Goal: Task Accomplishment & Management: Complete application form

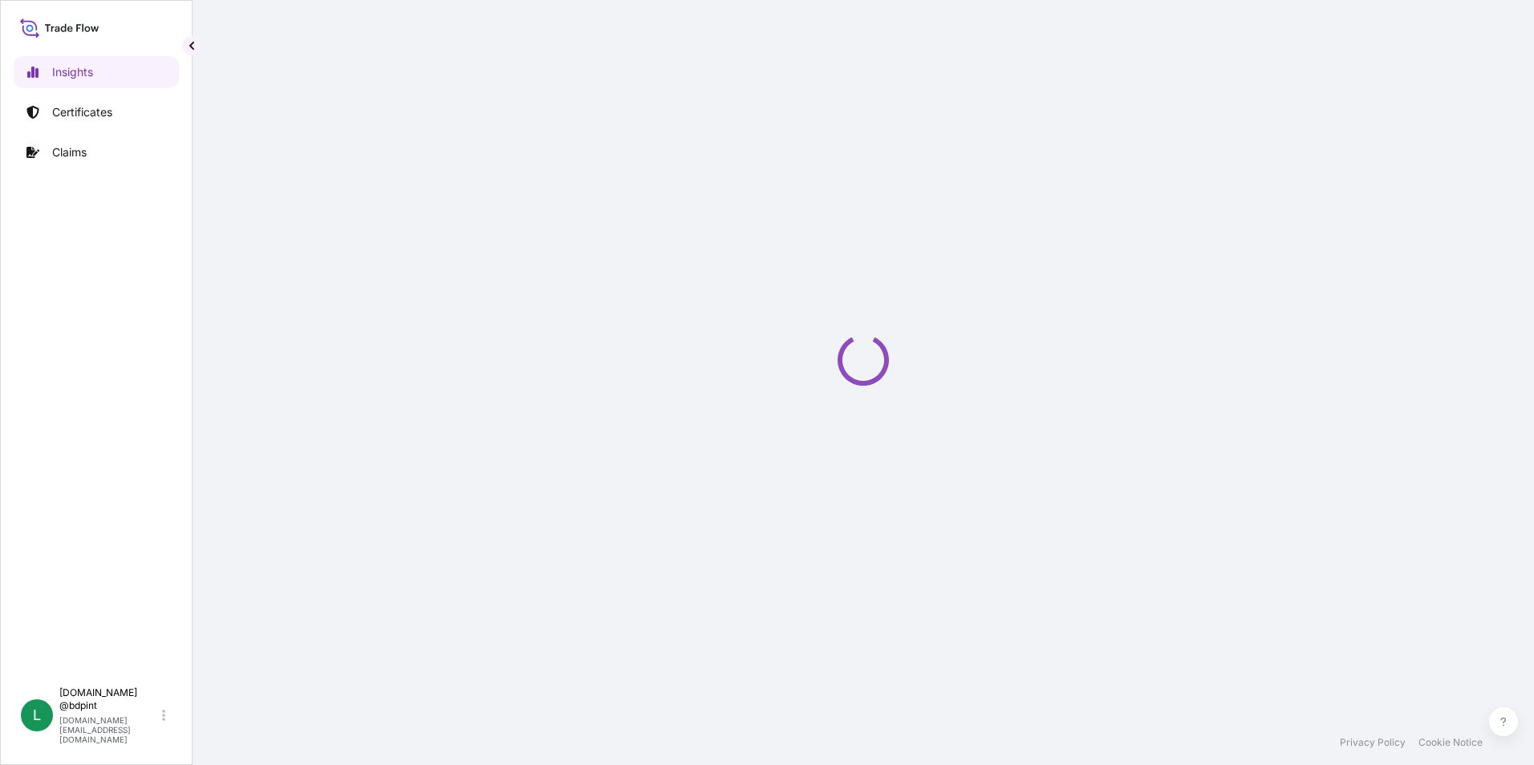
select select "2025"
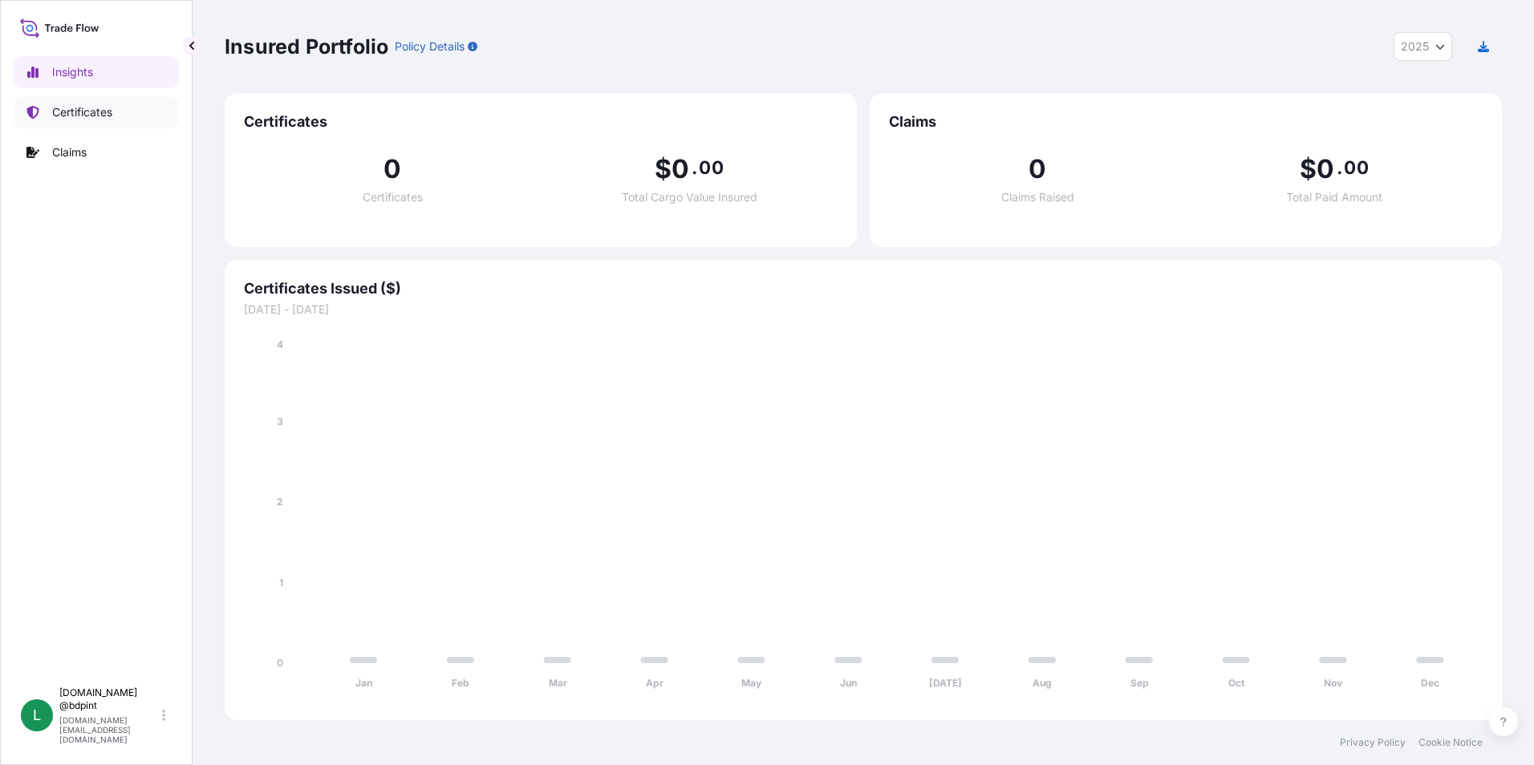
click at [95, 107] on p "Certificates" at bounding box center [82, 112] width 60 height 16
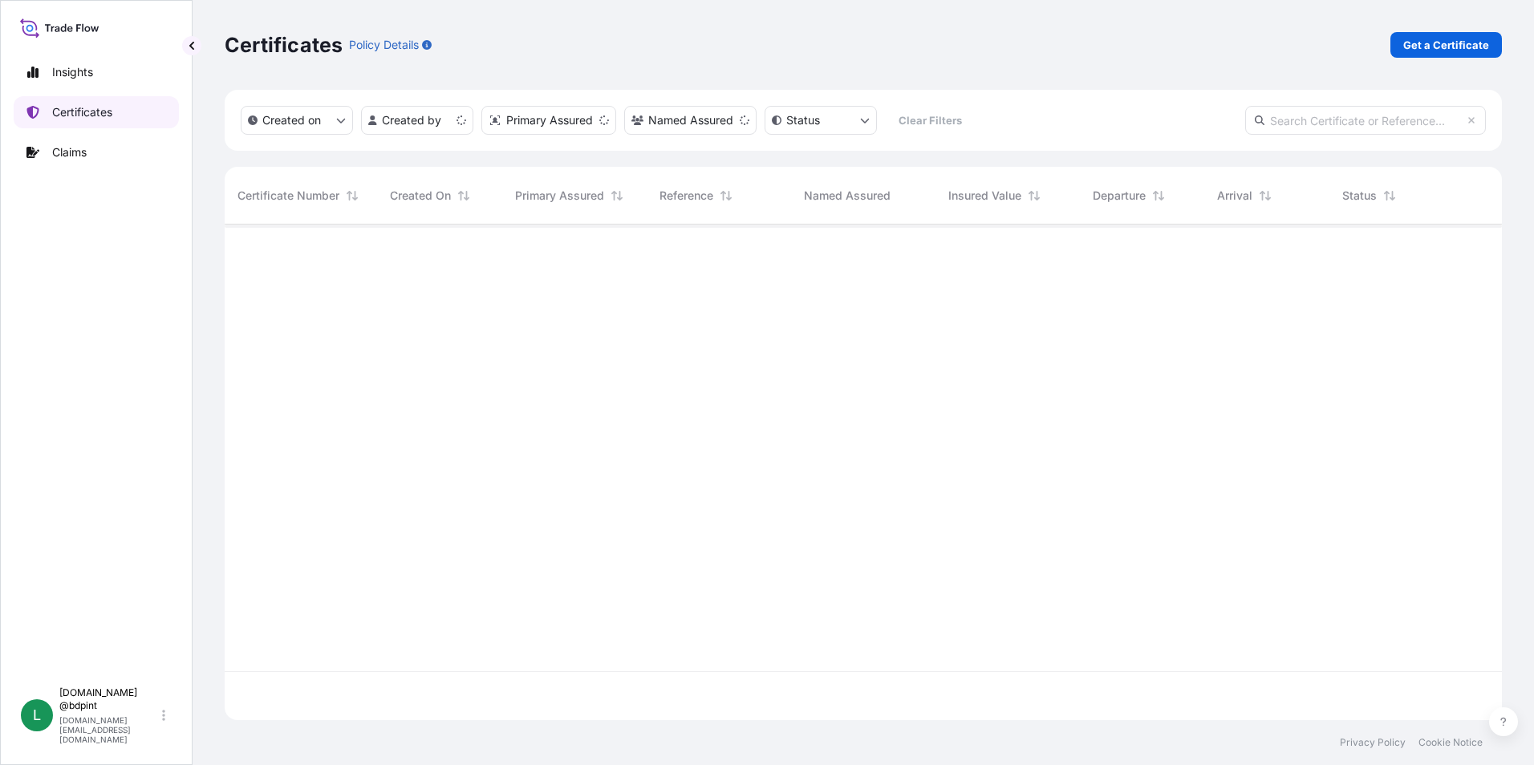
scroll to position [492, 1265]
click at [1469, 51] on p "Get a Certificate" at bounding box center [1446, 45] width 86 height 16
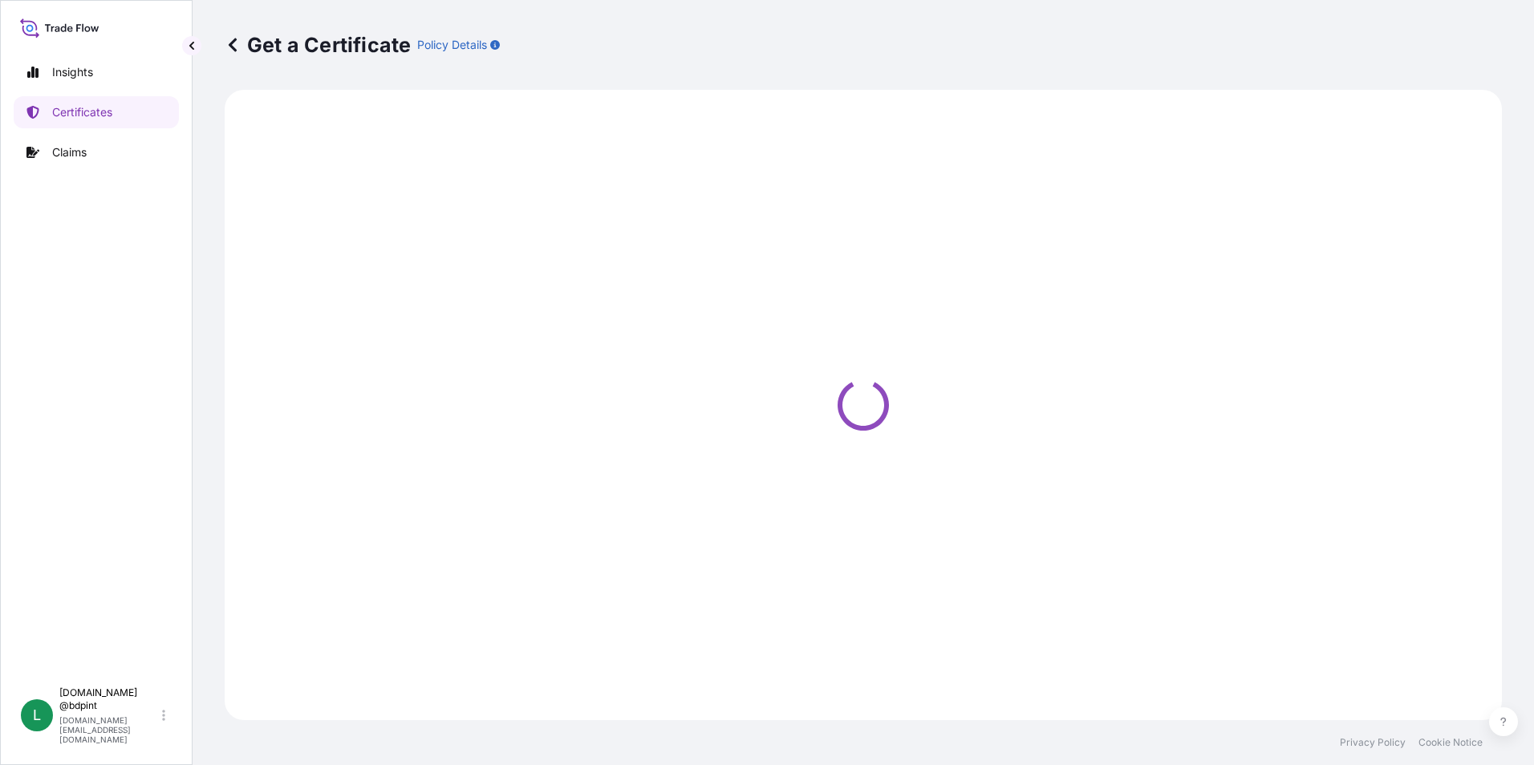
select select "Barge"
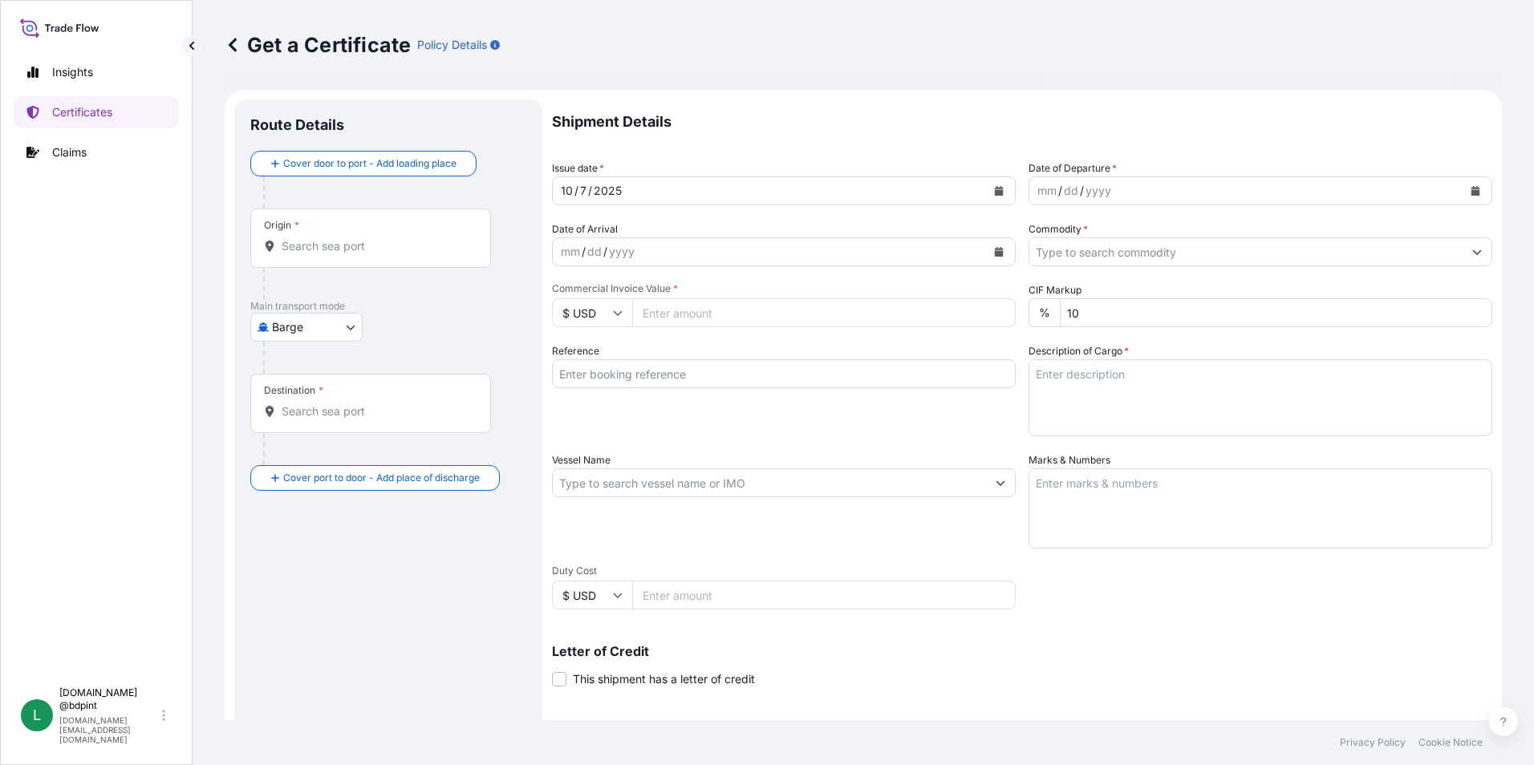
click at [1471, 195] on icon "Calendar" at bounding box center [1475, 191] width 9 height 10
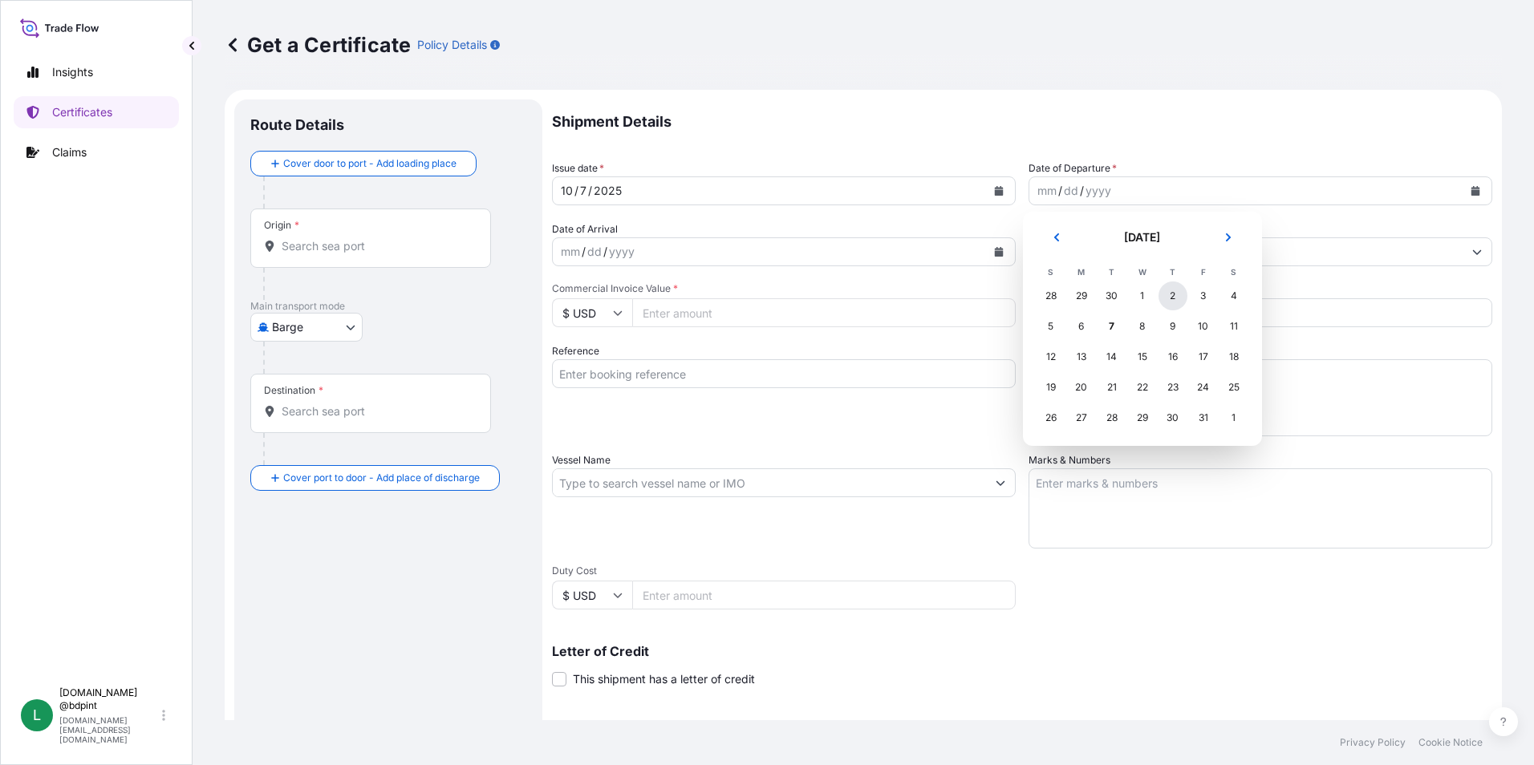
click at [1169, 297] on div "2" at bounding box center [1172, 296] width 29 height 29
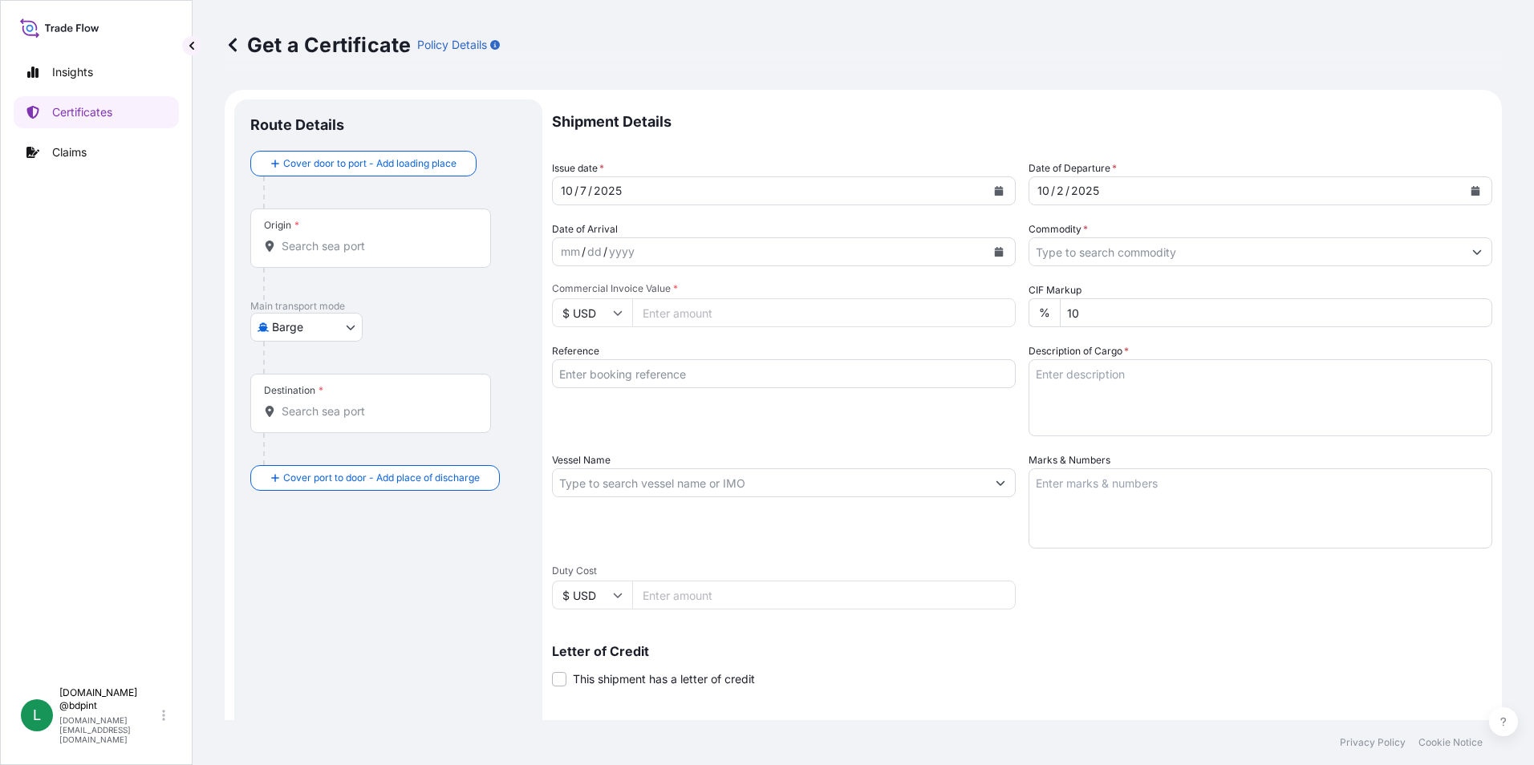
click at [997, 247] on icon "Calendar" at bounding box center [999, 252] width 10 height 10
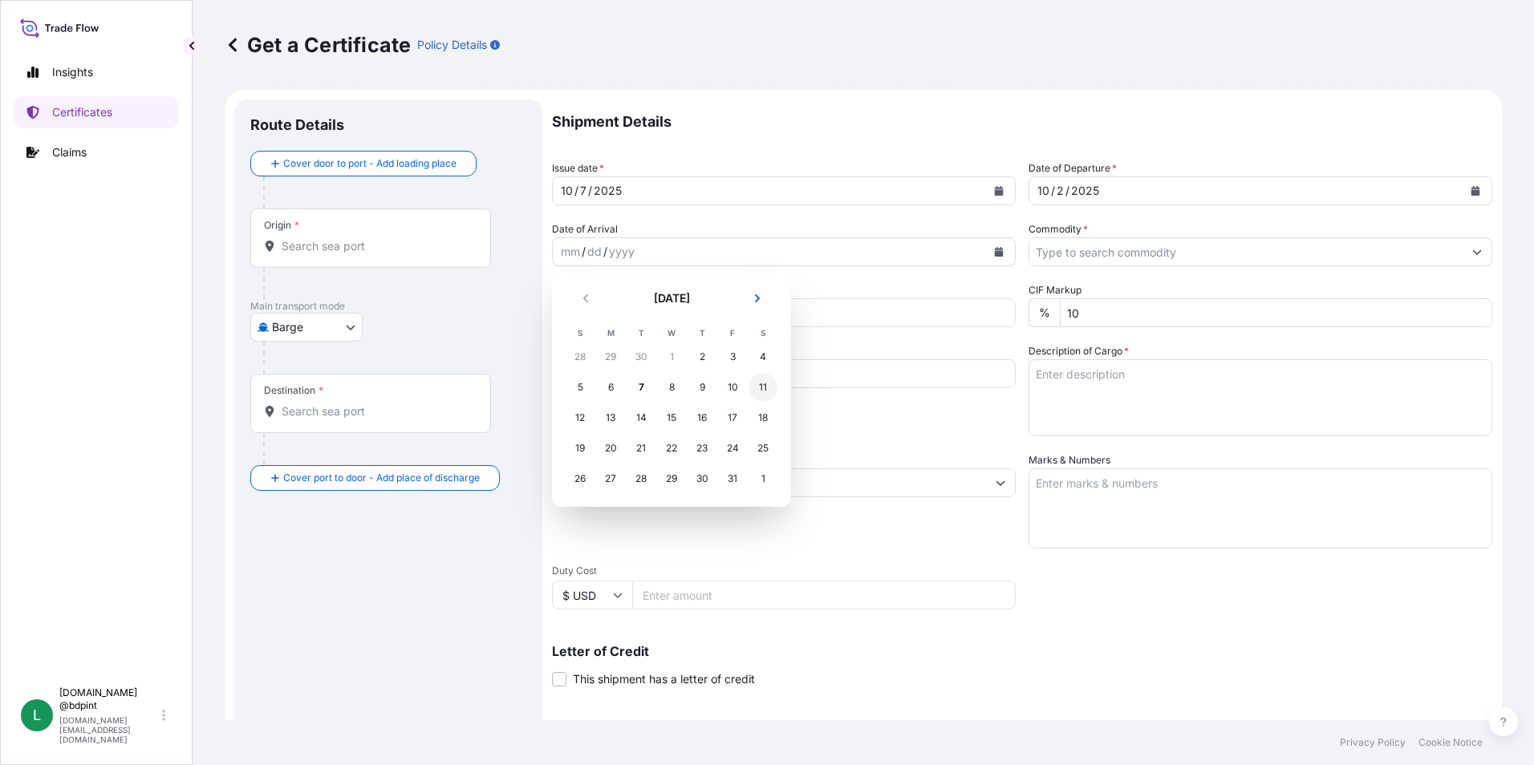
click at [756, 391] on div "11" at bounding box center [762, 387] width 29 height 29
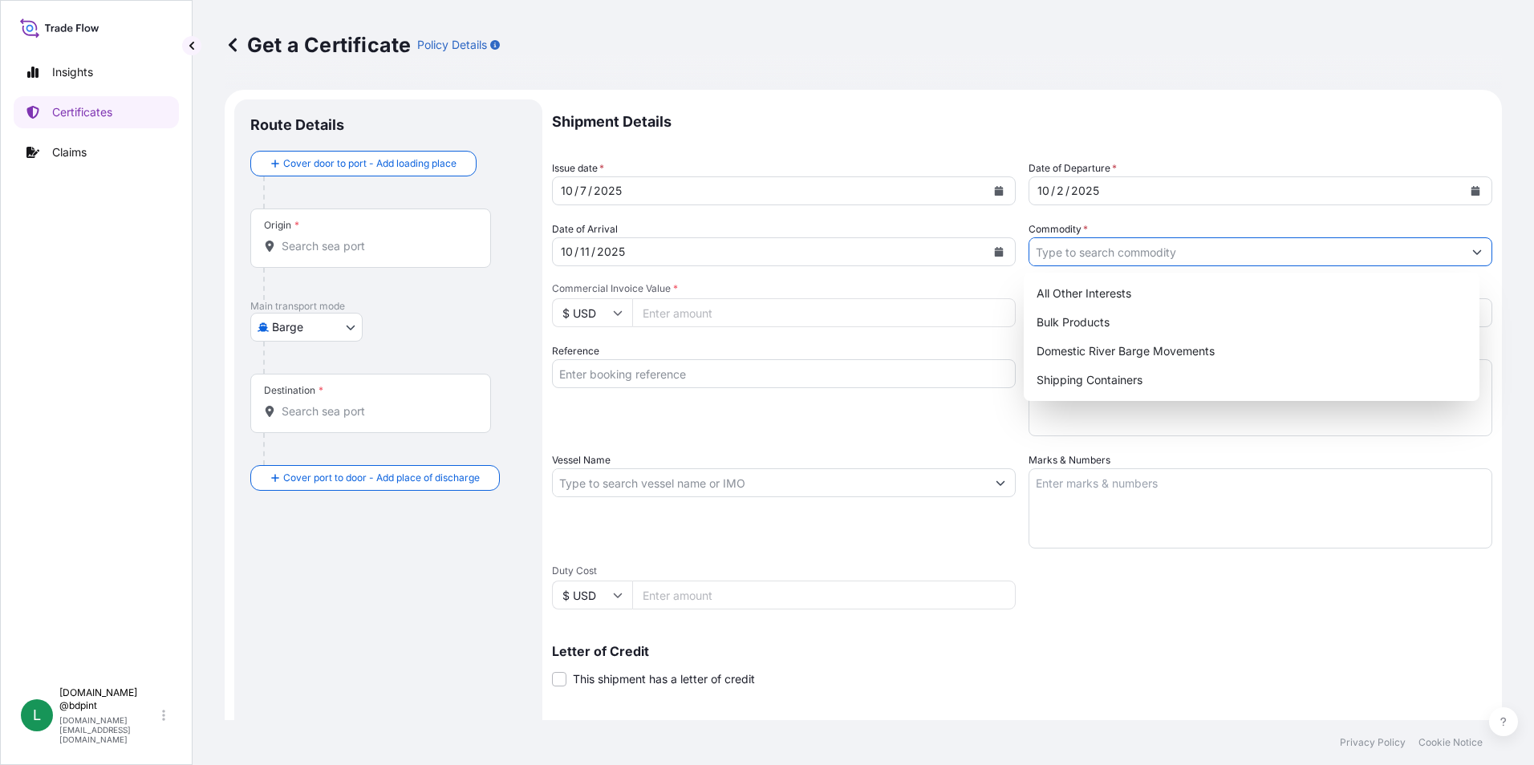
click at [1322, 254] on input "Commodity *" at bounding box center [1245, 251] width 433 height 29
click at [1085, 394] on div "Shipping Containers" at bounding box center [1252, 380] width 444 height 29
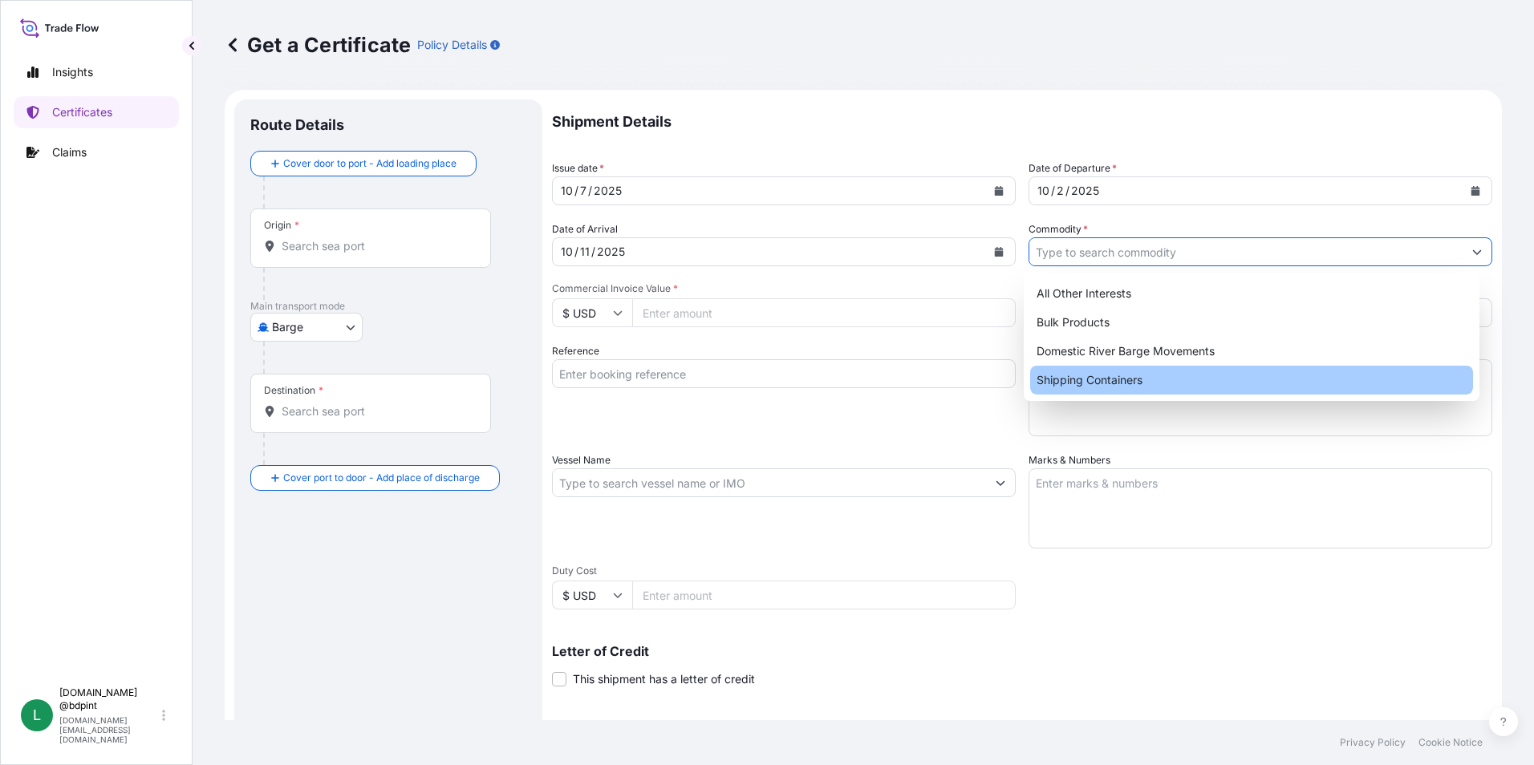
type input "Shipping Containers"
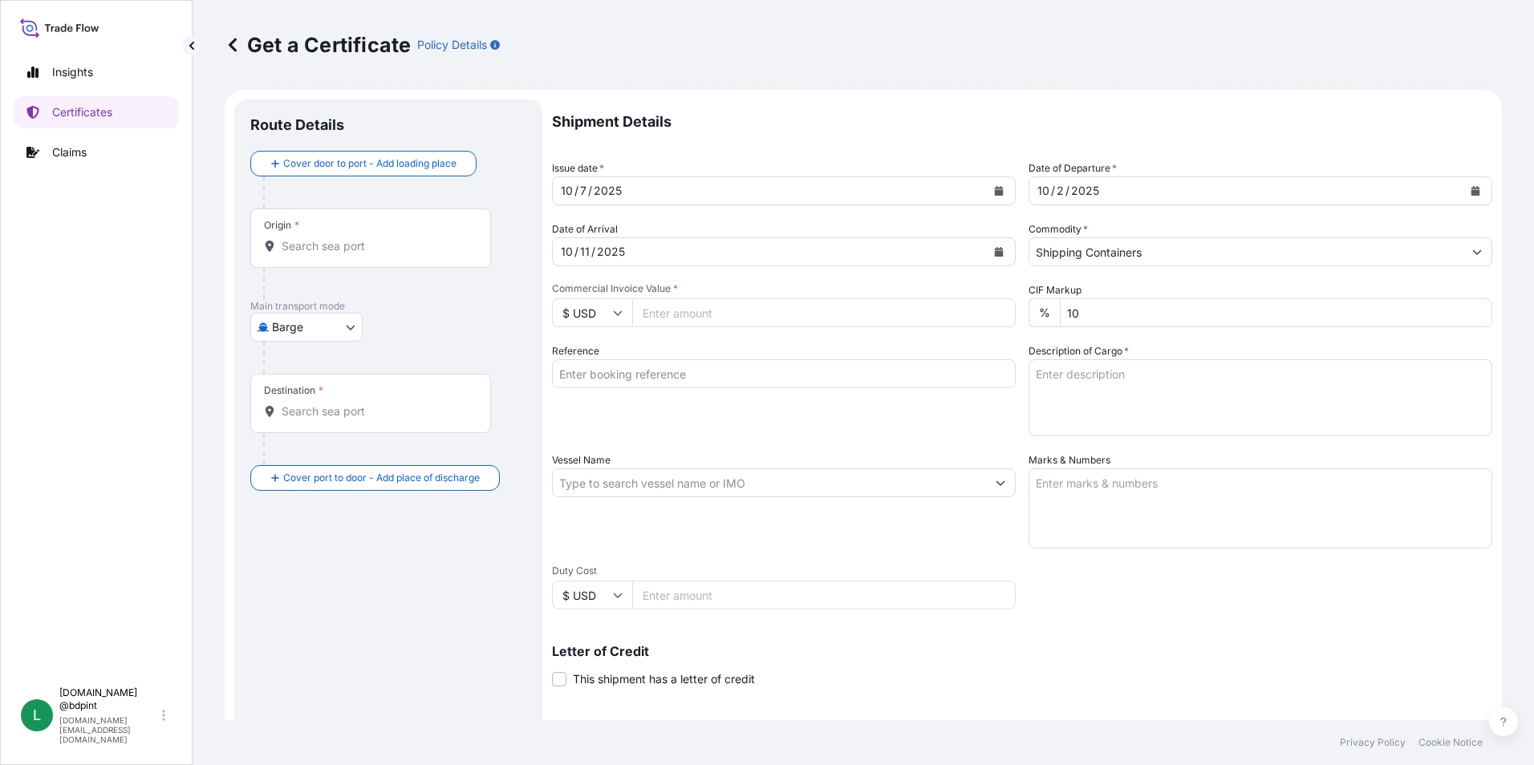
click at [691, 314] on input "Commercial Invoice Value *" at bounding box center [823, 312] width 383 height 29
click at [666, 303] on input "Commercial Invoice Value *" at bounding box center [823, 312] width 383 height 29
type input "79330.99"
click at [809, 398] on div "Reference" at bounding box center [784, 389] width 464 height 93
click at [658, 379] on input "Reference" at bounding box center [784, 373] width 464 height 29
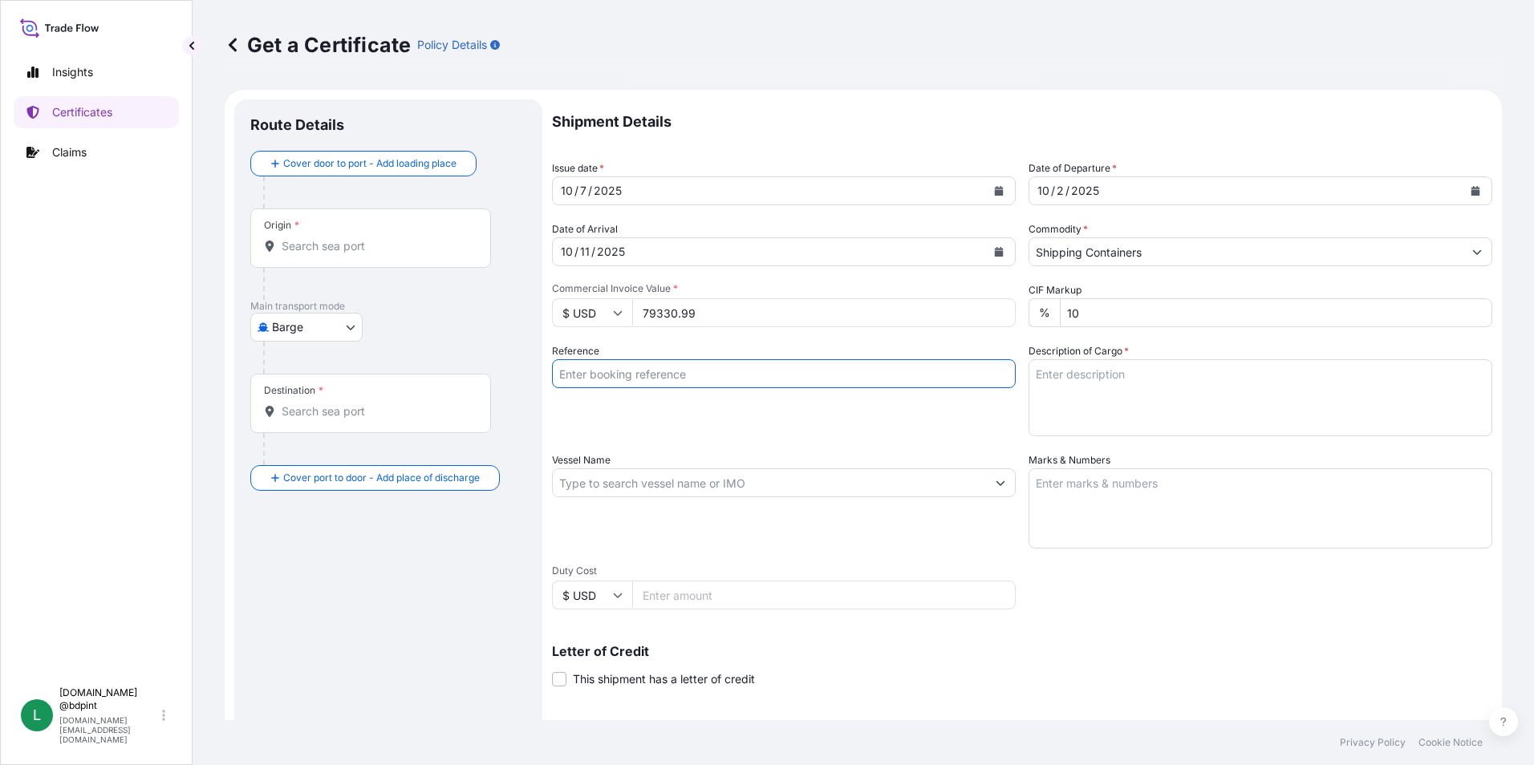
paste input "80000109929"
click at [760, 374] on input "80000109929" at bounding box center [784, 373] width 464 height 29
paste input "K-4197"
type input "80000109929 K-4197"
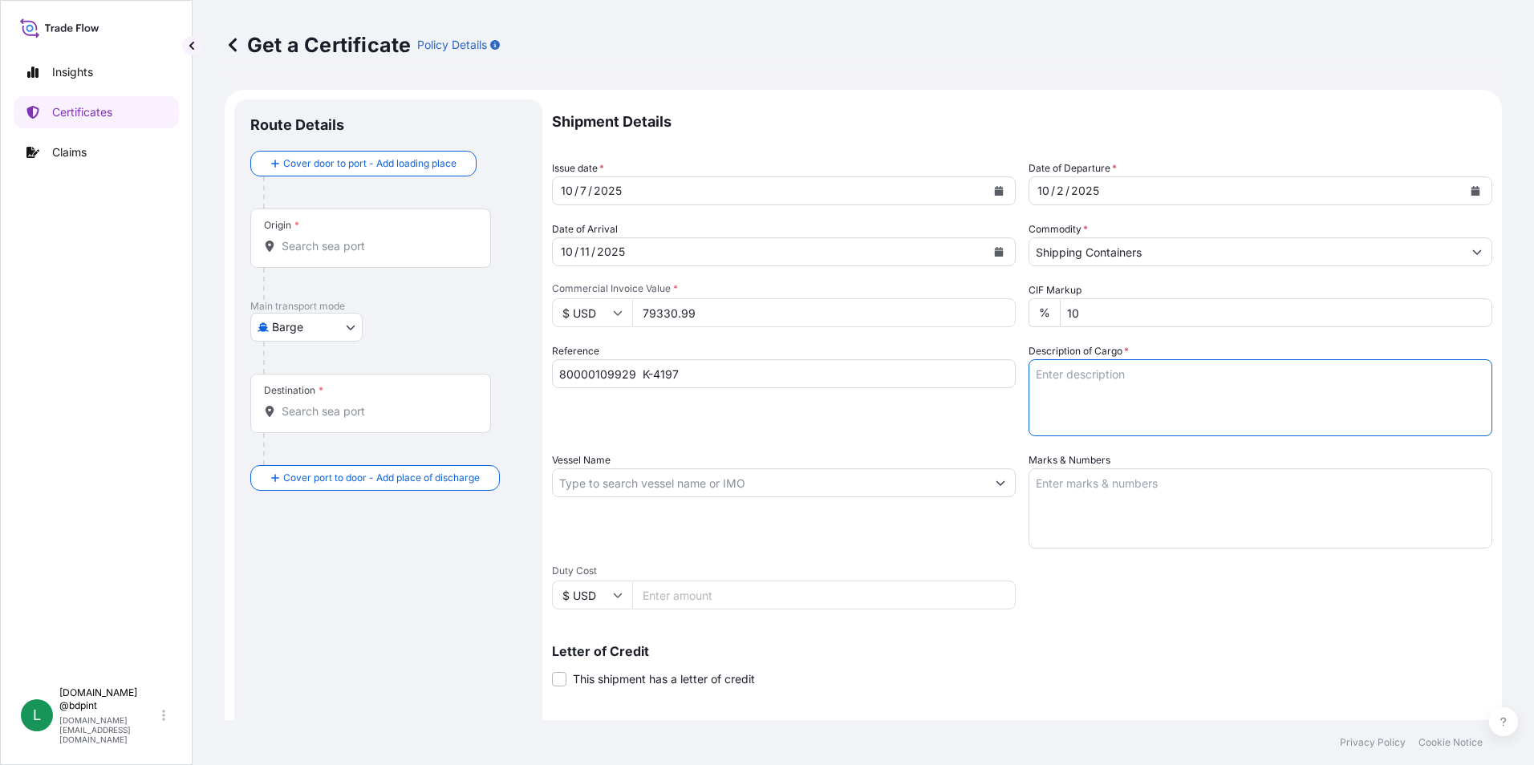
click at [1108, 383] on textarea "Description of Cargo *" at bounding box center [1260, 397] width 464 height 77
paste textarea "LUBRIZOL® CV6513VL CV6513VL\260"
click at [1202, 400] on textarea "LUBRIZOL® CV6513VL CV6513VL\260" at bounding box center [1260, 397] width 464 height 77
paste textarea "STOCK 70581 PV1410\260"
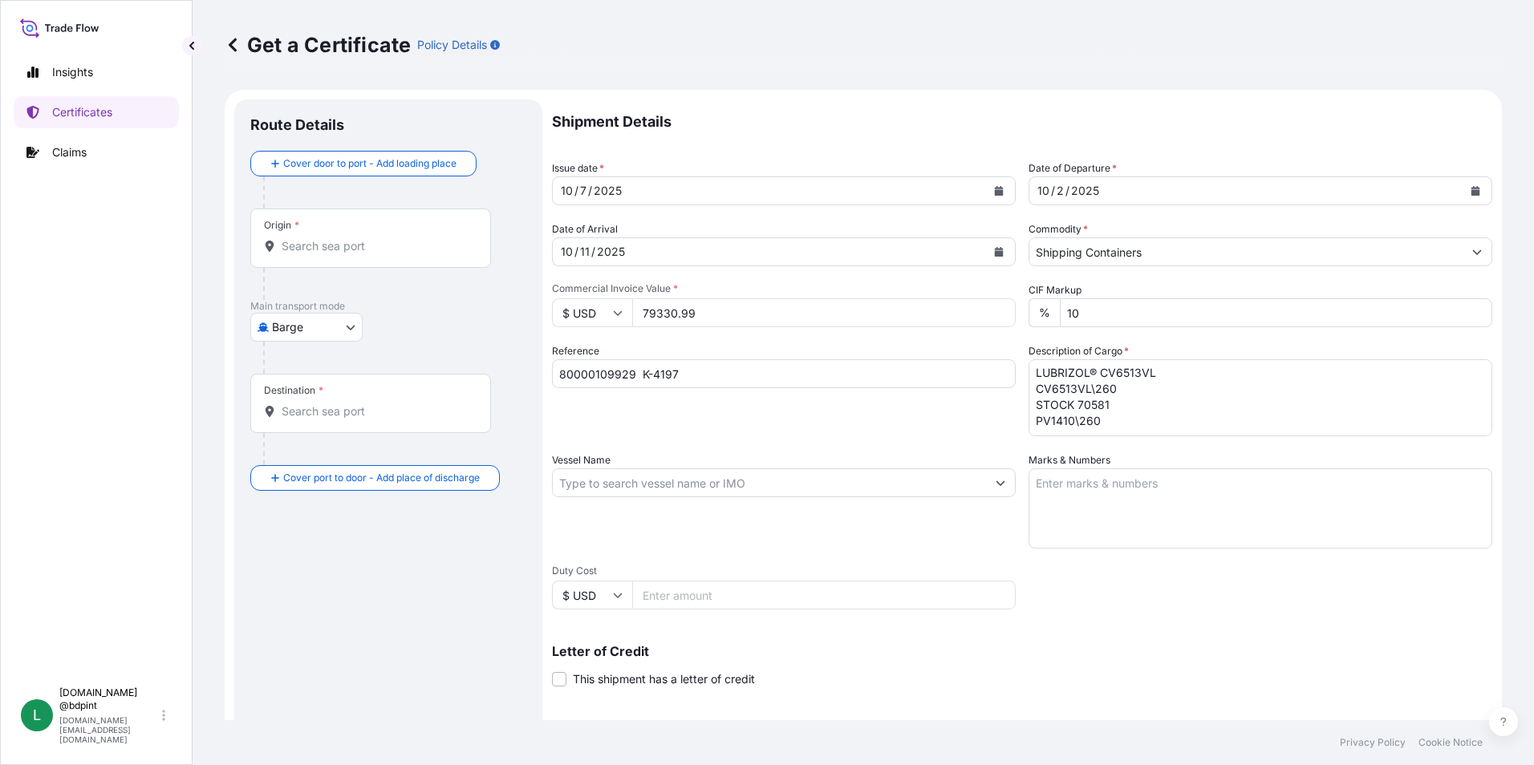
click at [1192, 411] on textarea "LUBRIZOL® CV6513VL CV6513VL\260 STOCK 70581 PV1410\260" at bounding box center [1260, 397] width 464 height 77
paste textarea "STOCK 70520 AH93EX\260"
drag, startPoint x: 1099, startPoint y: 414, endPoint x: 1116, endPoint y: 411, distance: 17.8
click at [1100, 414] on textarea "LUBRIZOL® CV6513VL CV6513VL\260 STOCK 70581 PV1410\260 STOCK 70520 AH93EX\260" at bounding box center [1260, 397] width 464 height 77
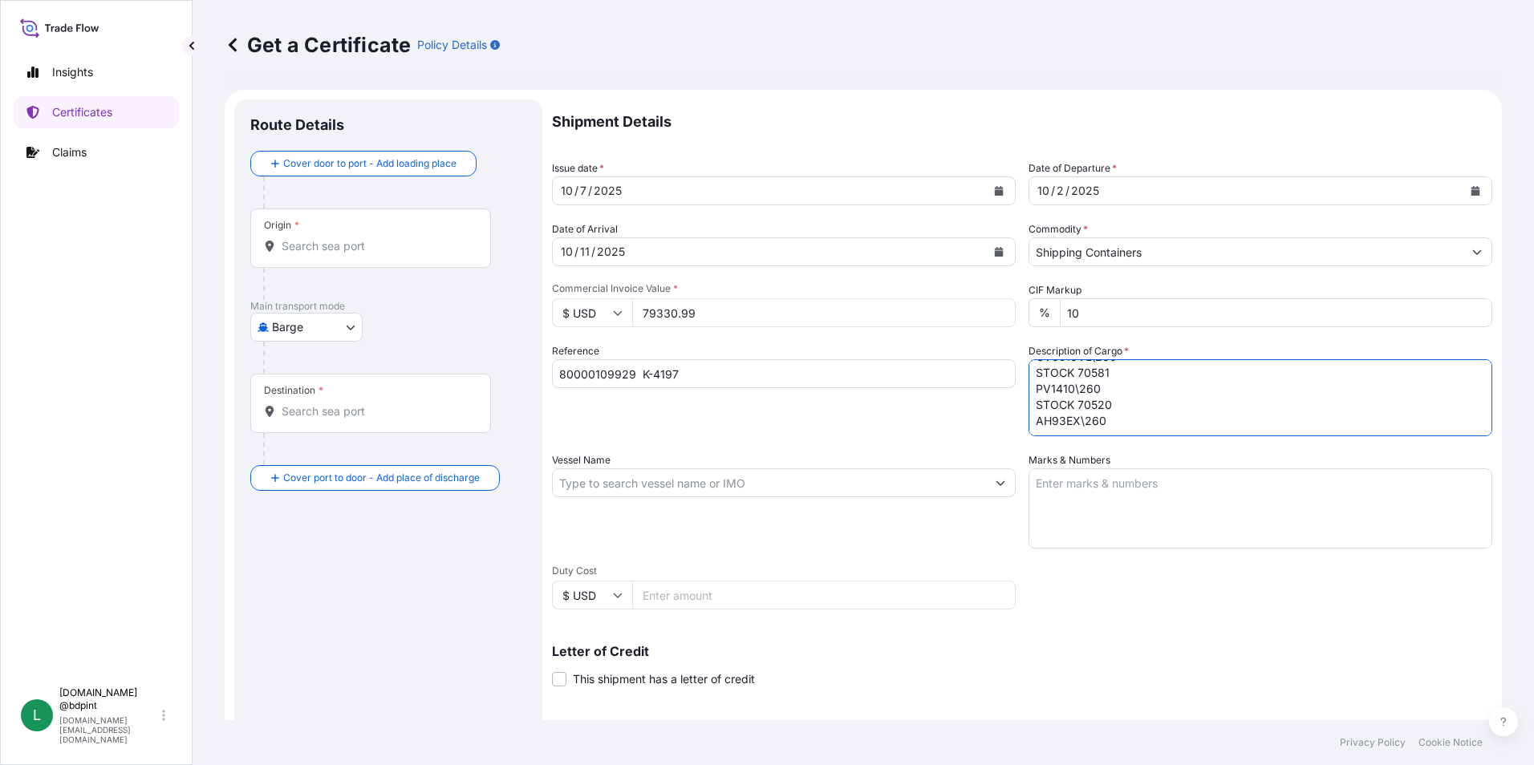
paste textarea "STOCK 10446 A6000A\260"
click at [1173, 408] on textarea "LUBRIZOL® CV6513VL CV6513VL\260 STOCK 70581 PV1410\260 STOCK 70520 AH93EX\260 S…" at bounding box center [1260, 397] width 464 height 77
paste textarea "LUBRIZOL 601 601\260"
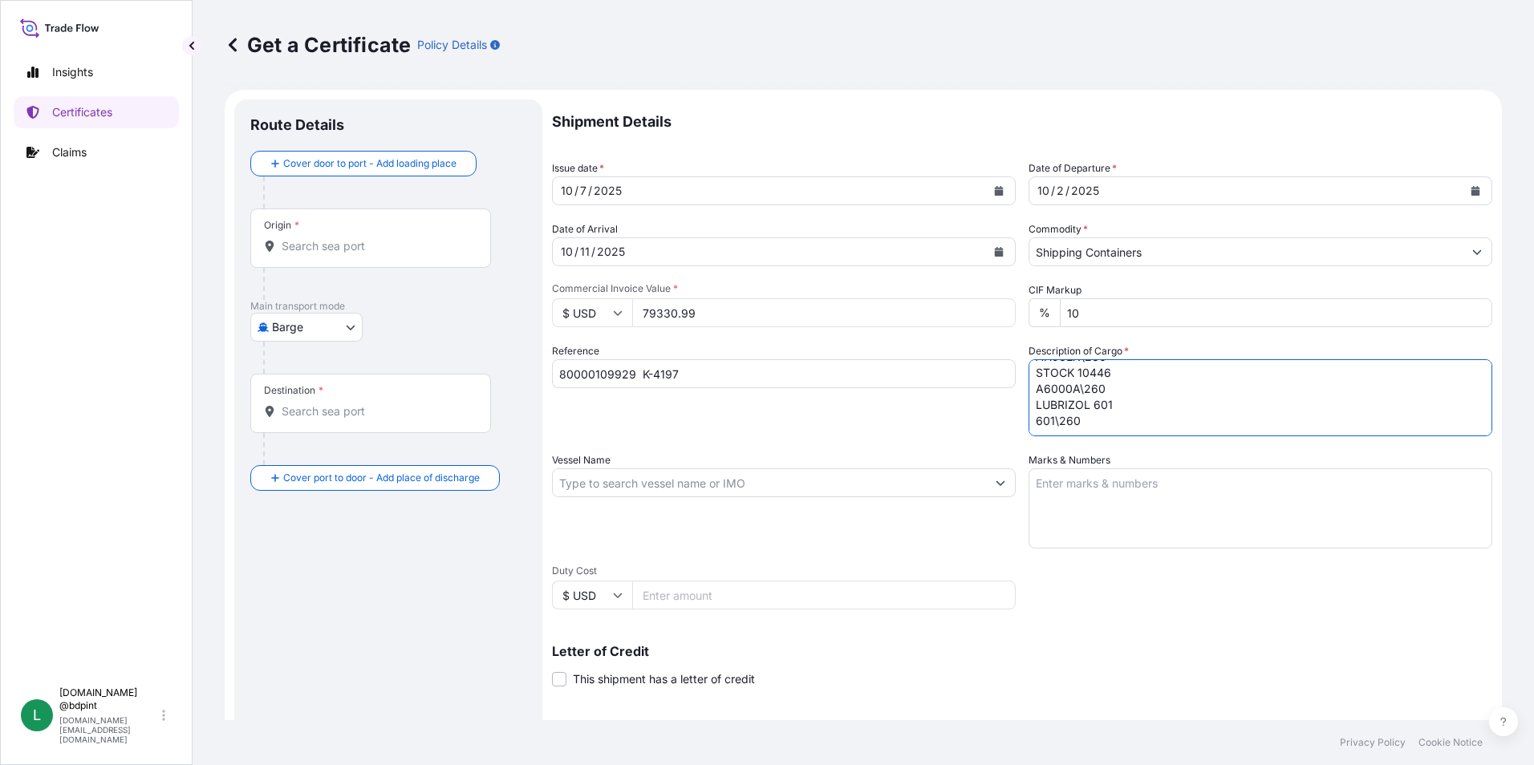
click at [1111, 411] on textarea "LUBRIZOL® CV6513VL CV6513VL\260 STOCK 70581 PV1410\260 STOCK 70520 AH93EX\260 S…" at bounding box center [1260, 397] width 464 height 77
paste textarea "STOCK 1443 948\260"
click at [1141, 423] on textarea "LUBRIZOL® CV6513VL CV6513VL\260 STOCK 70581 PV1410\260 STOCK 70520 AH93EX\260 S…" at bounding box center [1260, 397] width 464 height 77
paste textarea "STOCK 3437 5703\260"
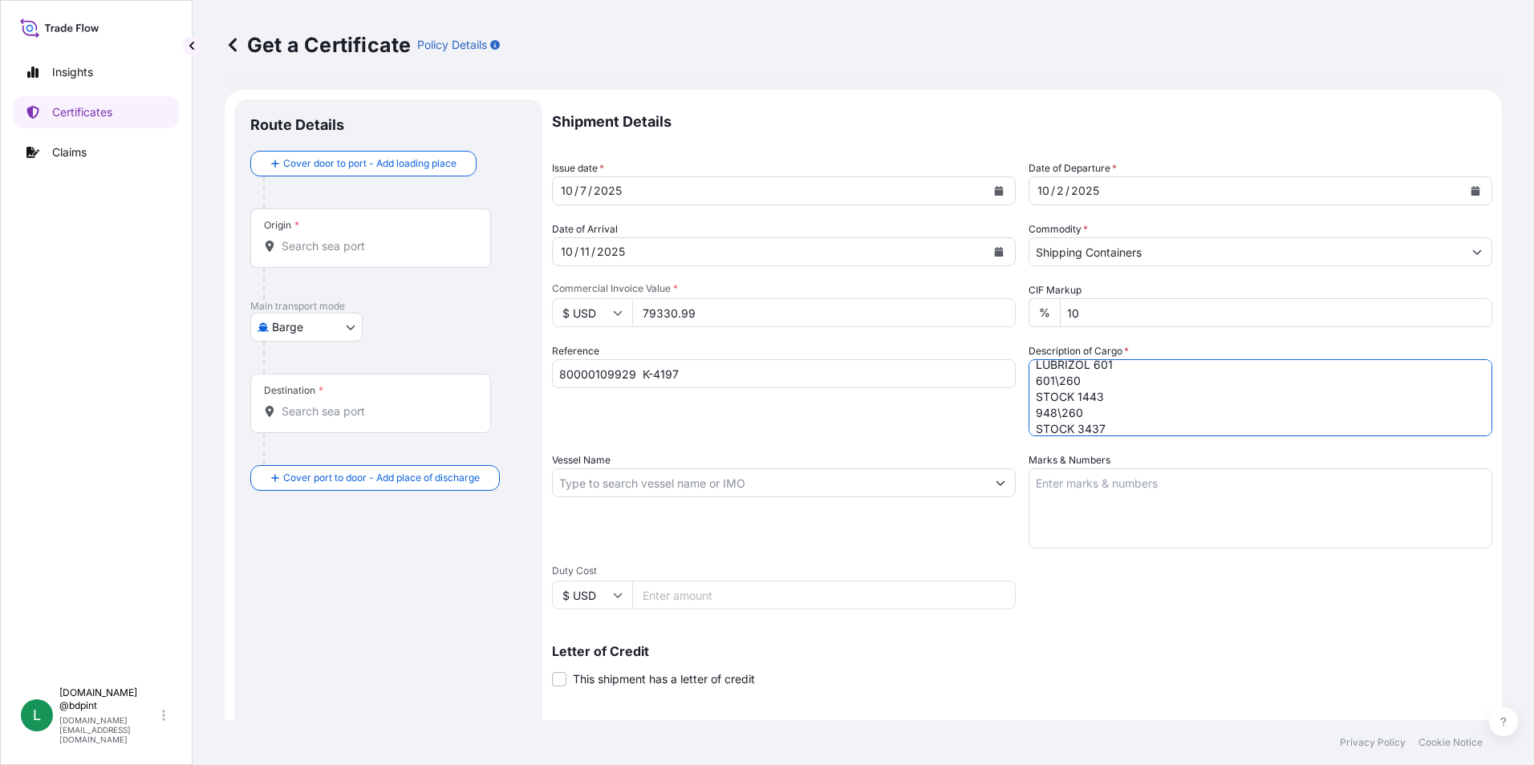
scroll to position [170, 0]
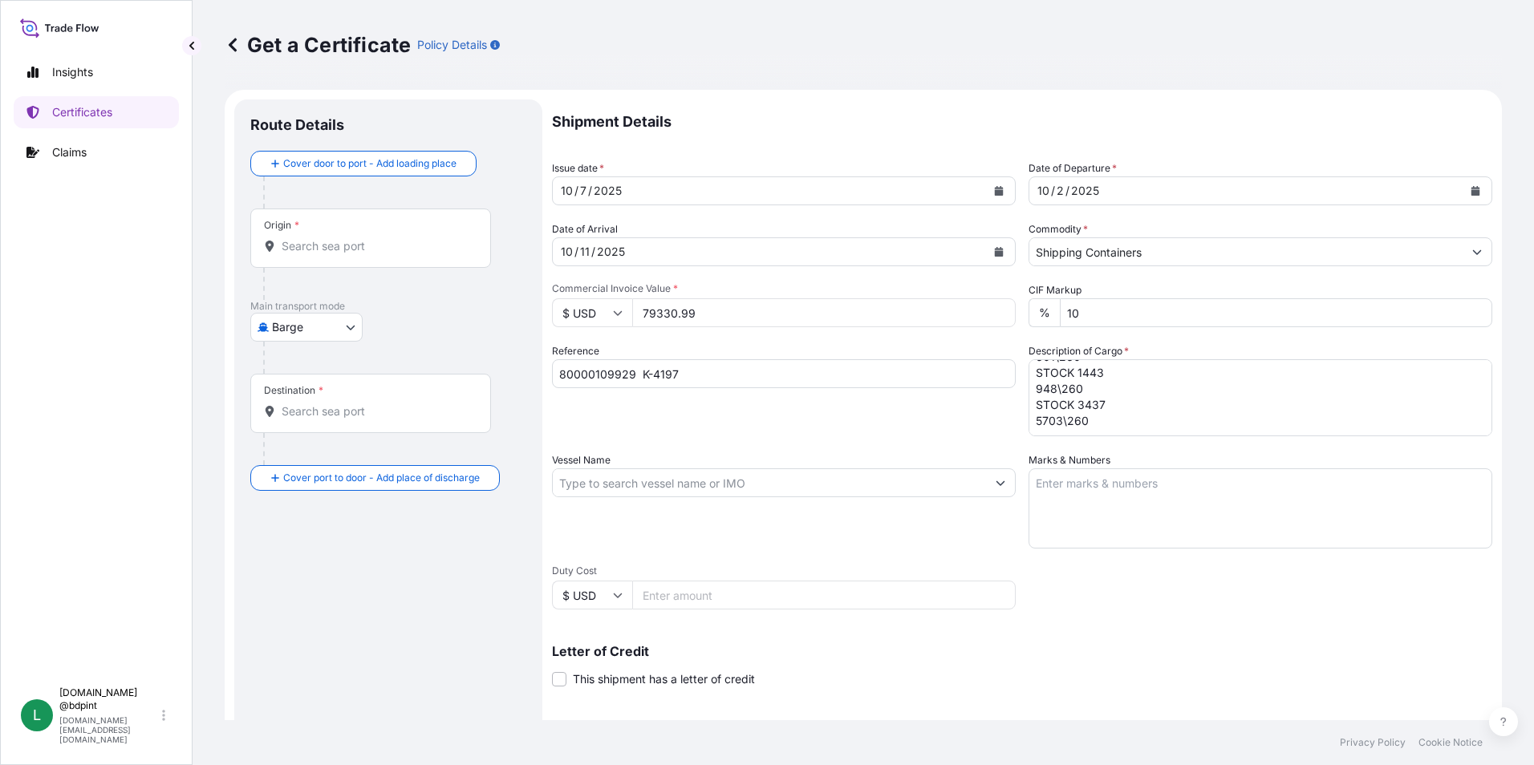
click at [1114, 433] on textarea "LUBRIZOL® CV6513VL CV6513VL\260 STOCK 70581 PV1410\260 STOCK 70520 AH93EX\260 S…" at bounding box center [1260, 397] width 464 height 77
paste textarea "LUBRICATING OIL ADDITIVES"
click at [1225, 419] on textarea "LUBRIZOL® CV6513VL CV6513VL\260 STOCK 70581 PV1410\260 STOCK 70520 AH93EX\260 S…" at bounding box center [1260, 397] width 464 height 77
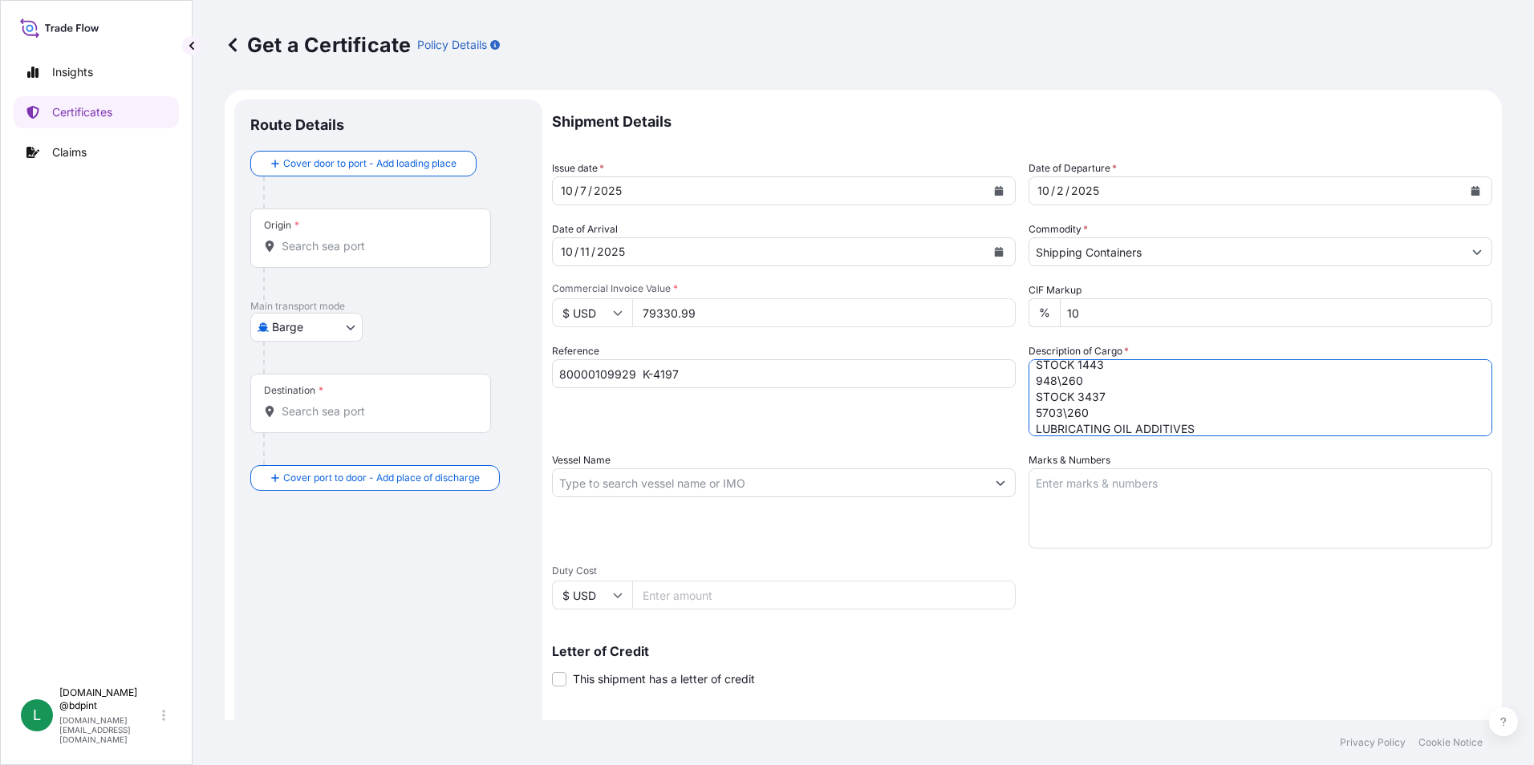
click at [1208, 429] on textarea "LUBRIZOL® CV6513VL CV6513VL\260 STOCK 70581 PV1410\260 STOCK 70520 AH93EX\260 S…" at bounding box center [1260, 397] width 464 height 77
paste textarea "80 DRUMS"
type textarea "LUBRIZOL® CV6513VL CV6513VL\260 STOCK 70581 PV1410\260 STOCK 70520 AH93EX\260 S…"
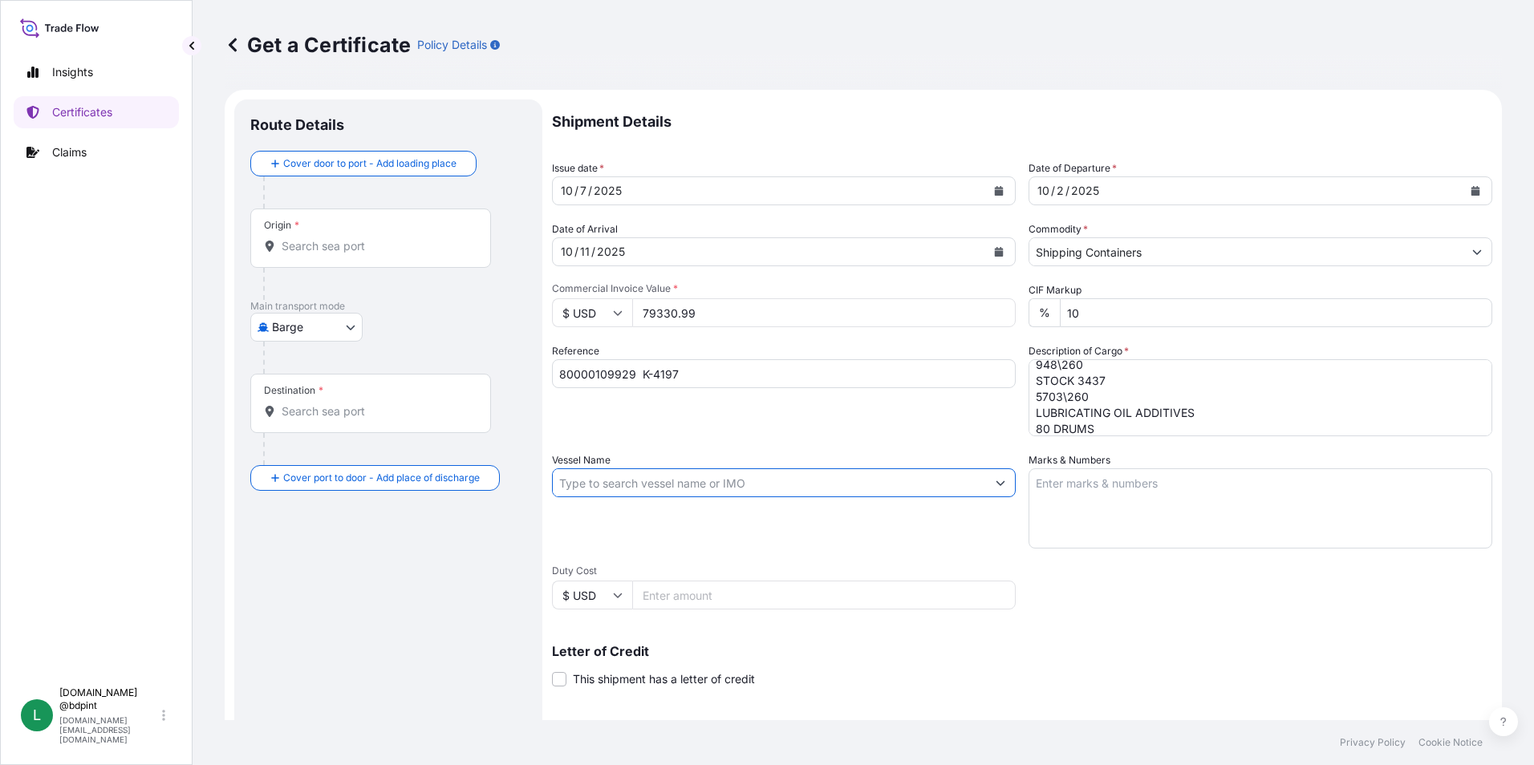
click at [643, 488] on input "Vessel Name" at bounding box center [769, 482] width 433 height 29
paste input "MAERSK CHACHAI"
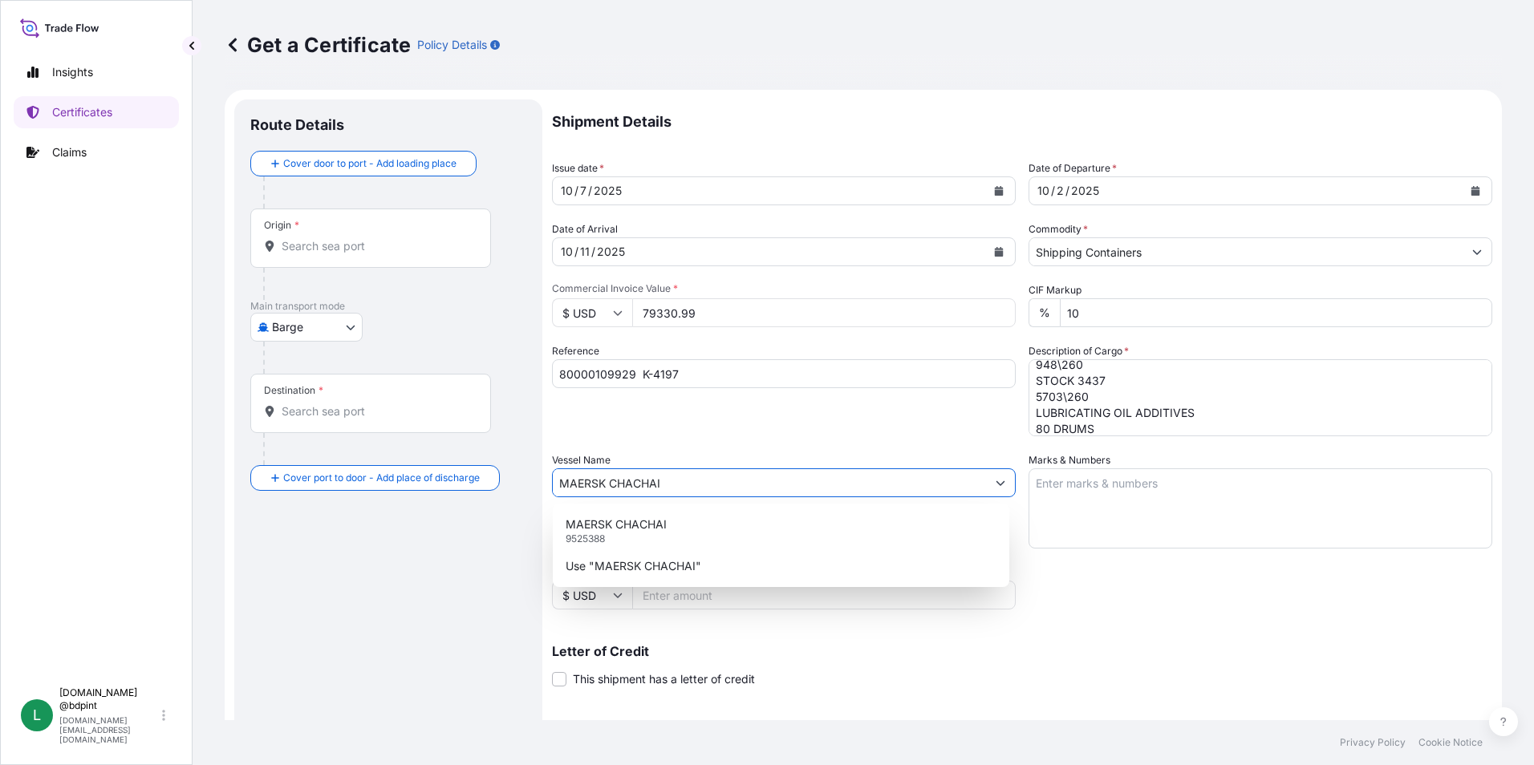
type input "MAERSK CHACHAI"
click at [1078, 596] on div "Shipment Details Issue date * [DATE] Date of Departure * [DATE] Date of Arrival…" at bounding box center [1022, 481] width 940 height 764
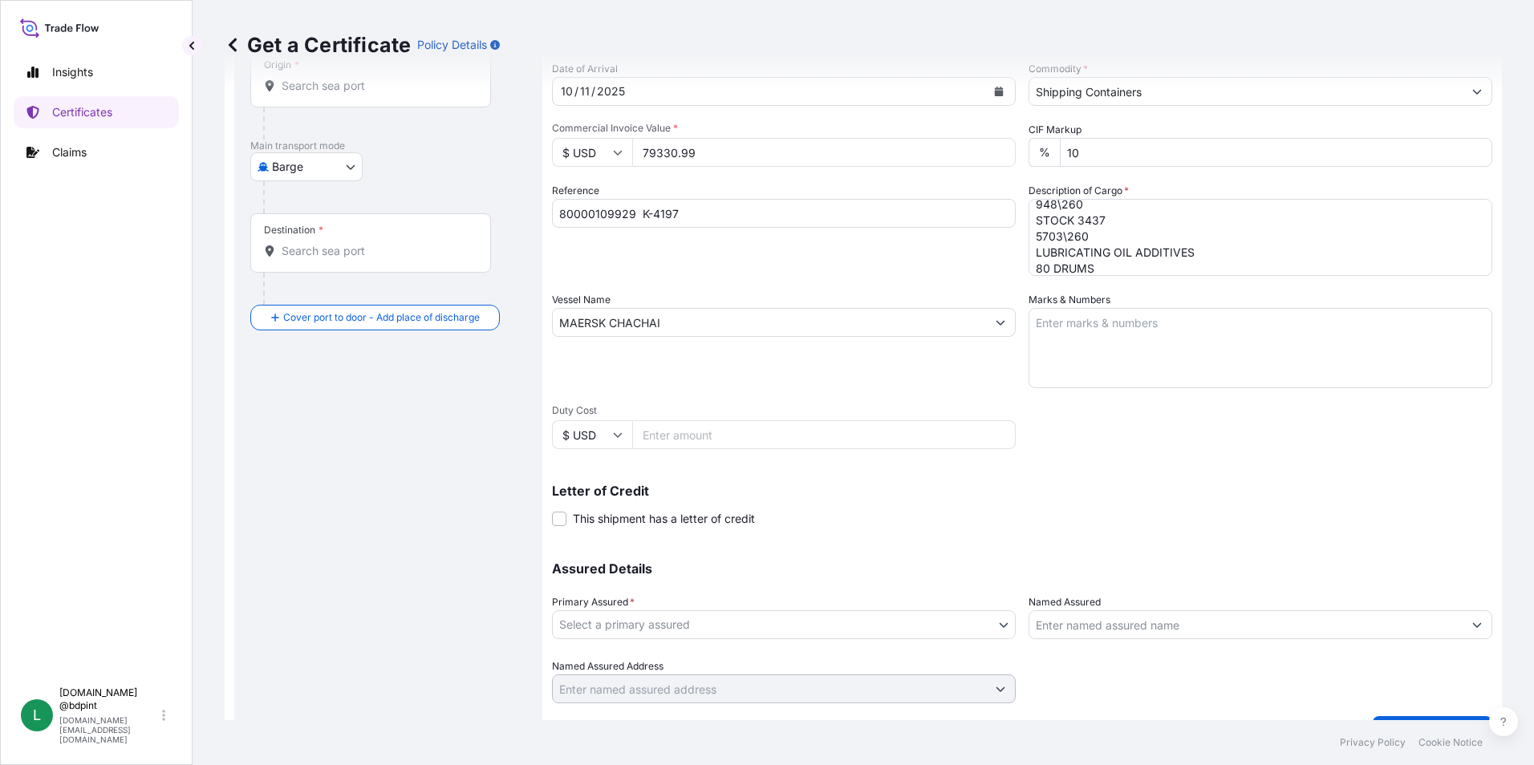
scroll to position [198, 0]
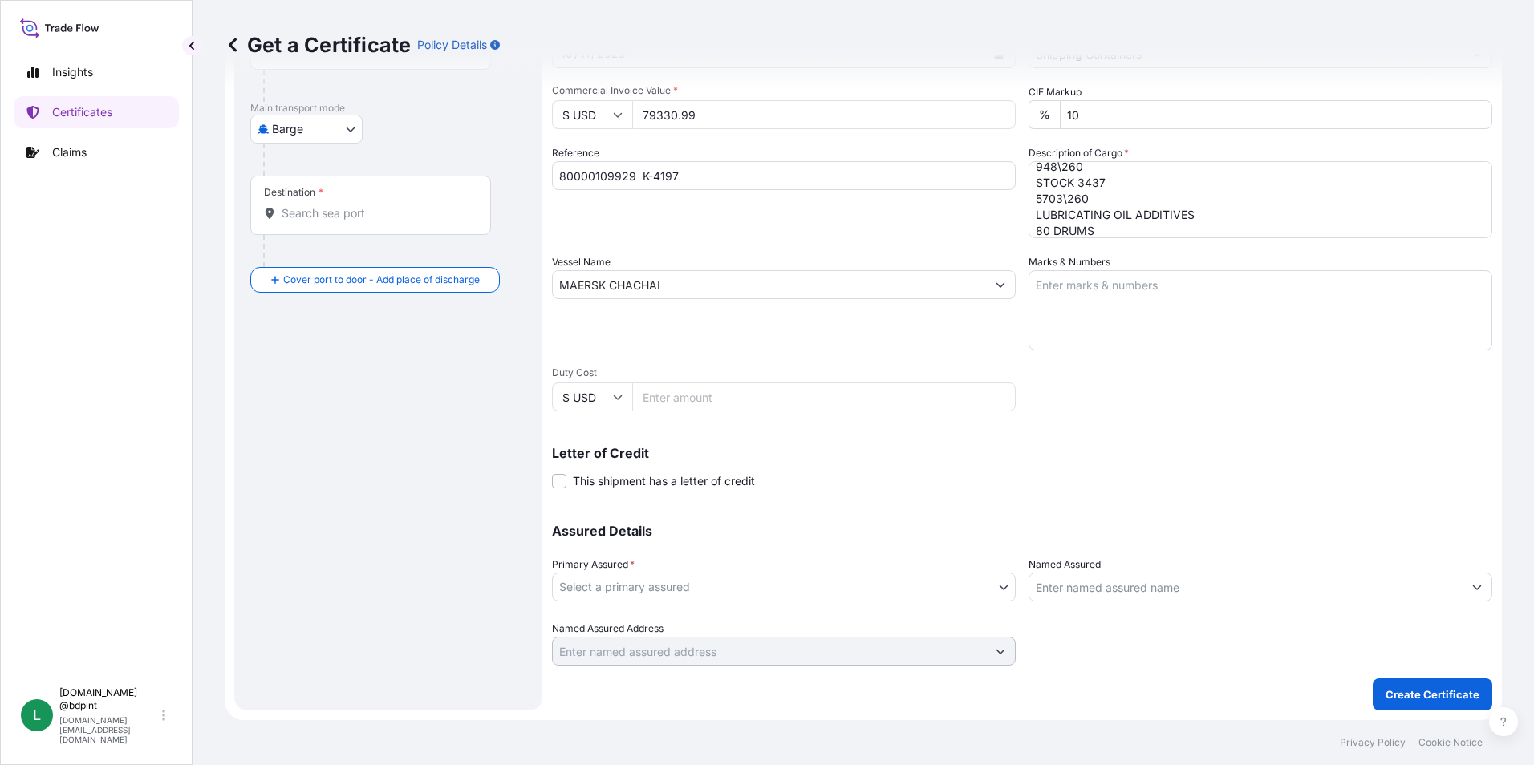
click at [695, 597] on body "0 options available. 2 options available. Insights Certificates Claims L [DOMAI…" at bounding box center [767, 382] width 1534 height 765
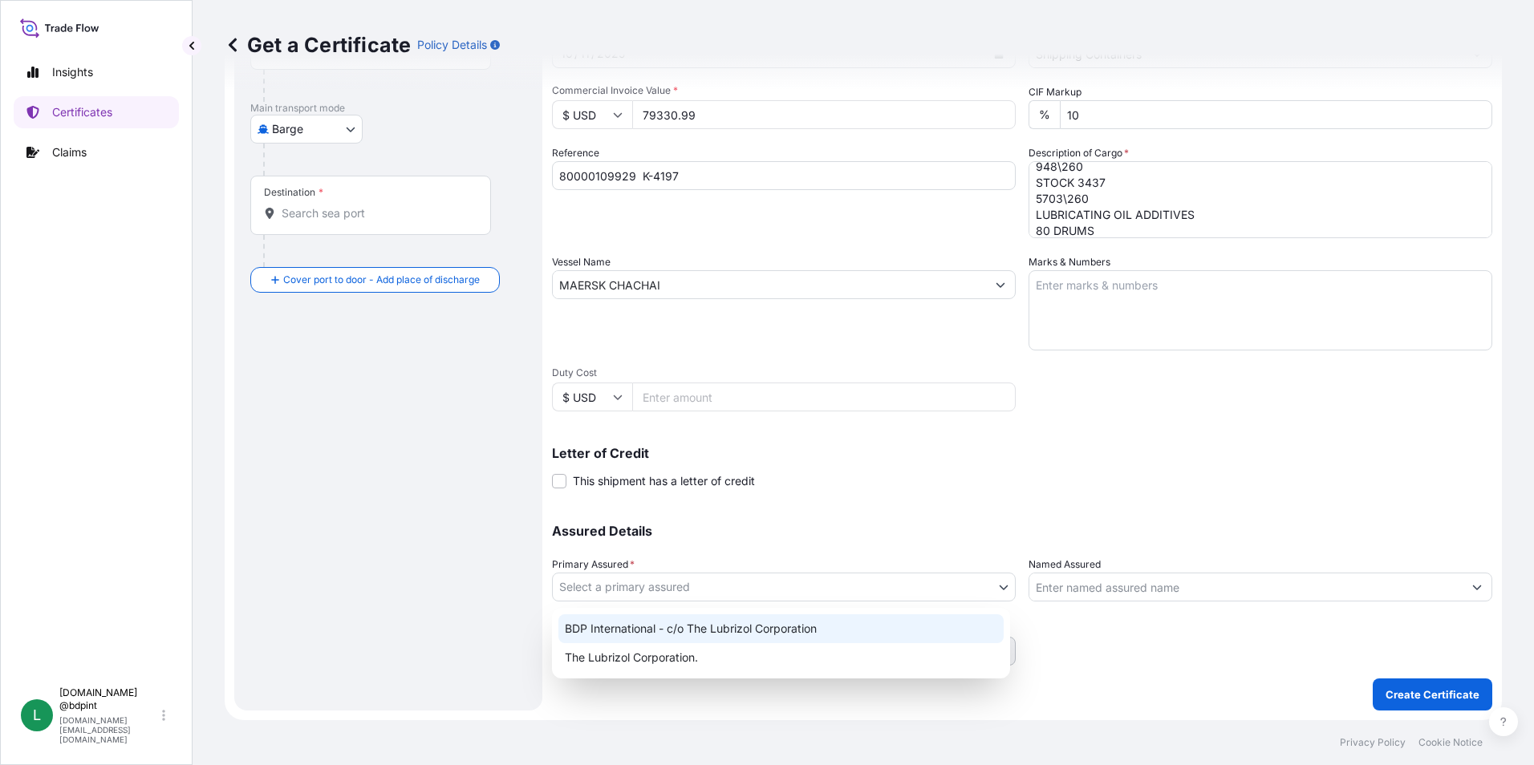
click at [686, 634] on div "BDP International - c/o The Lubrizol Corporation" at bounding box center [780, 628] width 445 height 29
select select "31972"
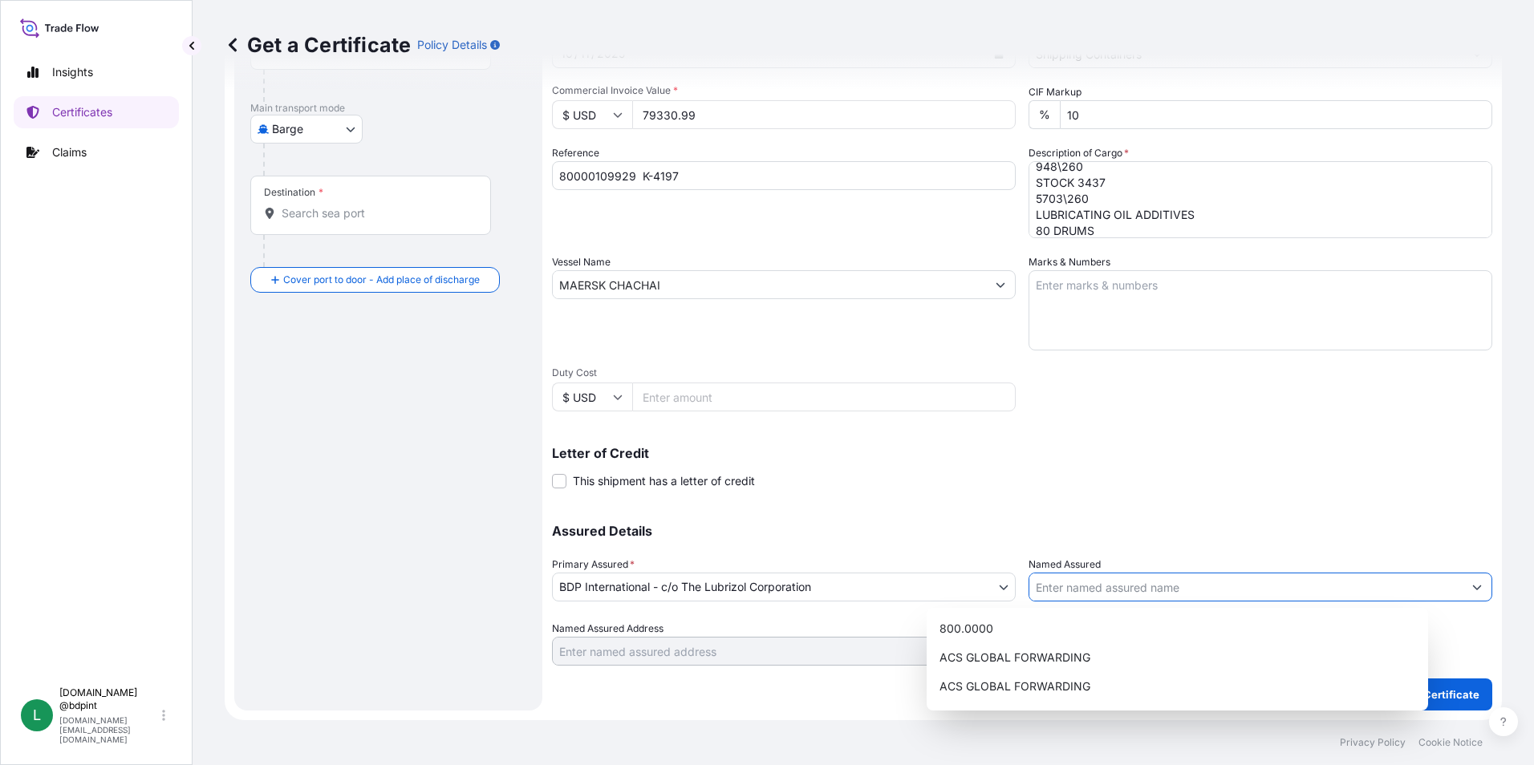
click at [1102, 586] on input "Named Assured" at bounding box center [1245, 587] width 433 height 29
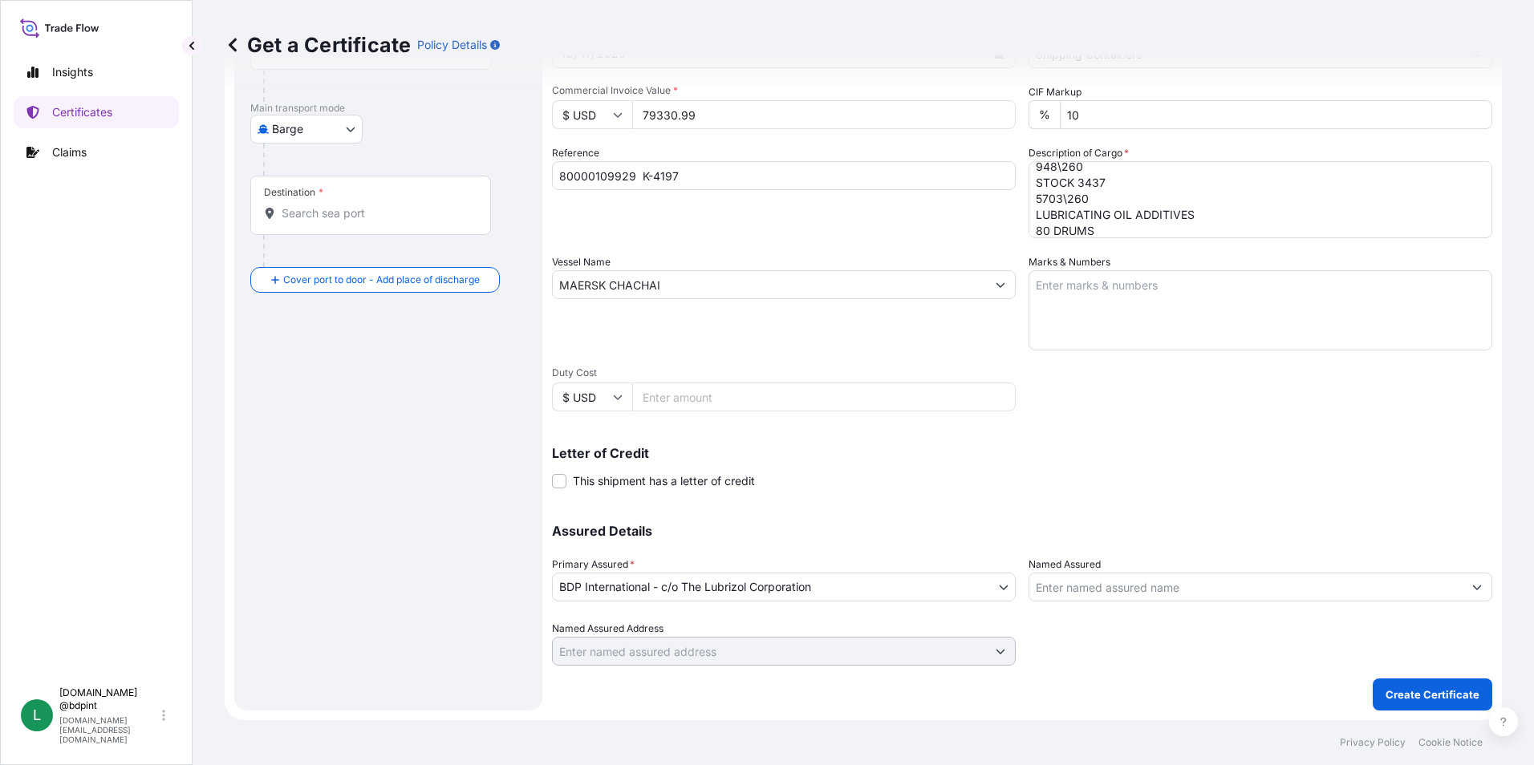
click at [1076, 594] on input "Named Assured" at bounding box center [1245, 587] width 433 height 29
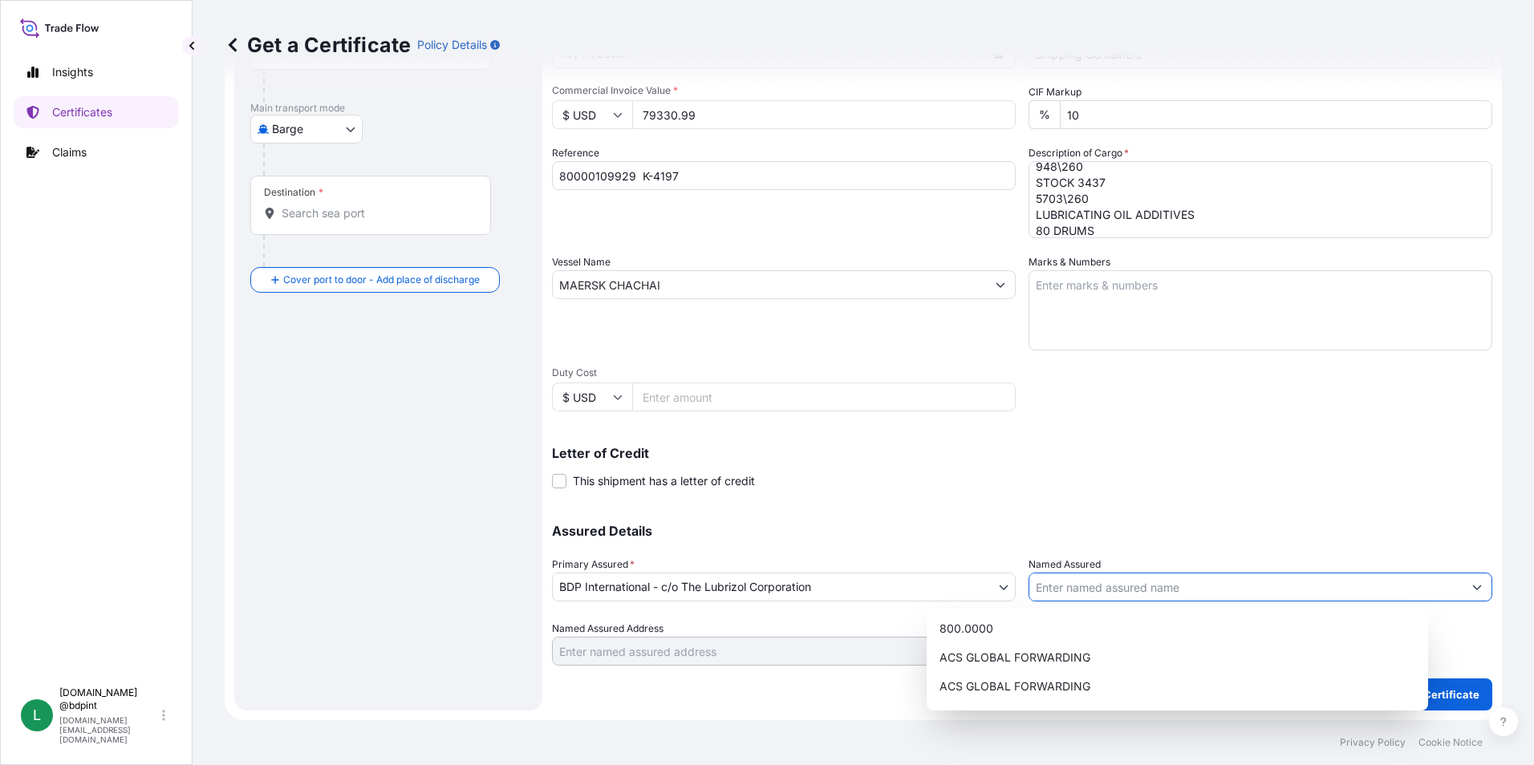
paste input "KEMIZOL SAS"
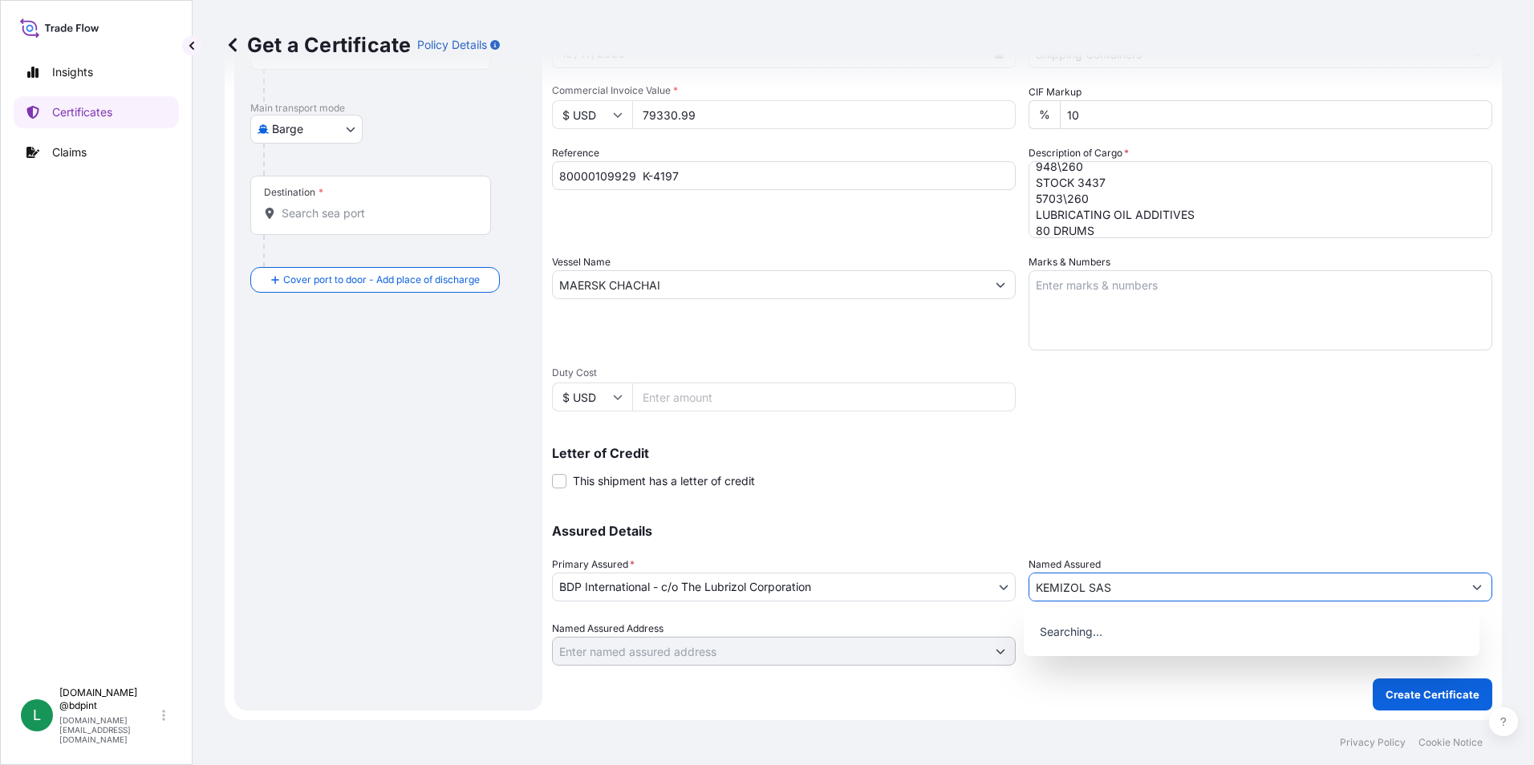
type input "KEMIZOL SAS"
click at [1045, 496] on div "Shipment Details Issue date * [DATE] Date of Departure * [DATE] Date of Arrival…" at bounding box center [1022, 283] width 940 height 764
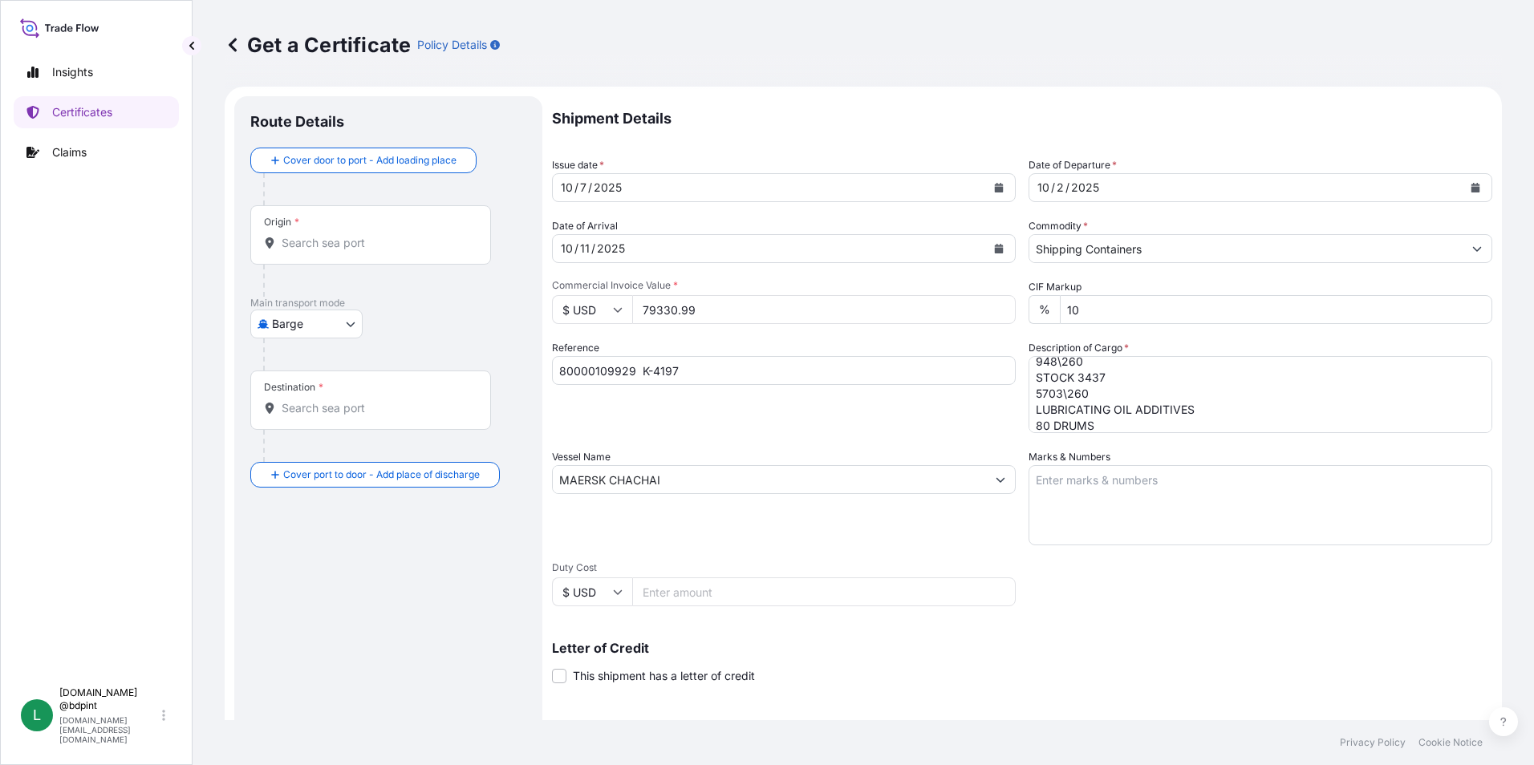
scroll to position [0, 0]
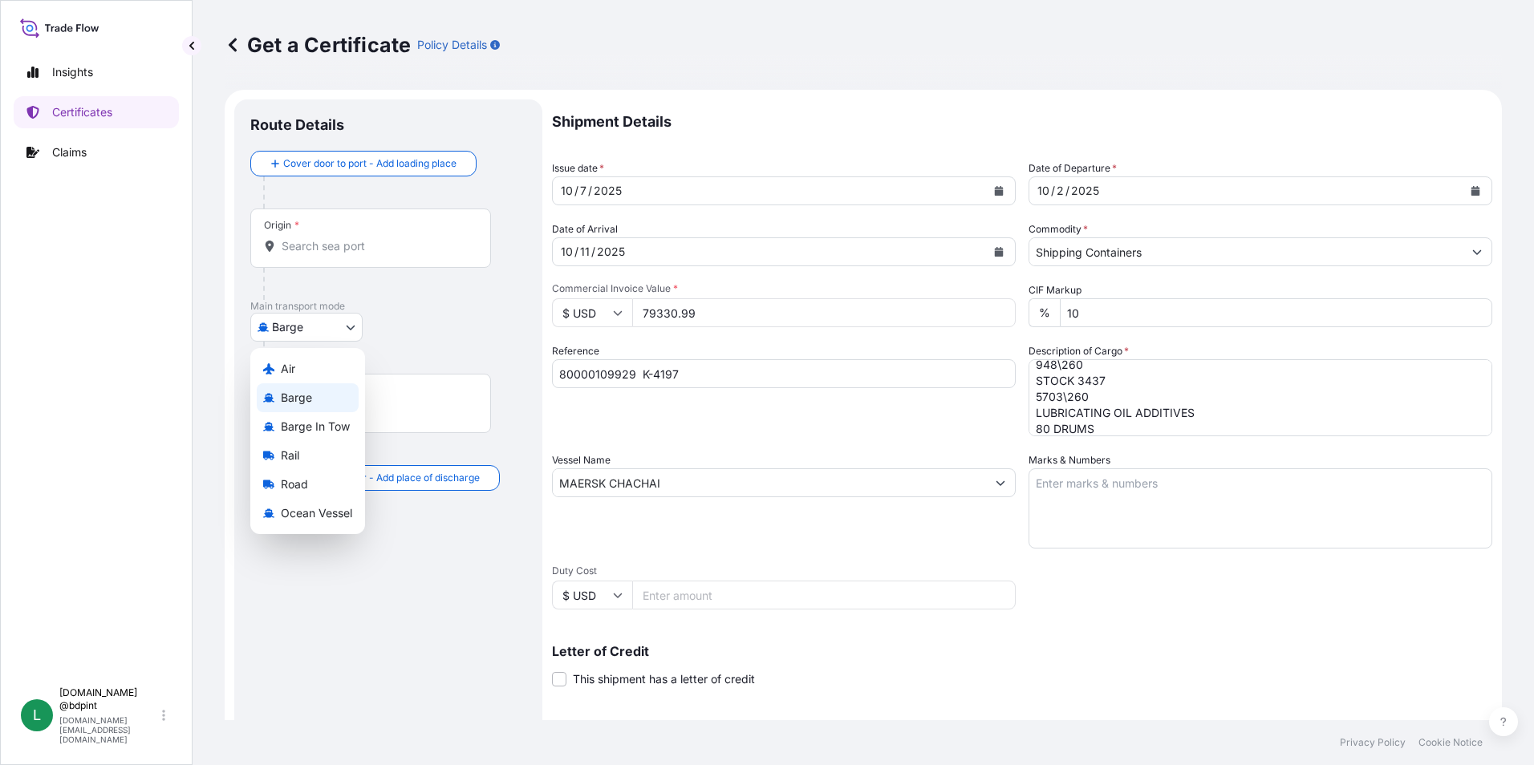
click at [312, 334] on body "15 options available. 15 options available. 0 options available. Insights Certi…" at bounding box center [767, 382] width 1534 height 765
click at [321, 516] on span "Ocean Vessel" at bounding box center [316, 513] width 71 height 16
select select "Ocean Vessel"
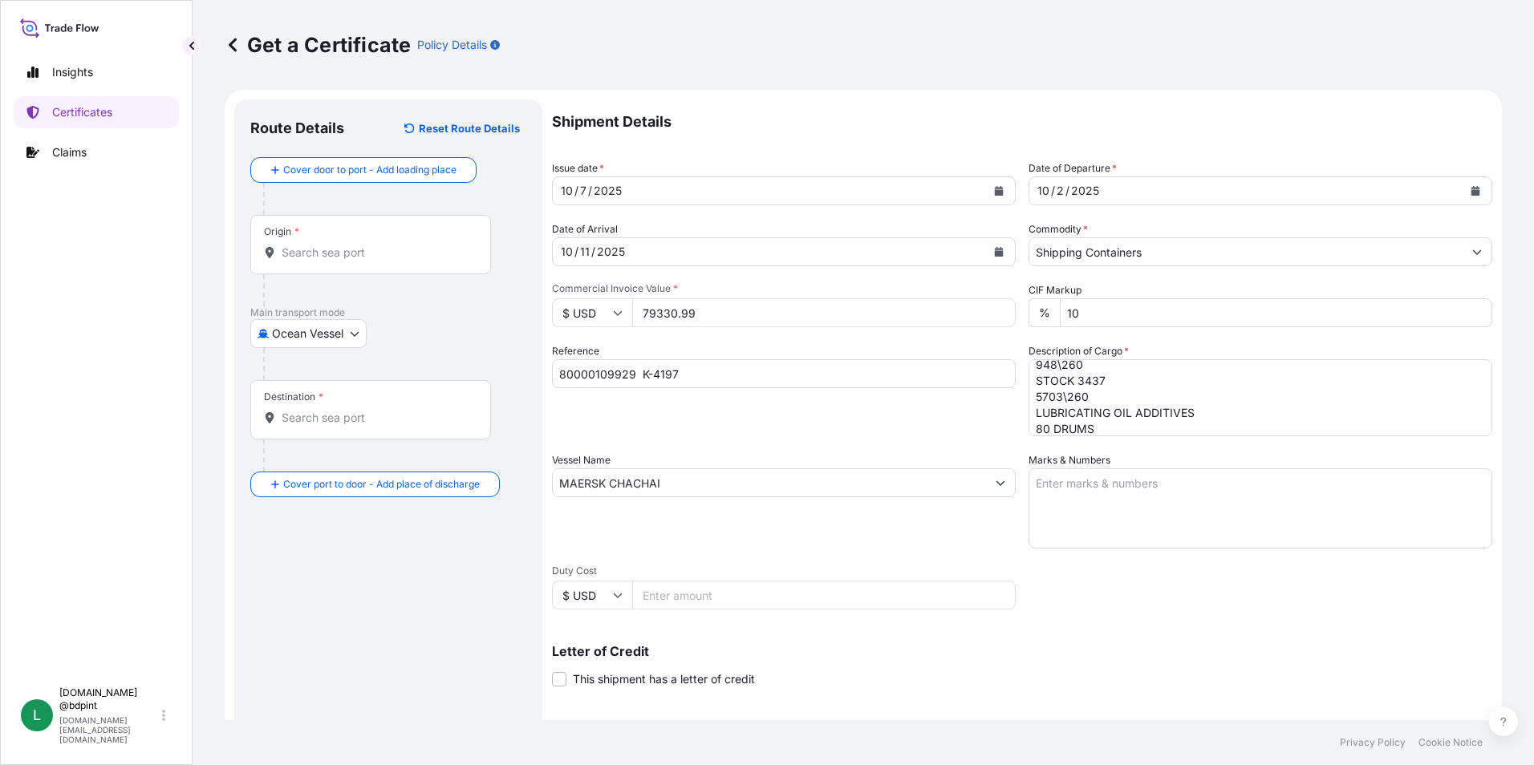
click at [302, 254] on input "Origin *" at bounding box center [376, 253] width 189 height 16
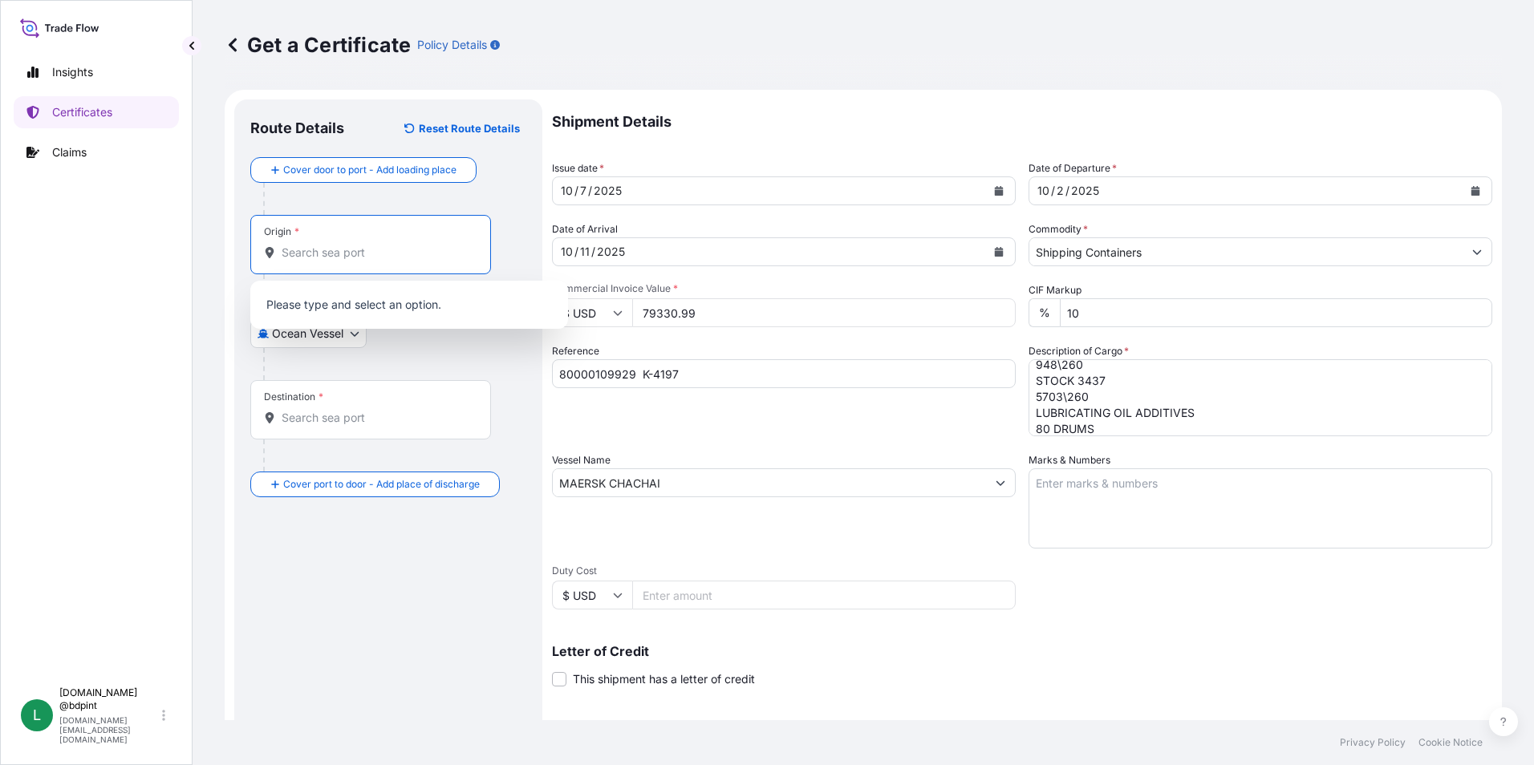
paste input "USHOU"
click at [343, 306] on b "USHOU" at bounding box center [325, 301] width 40 height 14
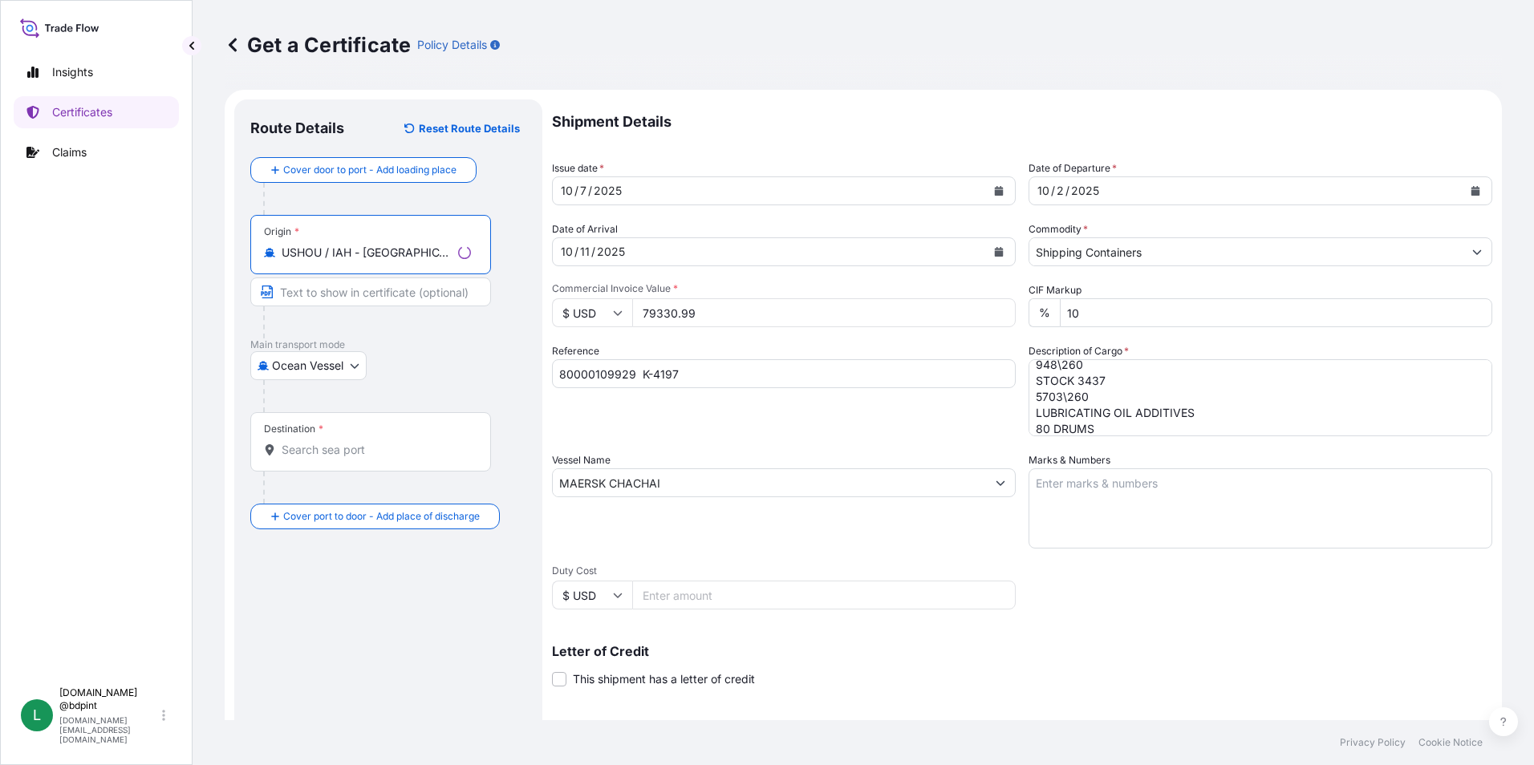
type input "USHOU / IAH - [GEOGRAPHIC_DATA], [GEOGRAPHIC_DATA]"
click at [292, 468] on div "Destination *" at bounding box center [370, 441] width 241 height 59
click at [292, 458] on input "Destination *" at bounding box center [376, 450] width 189 height 16
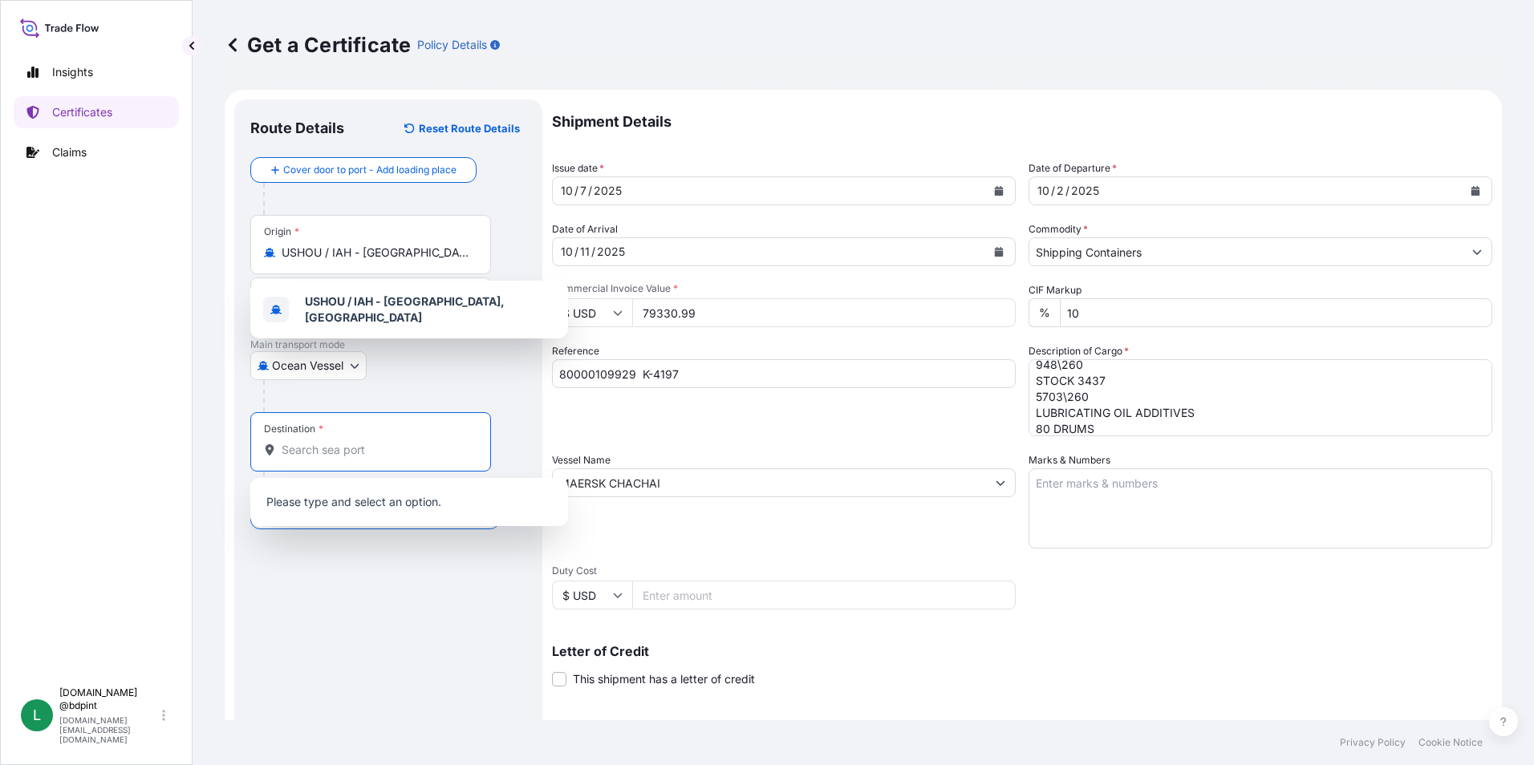
paste input "COCTG"
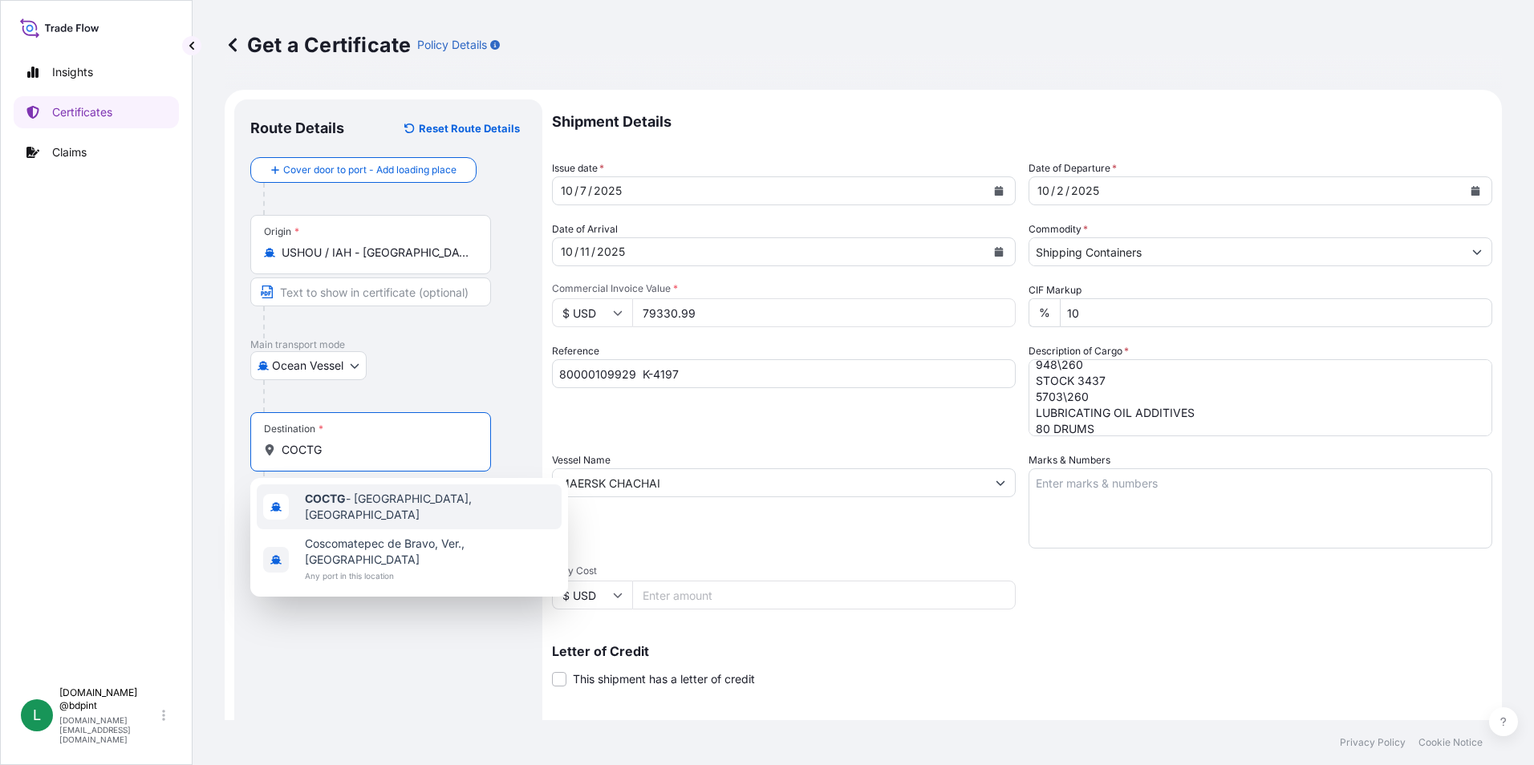
click at [351, 506] on span "COCTG - [GEOGRAPHIC_DATA], [GEOGRAPHIC_DATA]" at bounding box center [430, 507] width 250 height 32
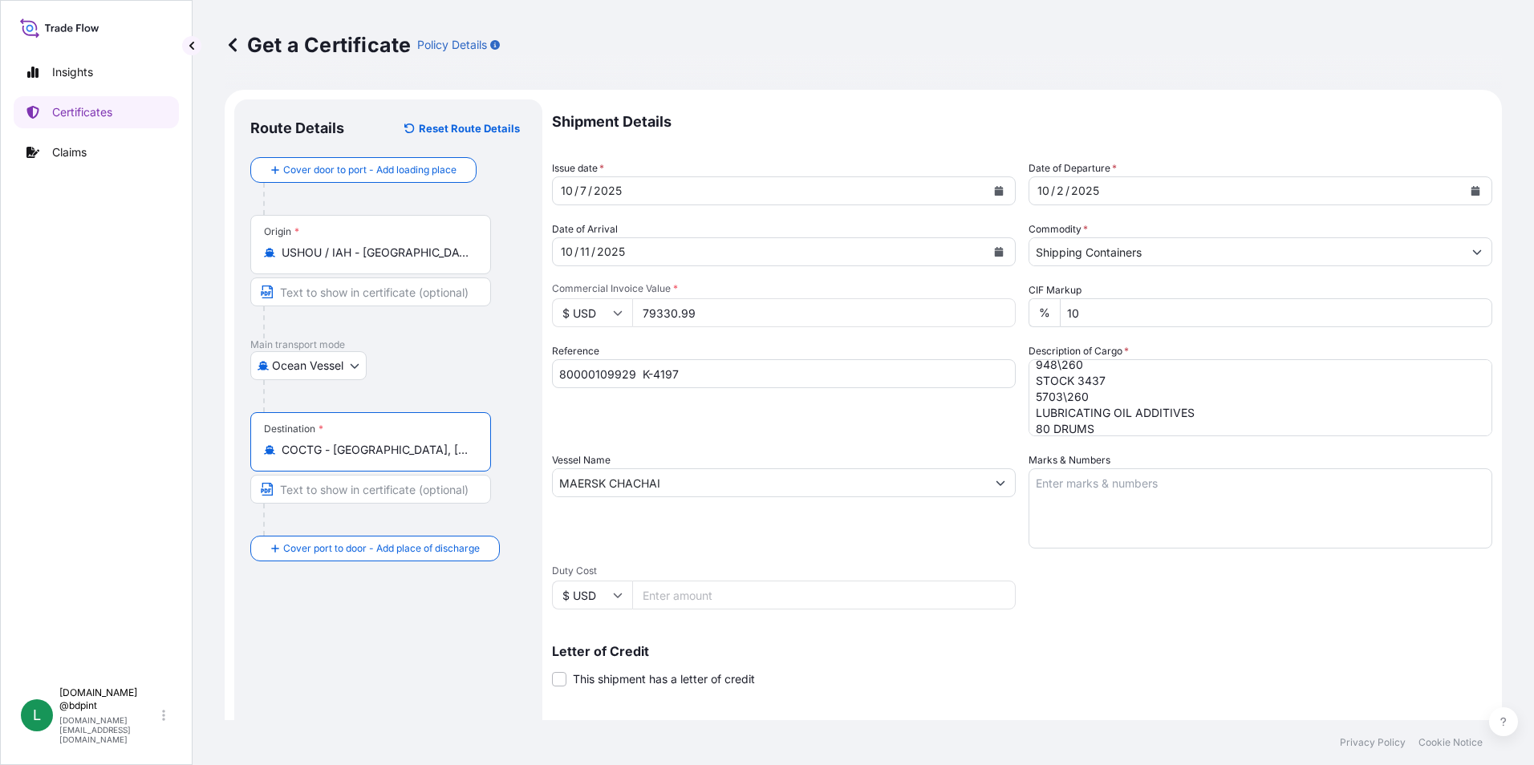
type input "COCTG - [GEOGRAPHIC_DATA], [GEOGRAPHIC_DATA]"
click at [403, 595] on div "Route Details Reset Route Details Cover door to port - Add loading place Place …" at bounding box center [388, 503] width 276 height 777
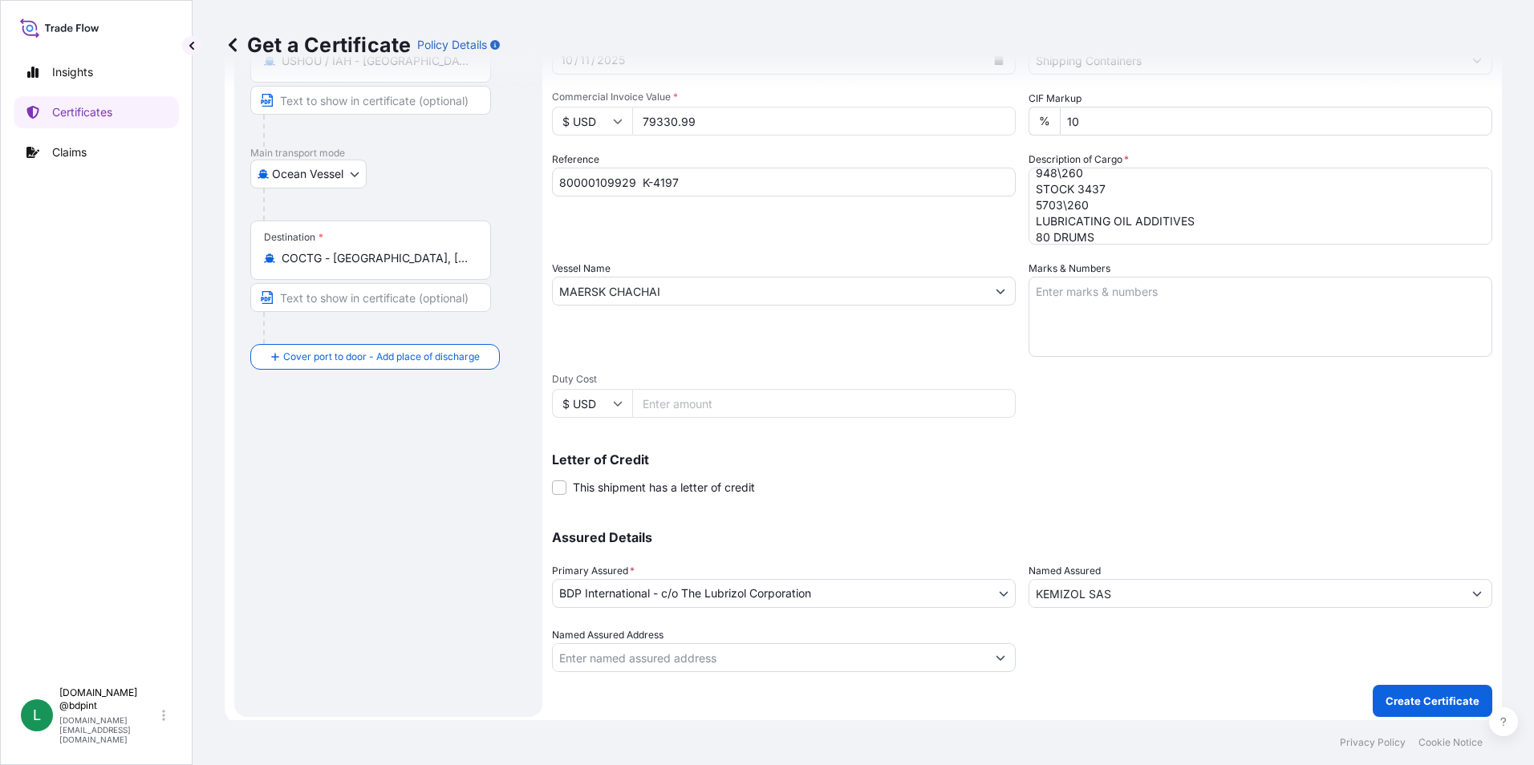
scroll to position [198, 0]
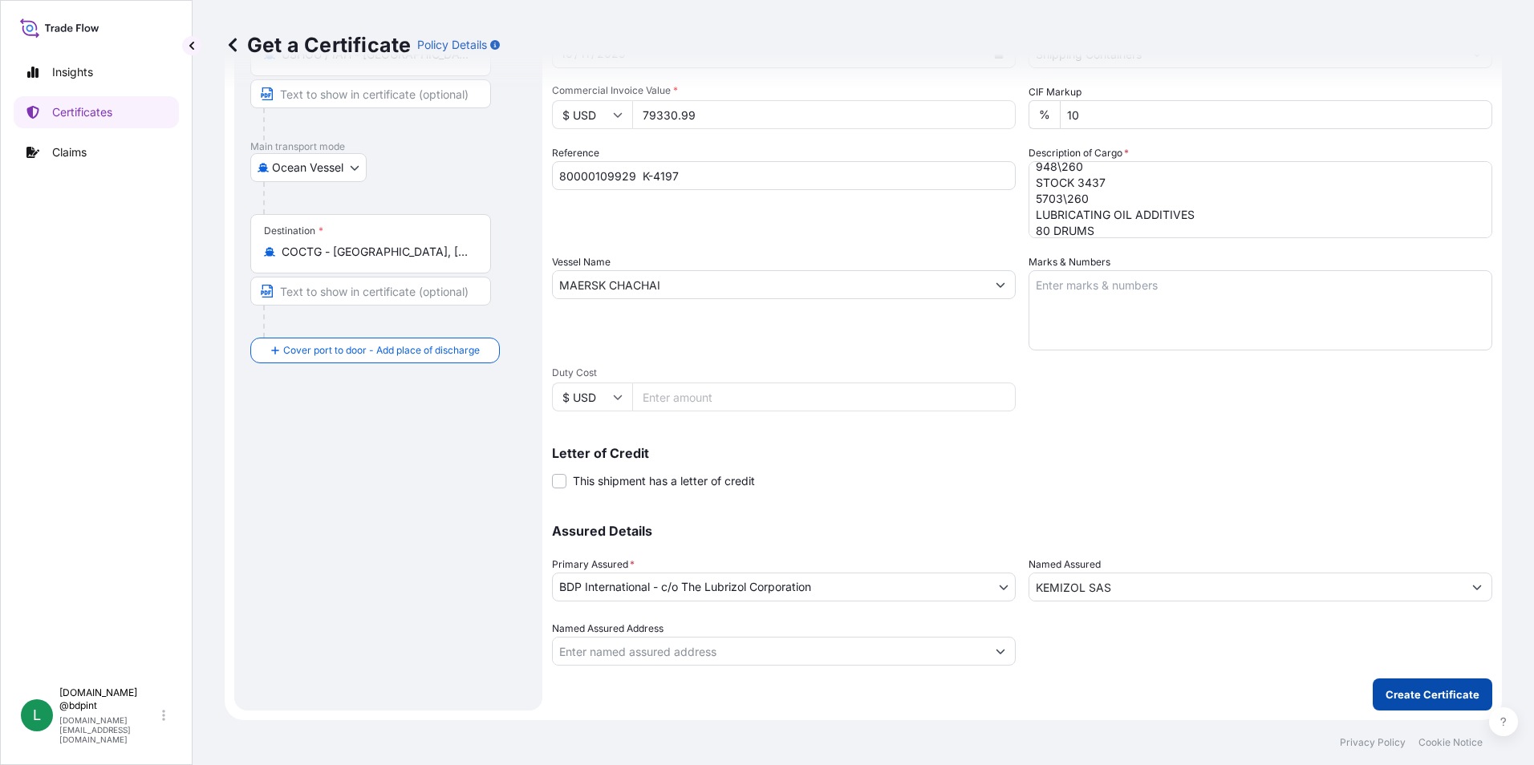
click at [1441, 692] on p "Create Certificate" at bounding box center [1432, 695] width 94 height 16
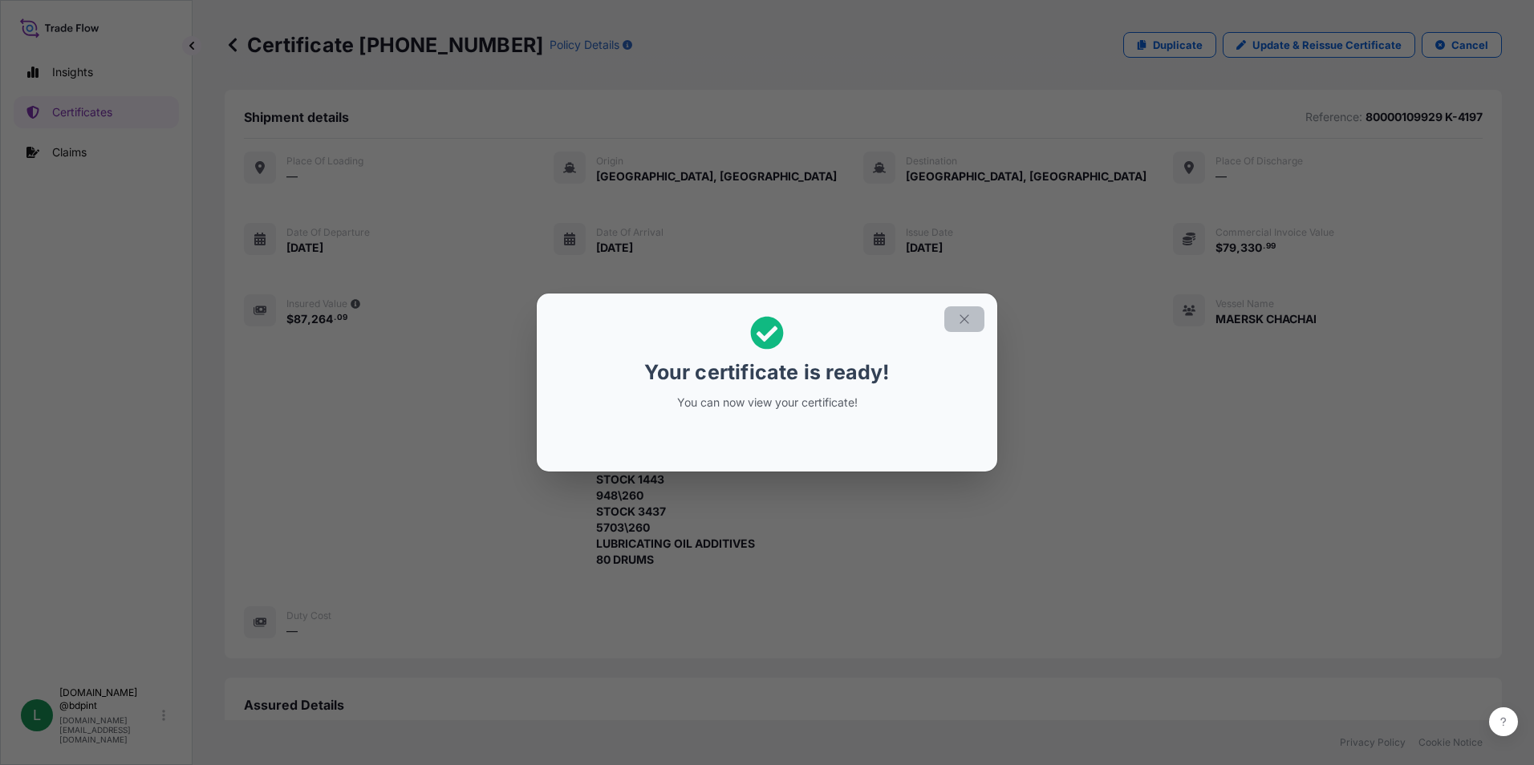
click at [963, 317] on icon "button" at bounding box center [964, 319] width 14 height 14
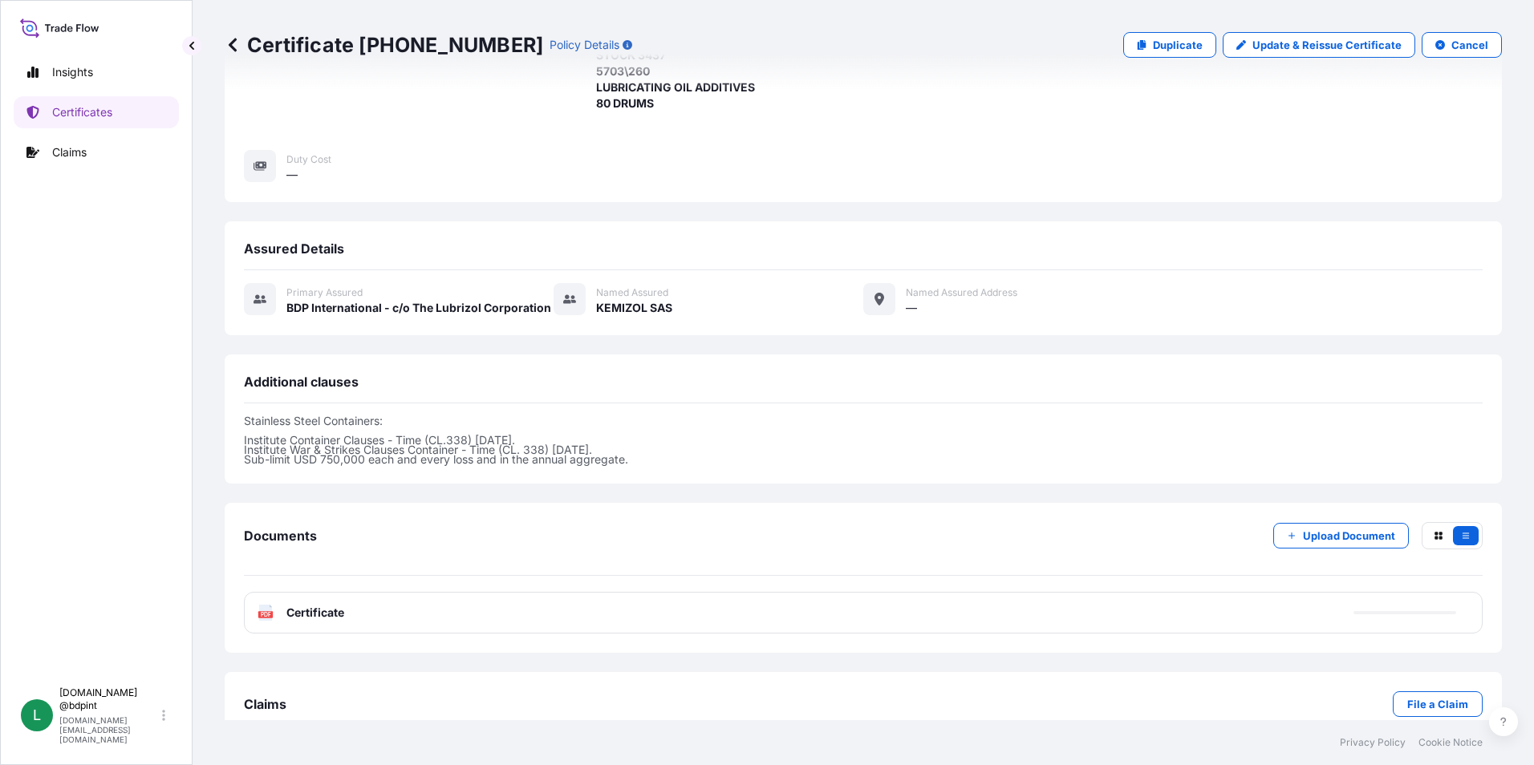
scroll to position [489, 0]
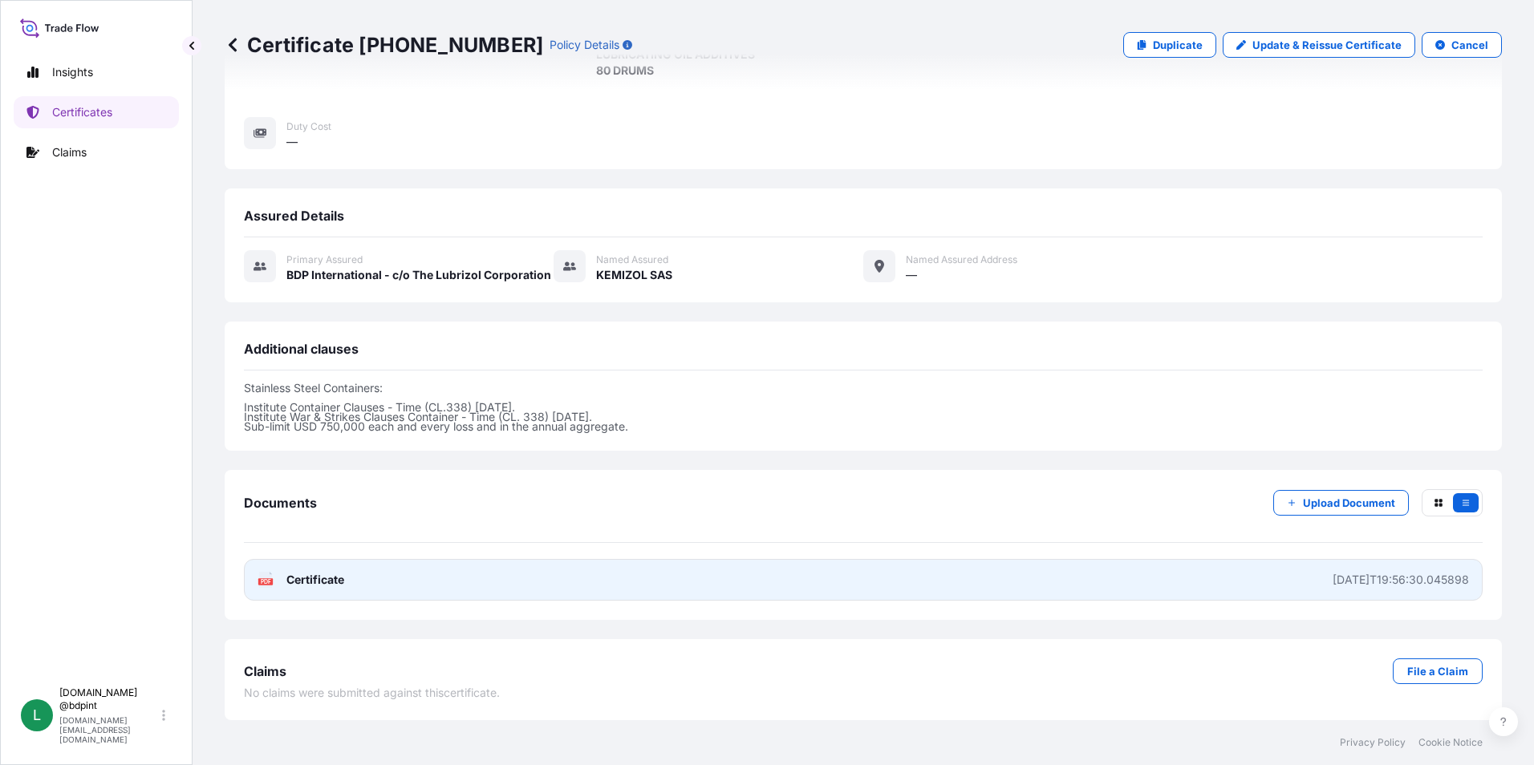
click at [1381, 588] on link "PDF Certificate [DATE]T19:56:30.045898" at bounding box center [863, 580] width 1238 height 42
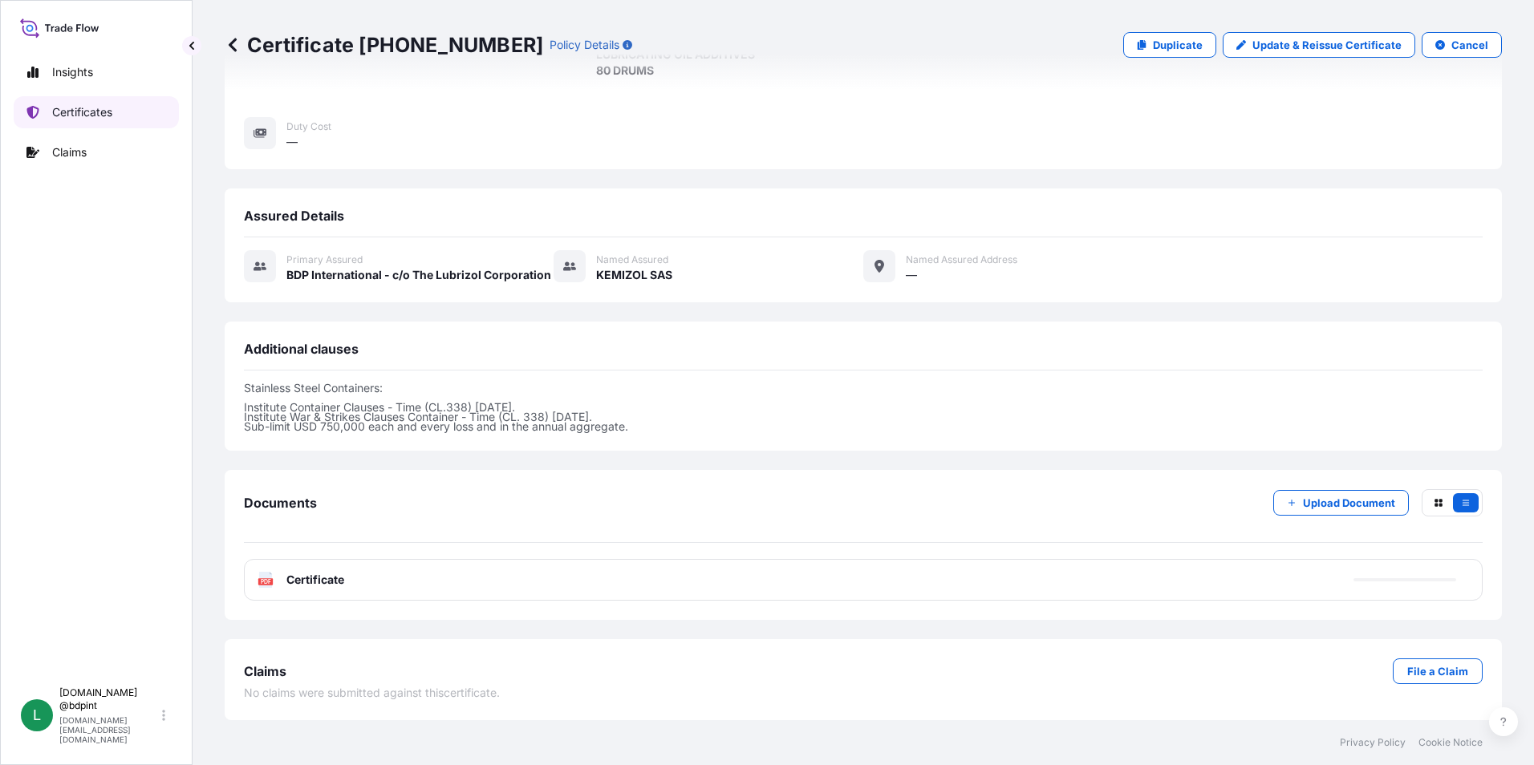
click at [83, 111] on p "Certificates" at bounding box center [82, 112] width 60 height 16
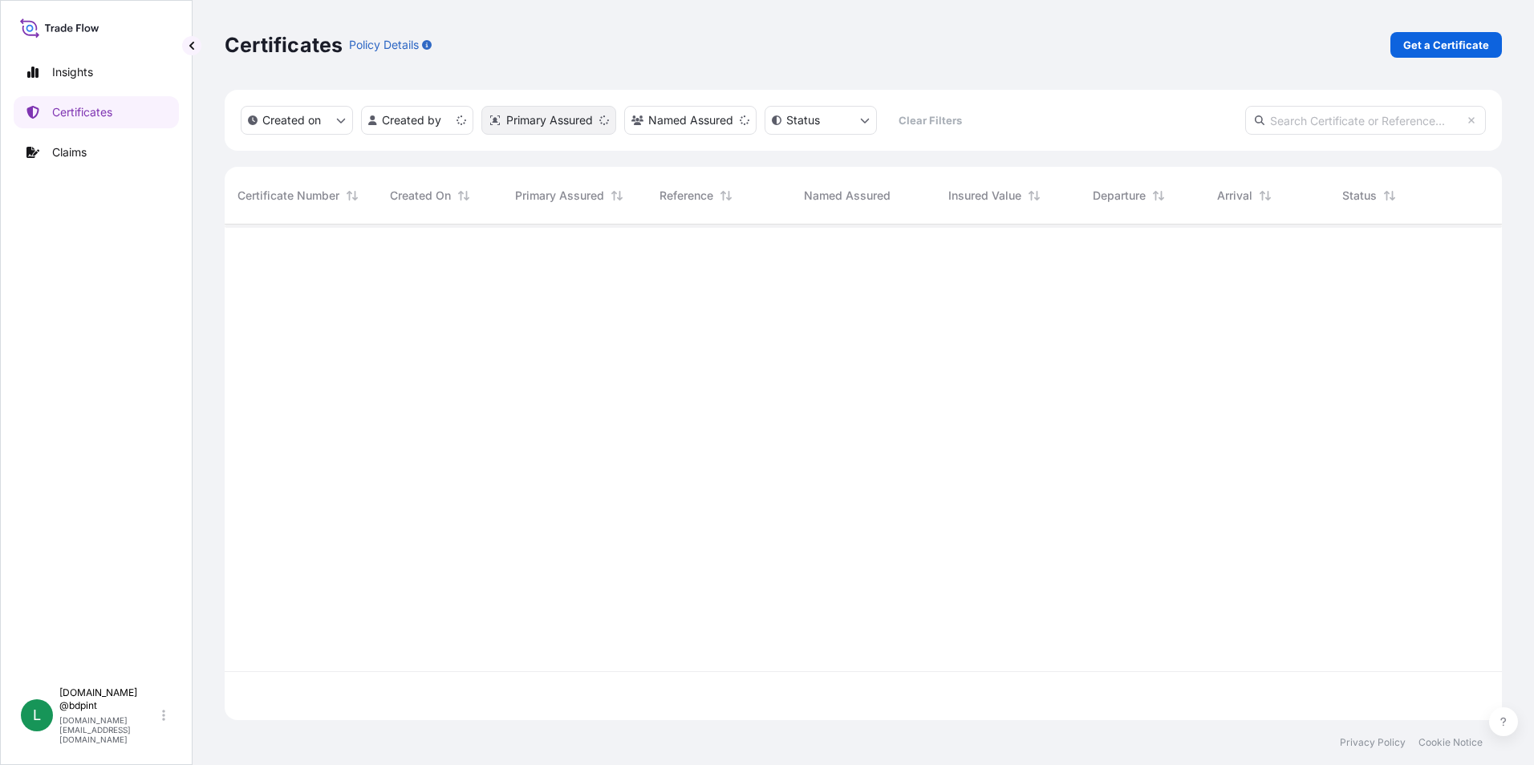
scroll to position [492, 1265]
click at [1433, 47] on p "Get a Certificate" at bounding box center [1446, 45] width 86 height 16
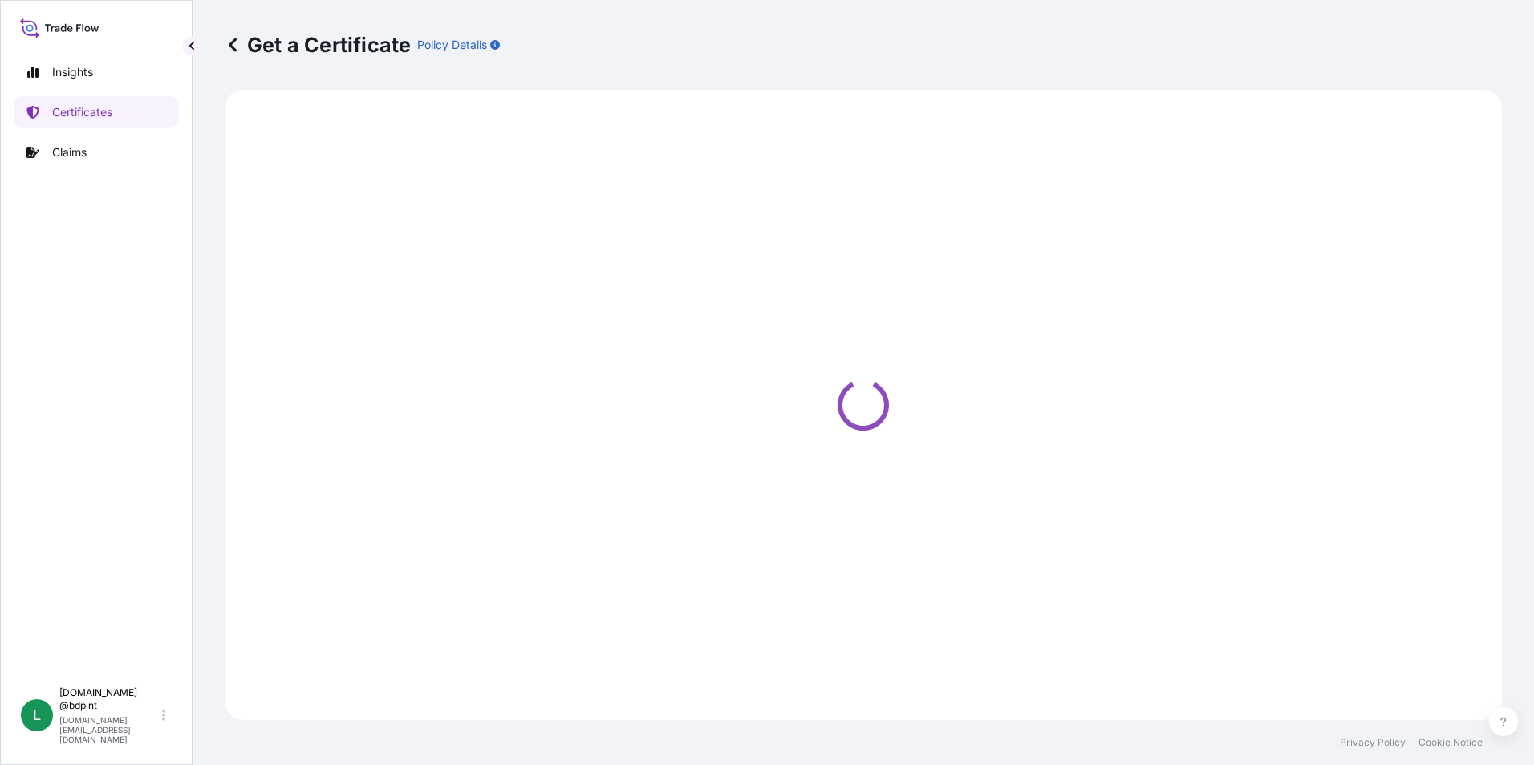
select select "Barge"
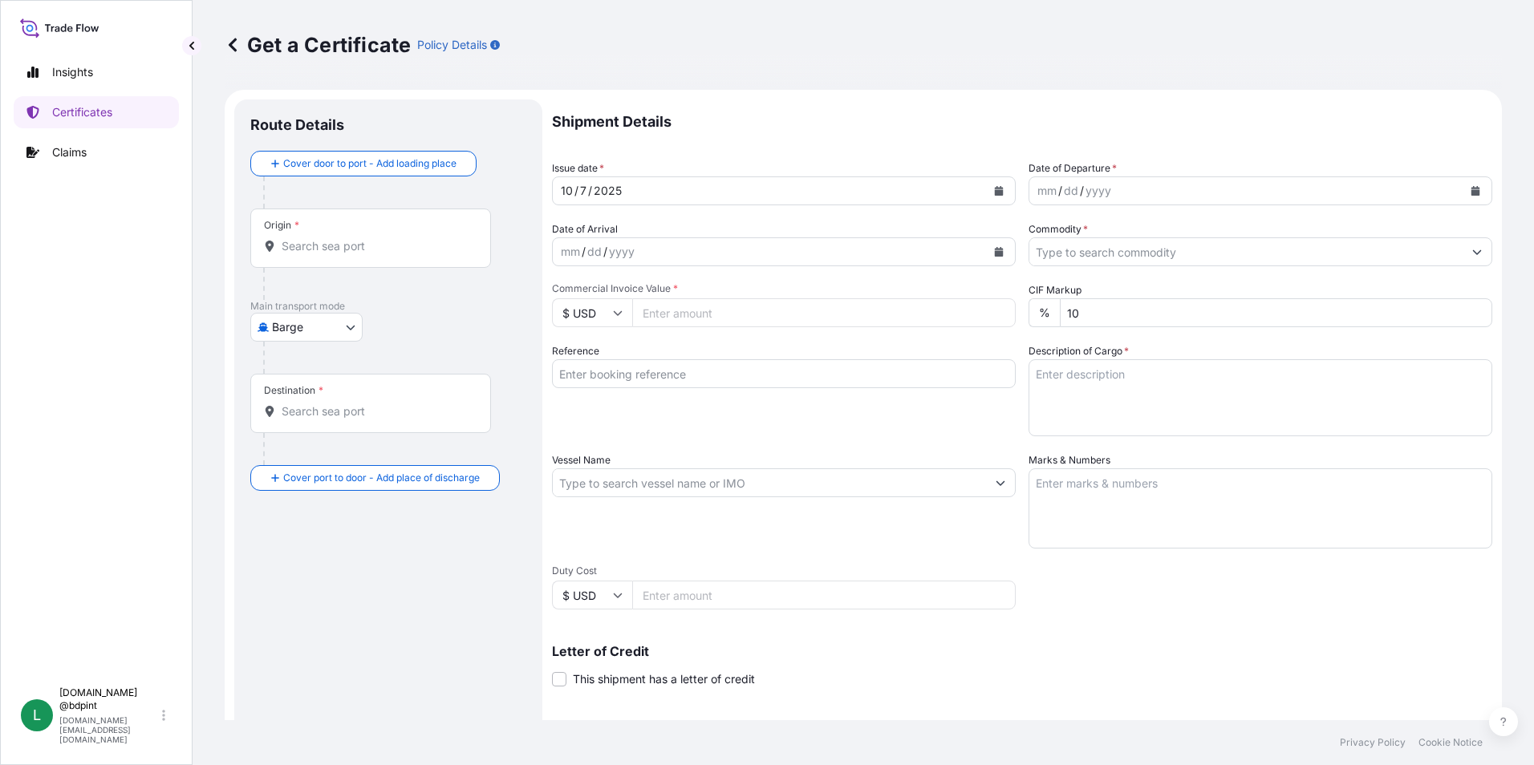
click at [1462, 183] on button "Calendar" at bounding box center [1475, 191] width 26 height 26
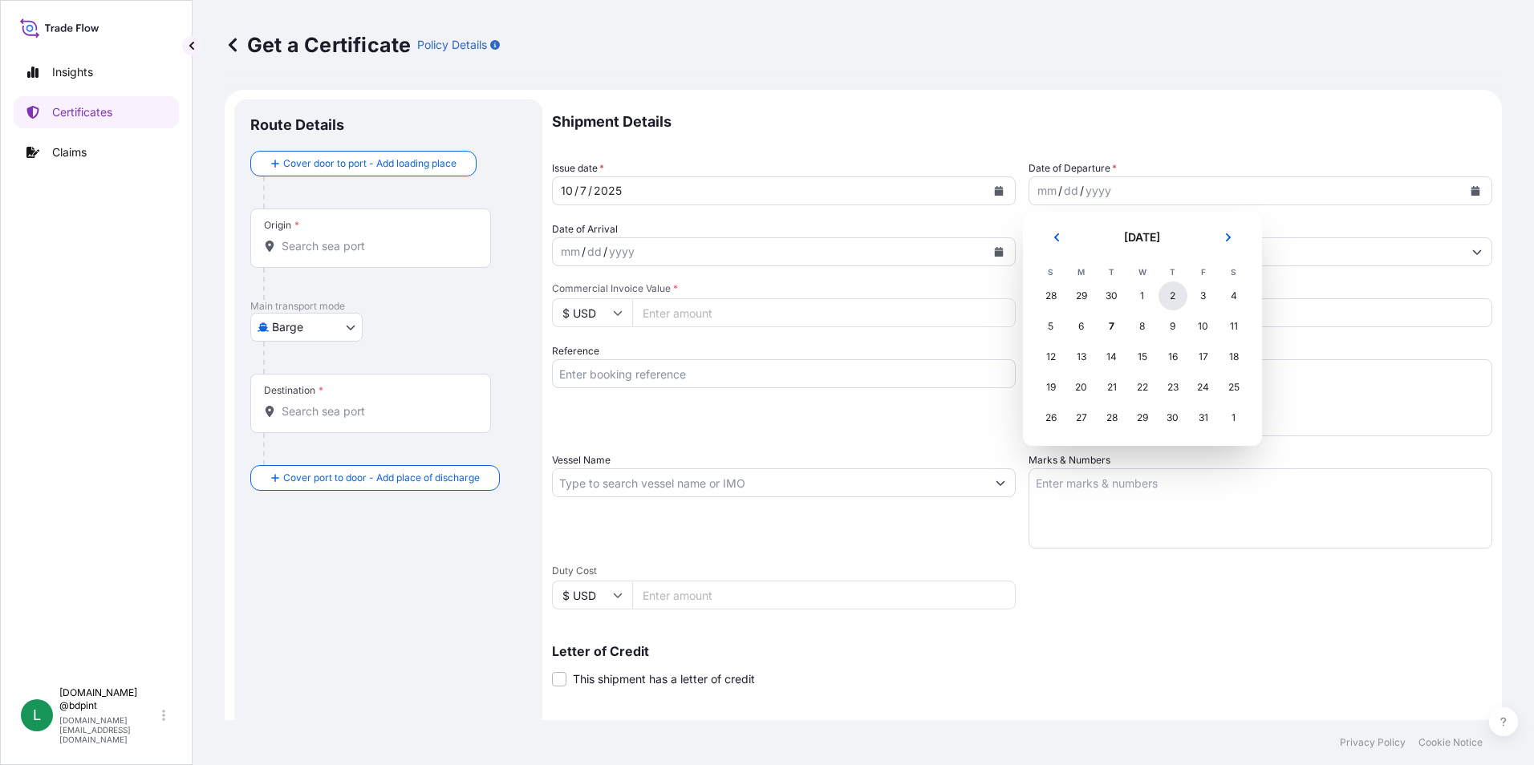
click at [1169, 296] on div "2" at bounding box center [1172, 296] width 29 height 29
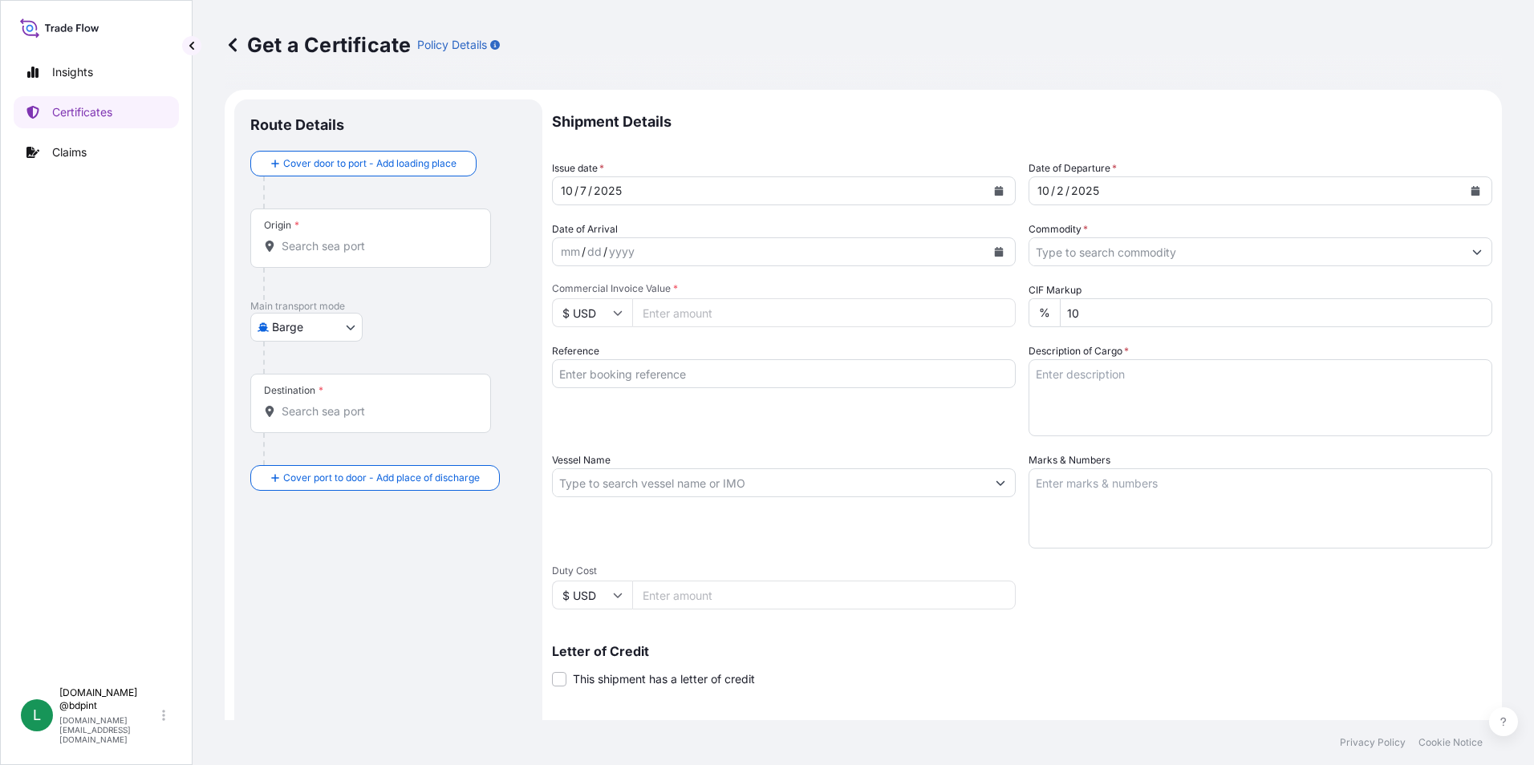
click at [996, 253] on icon "Calendar" at bounding box center [999, 252] width 9 height 10
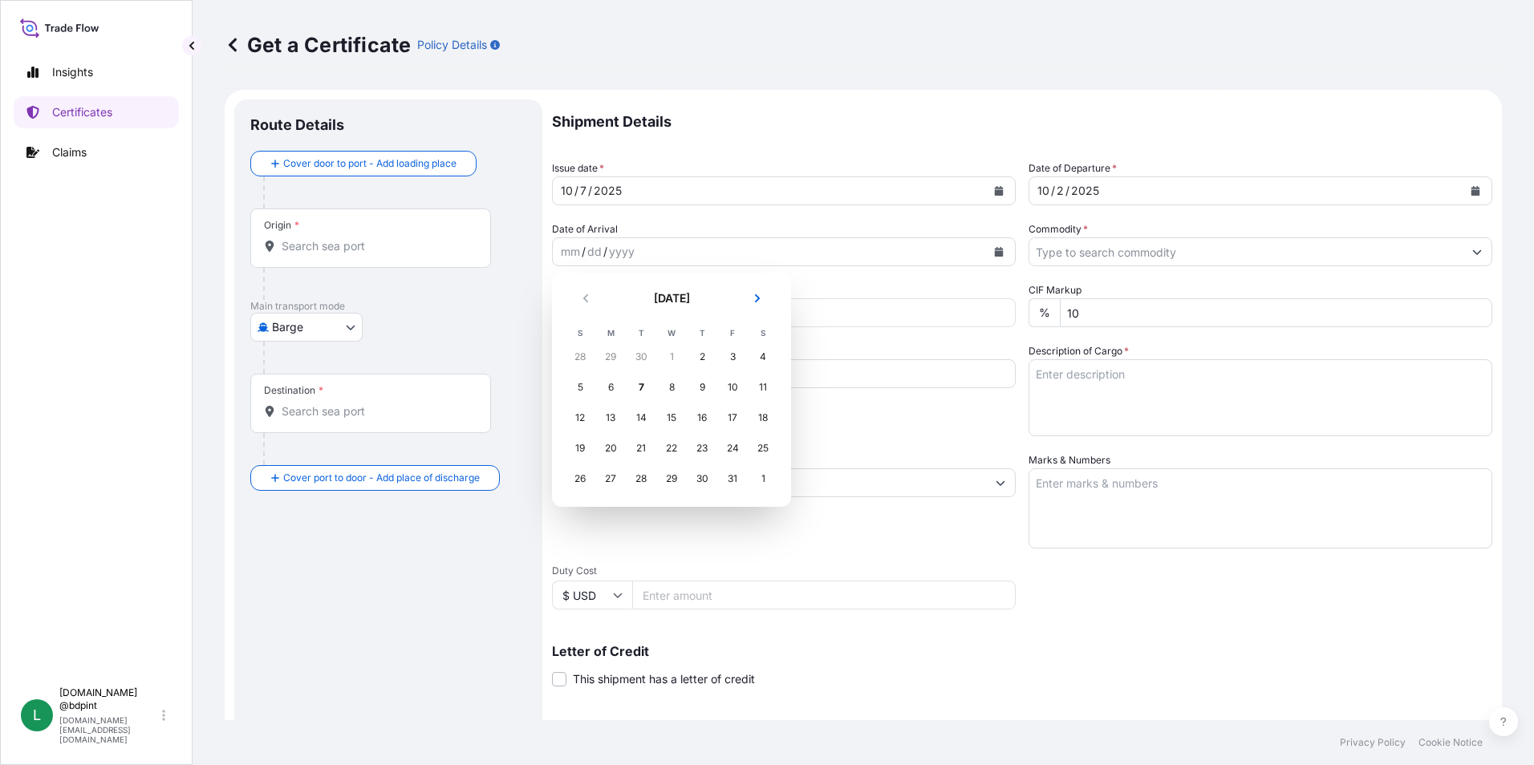
click at [752, 392] on div "11" at bounding box center [762, 387] width 29 height 29
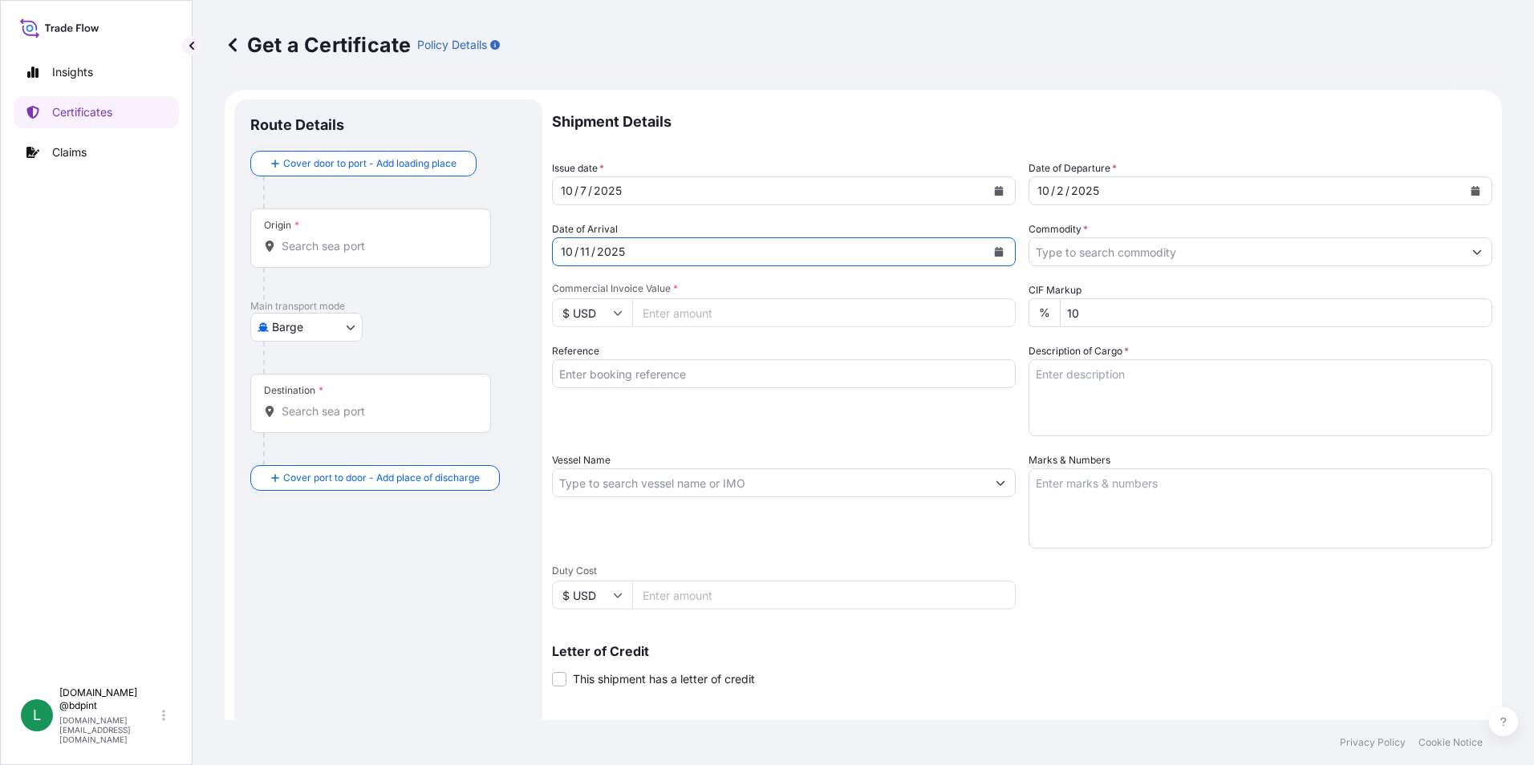
click at [1247, 265] on input "Commodity *" at bounding box center [1245, 251] width 433 height 29
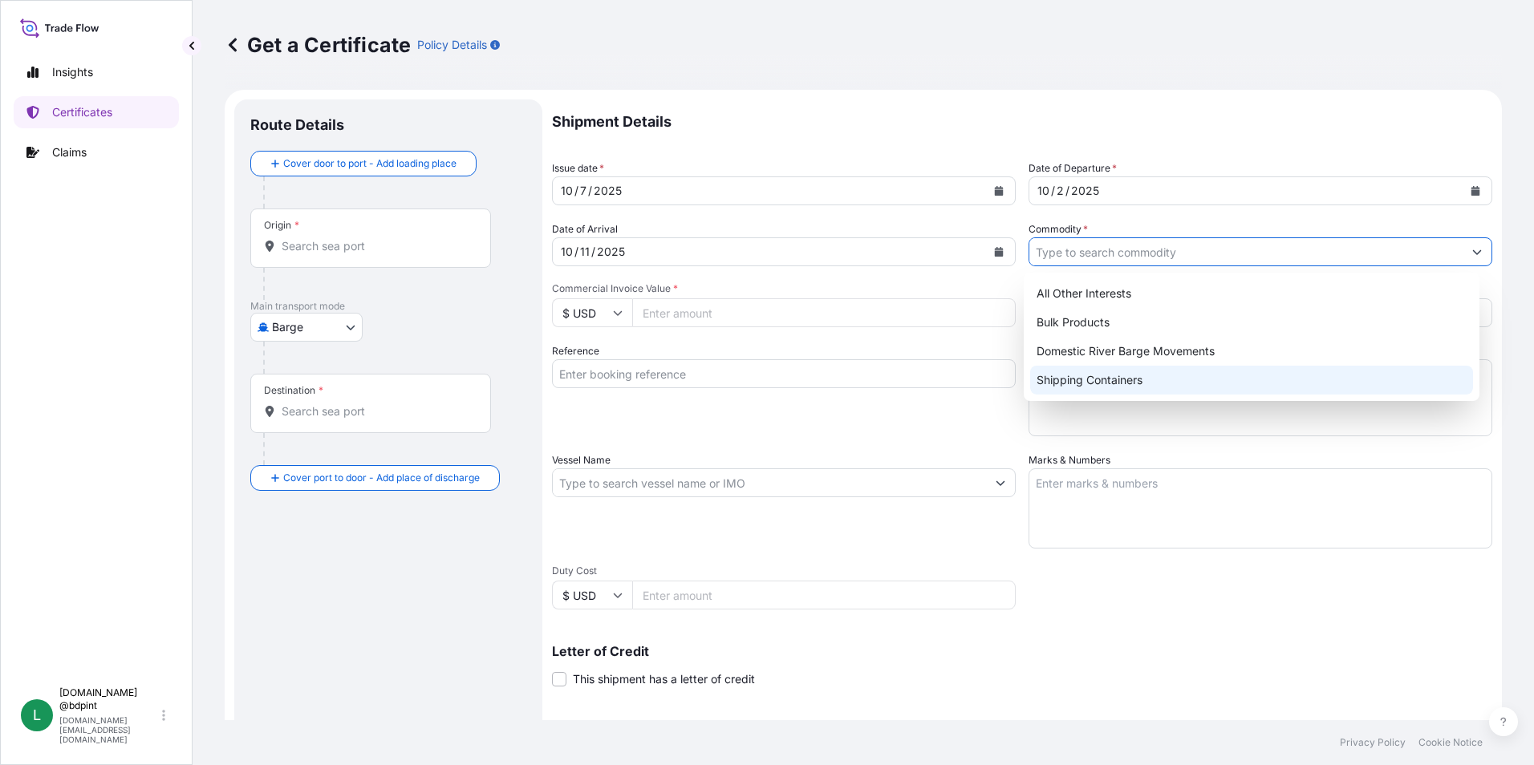
click at [1108, 385] on div "Shipping Containers" at bounding box center [1252, 380] width 444 height 29
type input "Shipping Containers"
click at [1093, 382] on div "Shipping Containers" at bounding box center [1252, 380] width 444 height 29
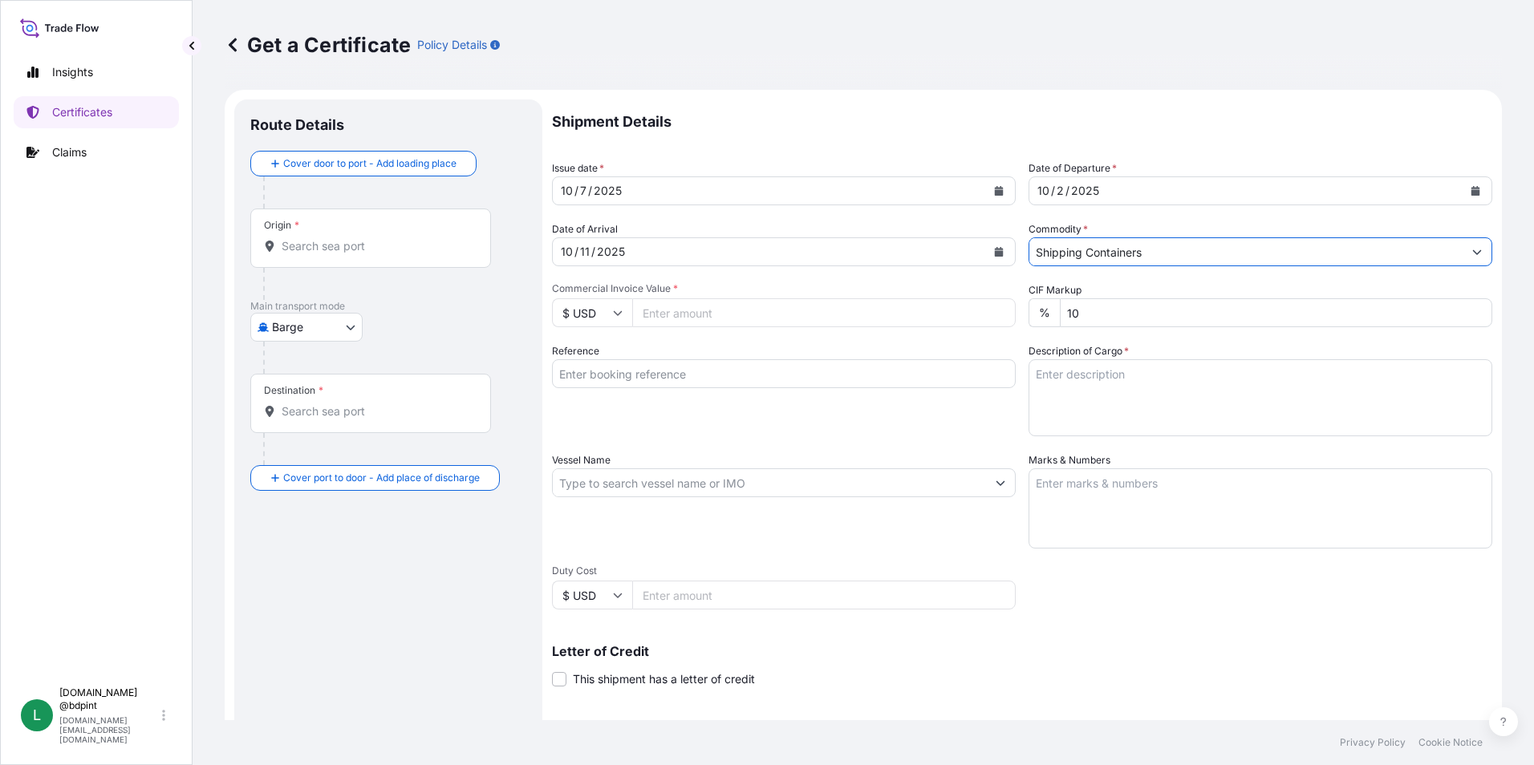
click at [690, 308] on input "Commercial Invoice Value *" at bounding box center [823, 312] width 383 height 29
type input "92799.93"
click at [729, 419] on div "Reference" at bounding box center [784, 389] width 464 height 93
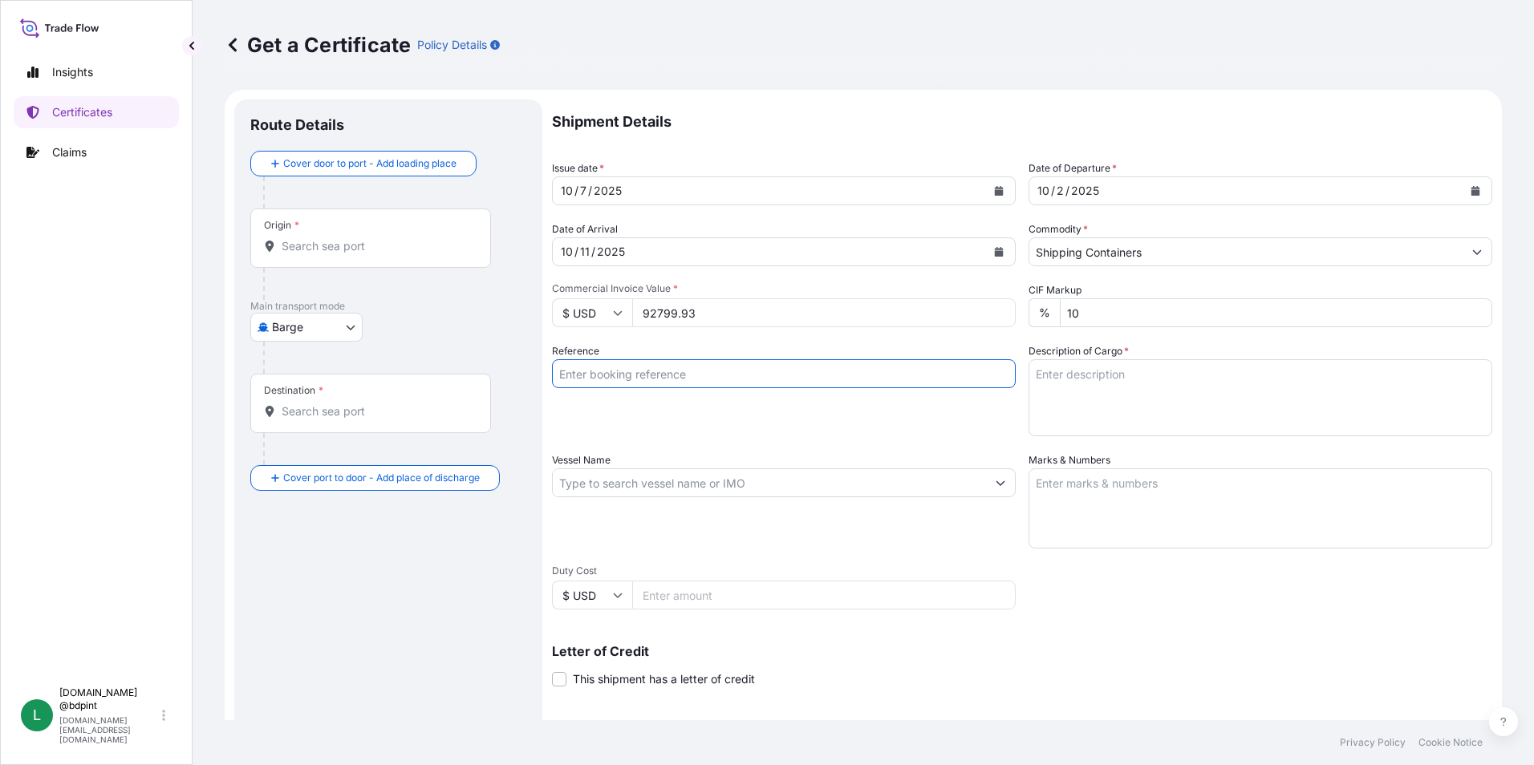
click at [729, 376] on input "Reference" at bounding box center [784, 373] width 464 height 29
click at [665, 382] on input "Reference" at bounding box center [784, 373] width 464 height 29
paste input "80000110288"
click at [696, 375] on input "80000110288" at bounding box center [784, 373] width 464 height 29
paste input "K-4201"
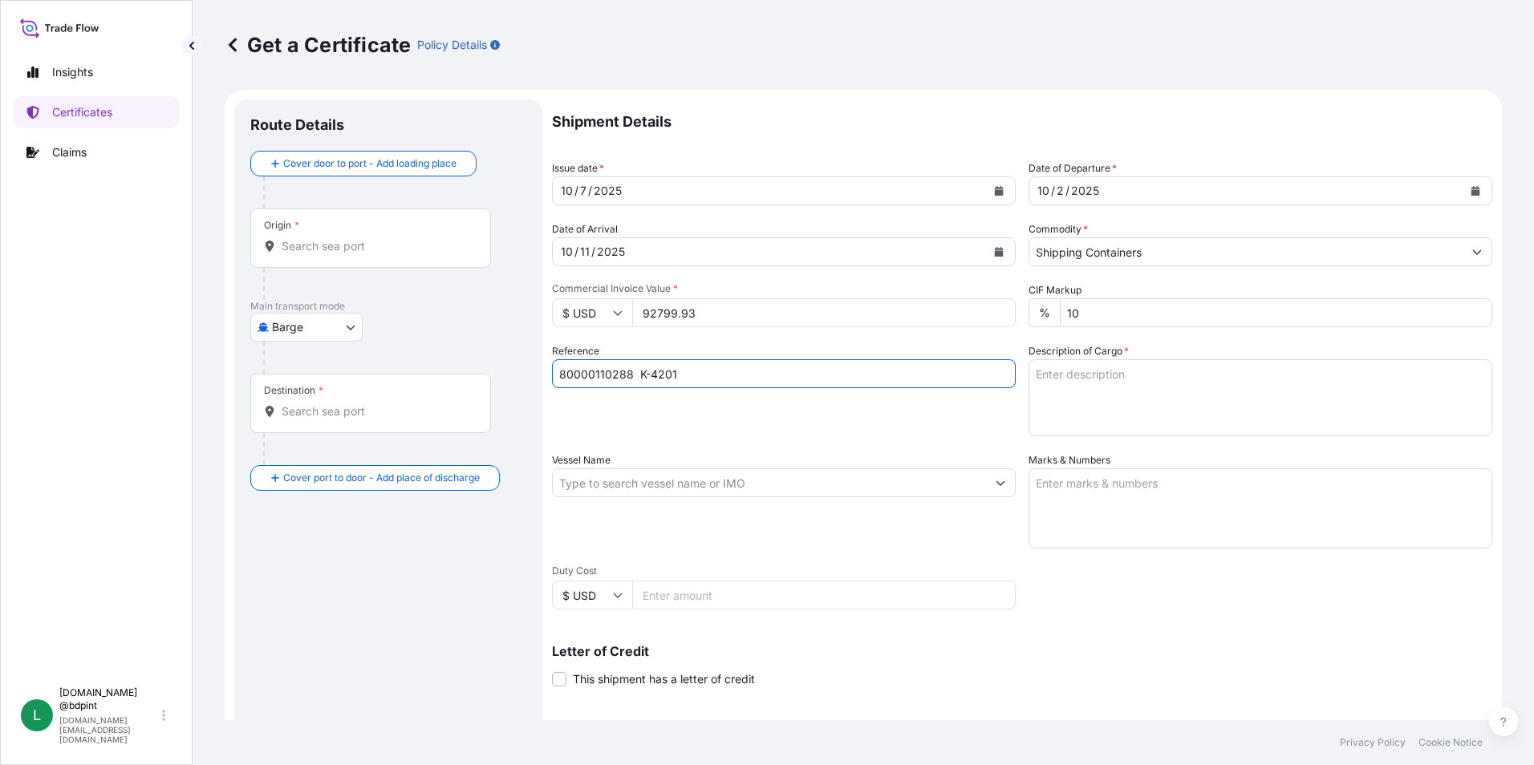
type input "80000110288 K-4201"
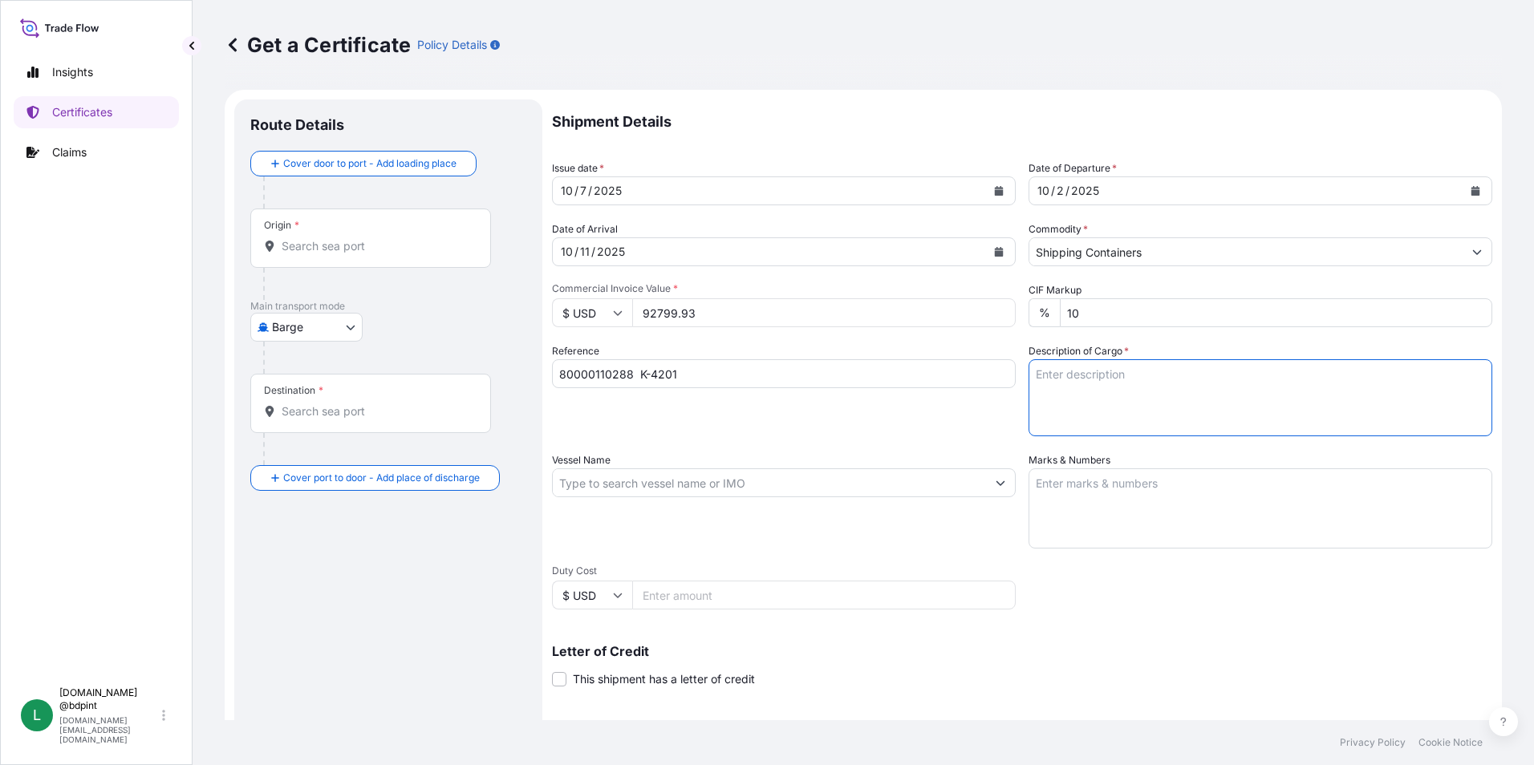
click at [1106, 382] on textarea "Description of Cargo *" at bounding box center [1260, 397] width 464 height 77
paste textarea "STOCK 70664 1038\260"
click at [1216, 403] on textarea "STOCK 70664 1038\260" at bounding box center [1260, 397] width 464 height 77
paste textarea "LUBRICATING OIL ADDITIVES"
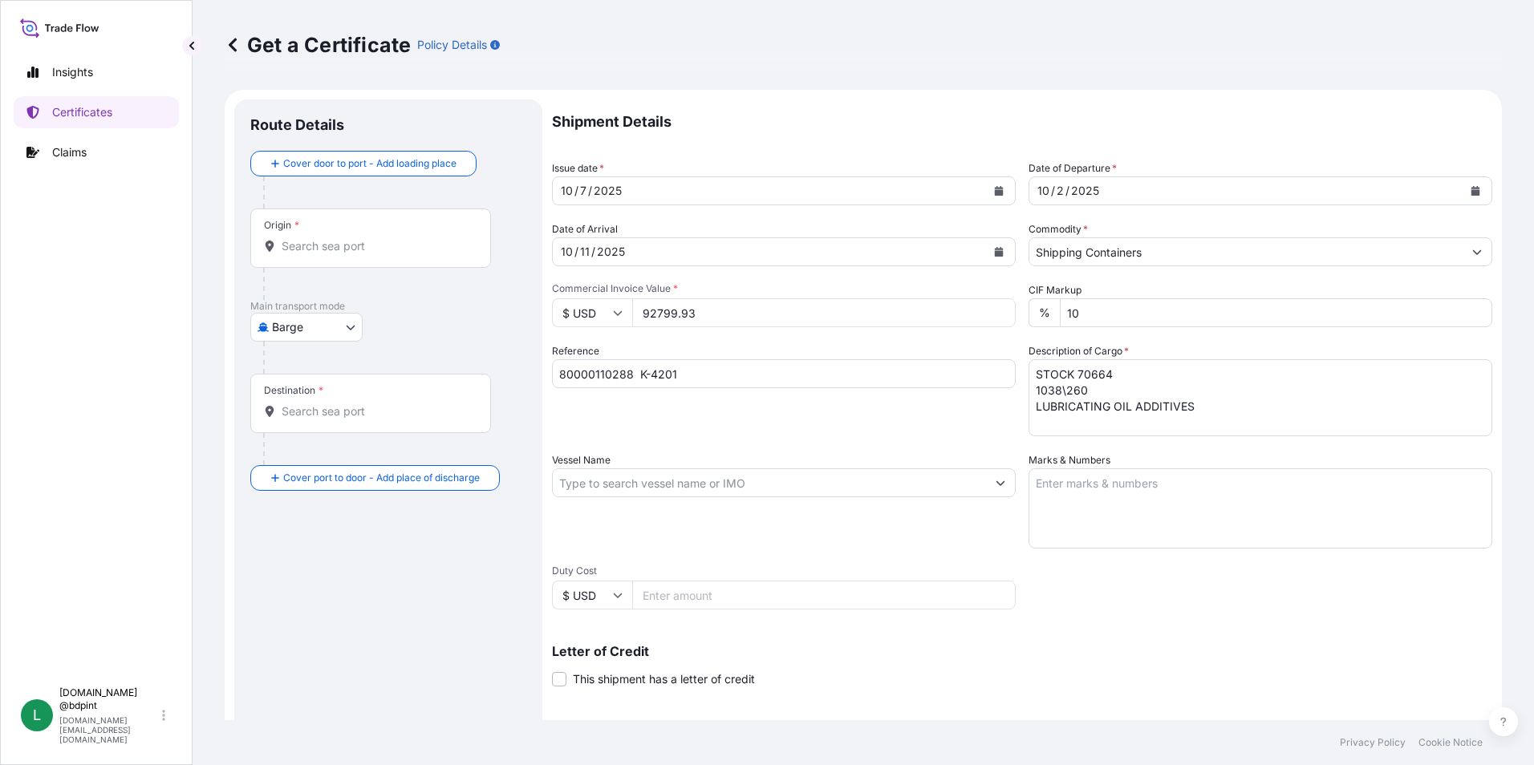
click at [1221, 392] on textarea "STOCK 70664 1038\260 LUBRICATING OIL ADDITIVES" at bounding box center [1260, 397] width 464 height 77
click at [1242, 404] on textarea "STOCK 70664 1038\260 LUBRICATING OIL ADDITIVES" at bounding box center [1260, 397] width 464 height 77
paste textarea "80 DRUMS"
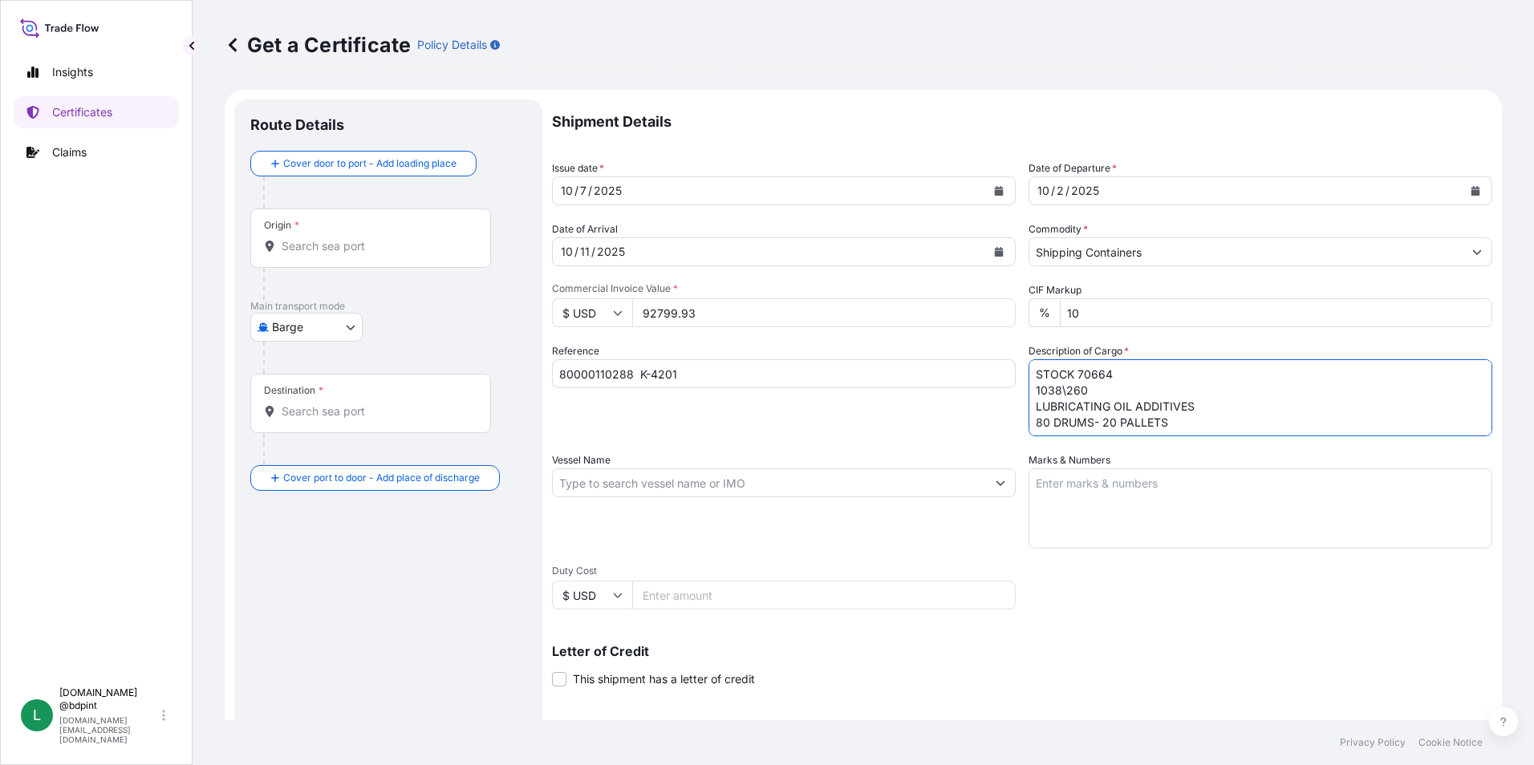
type textarea "STOCK 70664 1038\260 LUBRICATING OIL ADDITIVES 80 DRUMS- 20 PALLETS"
click at [736, 484] on input "Vessel Name" at bounding box center [769, 482] width 433 height 29
paste input "MAERSK CHACHAI"
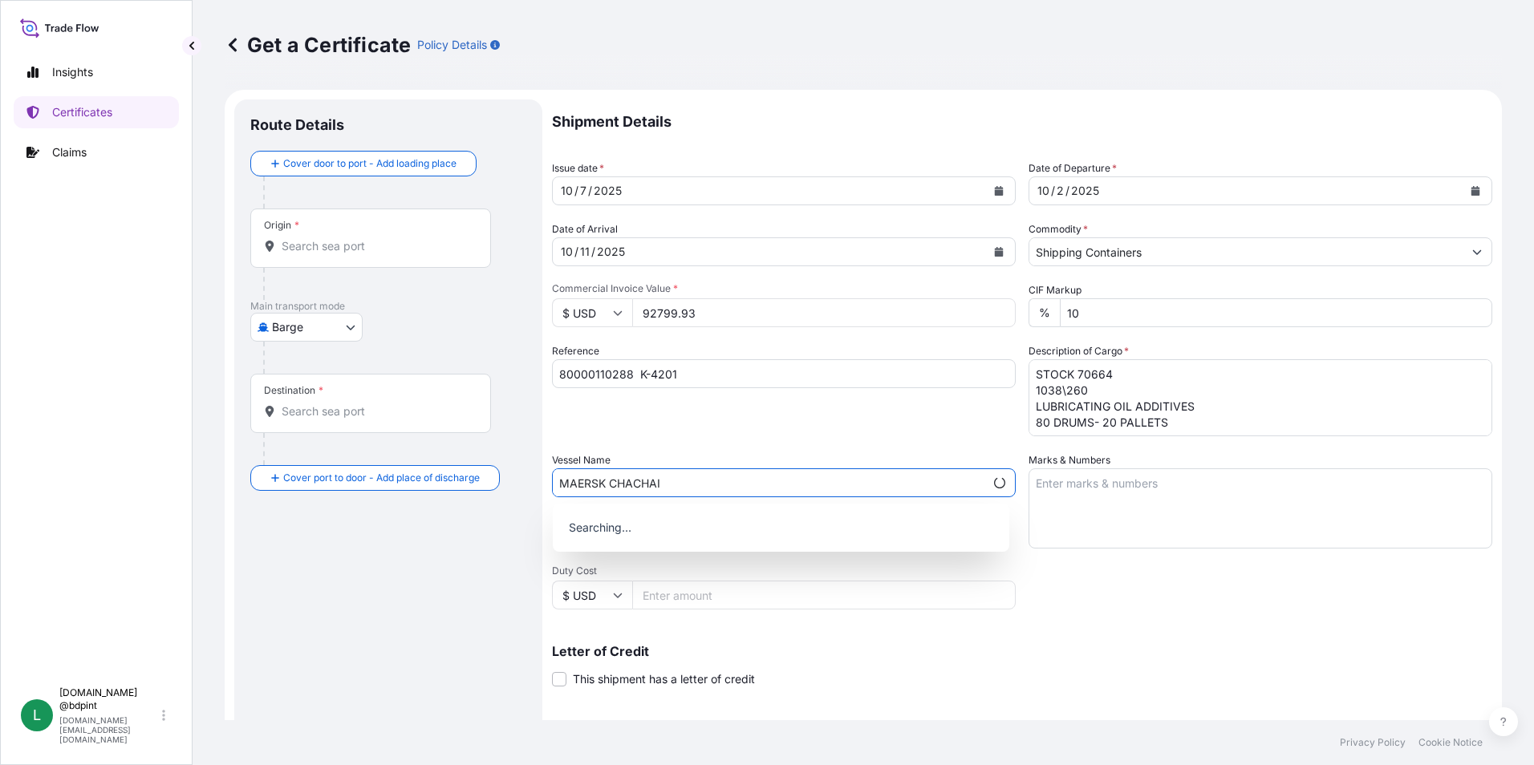
type input "MAERSK CHACHAI"
click at [857, 436] on div "Shipment Details Issue date * [DATE] Date of Departure * [DATE] Date of Arrival…" at bounding box center [1022, 481] width 940 height 764
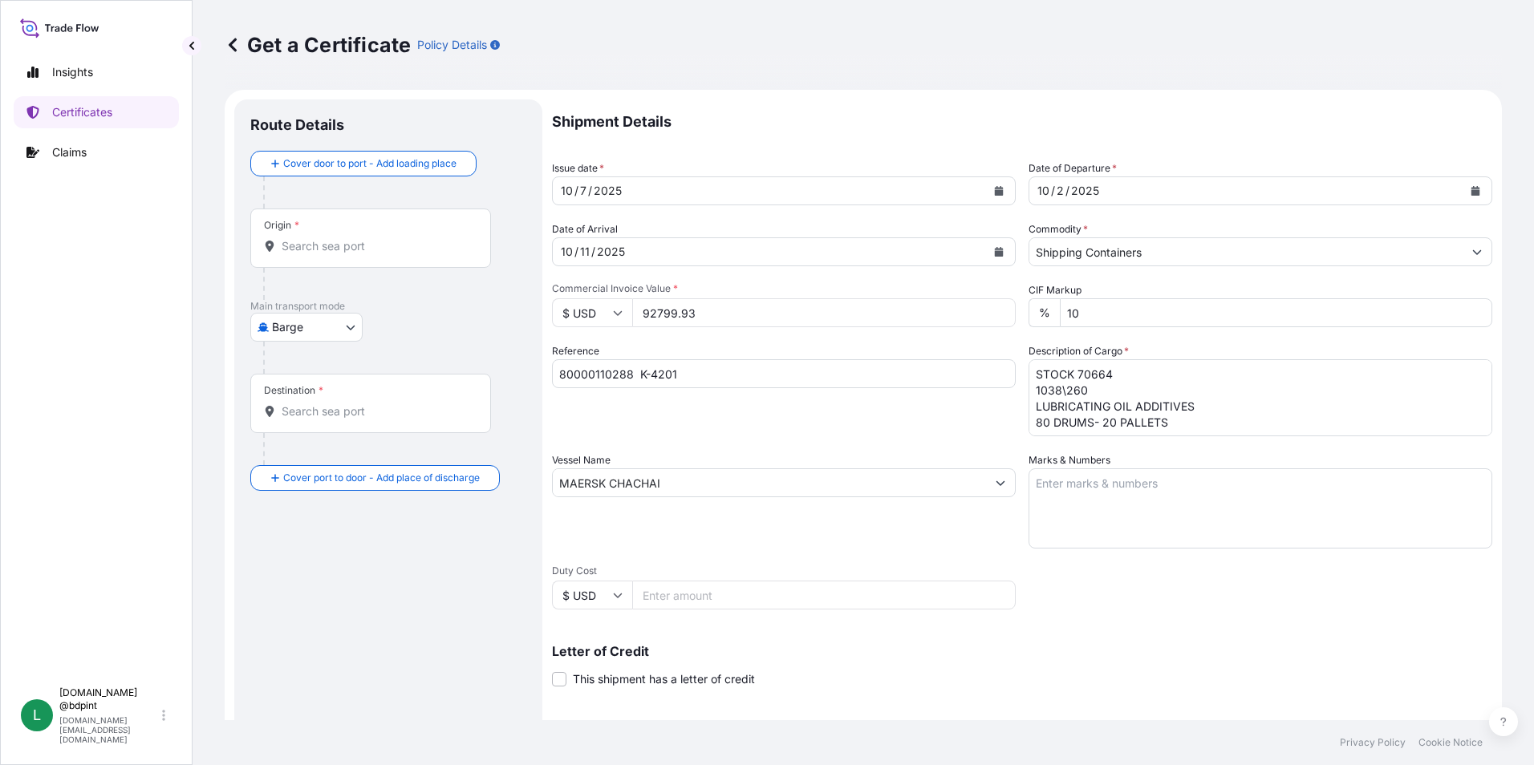
click at [1093, 493] on textarea "Marks & Numbers" at bounding box center [1260, 508] width 464 height 80
paste textarea "CONSIGNEE CONSIGNEE ORDER REFERENCE NUMBER SHIPPER ORDER NUMBER (LZ ORDER NUMBE…"
type textarea "CONSIGNEE CONSIGNEE ORDER REFERENCE NUMBER SHIPPER ORDER NUMBER (LZ ORDER NUMBE…"
click at [1121, 576] on div "Shipment Details Issue date * [DATE] Date of Departure * [DATE] Date of Arrival…" at bounding box center [1022, 481] width 940 height 764
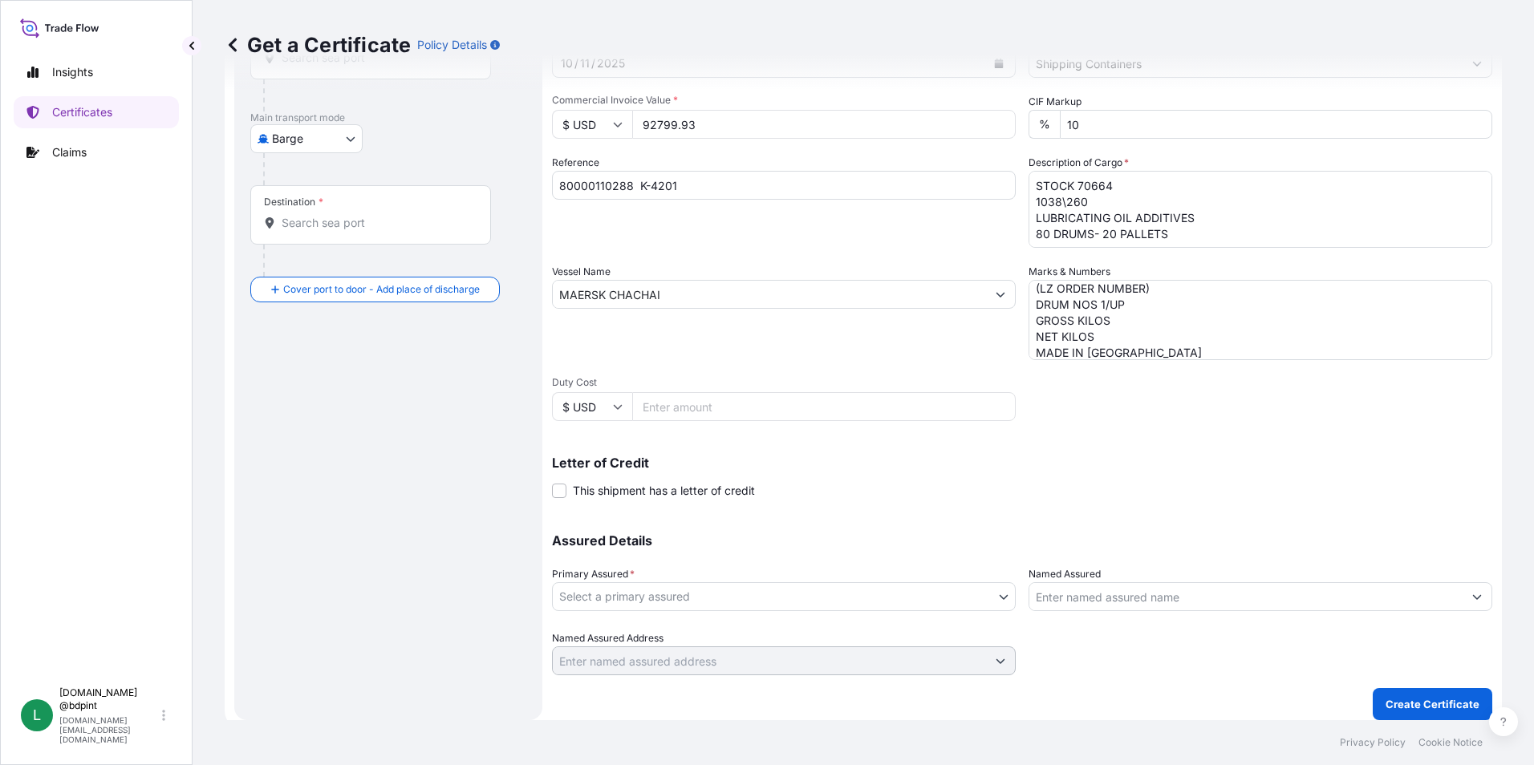
scroll to position [198, 0]
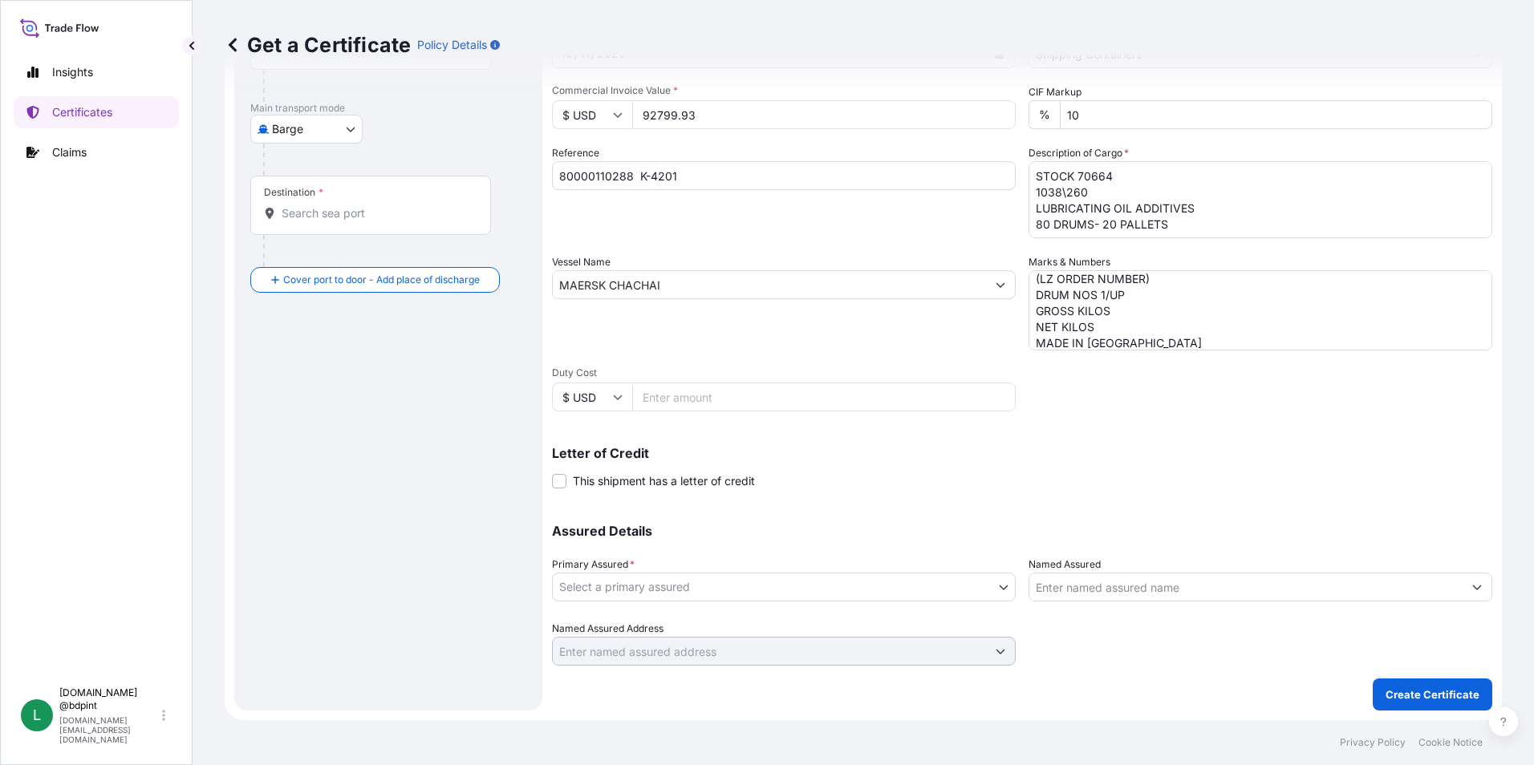
click at [919, 589] on body "0 options available. Insights Certificates Claims L [DOMAIN_NAME] @bdpint [DOMA…" at bounding box center [767, 382] width 1534 height 765
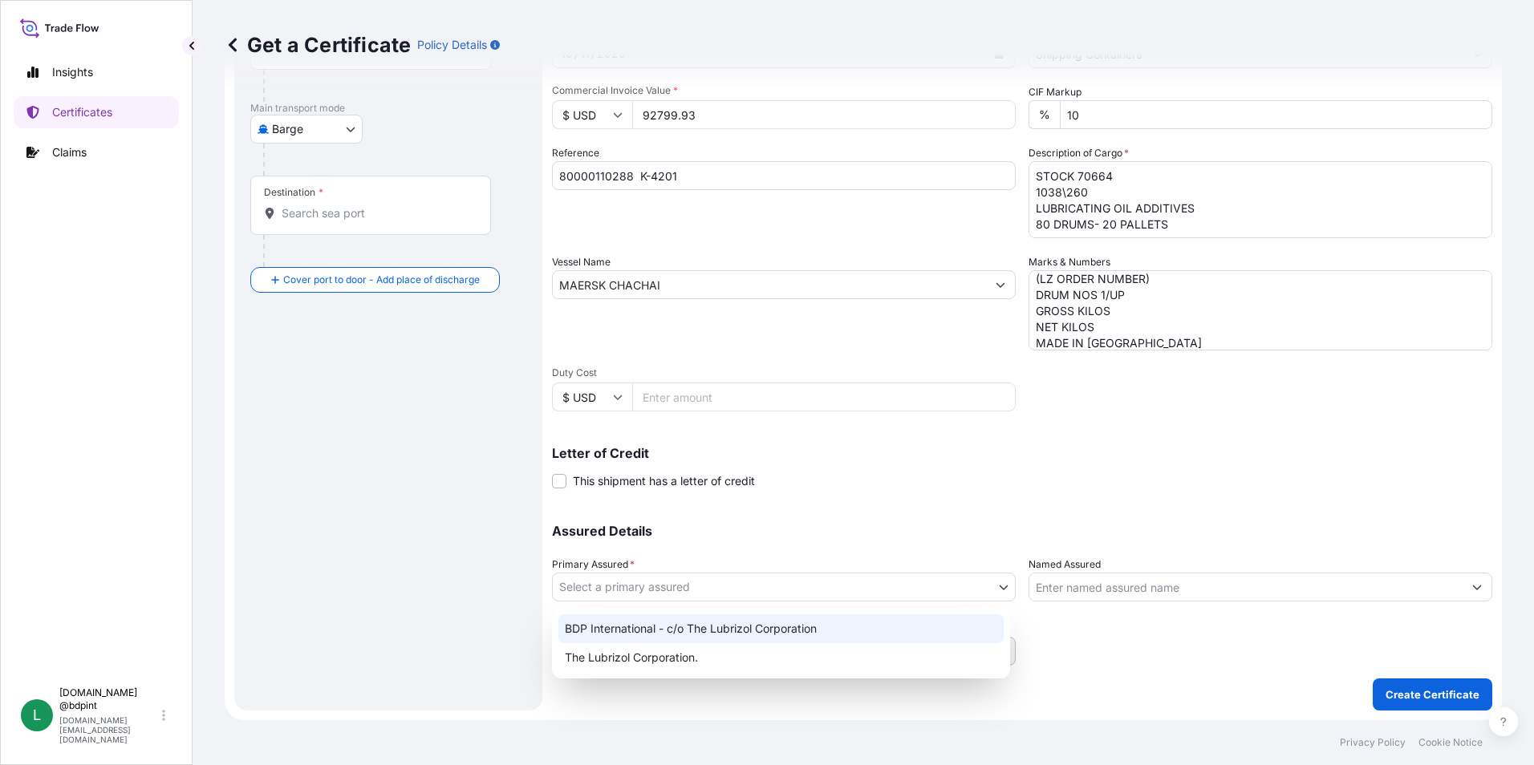
click at [846, 618] on div "BDP International - c/o The Lubrizol Corporation" at bounding box center [780, 628] width 445 height 29
select select "31972"
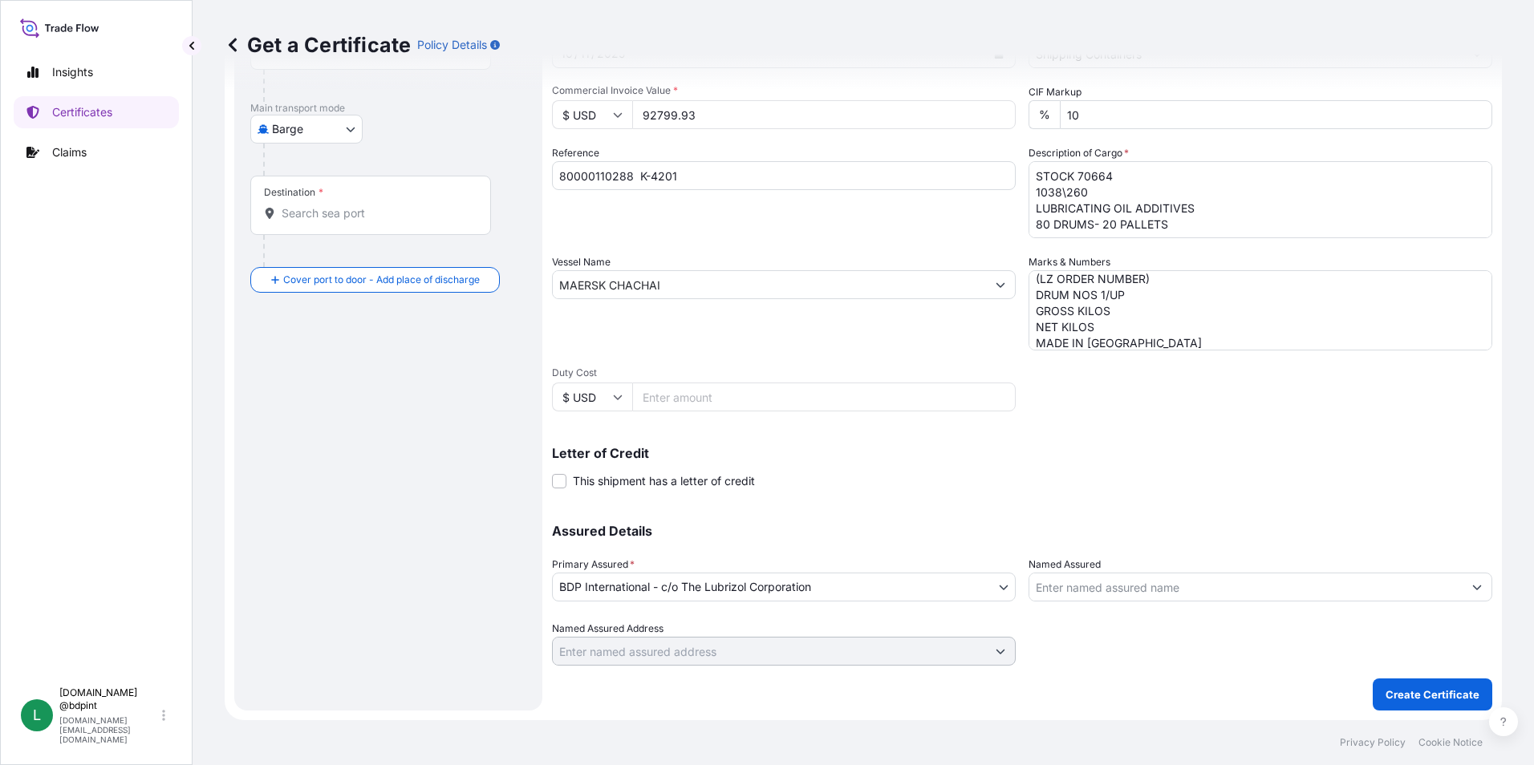
click at [1134, 583] on input "Named Assured" at bounding box center [1245, 587] width 433 height 29
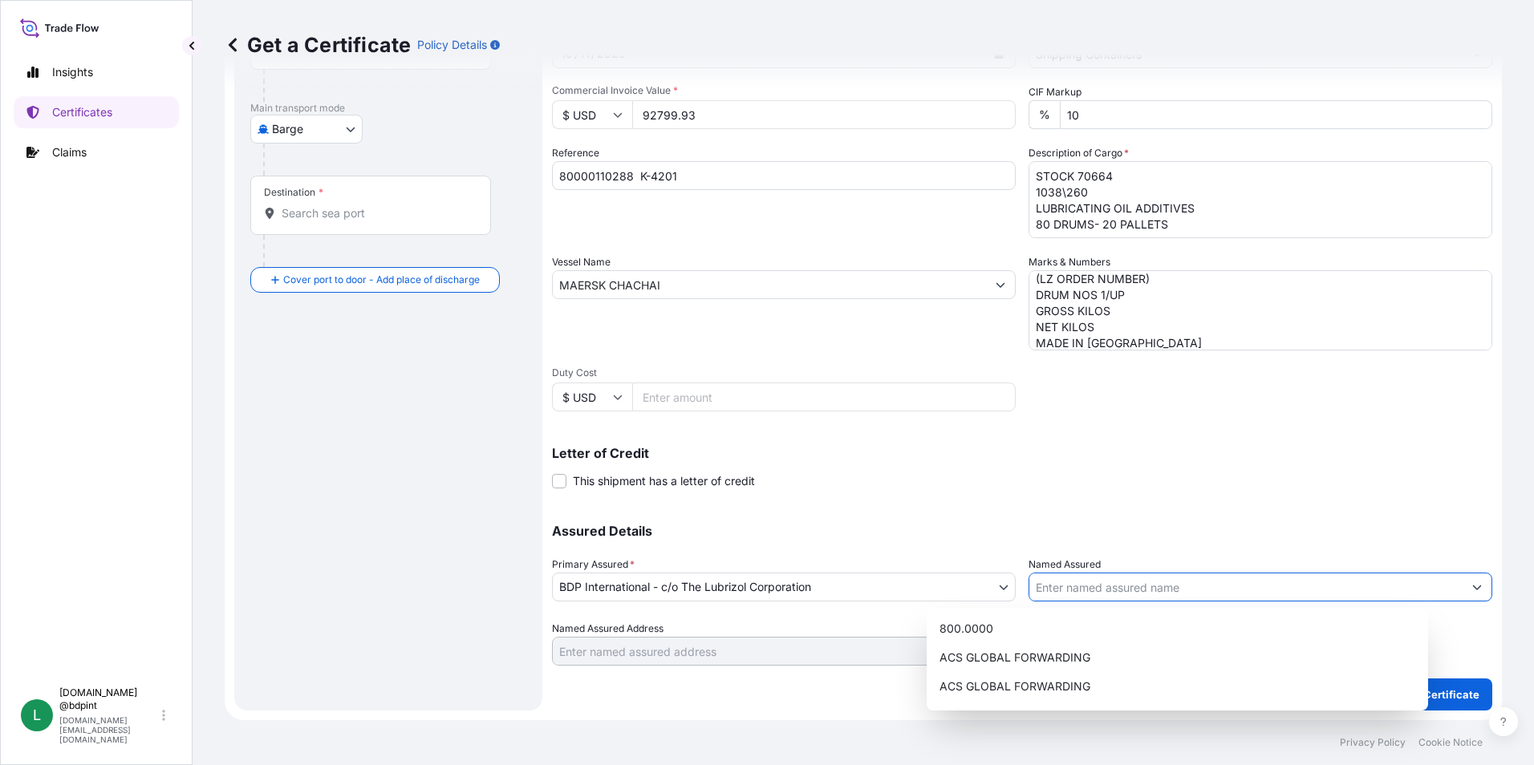
paste input "KEMIZOL SAS"
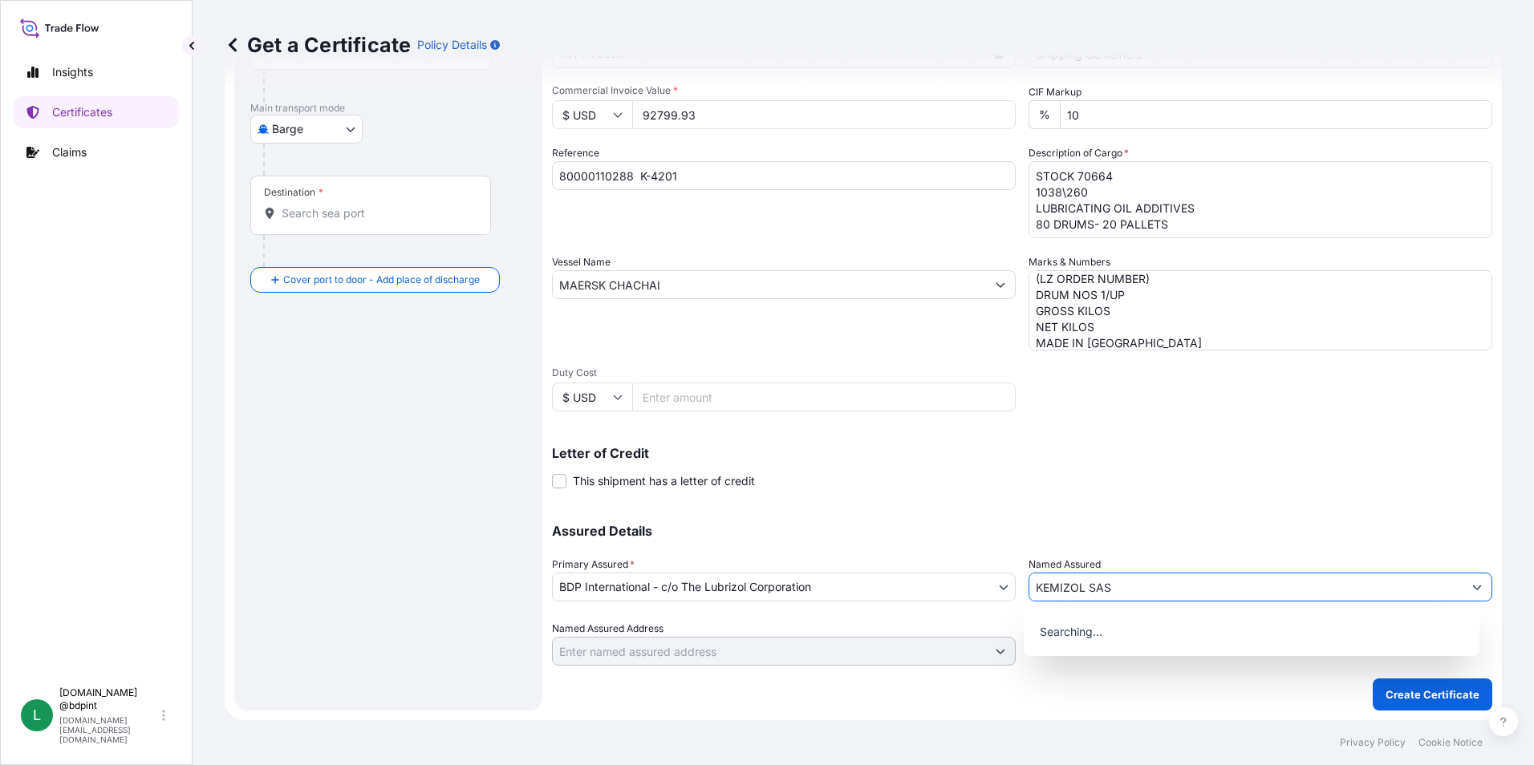
type input "KEMIZOL SAS"
click at [1059, 471] on div "Letter of Credit This shipment has a letter of credit Letter of credit * Letter…" at bounding box center [1022, 468] width 940 height 43
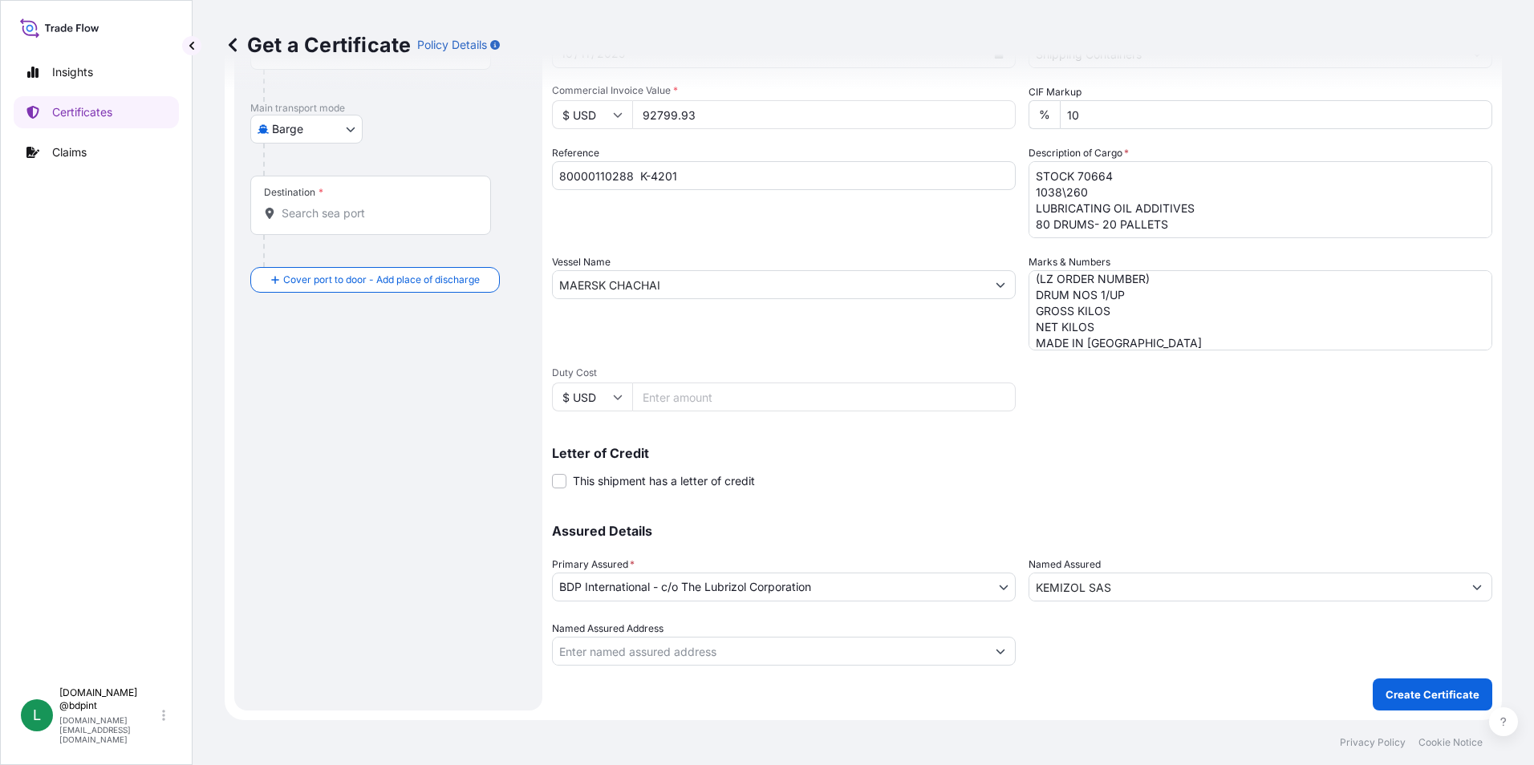
scroll to position [38, 0]
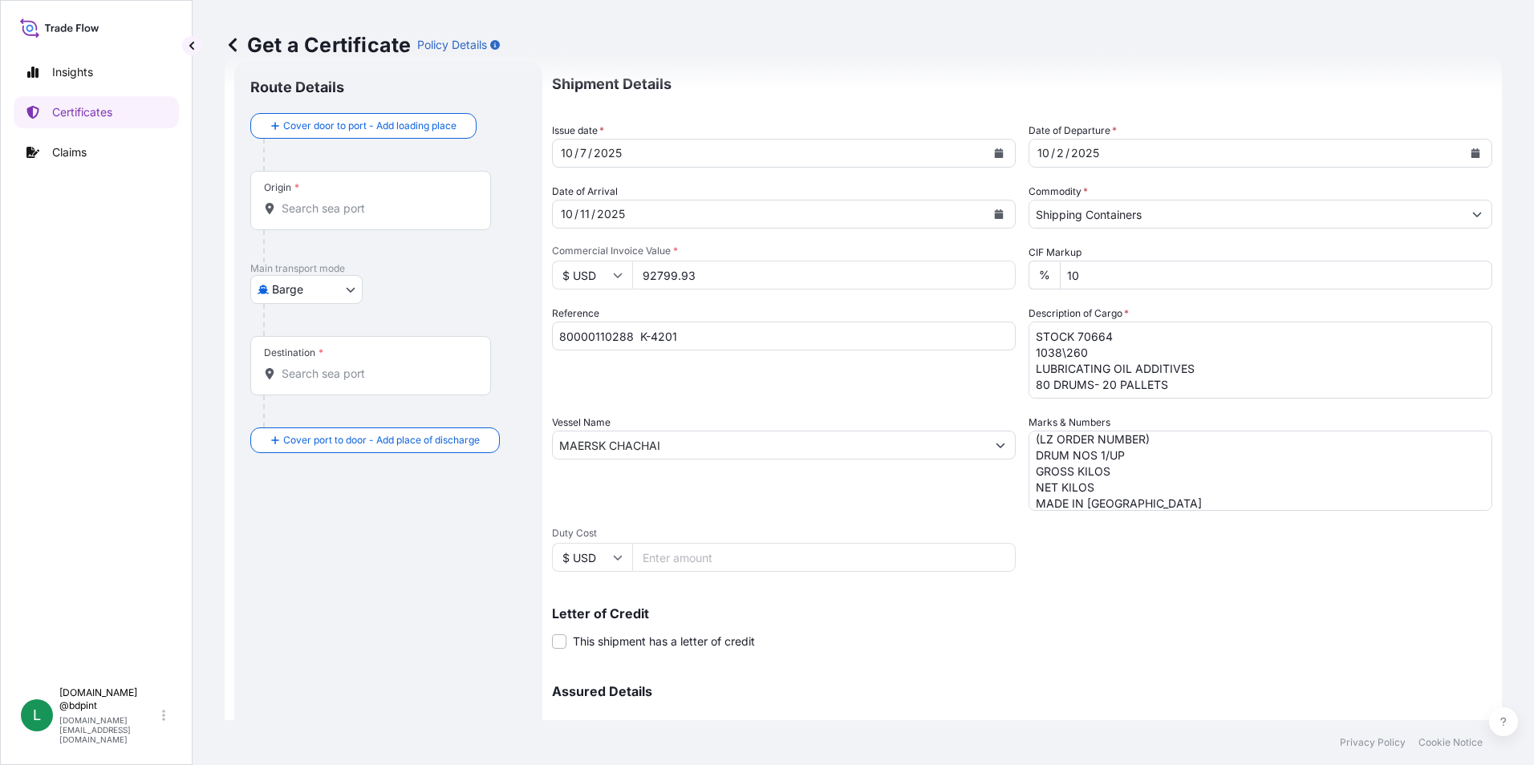
click at [307, 292] on body "15 options available. 0 options available. Insights Certificates Claims L [DOMA…" at bounding box center [767, 382] width 1534 height 765
click at [322, 477] on span "Ocean Vessel" at bounding box center [316, 476] width 71 height 16
select select "Ocean Vessel"
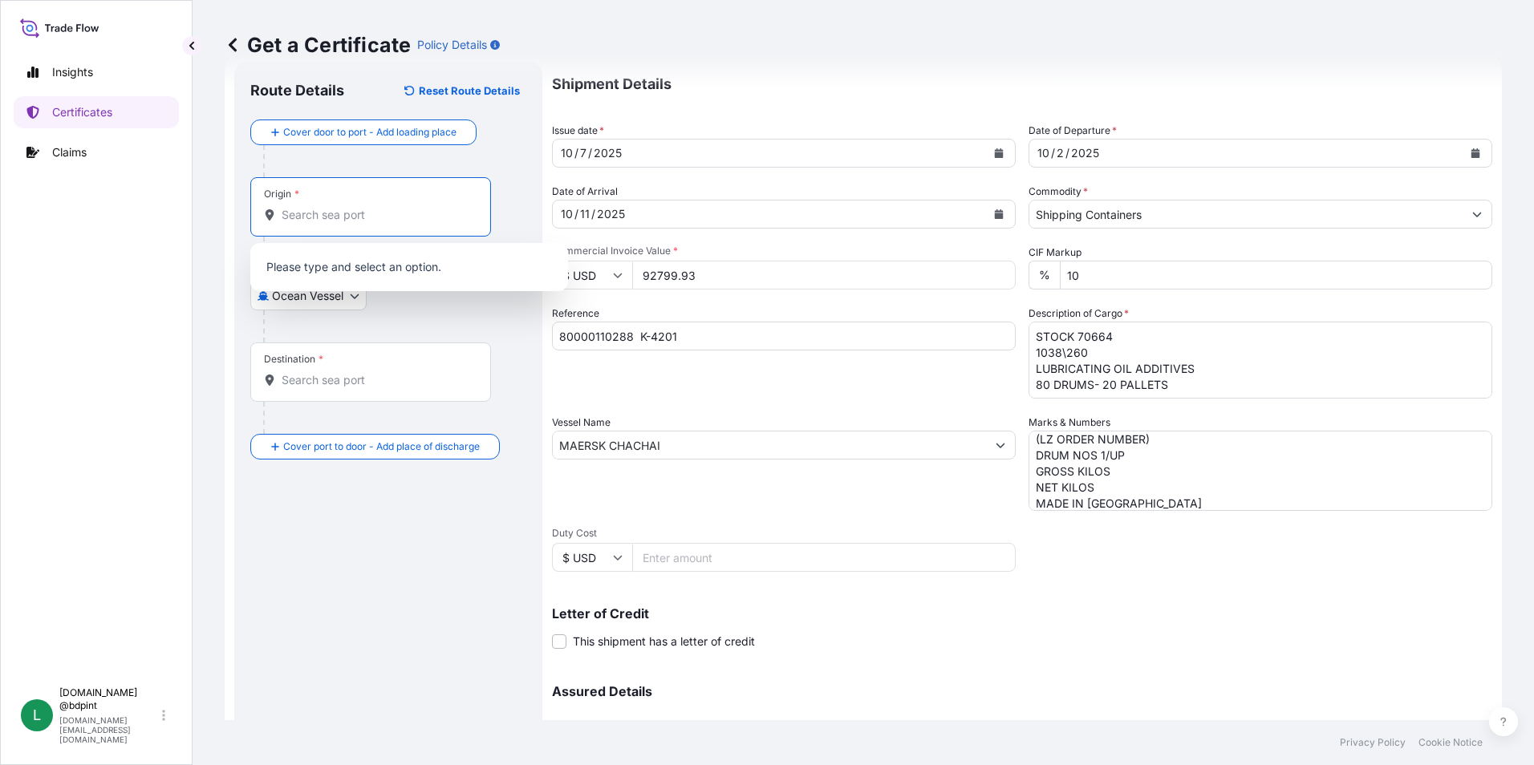
click at [318, 213] on input "Origin *" at bounding box center [376, 215] width 189 height 16
paste input "USHOU"
click at [355, 271] on span "USHOU / IAH - [GEOGRAPHIC_DATA], [GEOGRAPHIC_DATA]" at bounding box center [430, 272] width 250 height 32
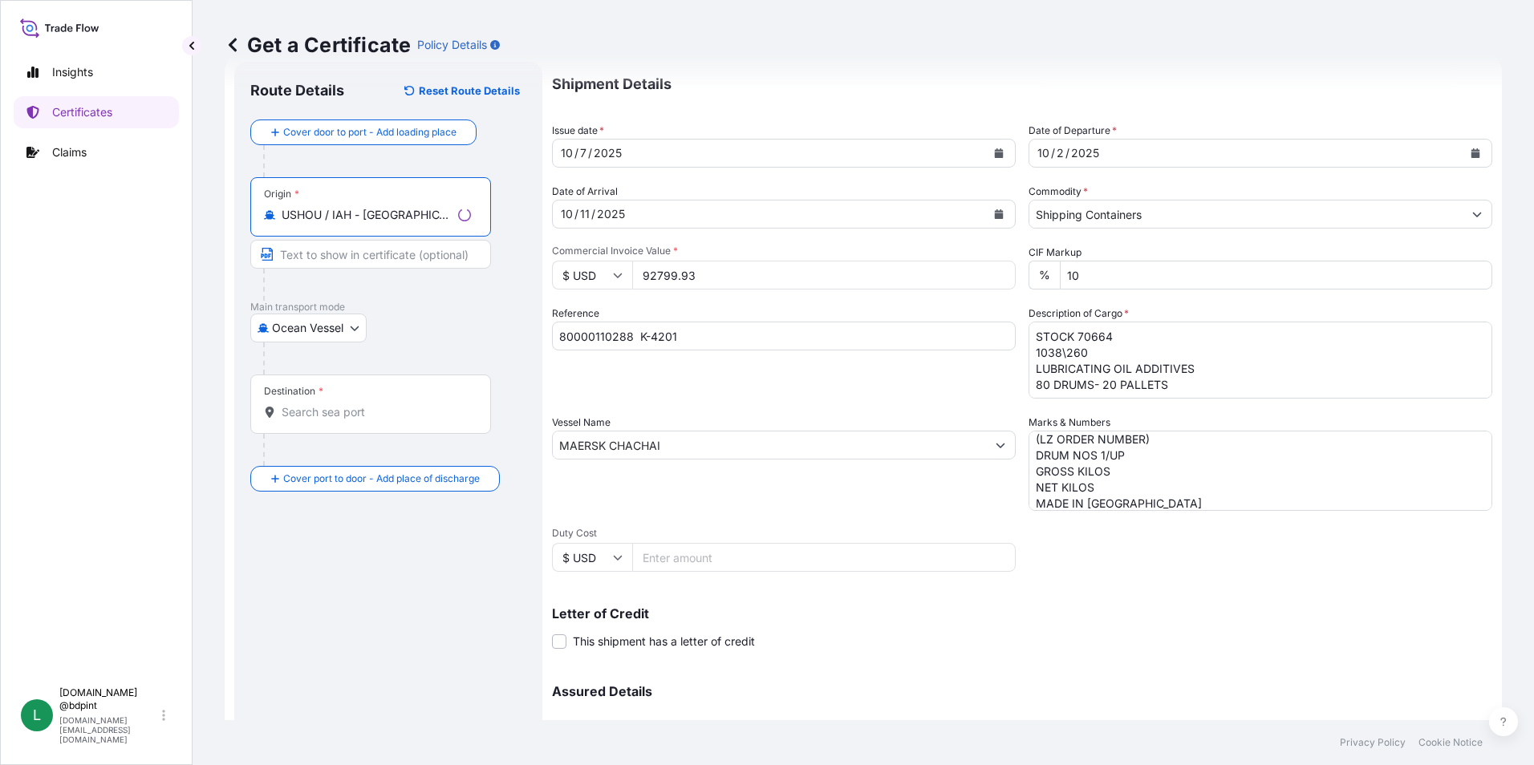
type input "USHOU / IAH - [GEOGRAPHIC_DATA], [GEOGRAPHIC_DATA]"
click at [354, 415] on input "Destination *" at bounding box center [376, 412] width 189 height 16
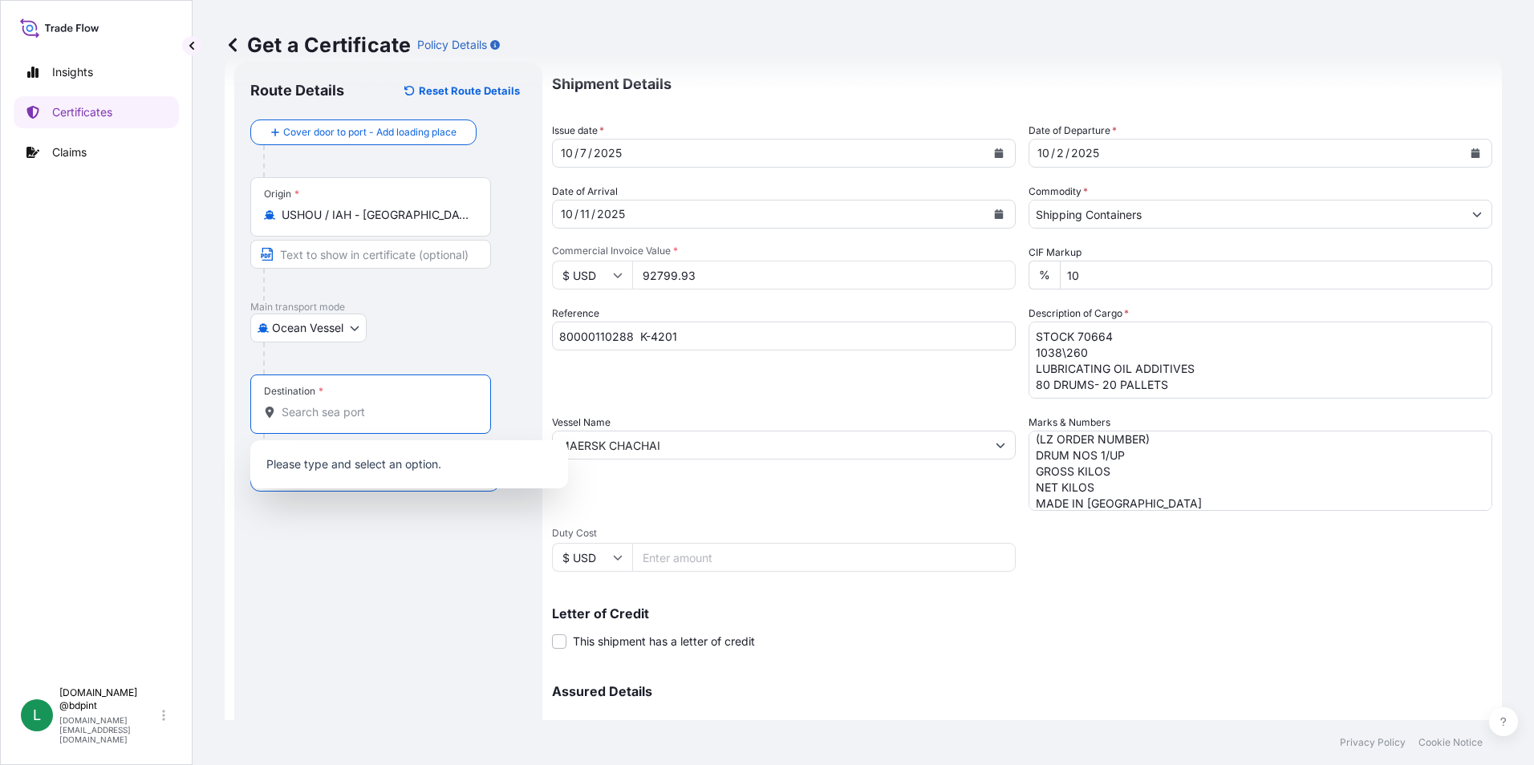
paste input "COCTG"
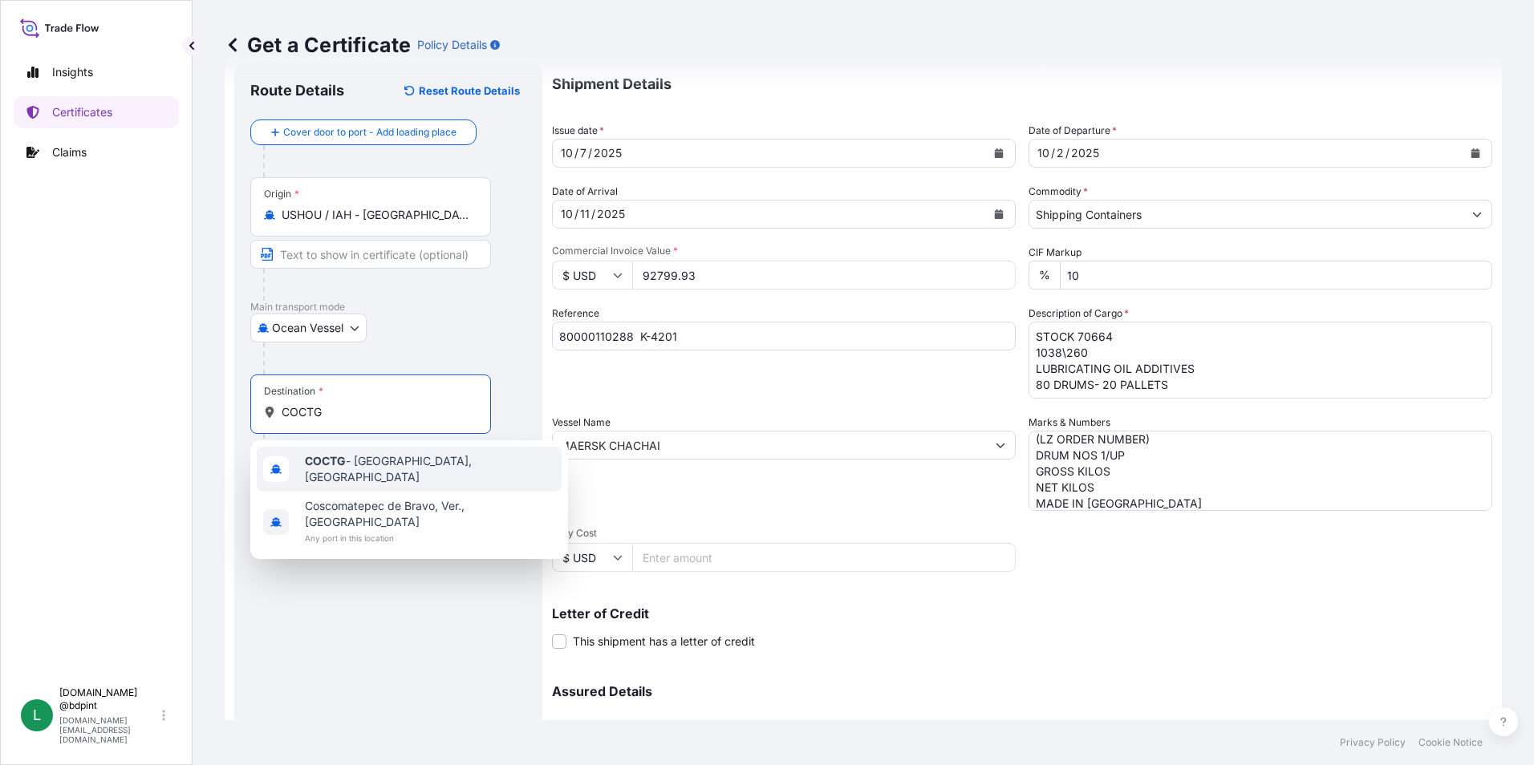
click at [371, 457] on div "COCTG - [GEOGRAPHIC_DATA], [GEOGRAPHIC_DATA]" at bounding box center [409, 469] width 305 height 45
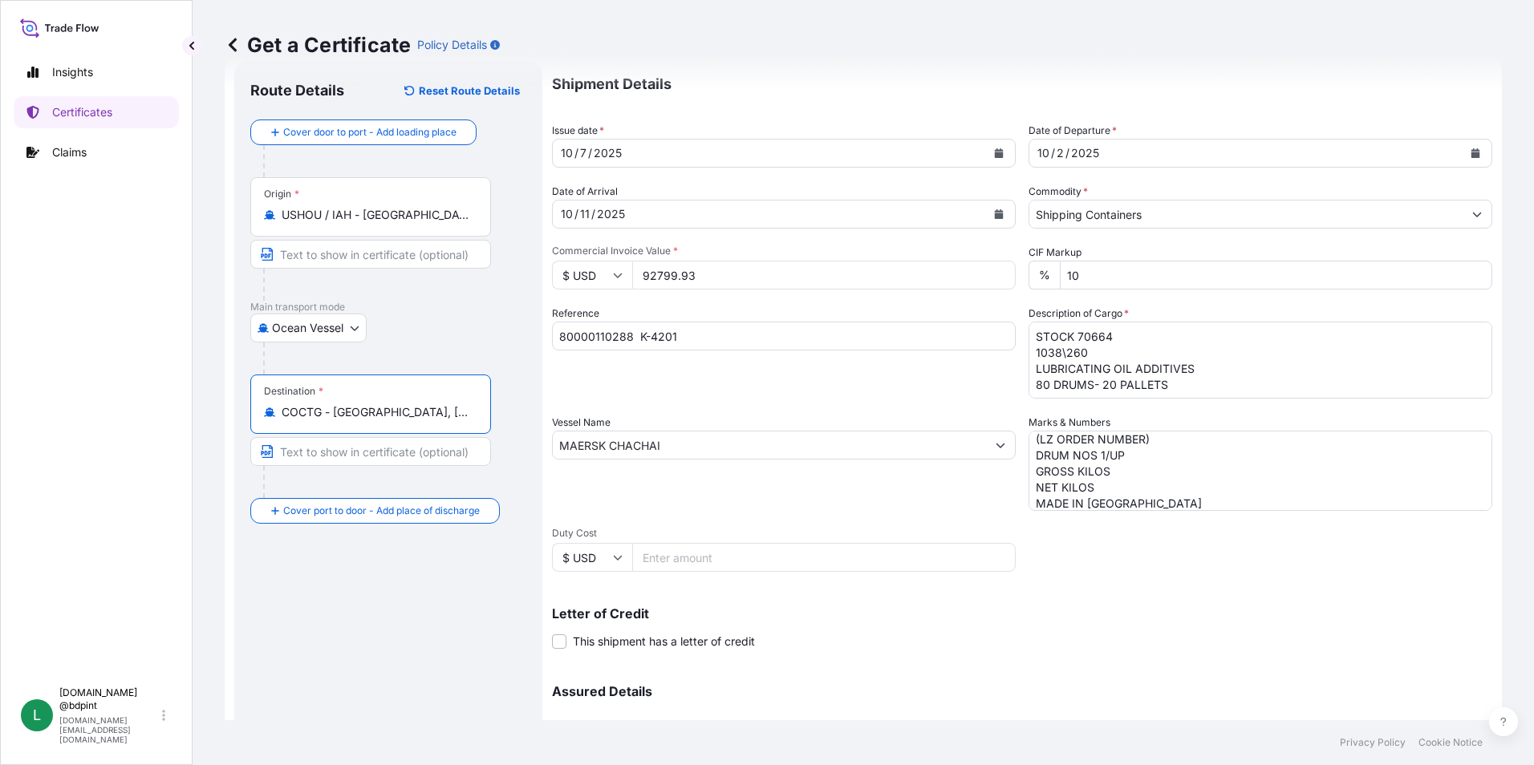
type input "COCTG - [GEOGRAPHIC_DATA], [GEOGRAPHIC_DATA]"
click at [437, 618] on div "Route Details Reset Route Details Cover door to port - Add loading place Place …" at bounding box center [388, 466] width 276 height 777
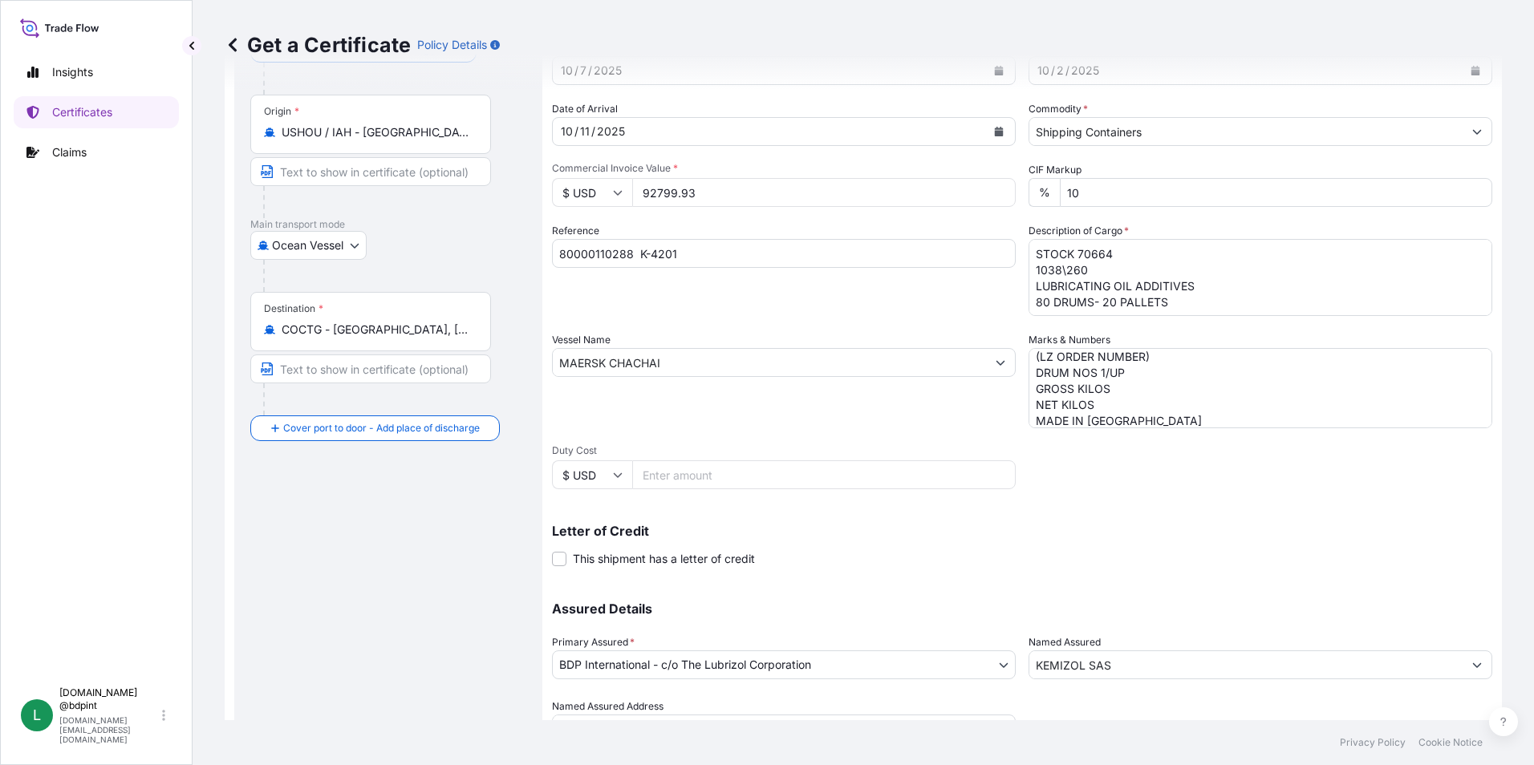
scroll to position [198, 0]
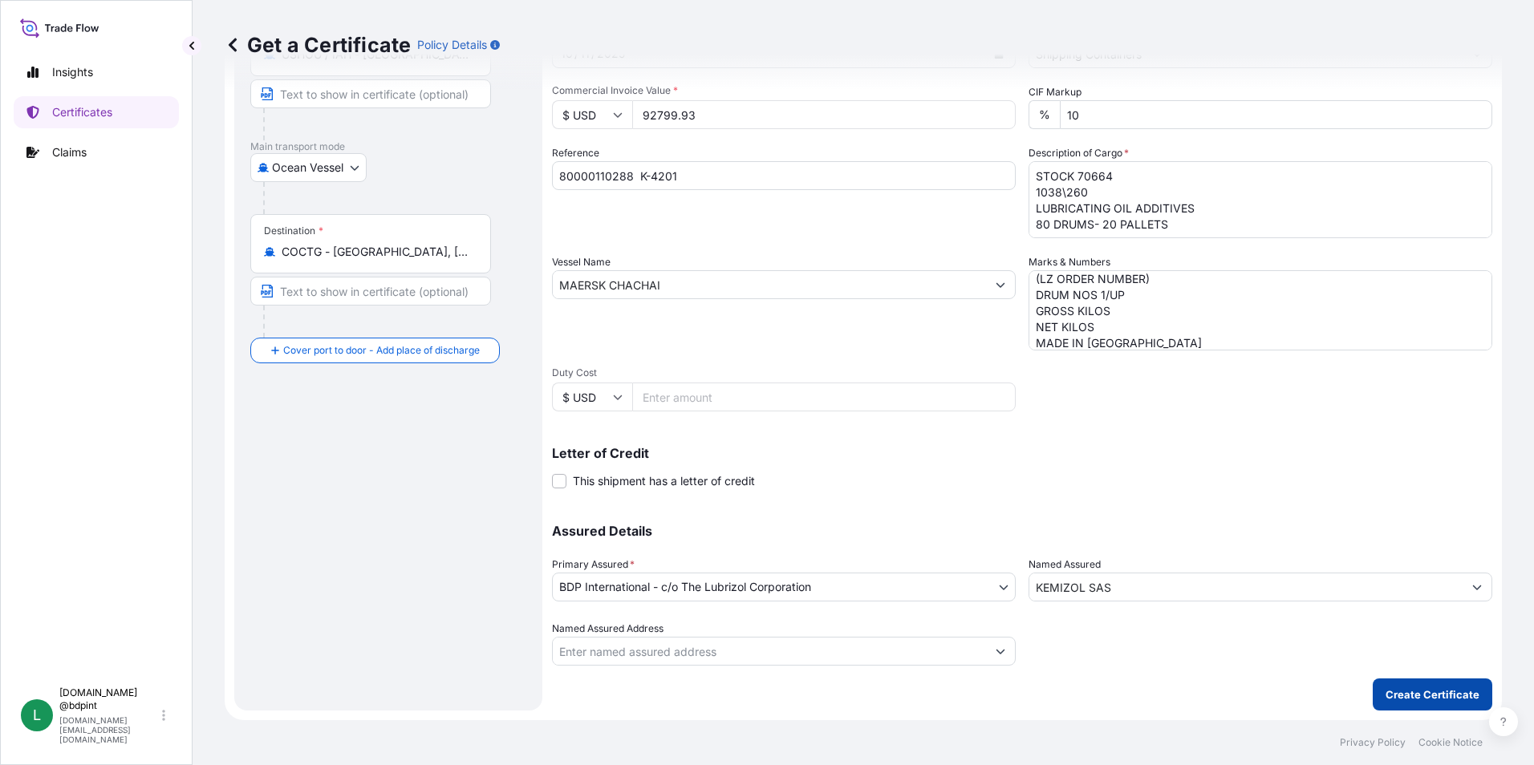
click at [1414, 687] on p "Create Certificate" at bounding box center [1432, 695] width 94 height 16
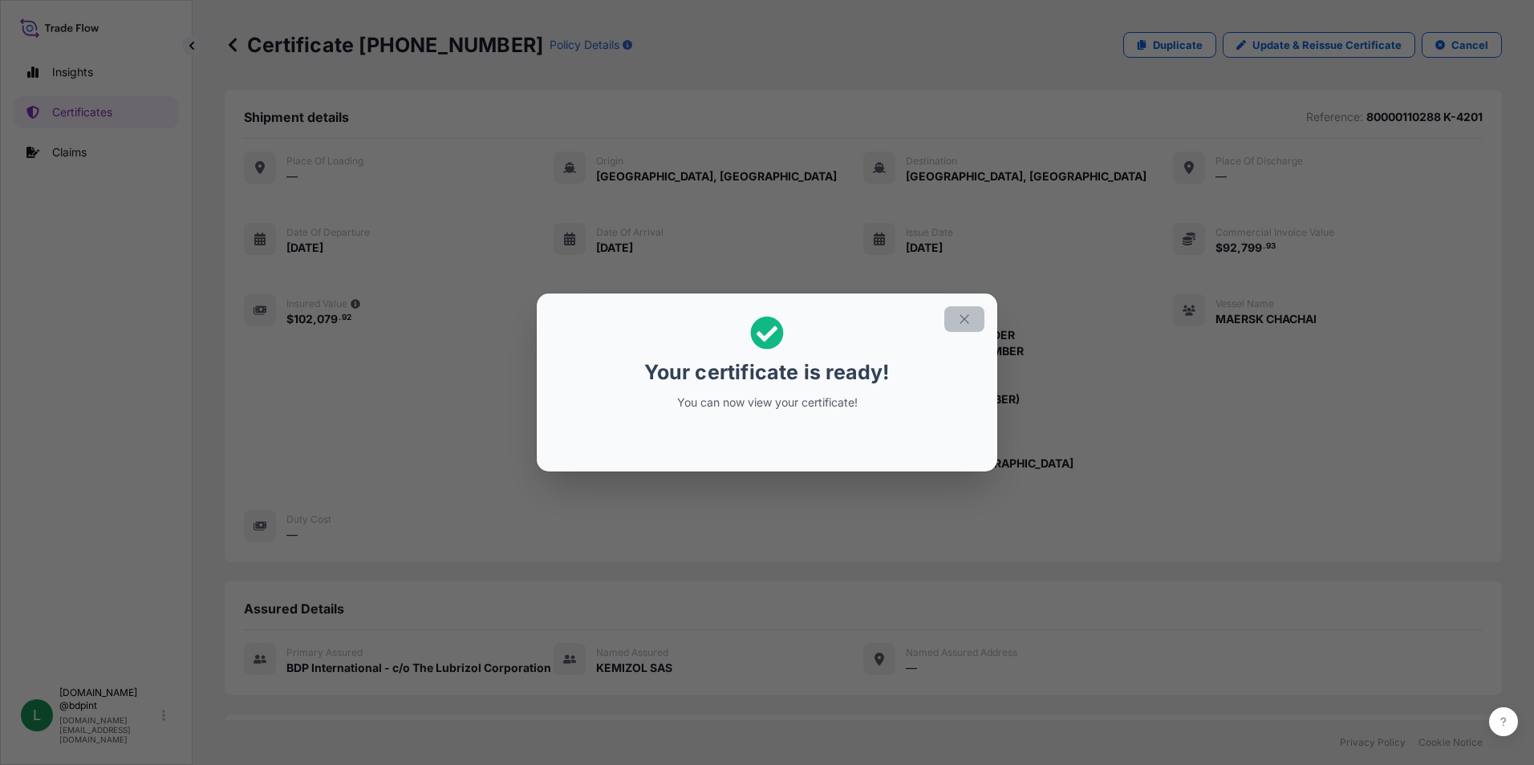
click at [960, 320] on icon "button" at bounding box center [964, 319] width 14 height 14
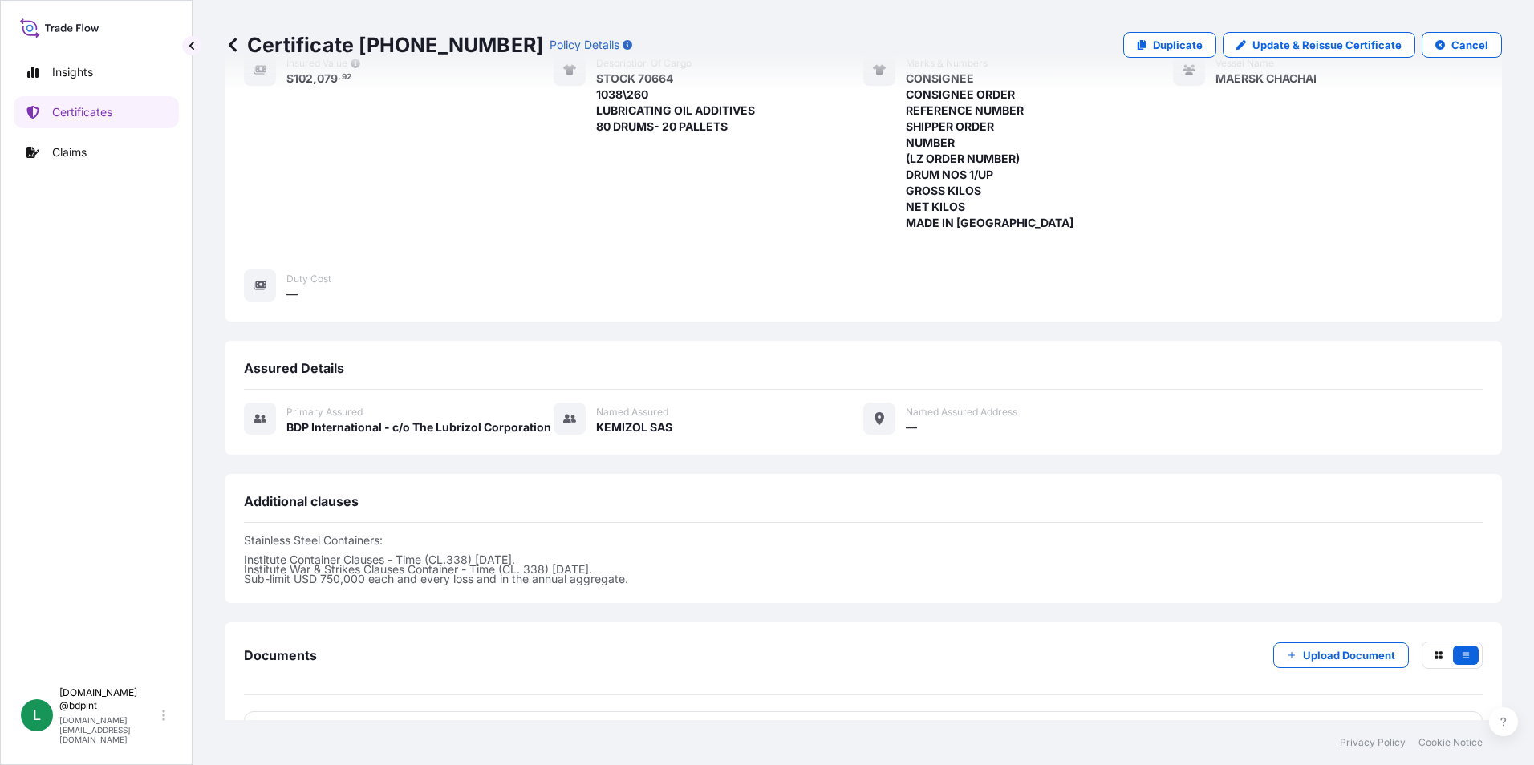
scroll to position [393, 0]
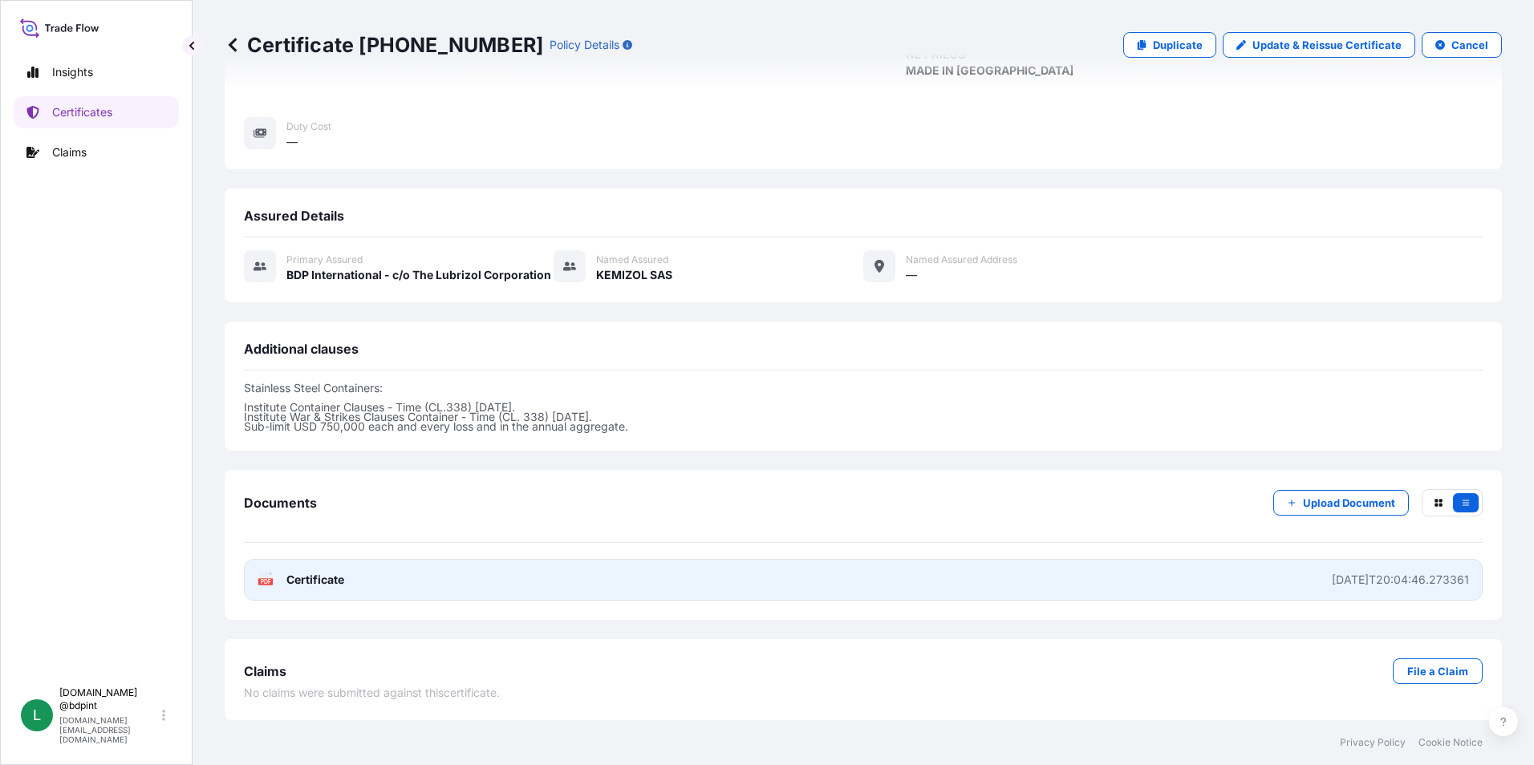
click at [1007, 582] on link "PDF Certificate [DATE]T20:04:46.273361" at bounding box center [863, 580] width 1238 height 42
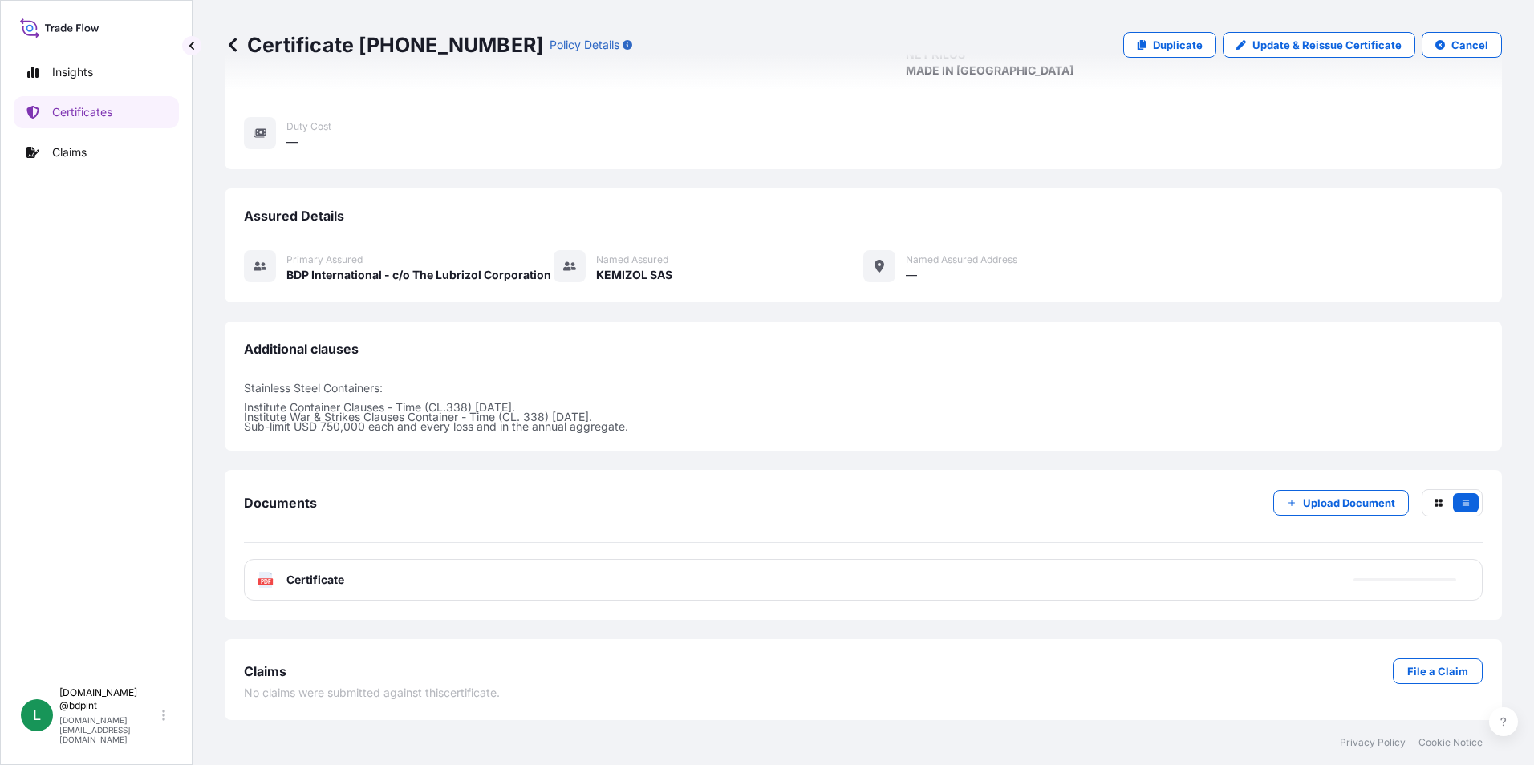
click at [83, 108] on p "Certificates" at bounding box center [82, 112] width 60 height 16
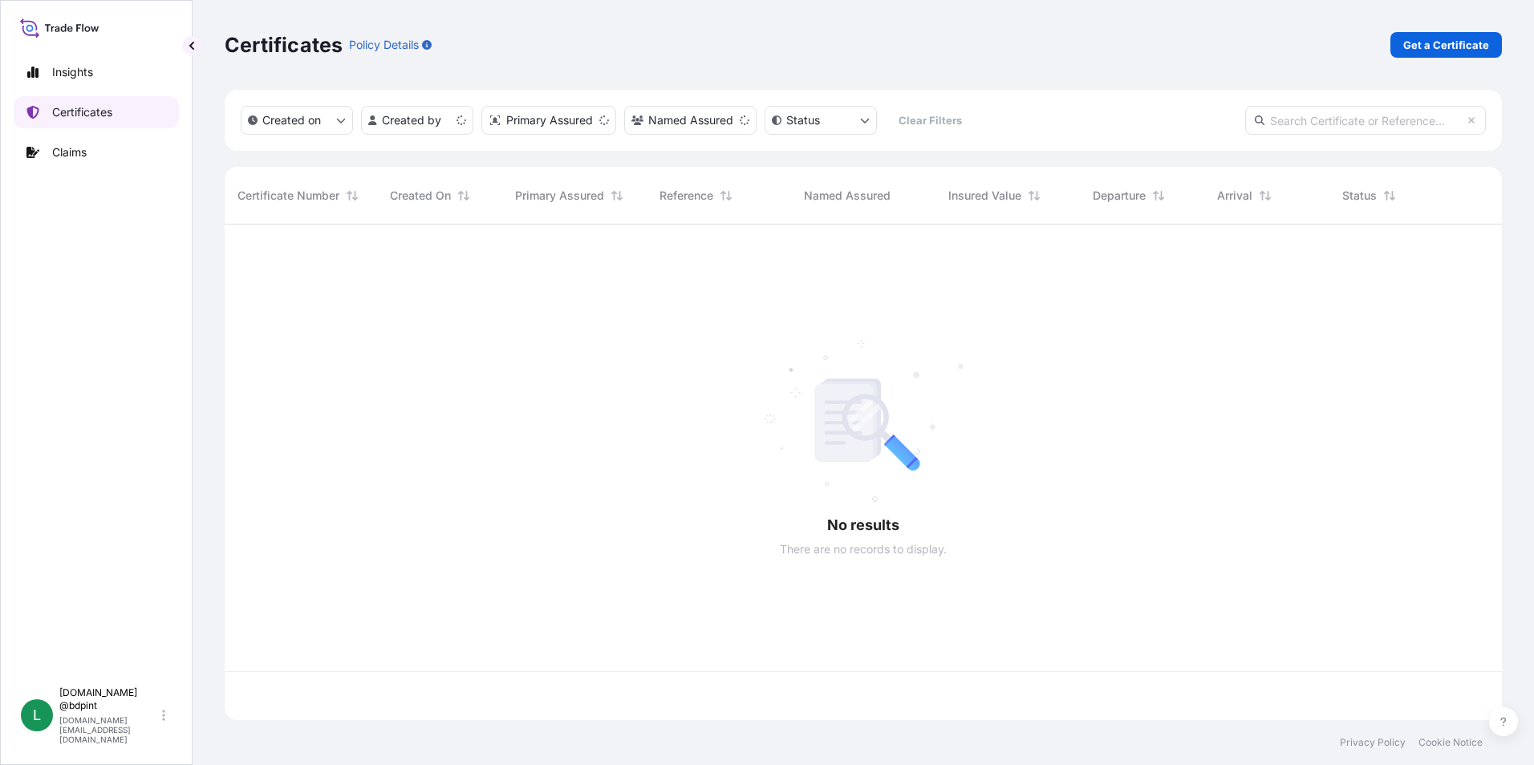
scroll to position [492, 1265]
click at [1432, 46] on p "Get a Certificate" at bounding box center [1446, 45] width 86 height 16
select select "Barge"
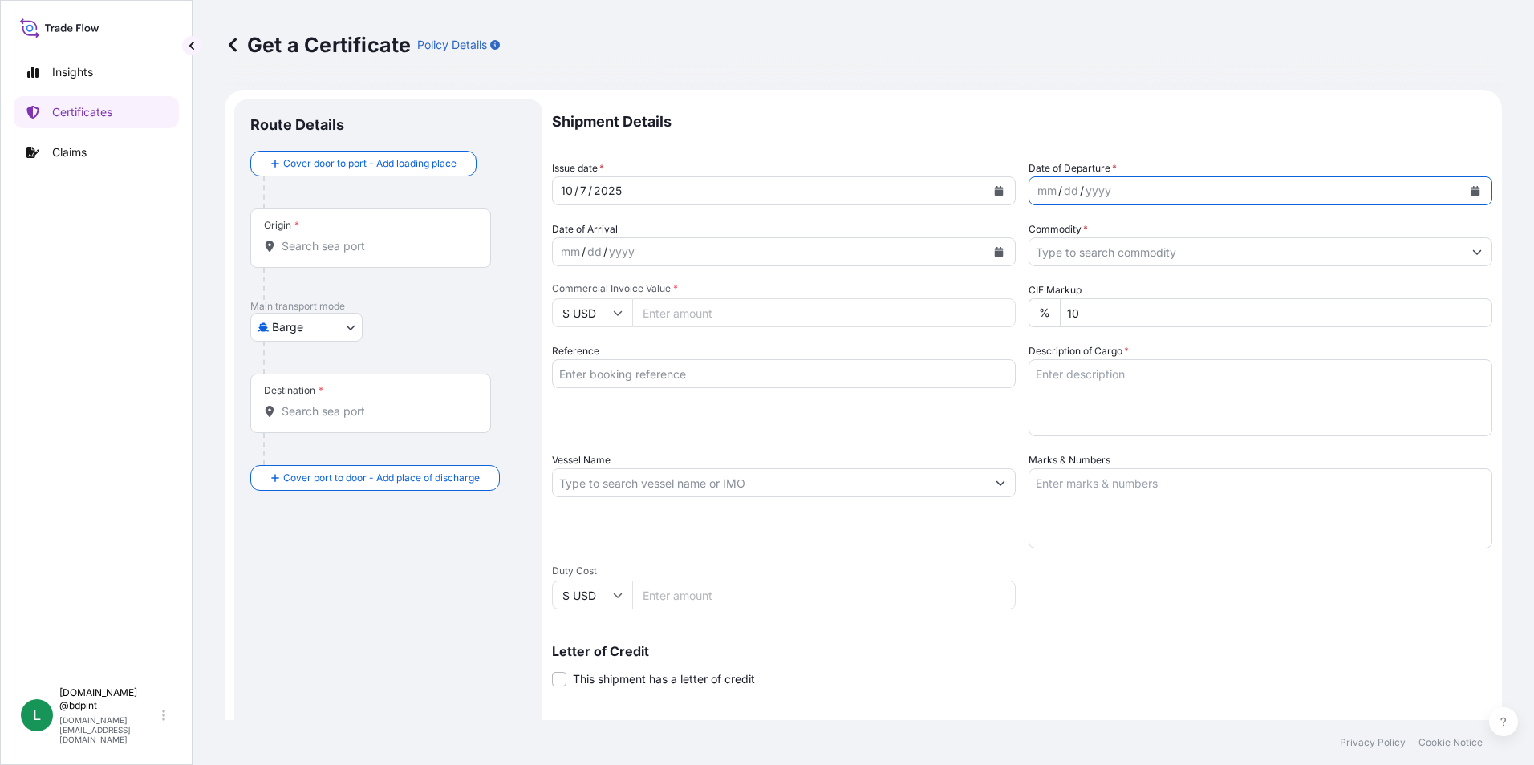
click at [1471, 191] on icon "Calendar" at bounding box center [1475, 191] width 9 height 10
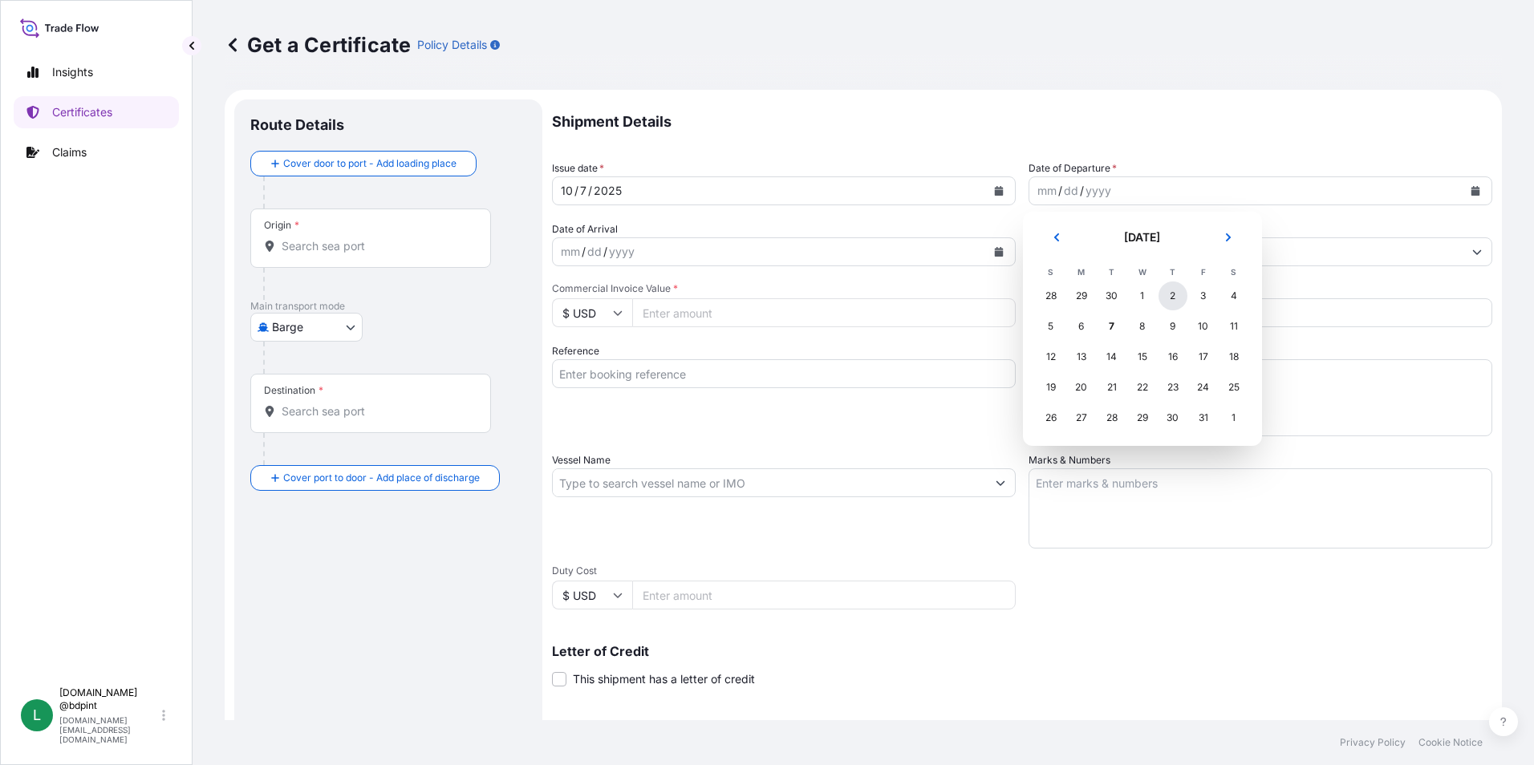
click at [1178, 294] on div "2" at bounding box center [1172, 296] width 29 height 29
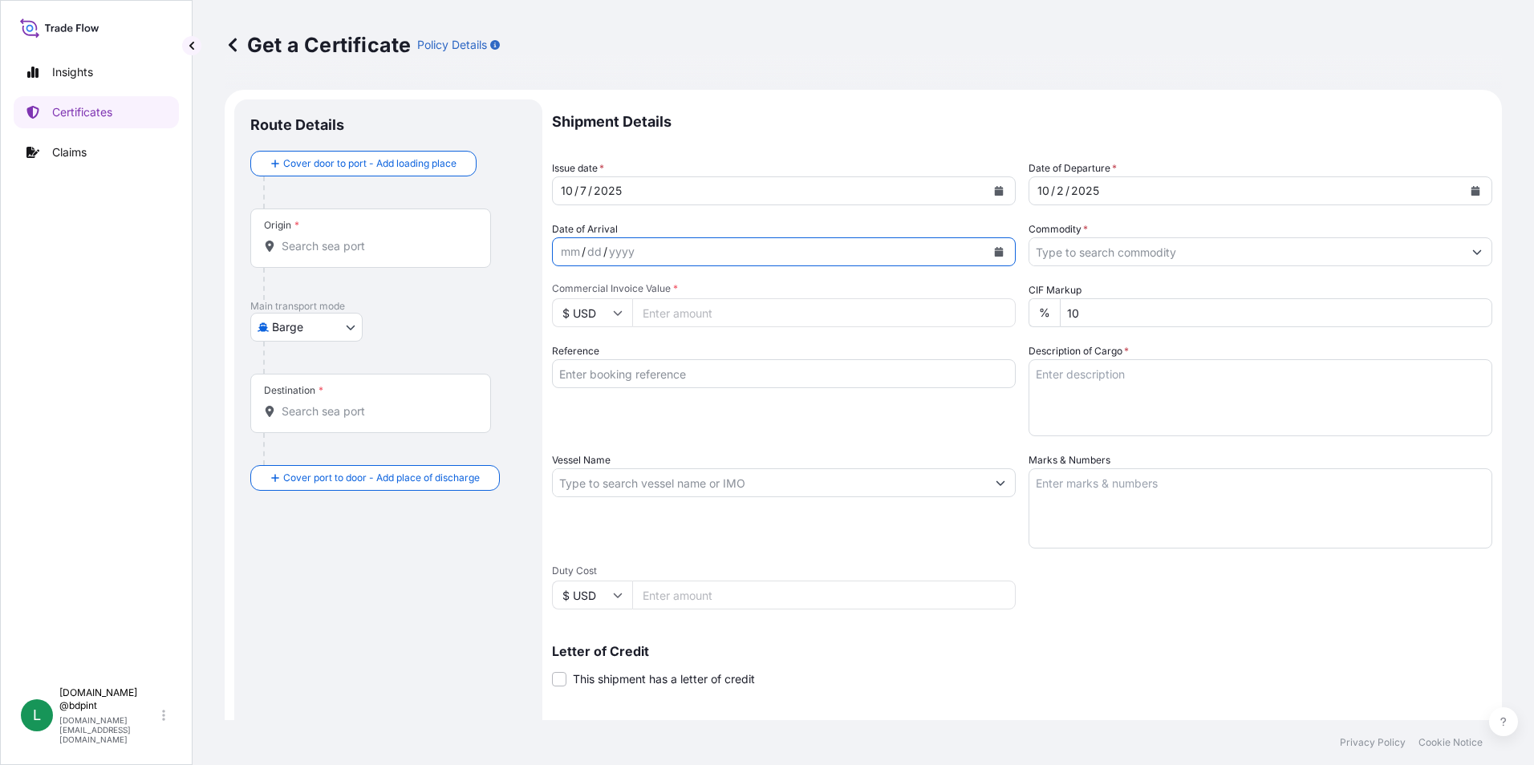
click at [749, 265] on div "mm / dd / yyyy" at bounding box center [784, 251] width 464 height 29
click at [749, 264] on div "mm / dd / yyyy" at bounding box center [769, 251] width 433 height 29
click at [770, 261] on div "mm / dd / yyyy" at bounding box center [769, 251] width 433 height 29
click at [1000, 257] on button "Calendar" at bounding box center [999, 252] width 26 height 26
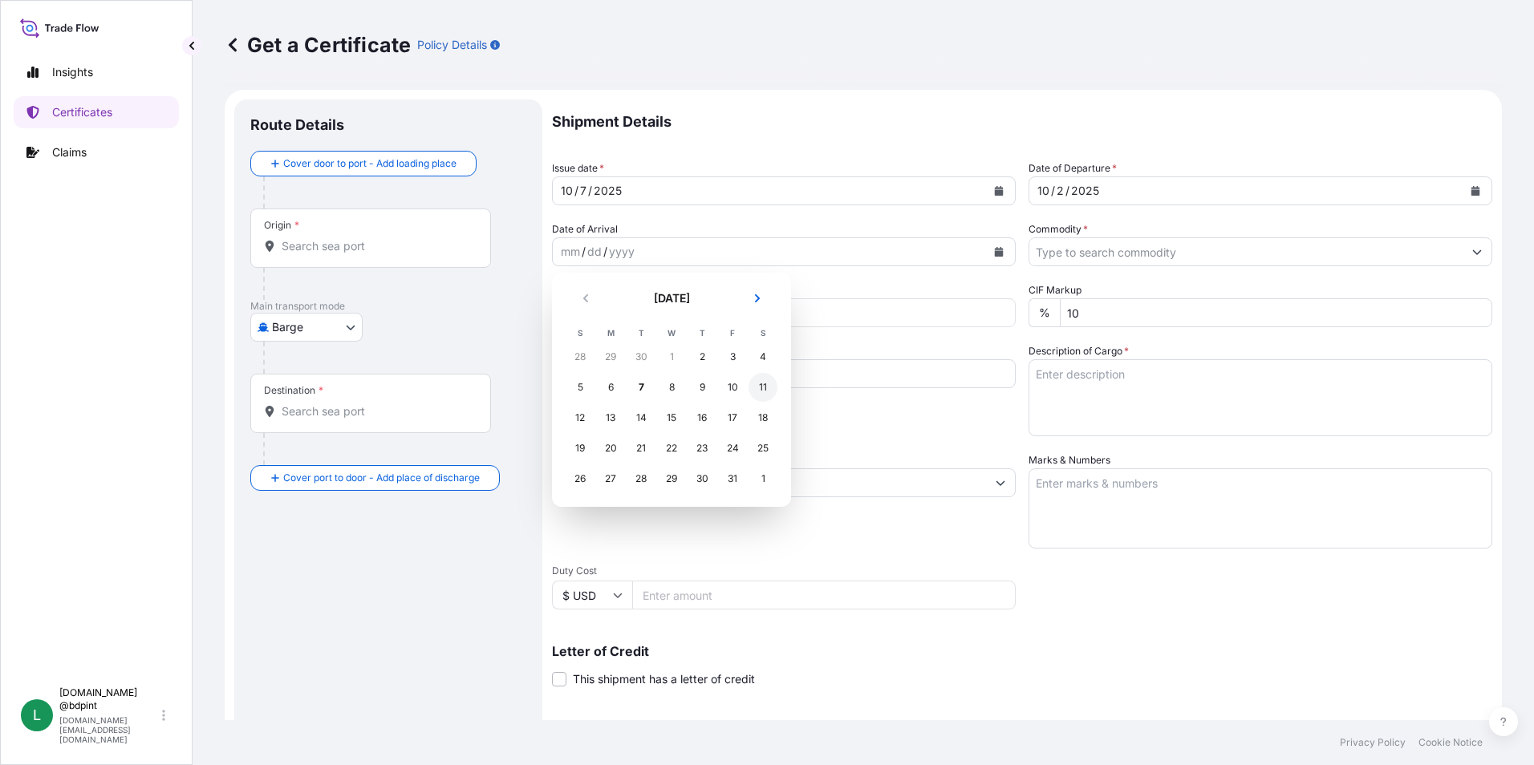
click at [761, 382] on div "11" at bounding box center [762, 387] width 29 height 29
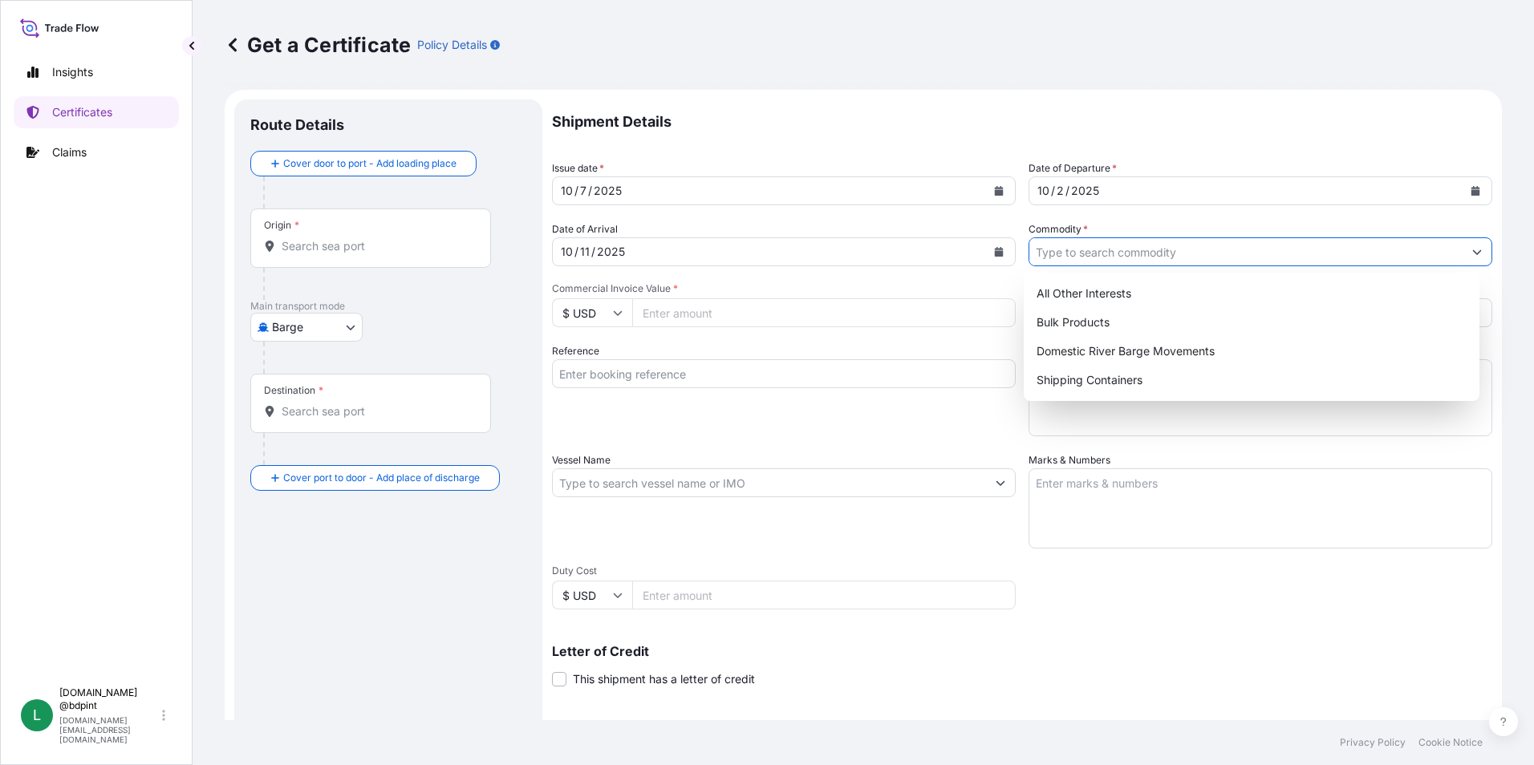
click at [1169, 264] on input "Commodity *" at bounding box center [1245, 251] width 433 height 29
click at [1104, 379] on div "Shipping Containers" at bounding box center [1252, 380] width 444 height 29
type input "Shipping Containers"
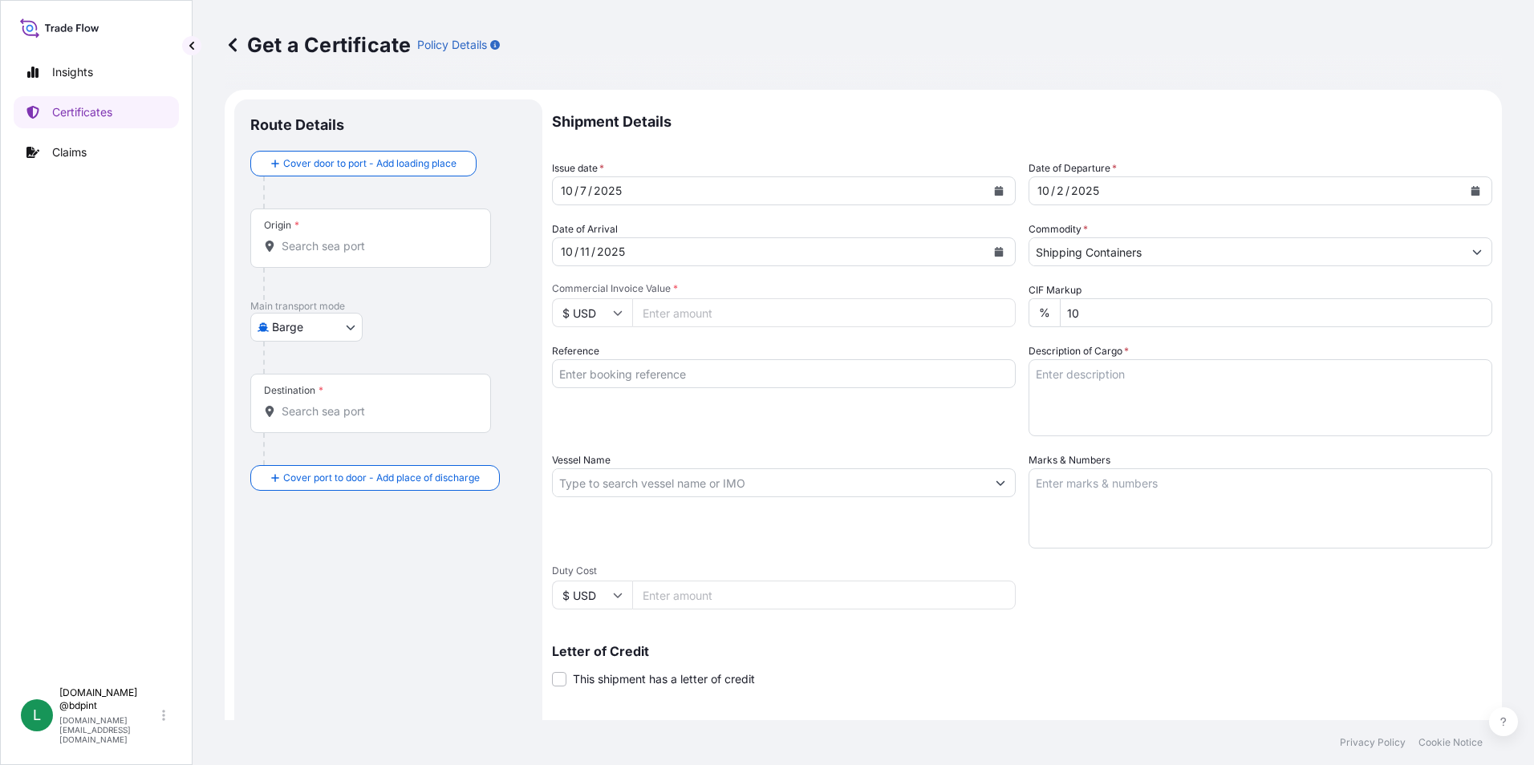
click at [652, 320] on input "Commercial Invoice Value *" at bounding box center [823, 312] width 383 height 29
type input "102317.39"
click at [761, 423] on div "Reference" at bounding box center [784, 389] width 464 height 93
click at [671, 367] on input "Reference" at bounding box center [784, 373] width 464 height 29
paste input "MAERSK CHACHAI"
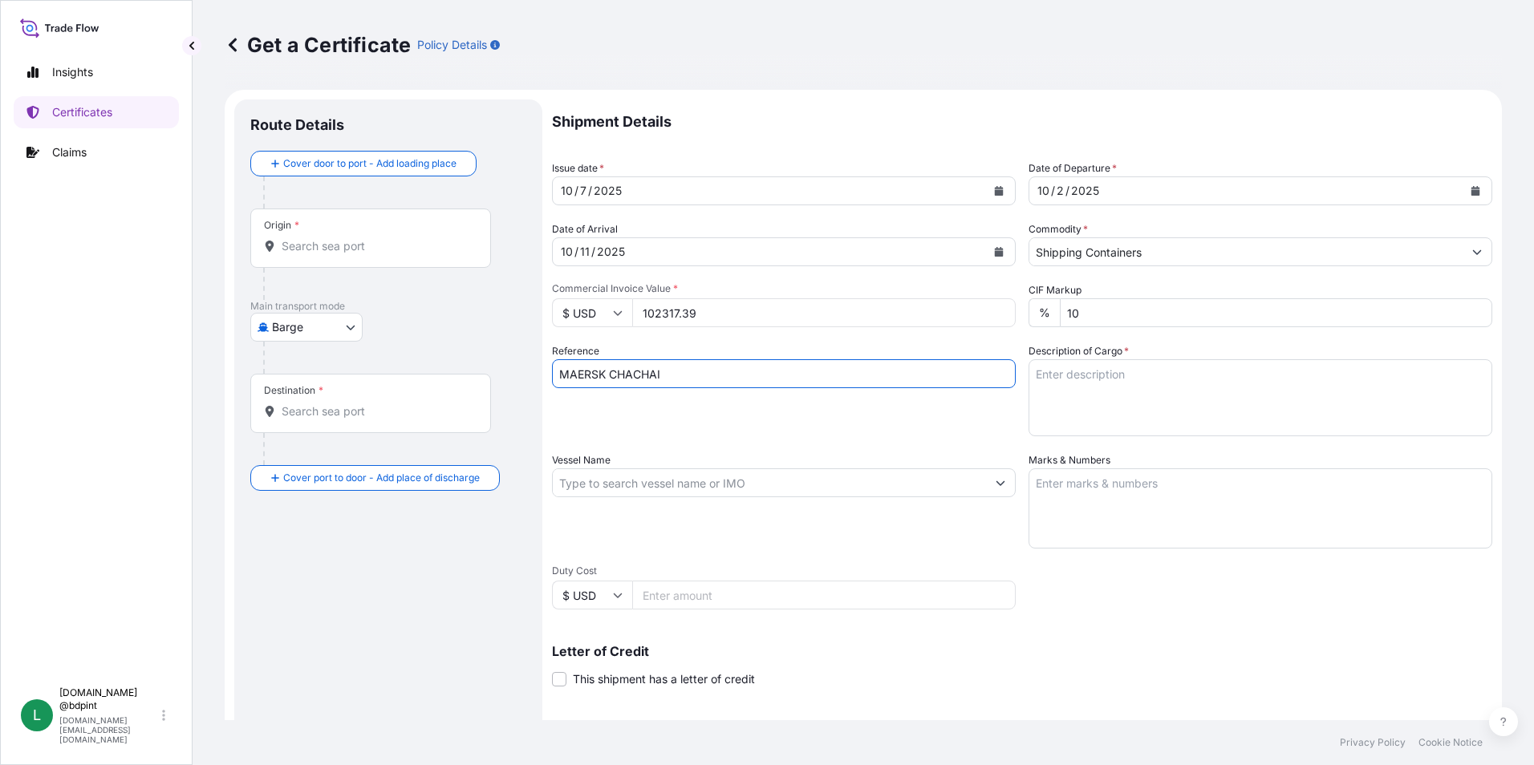
type input "MAERSK CHACHAI"
click at [1178, 390] on textarea "Description of Cargo *" at bounding box center [1260, 397] width 464 height 77
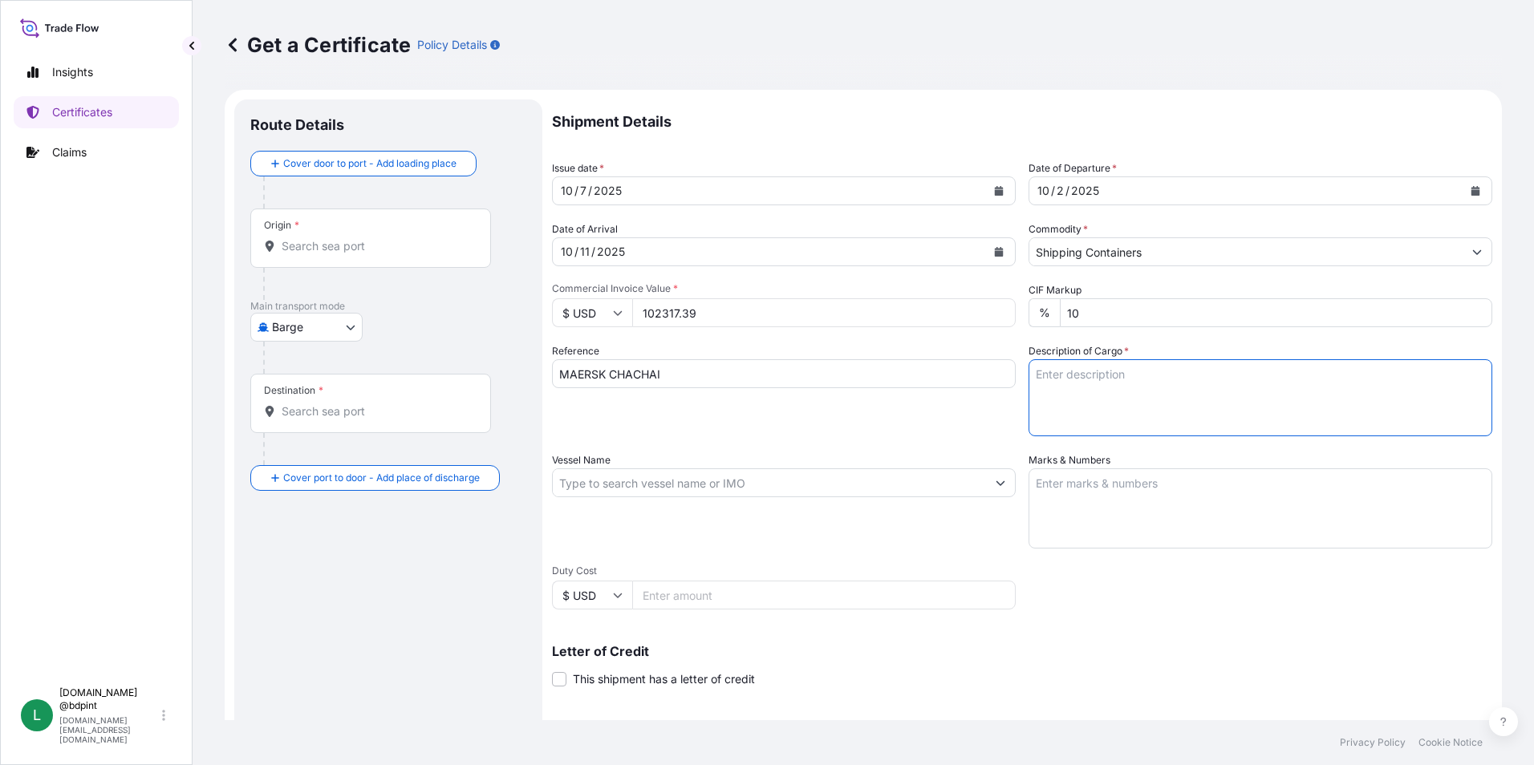
paste textarea "STOCK 3552 9690\260"
click at [1109, 404] on textarea "STOCK 3552 9690\260" at bounding box center [1260, 397] width 464 height 77
paste textarea "STOCK 3437 5703\260"
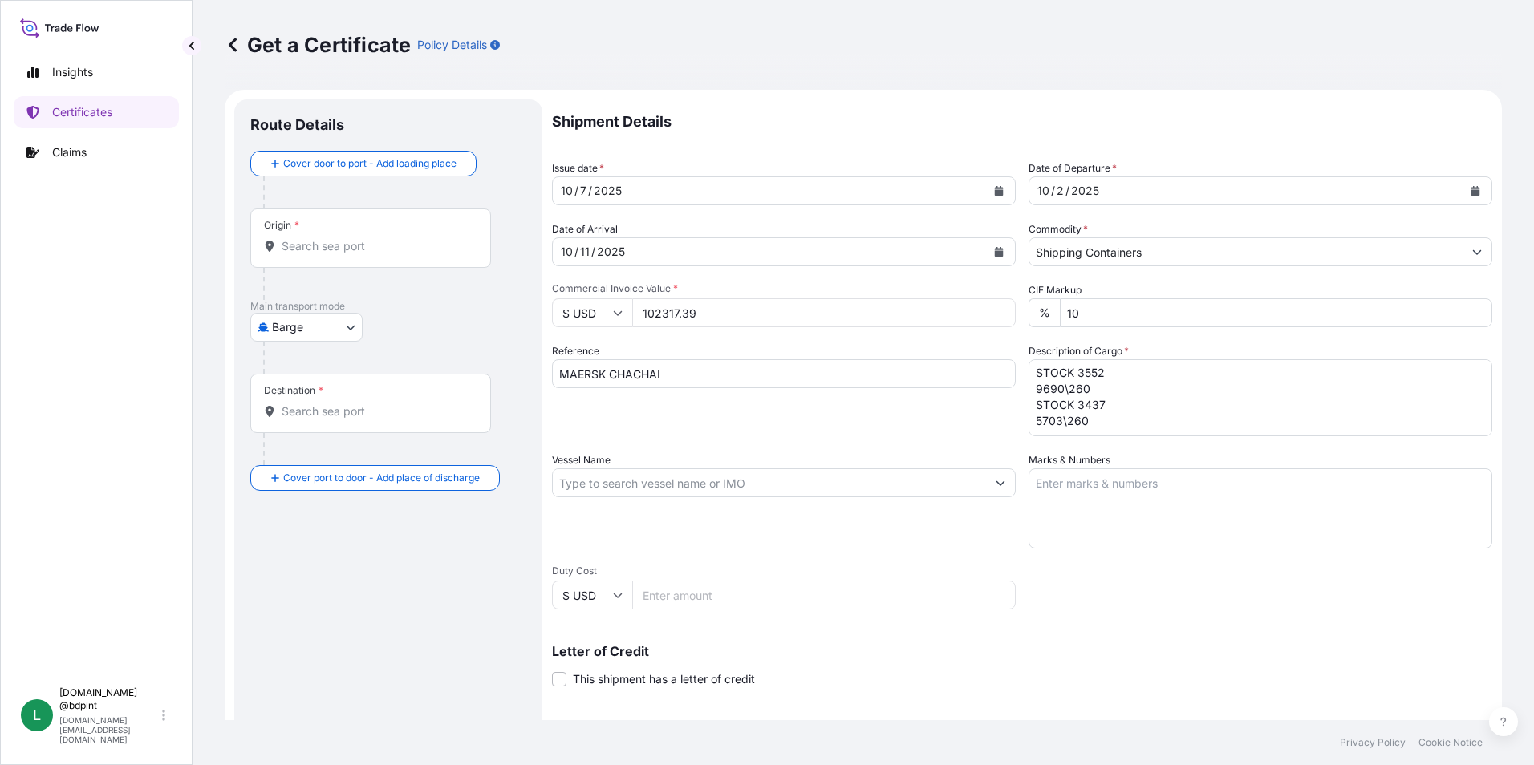
click at [1146, 416] on textarea "STOCK 3552 9690\260 STOCK 3437 5703\260" at bounding box center [1260, 397] width 464 height 77
paste textarea "STOCK 70520 AH93EX\260"
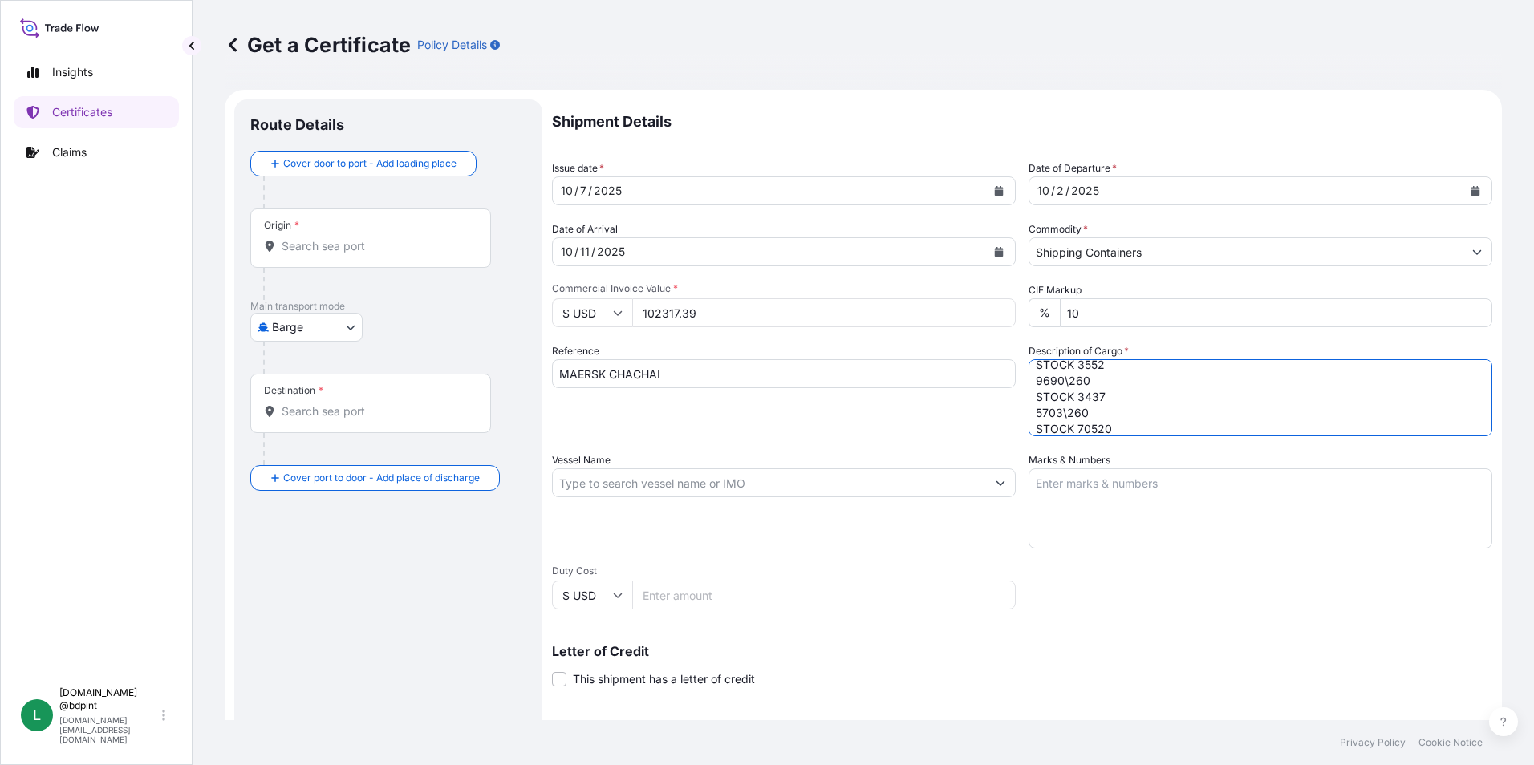
scroll to position [42, 0]
click at [1117, 429] on textarea "STOCK 3552 9690\260 STOCK 3437 5703\260 STOCK 70520 AH93EX\260" at bounding box center [1260, 397] width 464 height 77
paste textarea "LUBRICATING OIL ADDITIVES"
click at [1213, 406] on textarea "STOCK 3552 9690\260 STOCK 3437 5703\260 STOCK 70520 AH93EX\260 LUBRICATING OIL …" at bounding box center [1260, 397] width 464 height 77
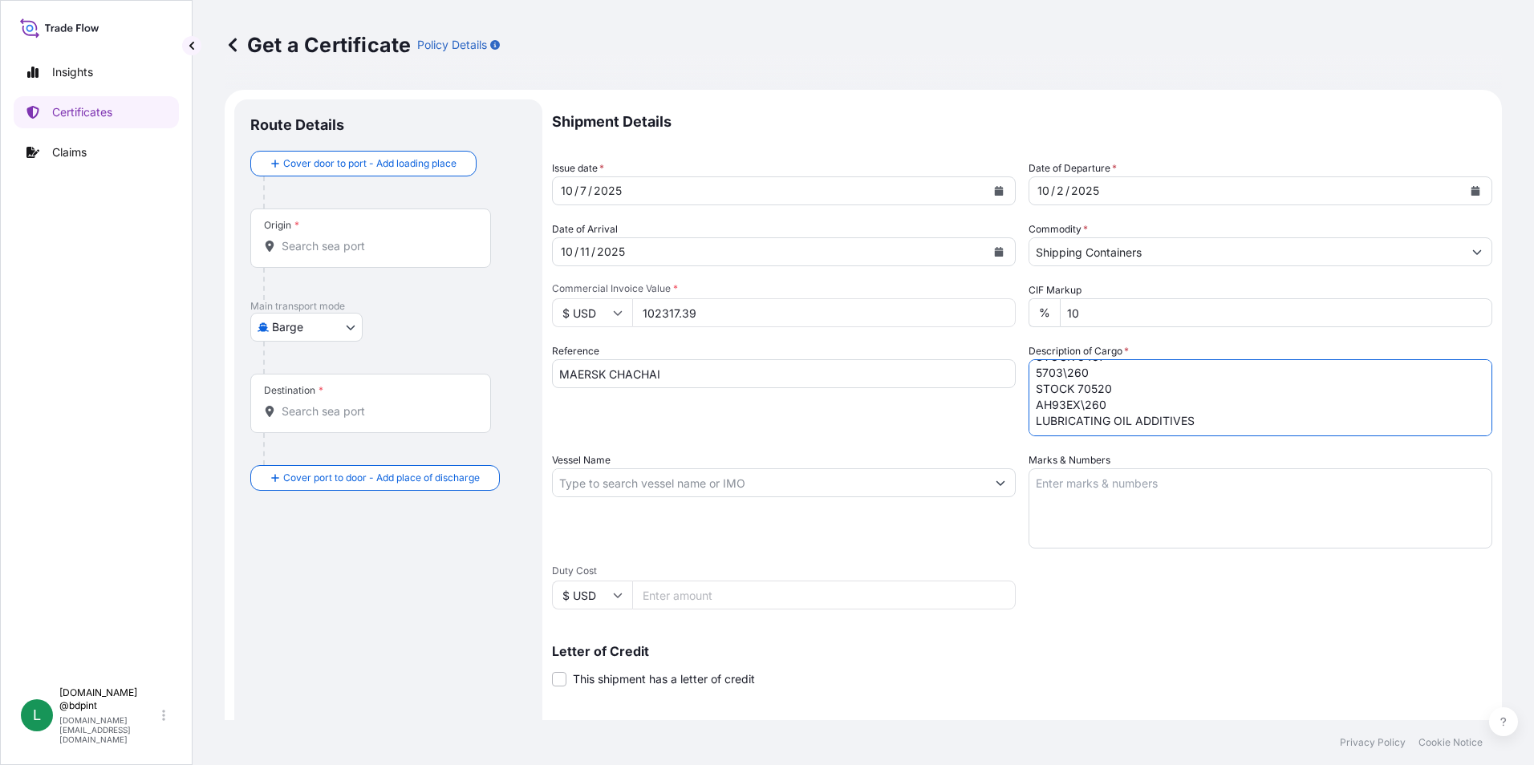
paste textarea "80 DRUMS"
type textarea "STOCK 3552 9690\260 STOCK 3437 5703\260 STOCK 70520 AH93EX\260 LUBRICATING OIL …"
click at [672, 484] on input "Vessel Name" at bounding box center [769, 482] width 433 height 29
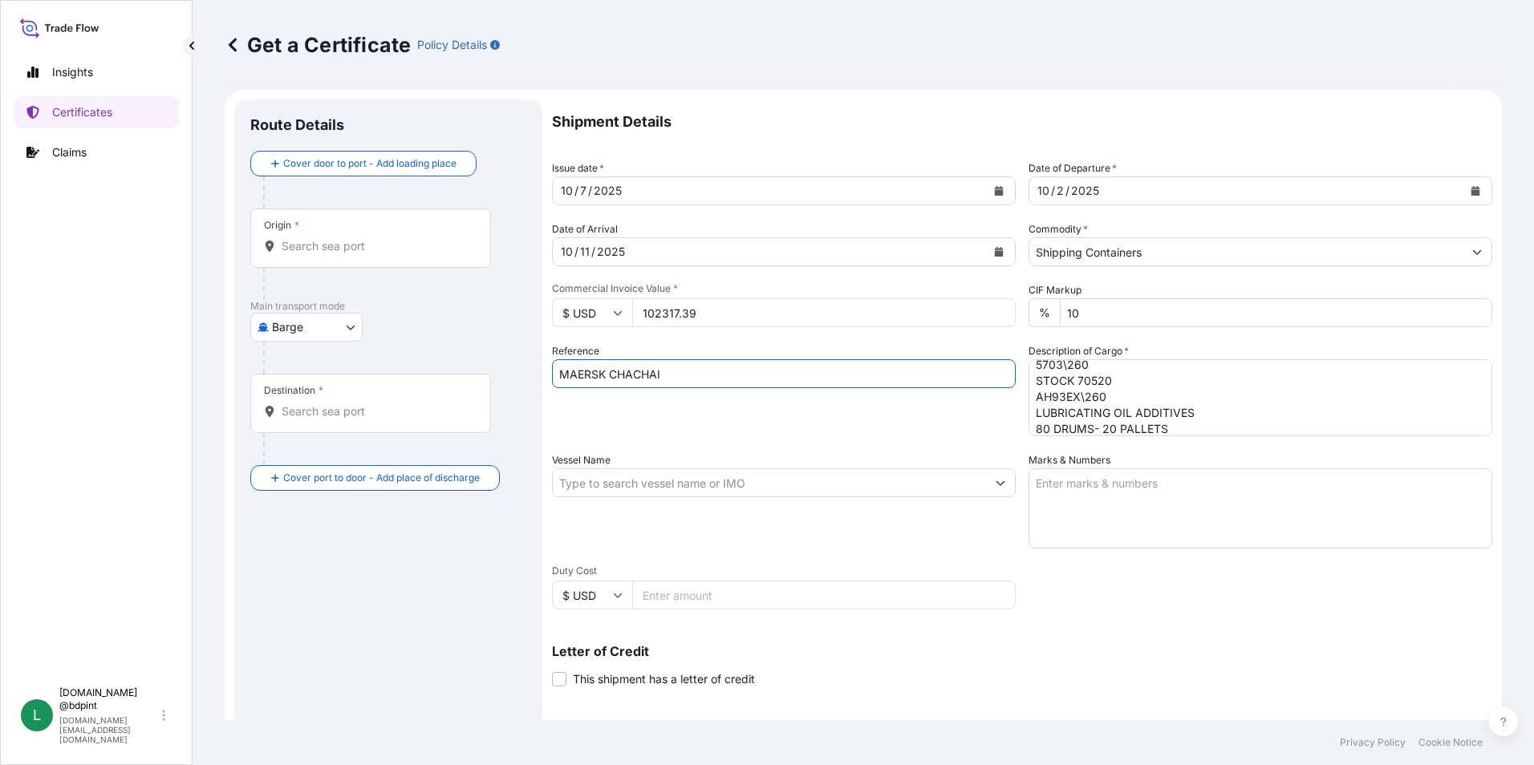
drag, startPoint x: 706, startPoint y: 374, endPoint x: 439, endPoint y: 392, distance: 267.7
click at [439, 393] on form "Route Details Cover door to port - Add loading place Place of loading Road / In…" at bounding box center [863, 504] width 1277 height 829
click at [630, 491] on input "Vessel Name" at bounding box center [769, 482] width 433 height 29
paste input "MAERSK CHACHAI"
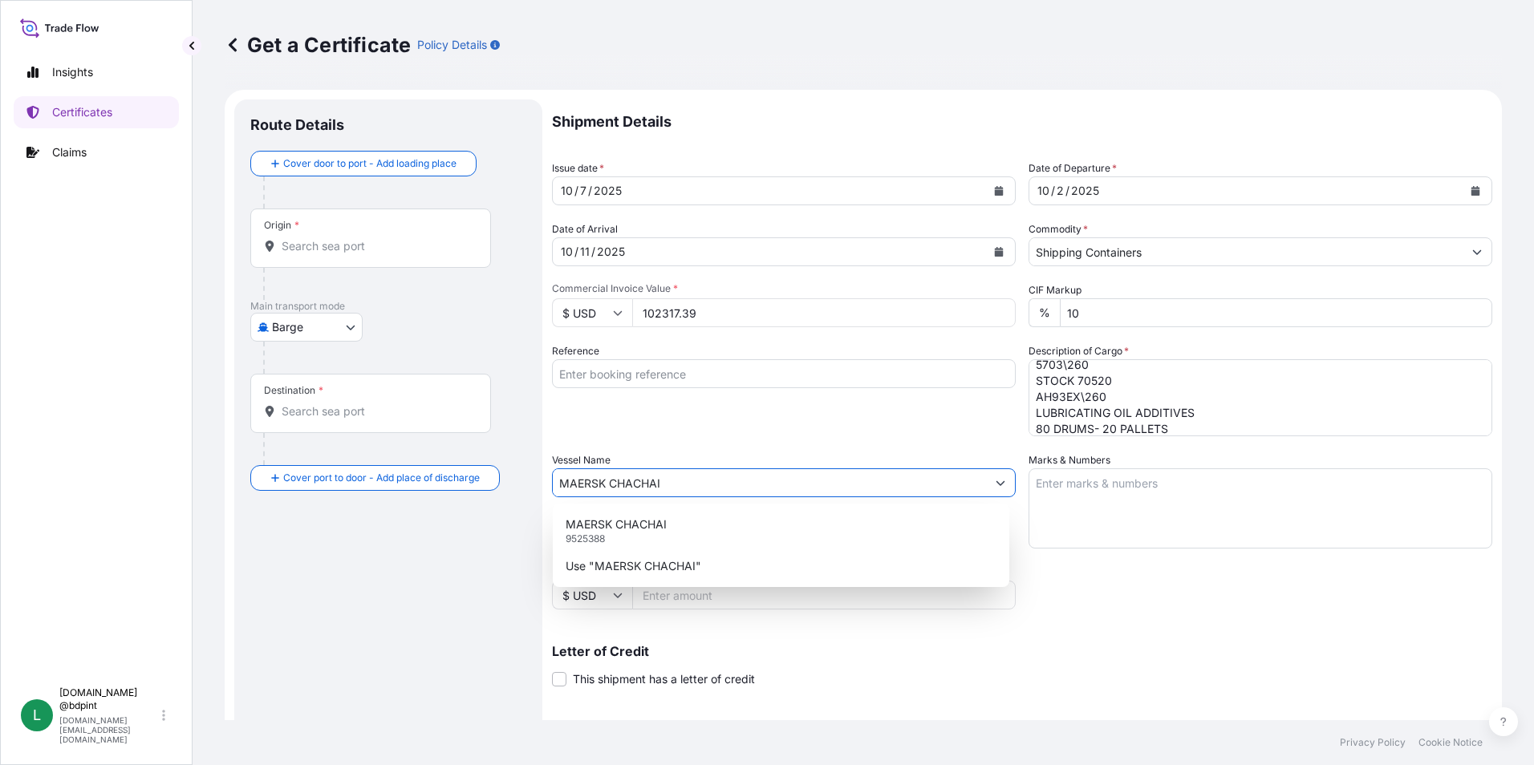
type input "MAERSK CHACHAI"
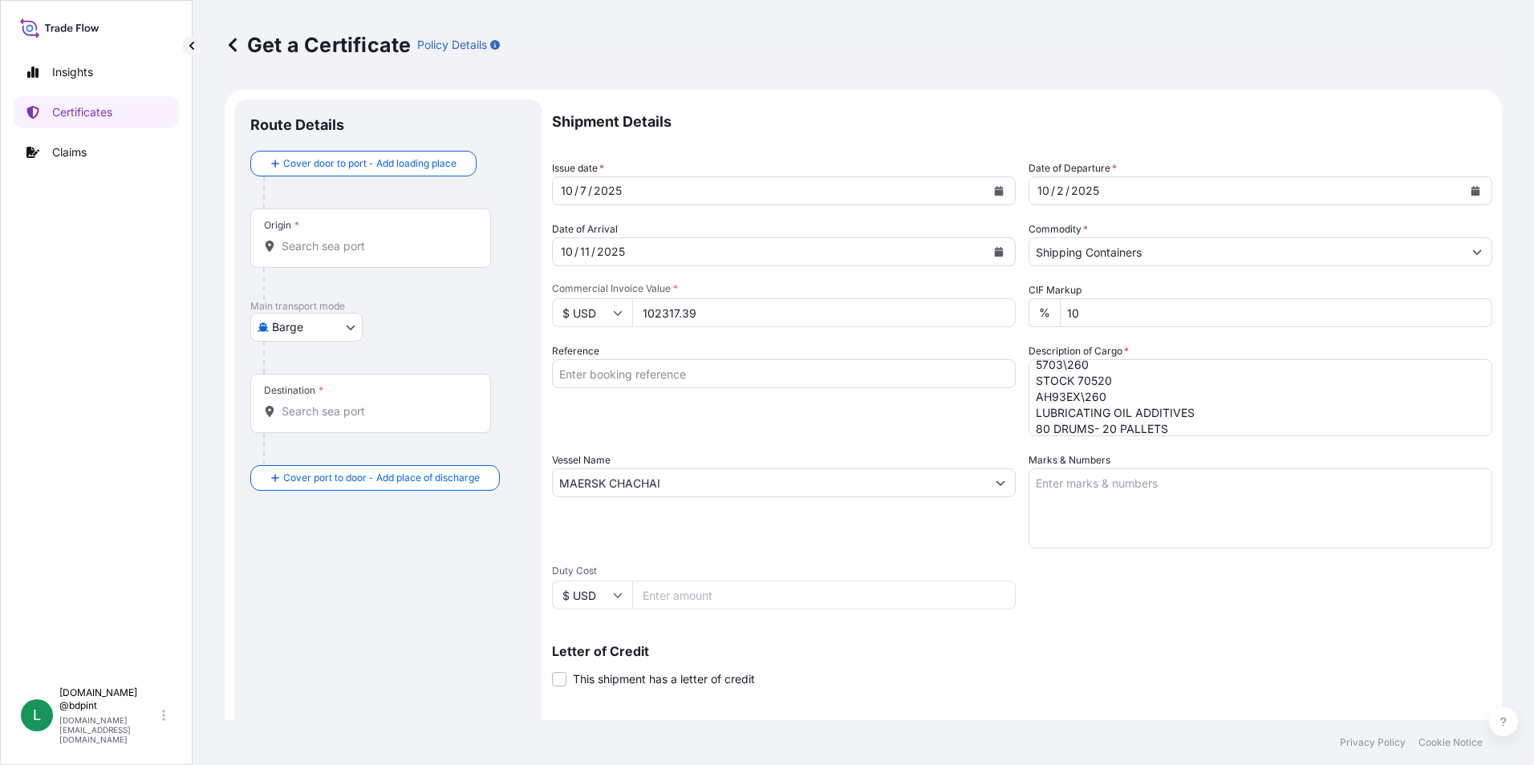
click at [606, 366] on input "Reference" at bounding box center [784, 373] width 464 height 29
paste input "80000110289"
click at [728, 363] on input "80000110289" at bounding box center [784, 373] width 464 height 29
paste input "K-4196"
type input "80000110289 K-4196"
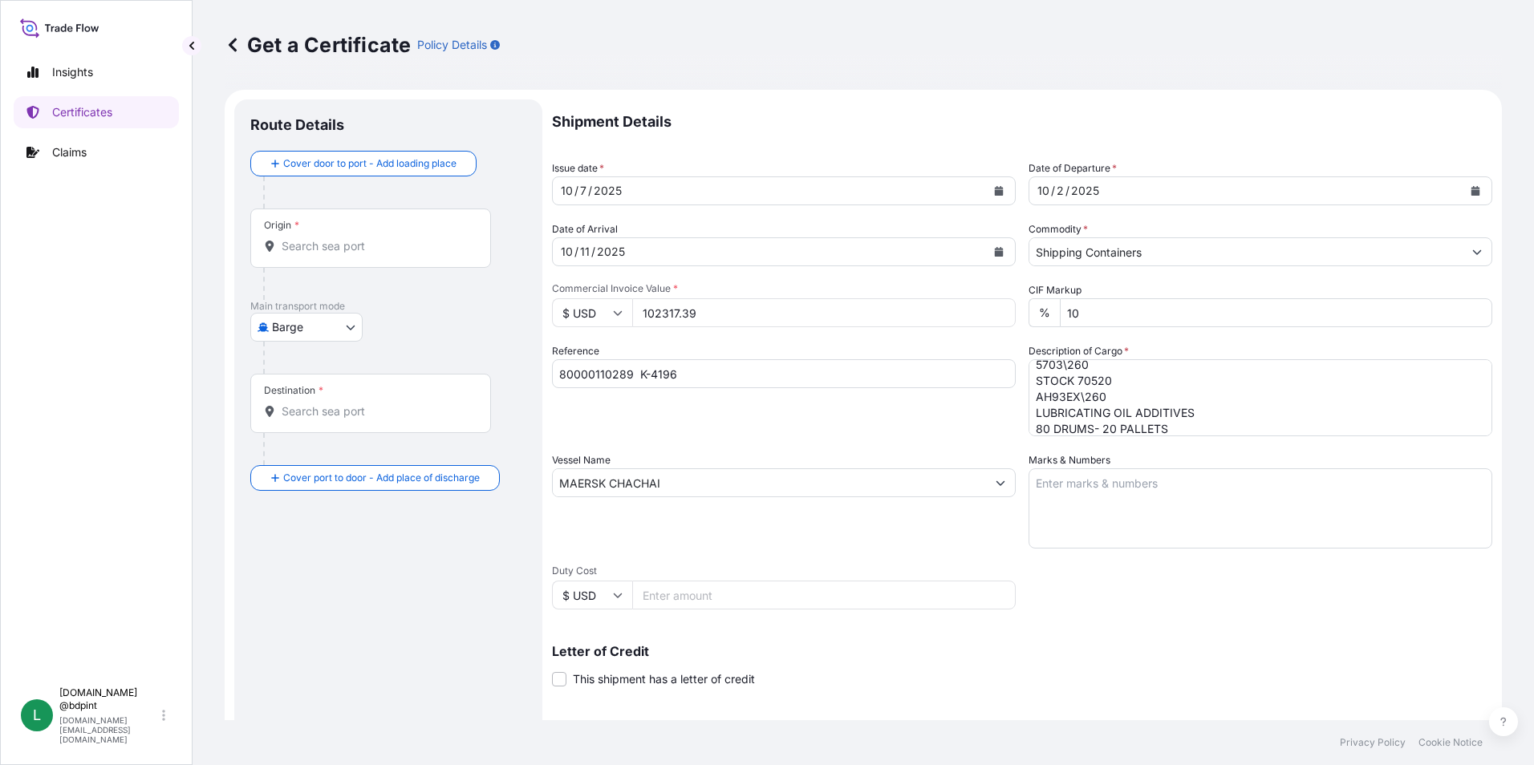
click at [1198, 512] on textarea "Marks & Numbers" at bounding box center [1260, 508] width 464 height 80
paste textarea "CONSIGNEE CONSIGNEE ORDER REFERENCE NUMBER SHIPPER ORDER NUMBER (LZ ORDER NUMBE…"
type textarea "CONSIGNEE CONSIGNEE ORDER REFERENCE NUMBER SHIPPER ORDER NUMBER (LZ ORDER NUMBE…"
click at [824, 527] on div "Vessel Name [PERSON_NAME]" at bounding box center [784, 500] width 464 height 96
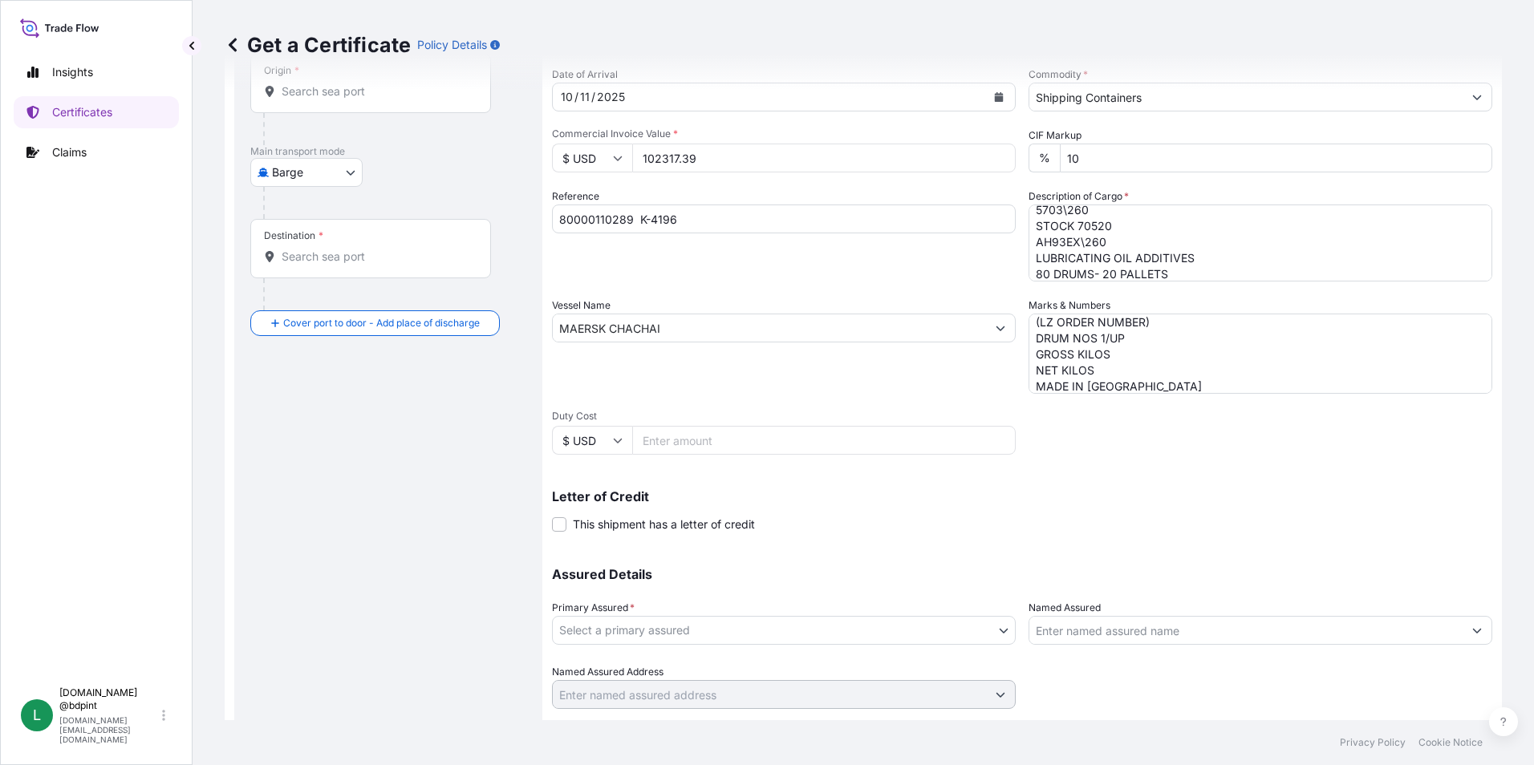
scroll to position [160, 0]
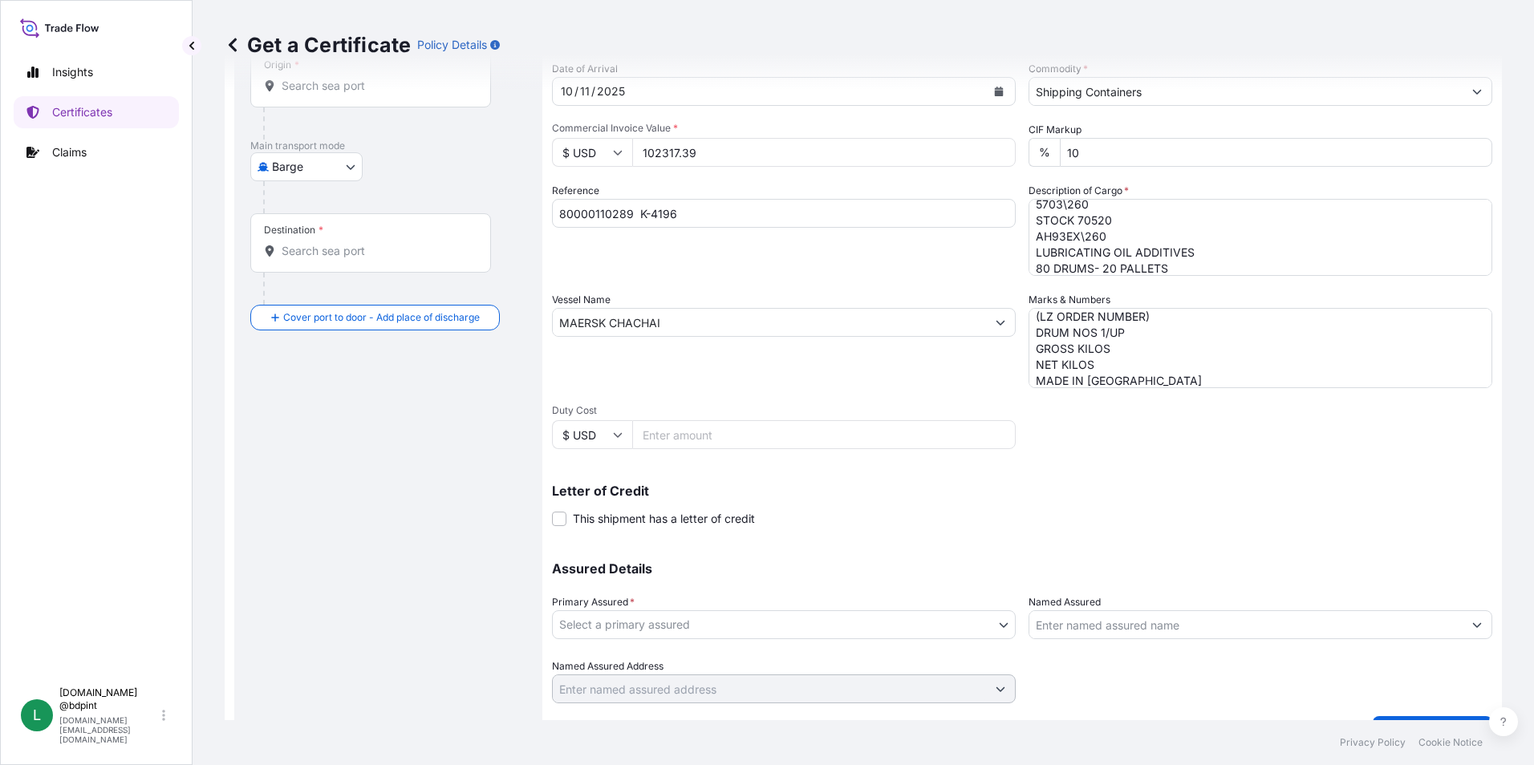
click at [647, 630] on body "Insights Certificates Claims L [DOMAIN_NAME] @bdpint [DOMAIN_NAME][EMAIL_ADDRES…" at bounding box center [767, 382] width 1534 height 765
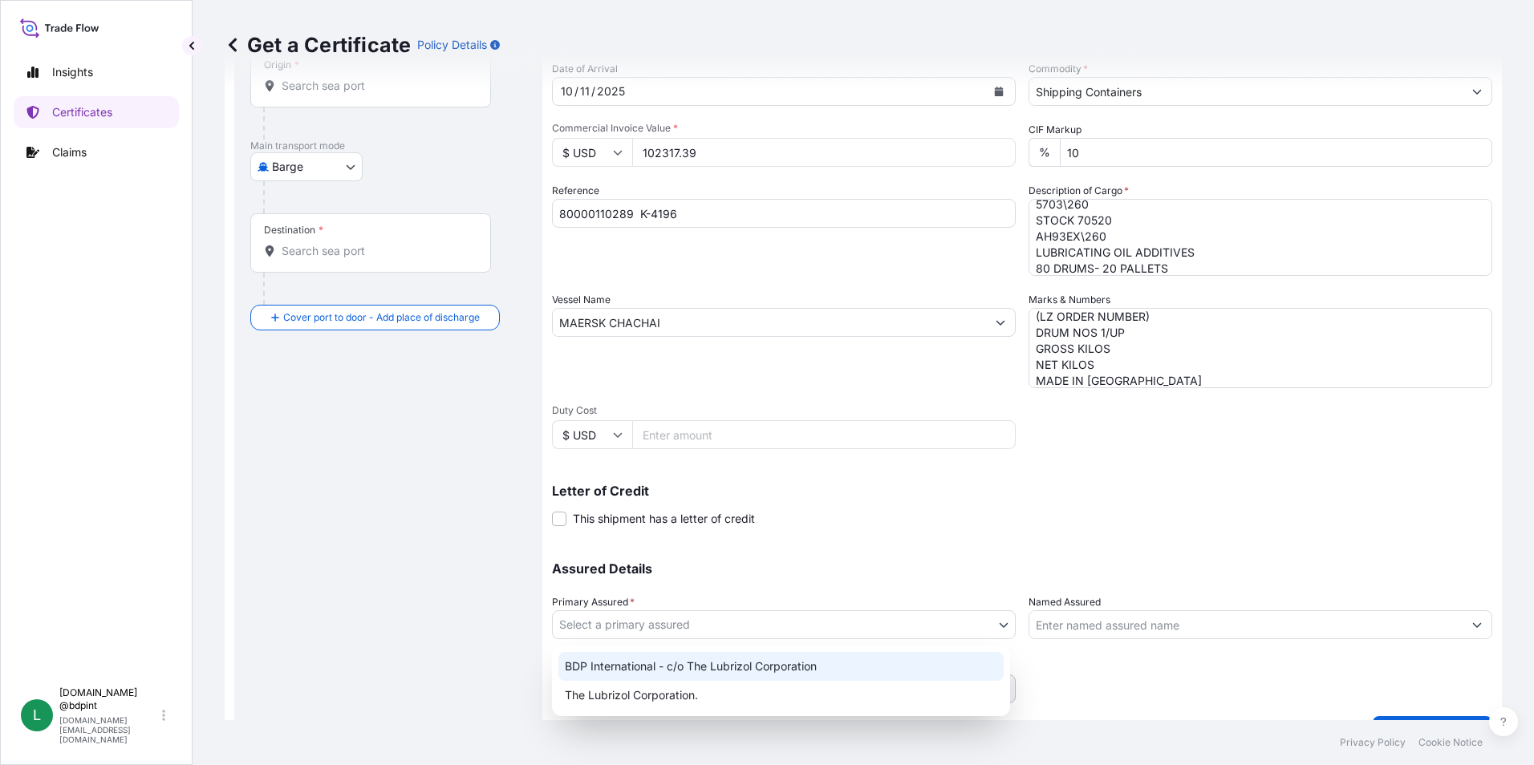
click at [670, 669] on div "BDP International - c/o The Lubrizol Corporation" at bounding box center [780, 666] width 445 height 29
select select "31972"
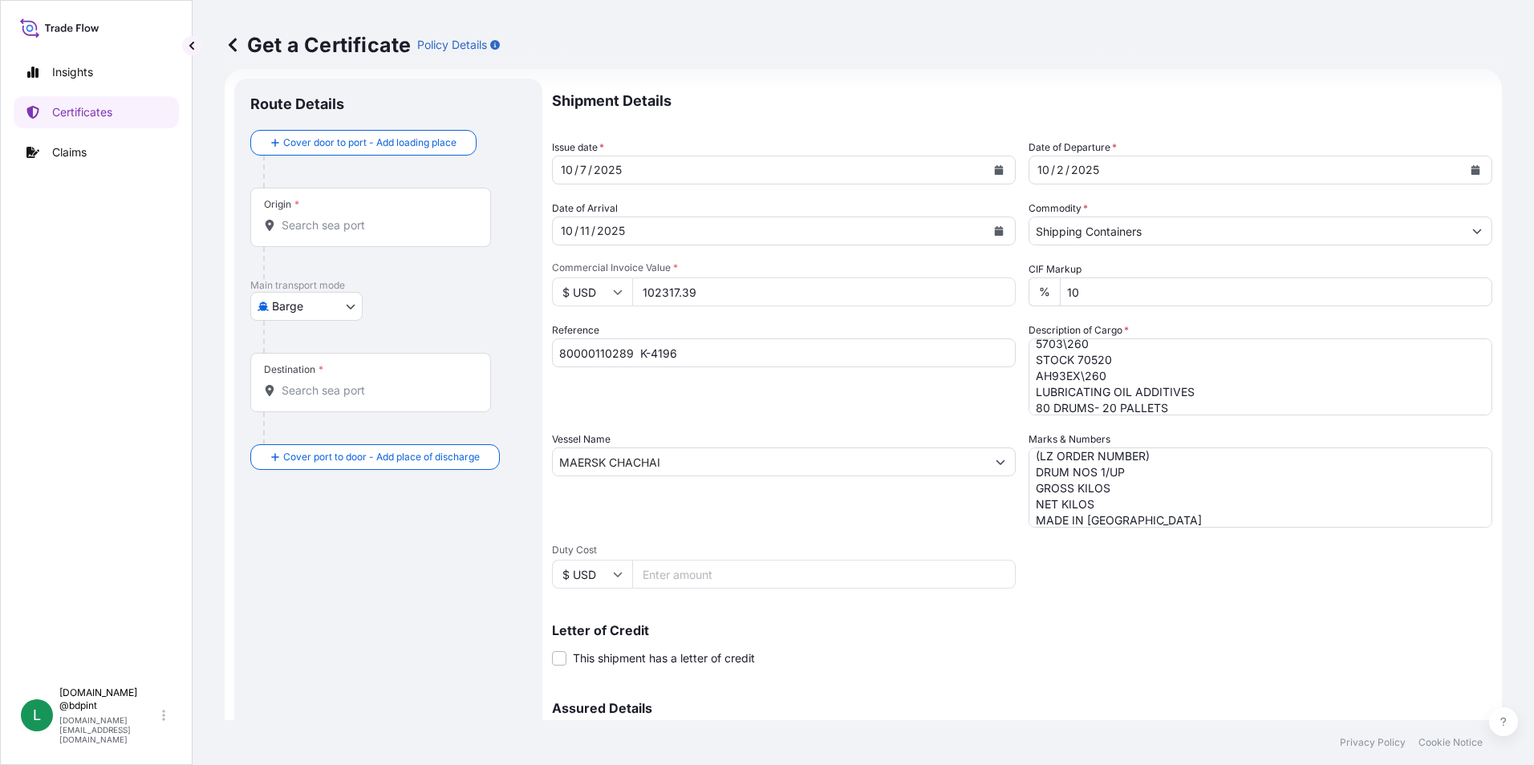
scroll to position [0, 0]
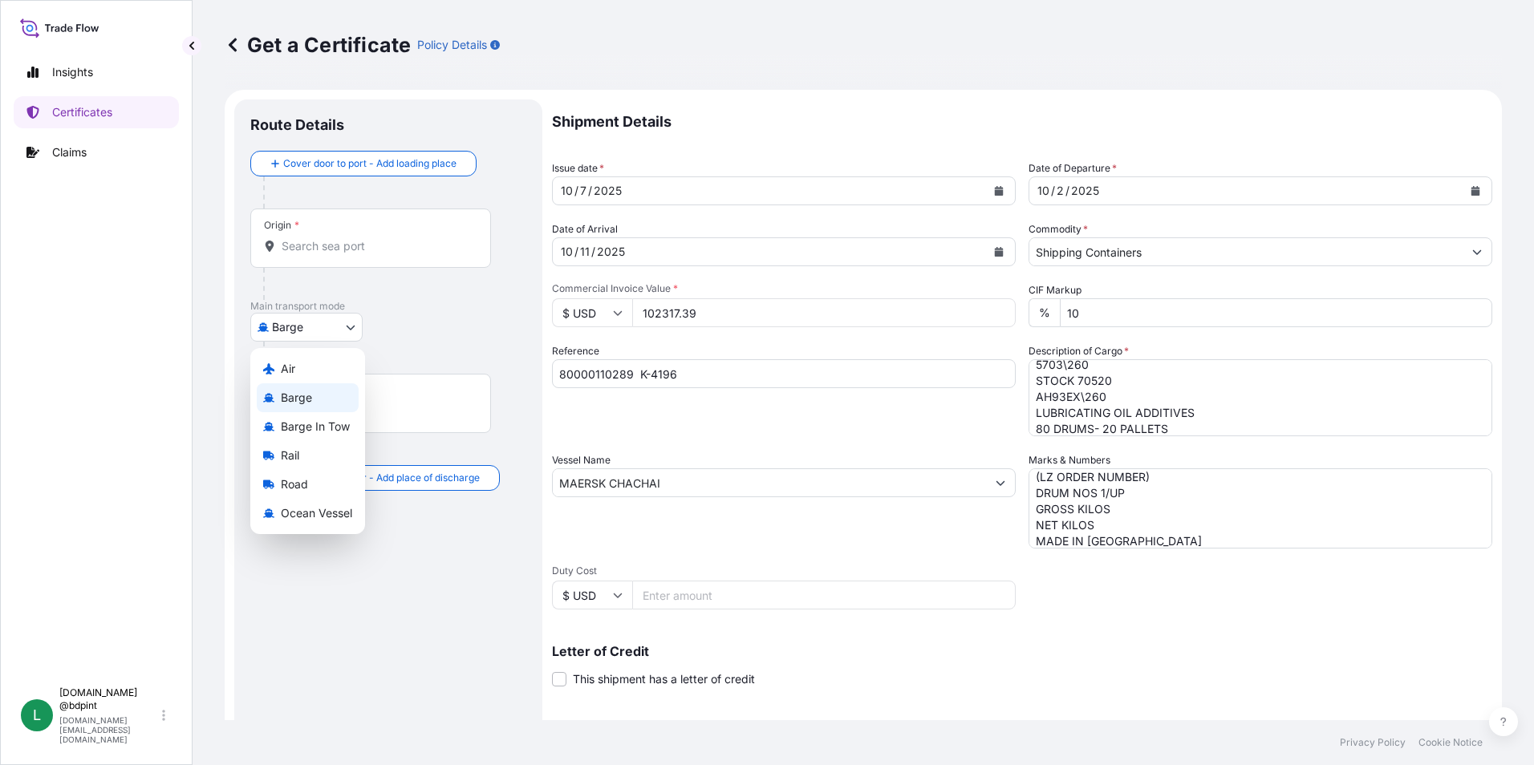
click at [297, 330] on body "Insights Certificates Claims L [DOMAIN_NAME] @bdpint [DOMAIN_NAME][EMAIL_ADDRES…" at bounding box center [767, 382] width 1534 height 765
click at [318, 511] on span "Ocean Vessel" at bounding box center [316, 513] width 71 height 16
select select "Ocean Vessel"
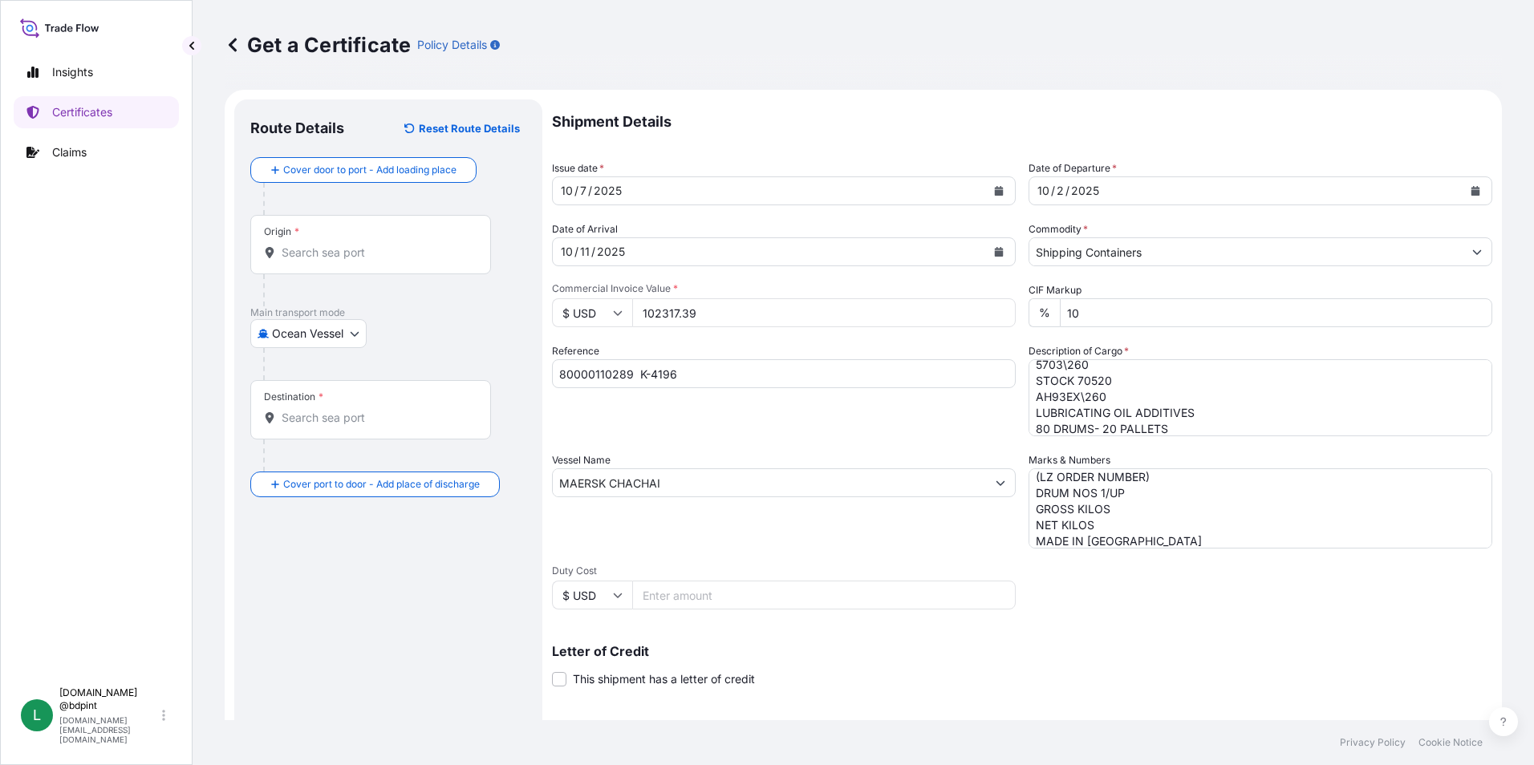
click at [382, 264] on div "Origin *" at bounding box center [370, 244] width 241 height 59
click at [382, 261] on input "Origin *" at bounding box center [376, 253] width 189 height 16
paste input "USHOU"
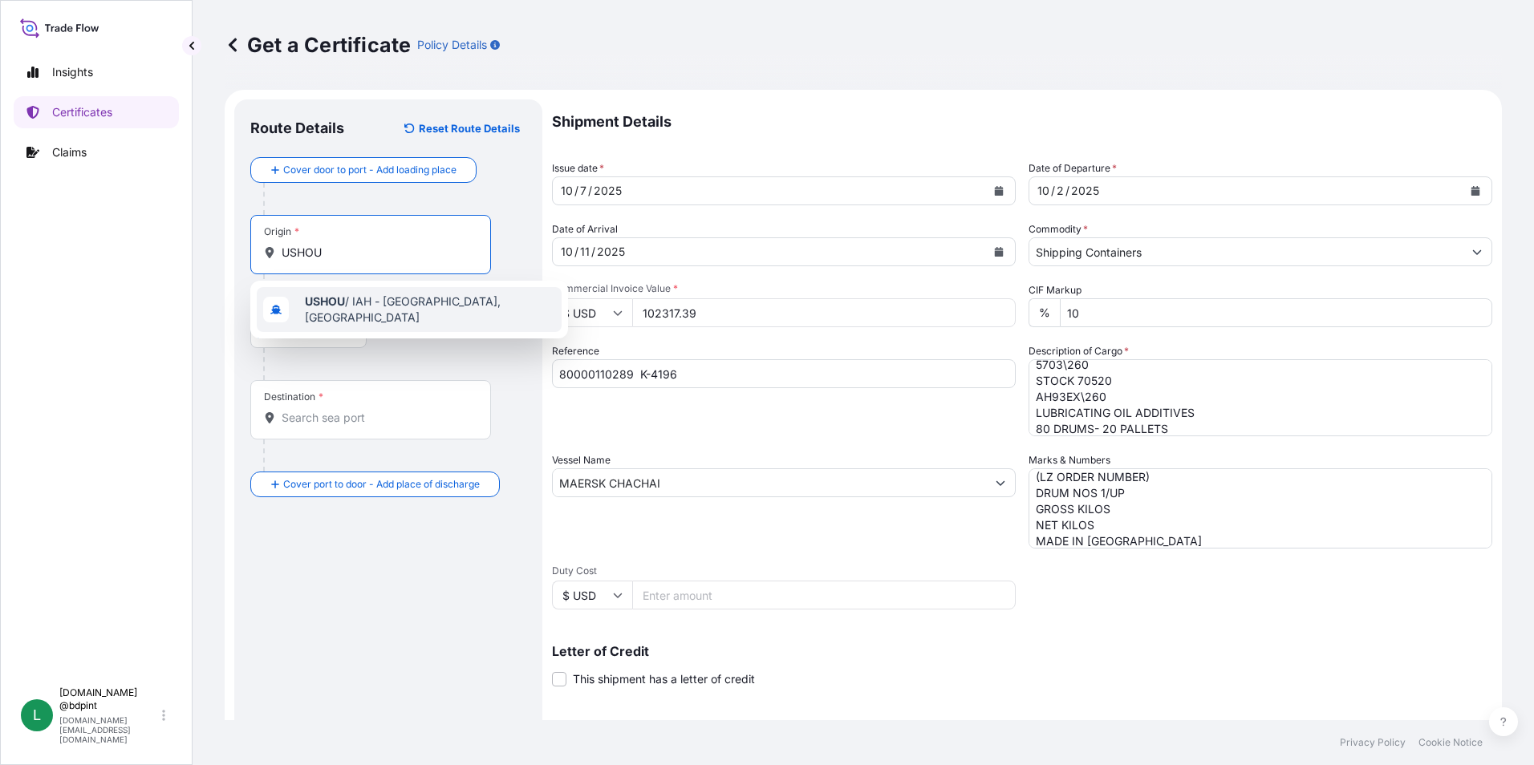
click at [369, 305] on span "USHOU / IAH - [GEOGRAPHIC_DATA], [GEOGRAPHIC_DATA]" at bounding box center [430, 310] width 250 height 32
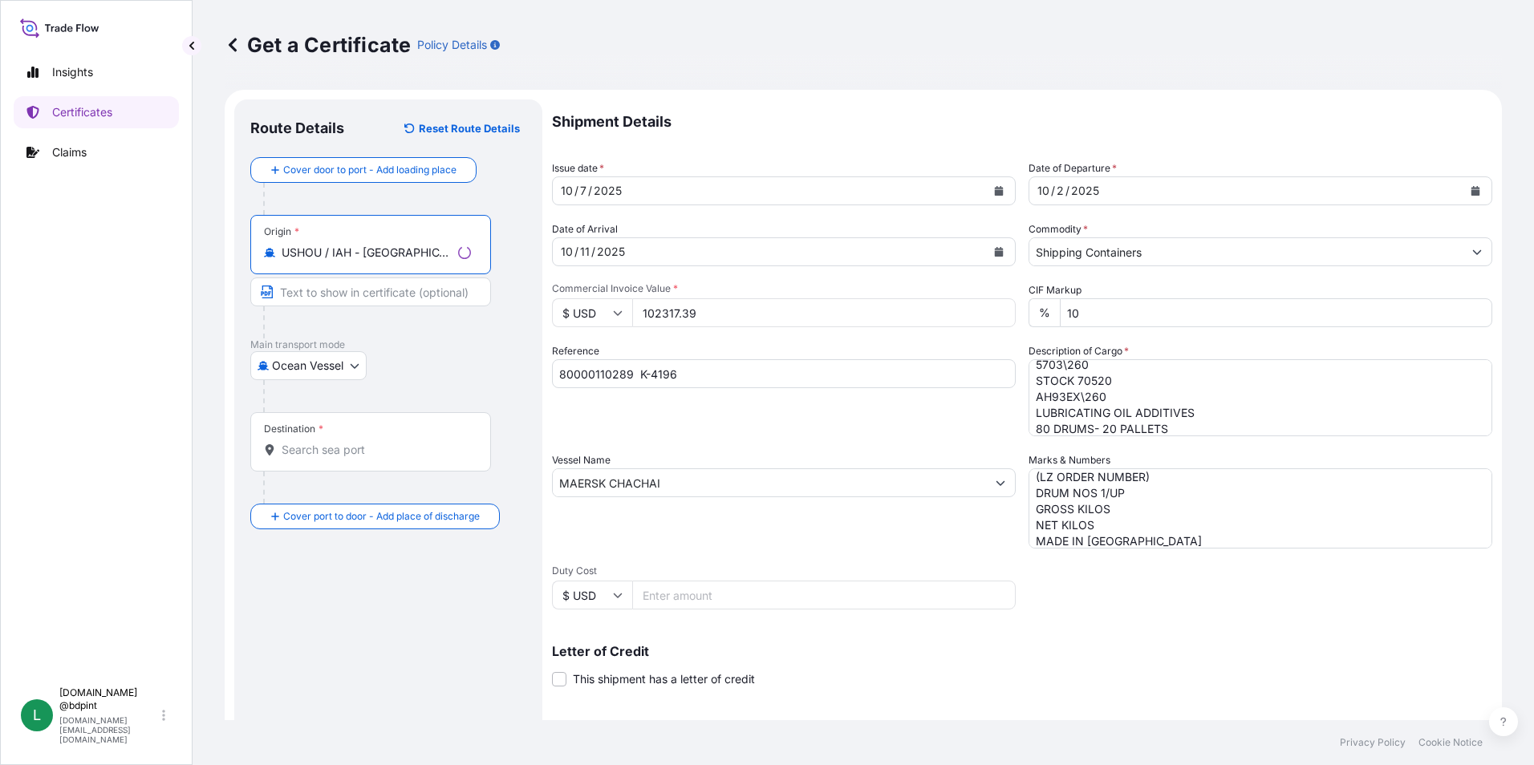
type input "USHOU / IAH - [GEOGRAPHIC_DATA], [GEOGRAPHIC_DATA]"
click at [375, 451] on input "Destination *" at bounding box center [376, 450] width 189 height 16
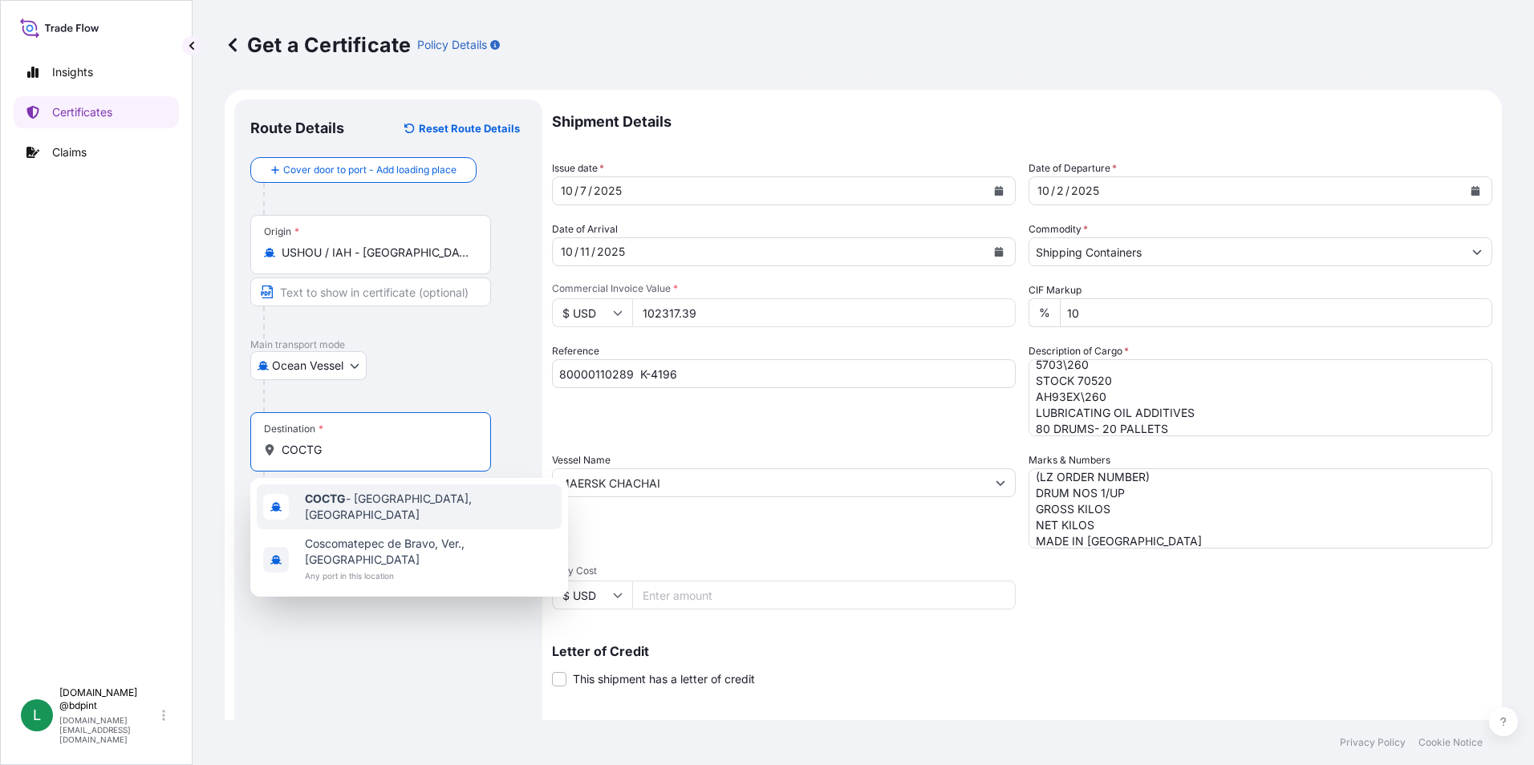
click at [368, 502] on span "COCTG - [GEOGRAPHIC_DATA], [GEOGRAPHIC_DATA]" at bounding box center [430, 507] width 250 height 32
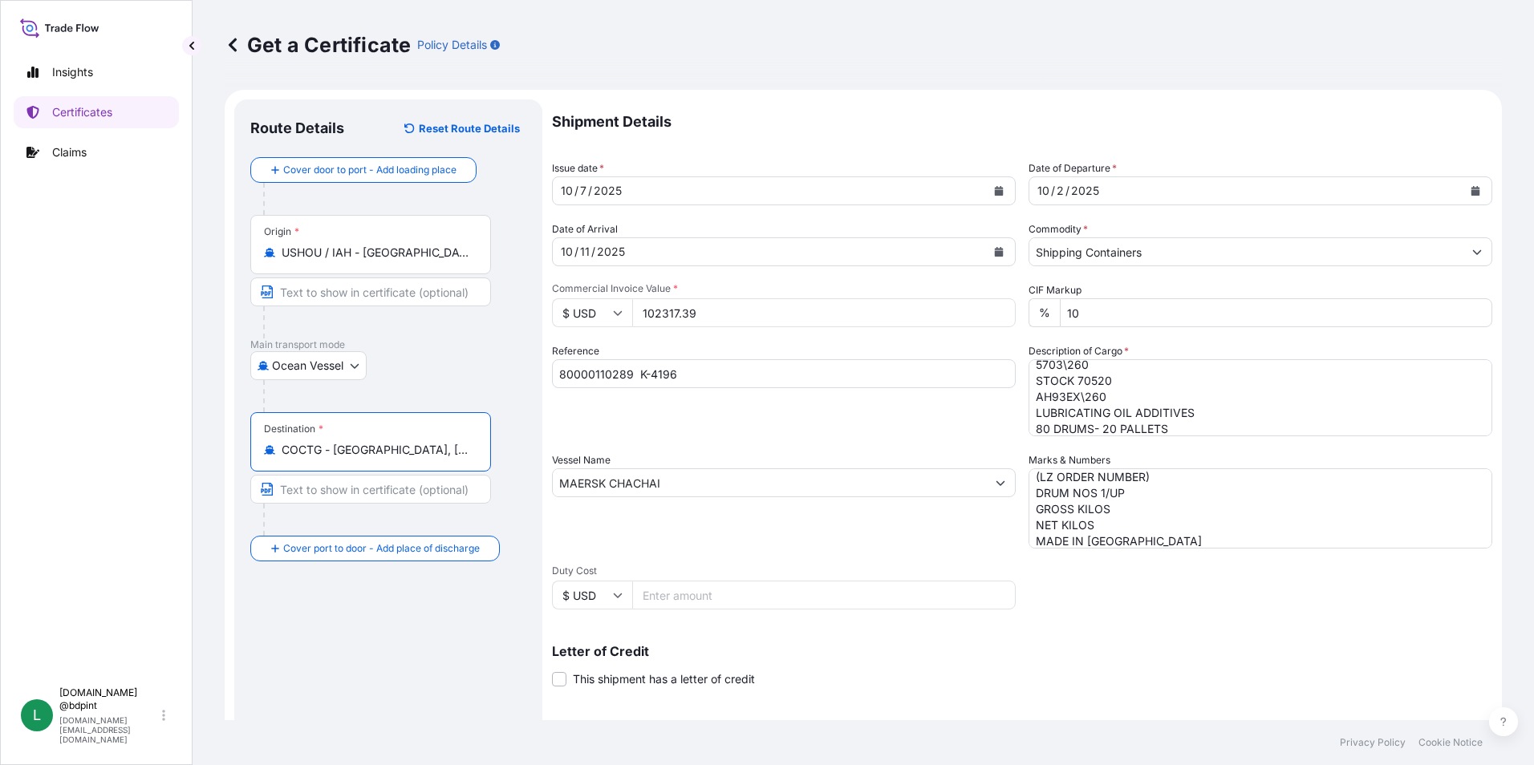
type input "COCTG - [GEOGRAPHIC_DATA], [GEOGRAPHIC_DATA]"
click at [411, 603] on div "Route Details Reset Route Details Cover door to port - Add loading place Place …" at bounding box center [388, 503] width 276 height 777
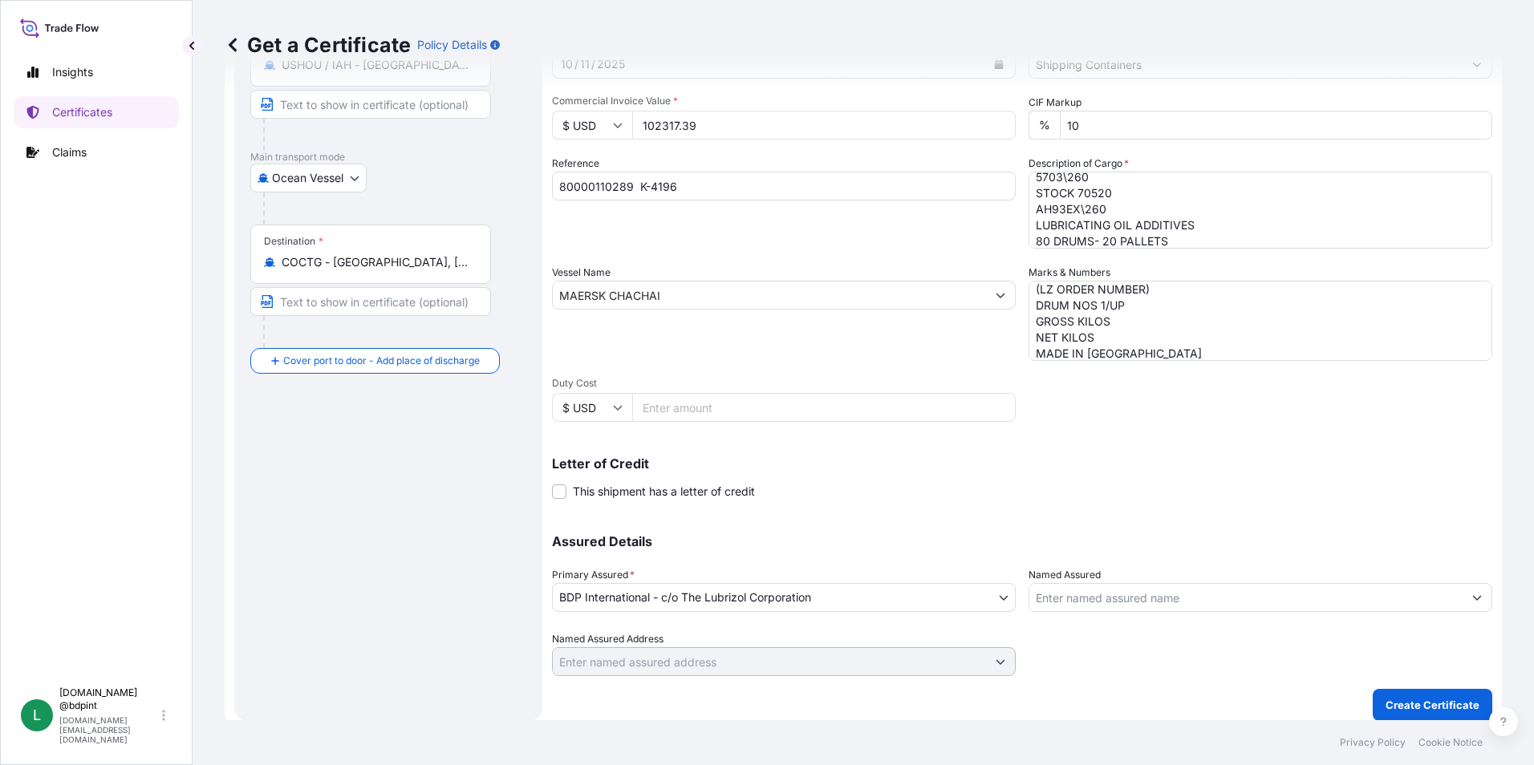
scroll to position [198, 0]
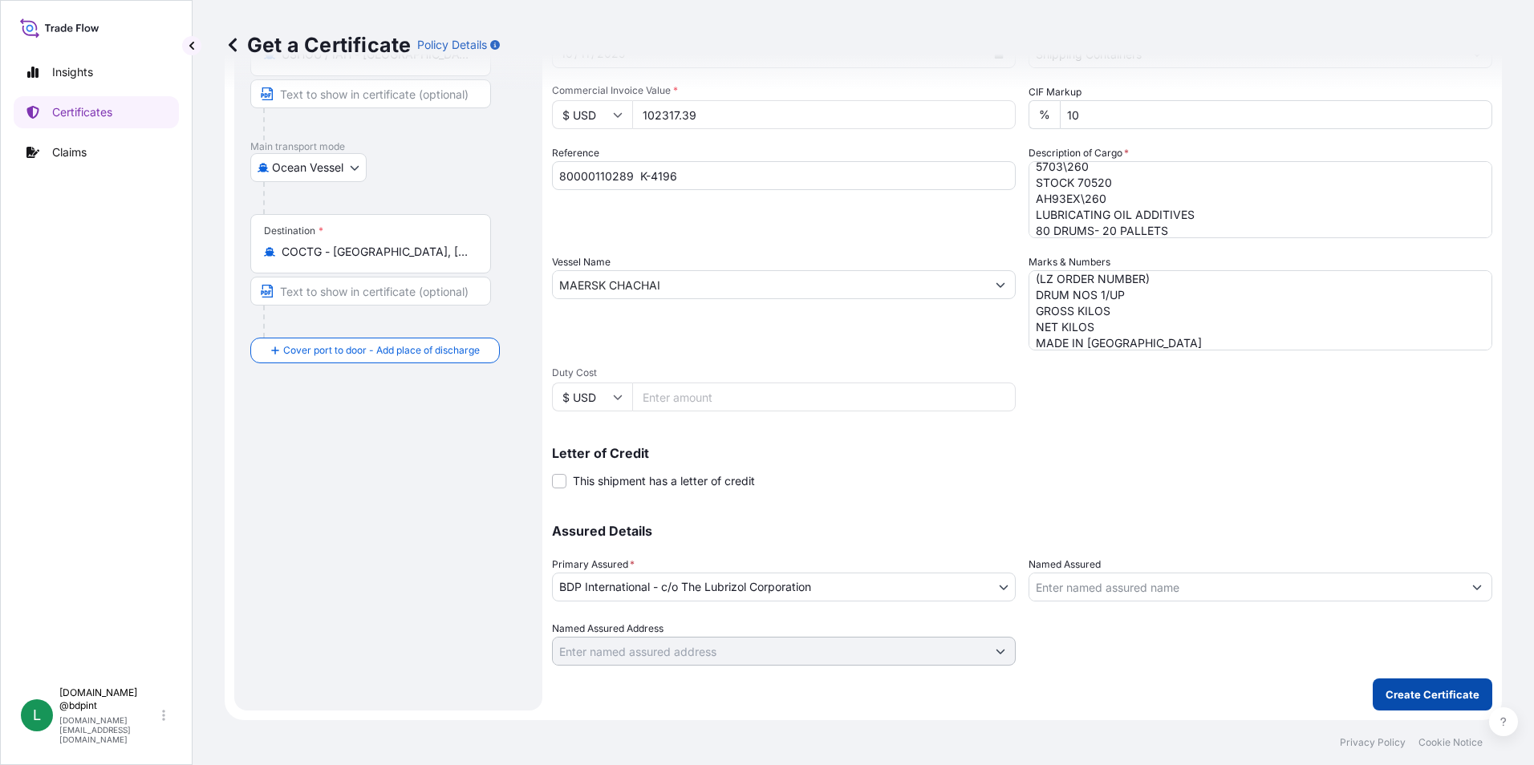
click at [1387, 695] on p "Create Certificate" at bounding box center [1432, 695] width 94 height 16
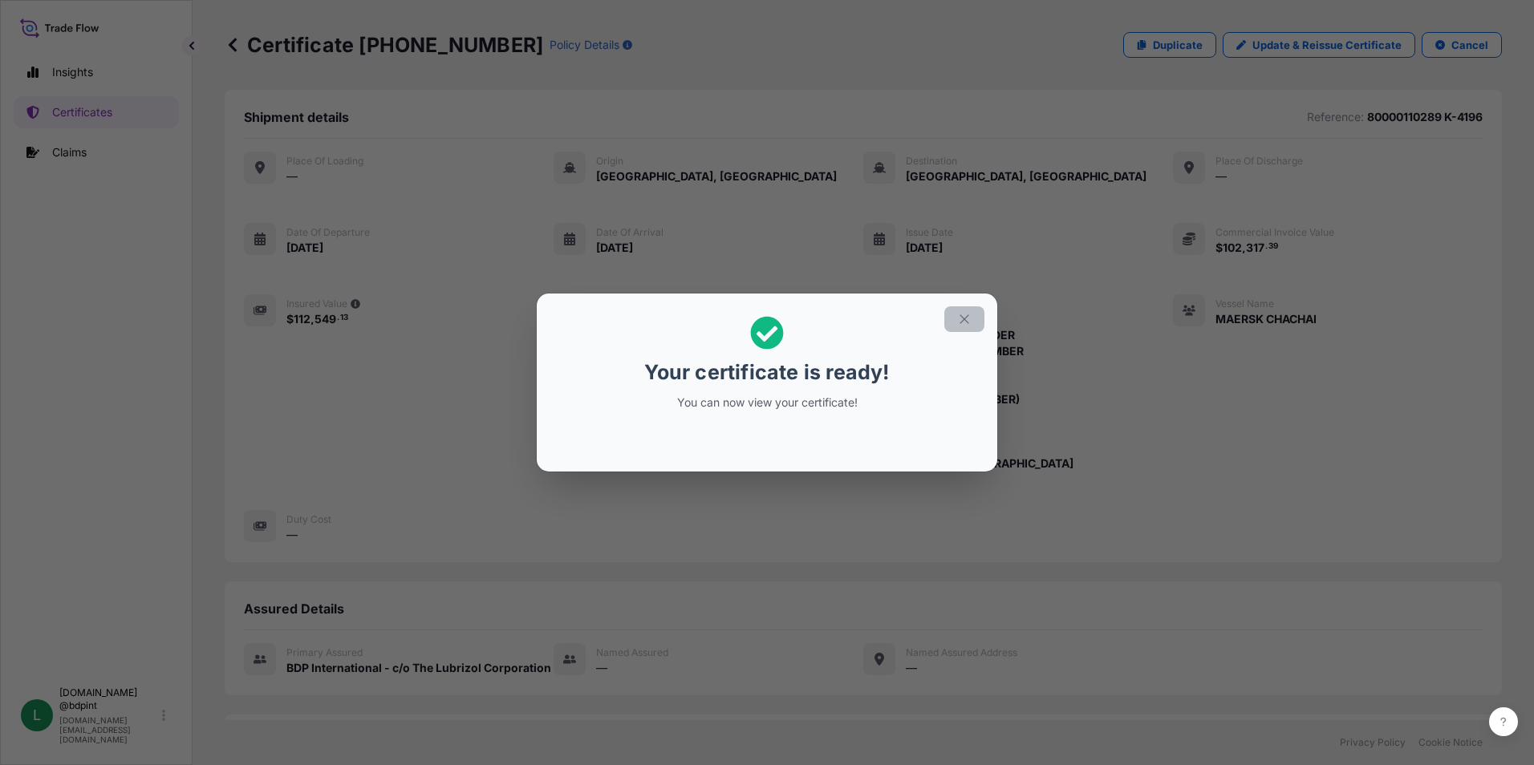
click at [965, 315] on icon "button" at bounding box center [964, 319] width 14 height 14
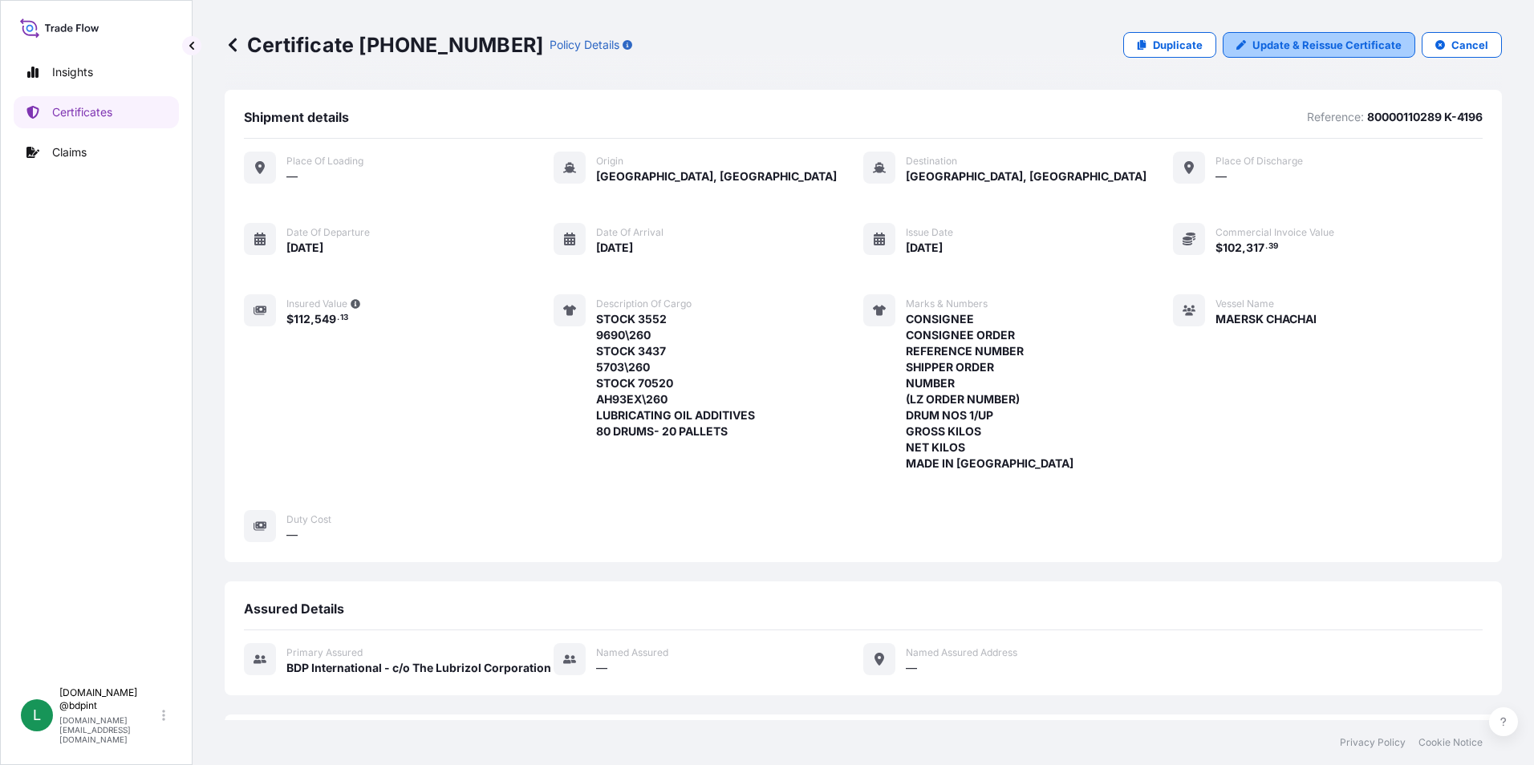
click at [1311, 52] on p "Update & Reissue Certificate" at bounding box center [1326, 45] width 149 height 16
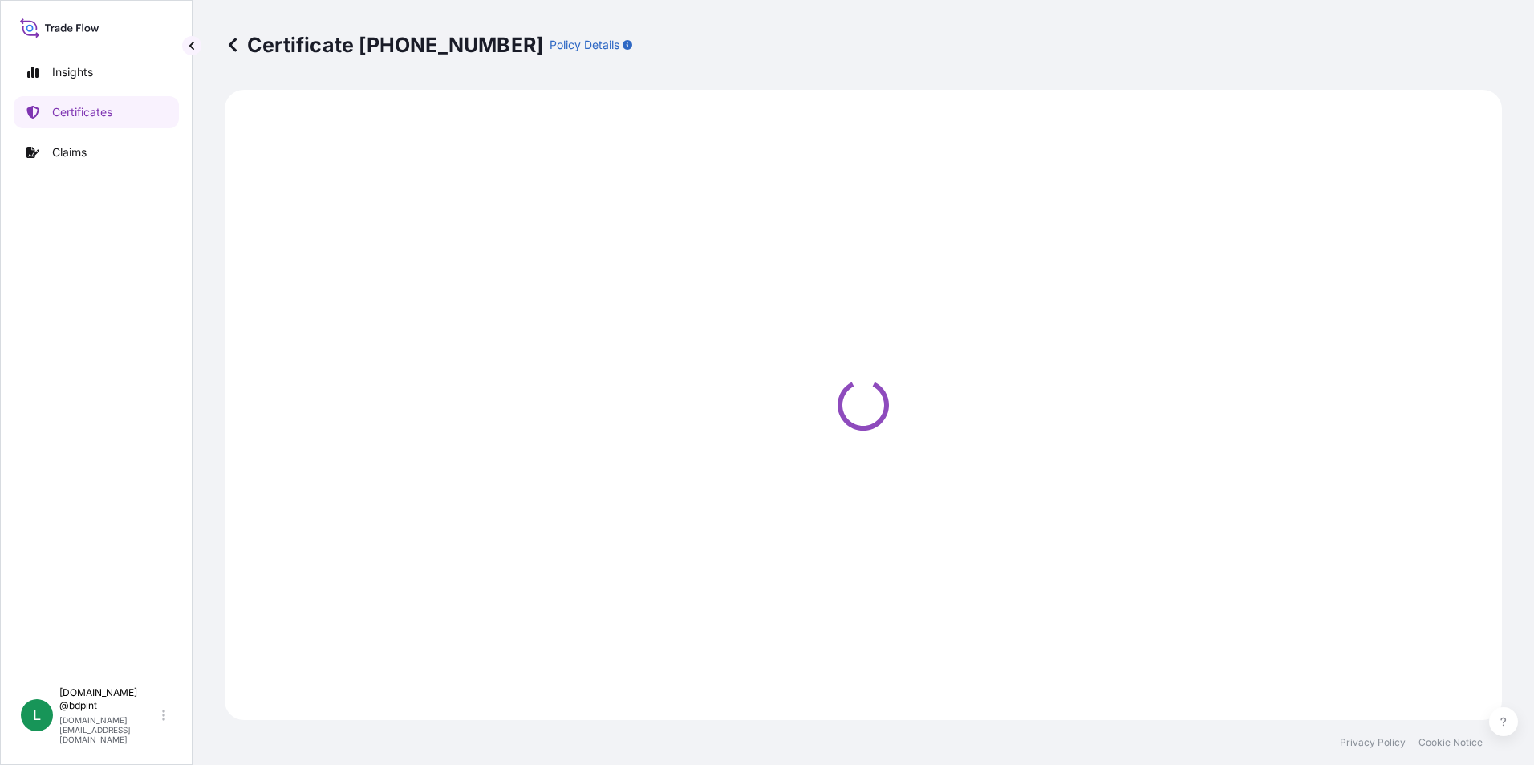
select select "Ocean Vessel"
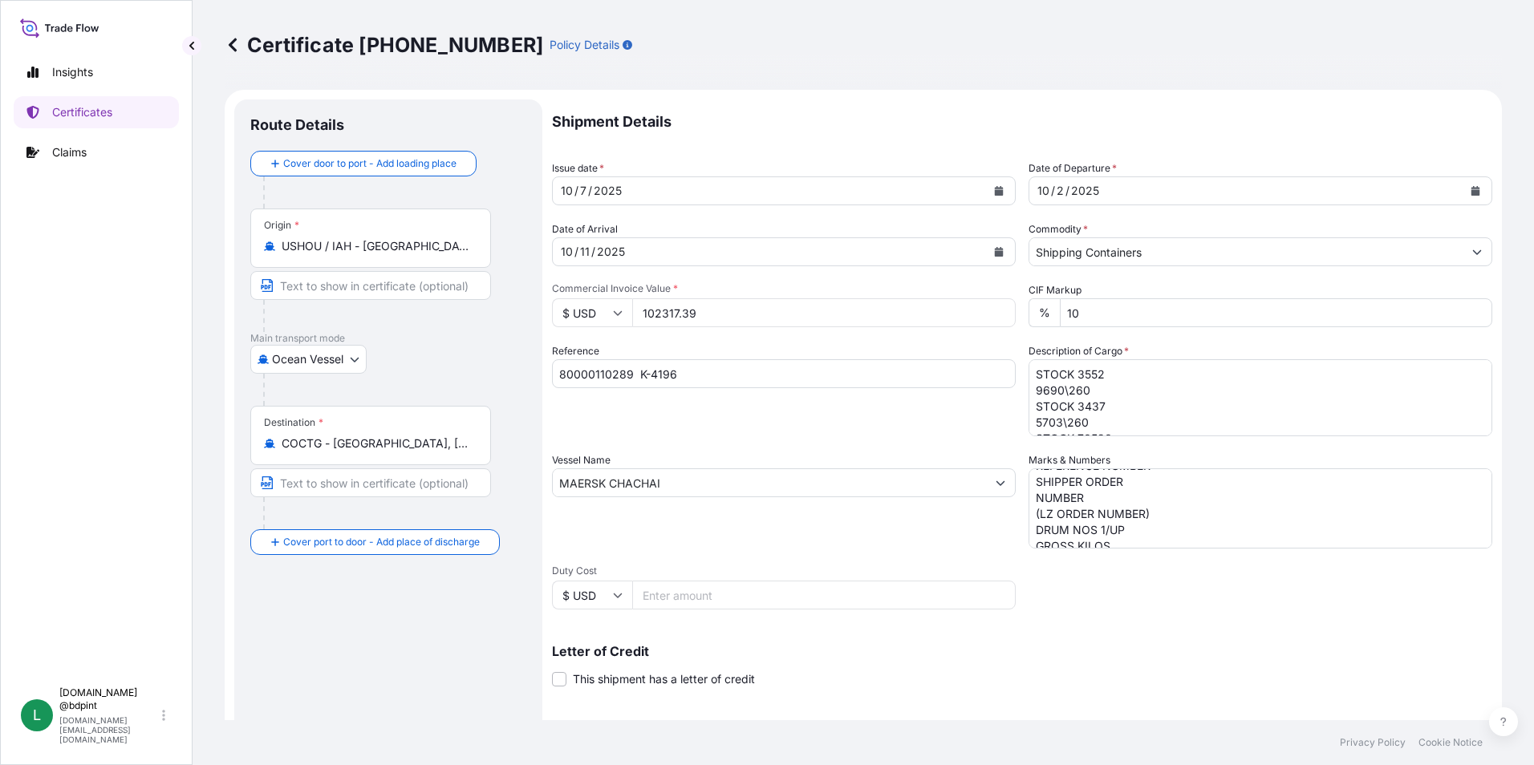
scroll to position [95, 0]
select select "31972"
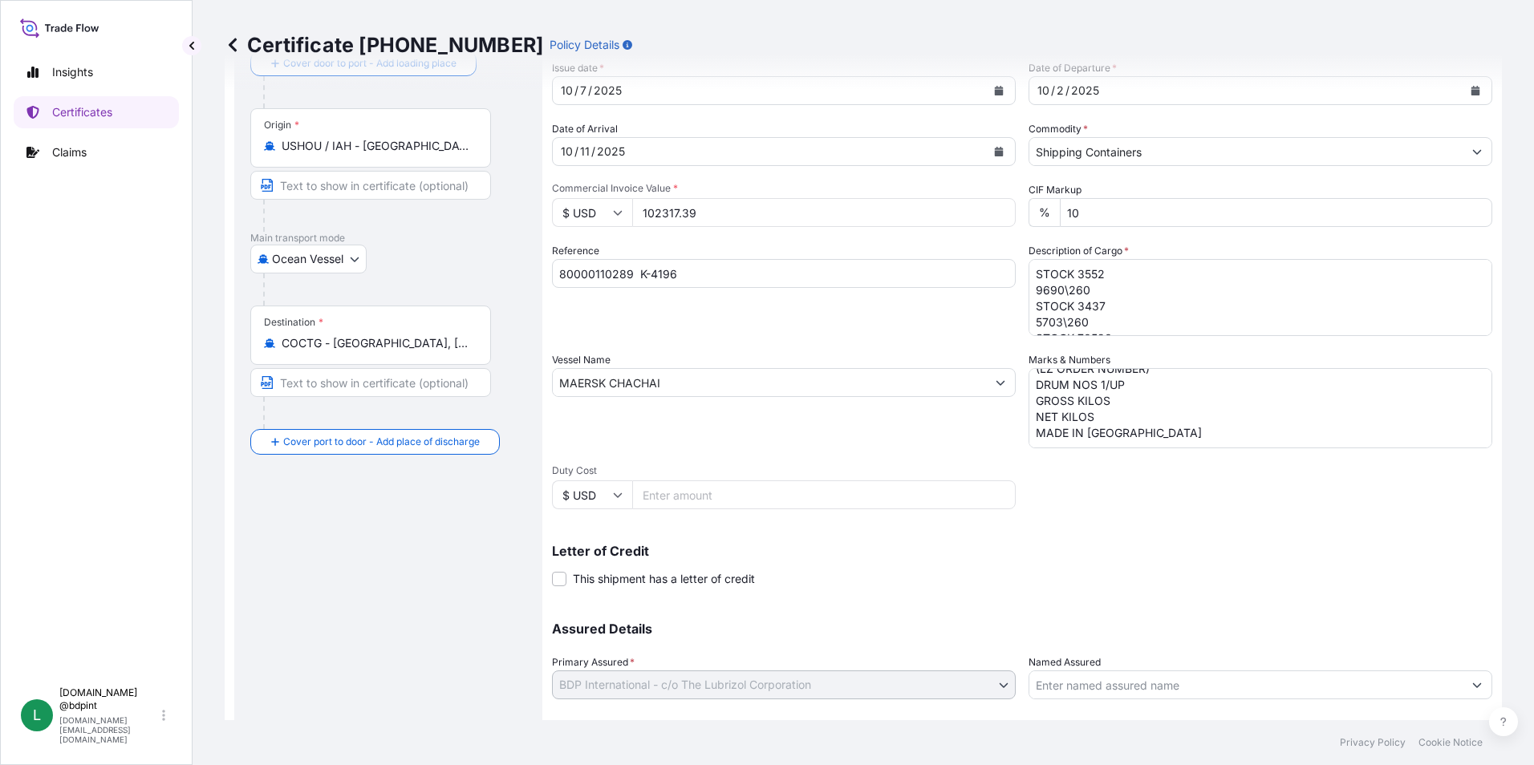
scroll to position [198, 0]
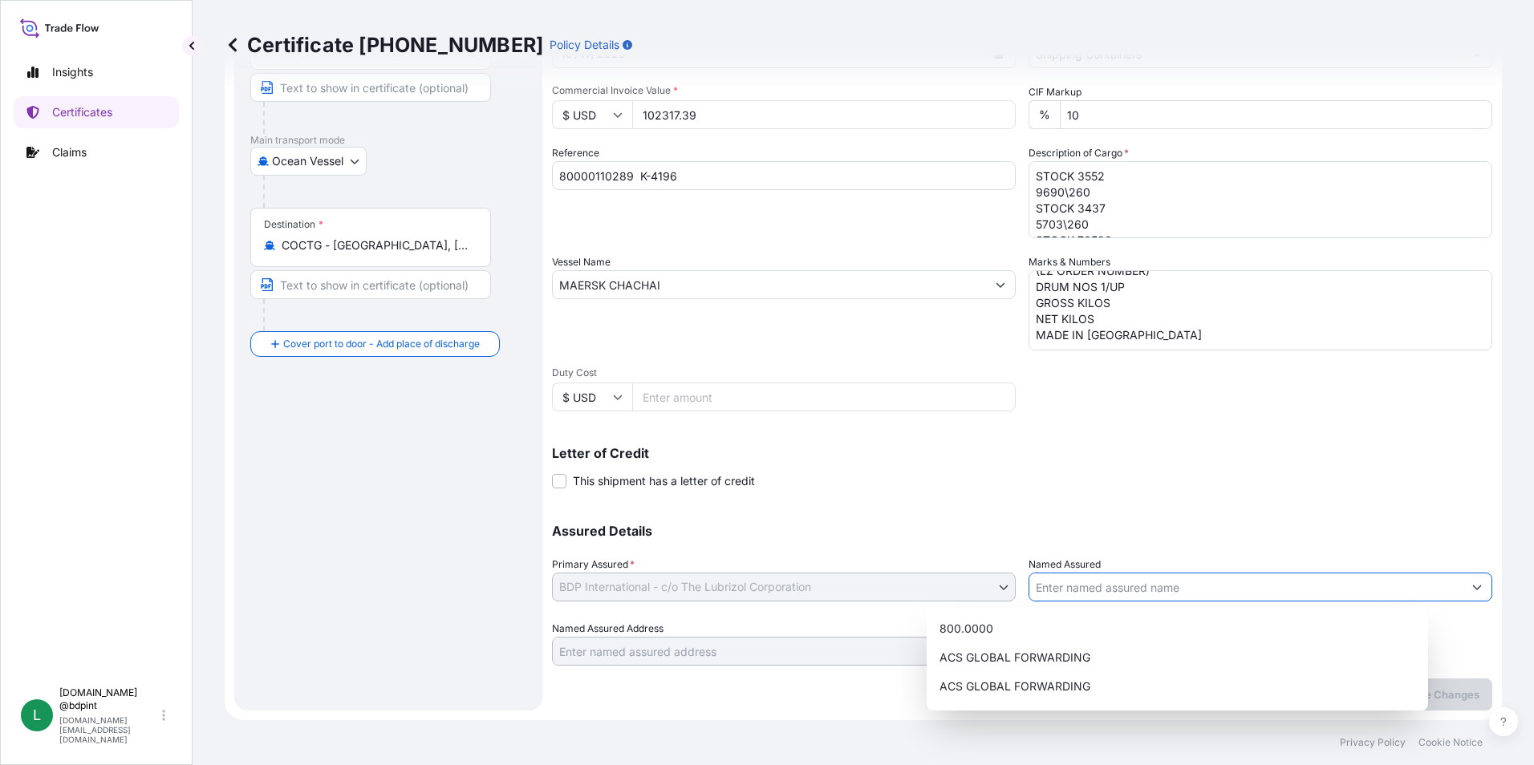
click at [1116, 598] on input "Named Assured" at bounding box center [1245, 587] width 433 height 29
paste input "KEMIZOL SAS"
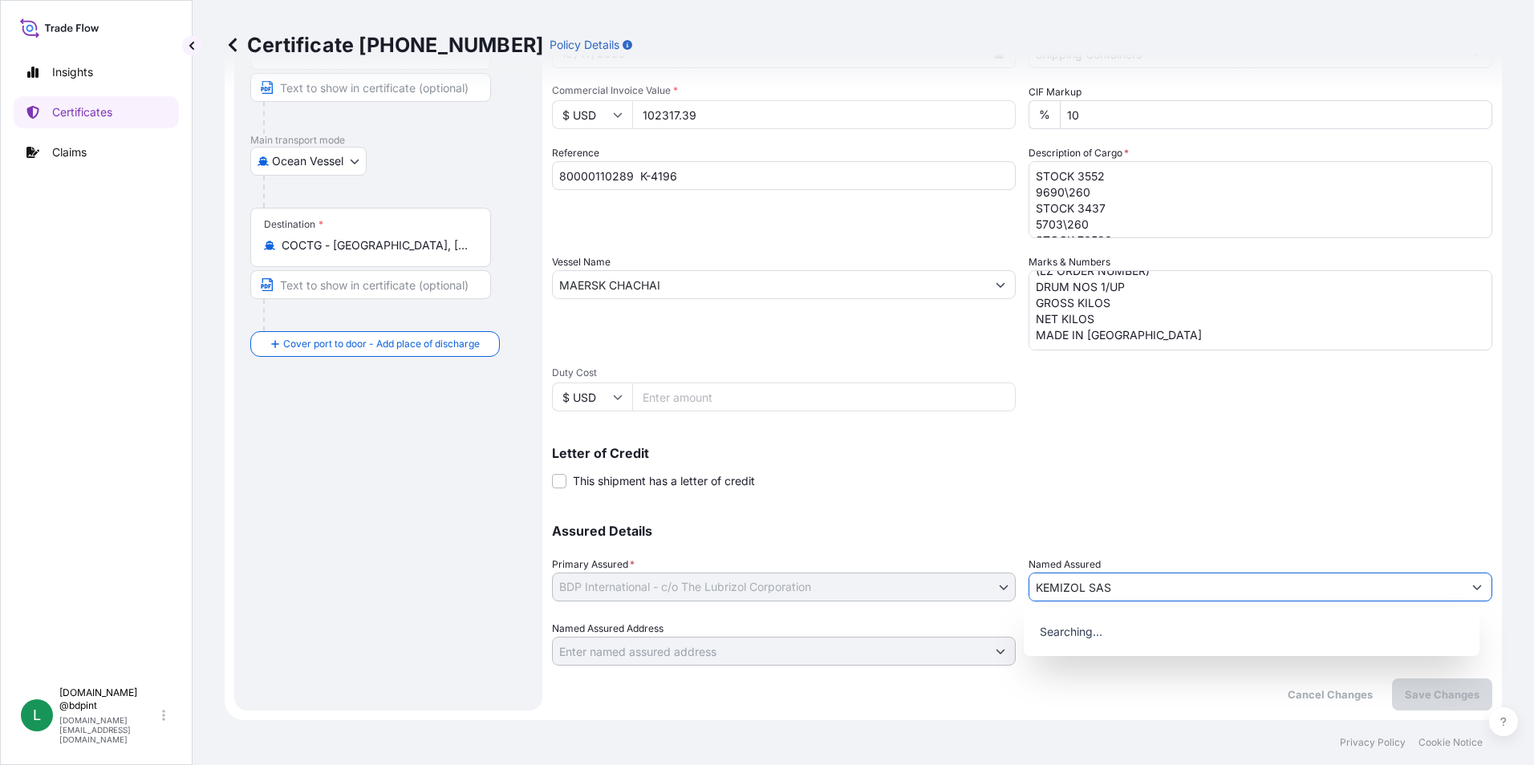
type input "KEMIZOL SAS"
click at [1099, 510] on div "Assured Details Primary Assured * BDP International - c/o The Lubrizol Corporat…" at bounding box center [1022, 585] width 940 height 160
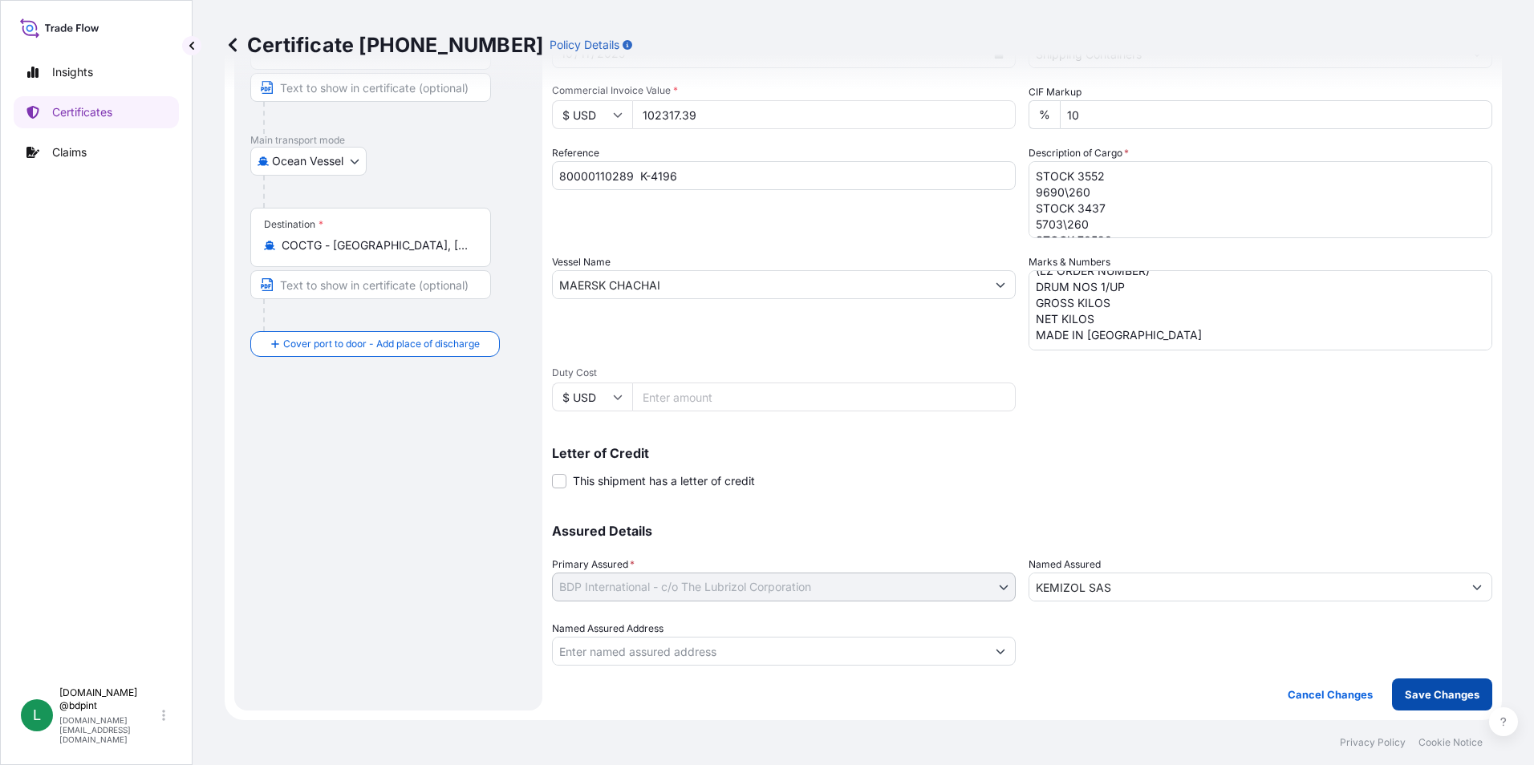
click at [1432, 703] on button "Save Changes" at bounding box center [1442, 695] width 100 height 32
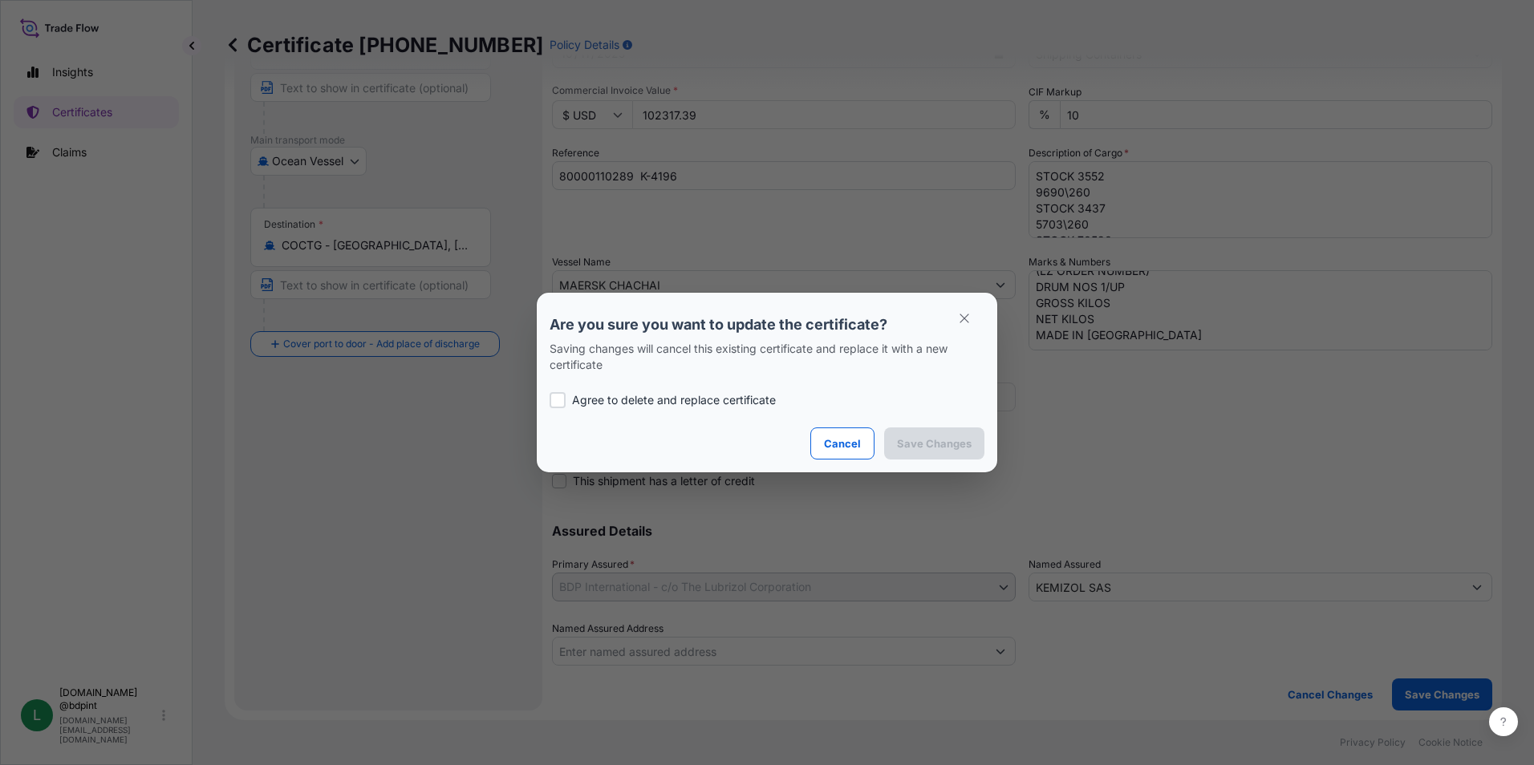
click at [564, 399] on div at bounding box center [557, 400] width 16 height 16
checkbox input "true"
click at [973, 443] on button "Save Changes" at bounding box center [934, 443] width 100 height 32
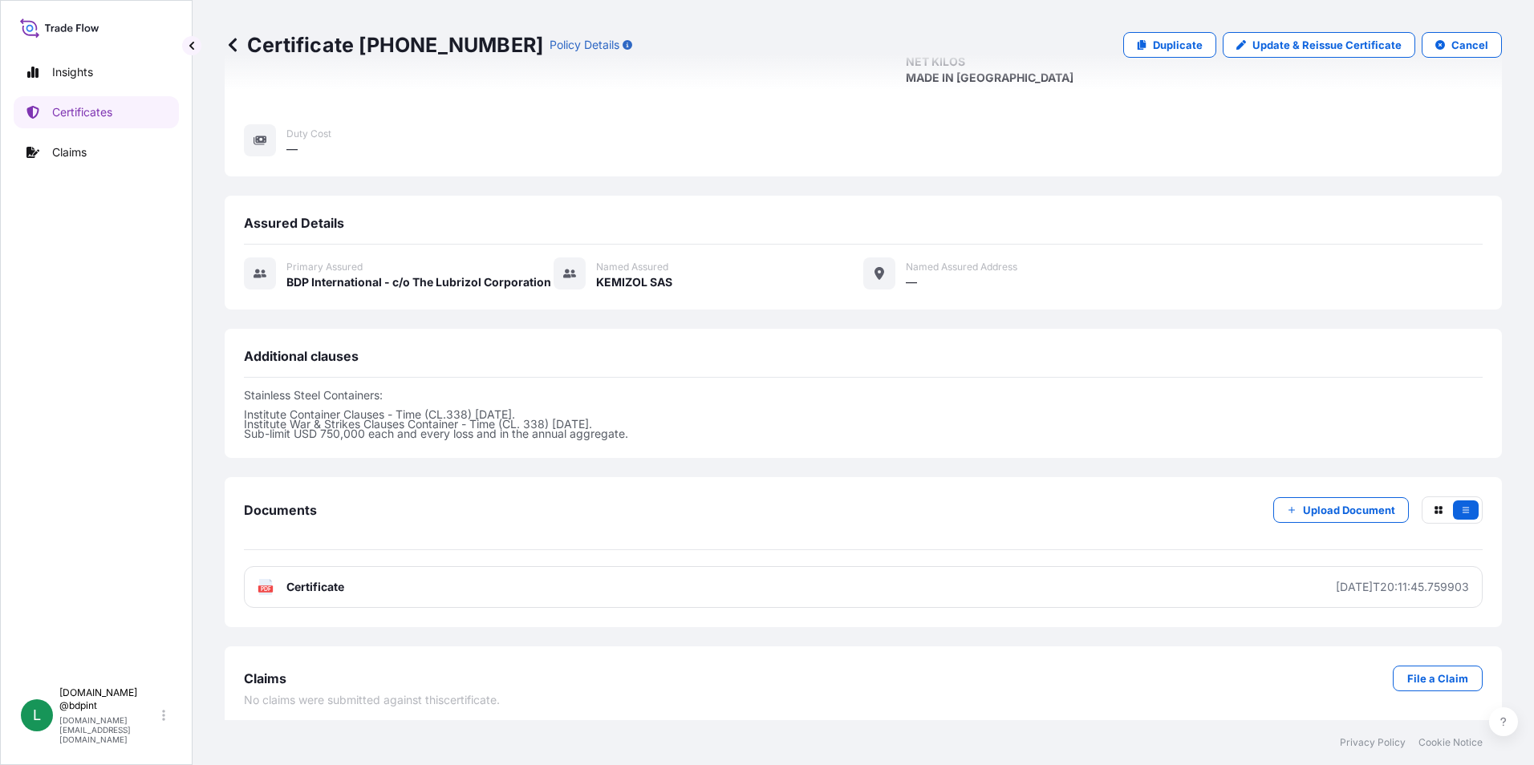
scroll to position [393, 0]
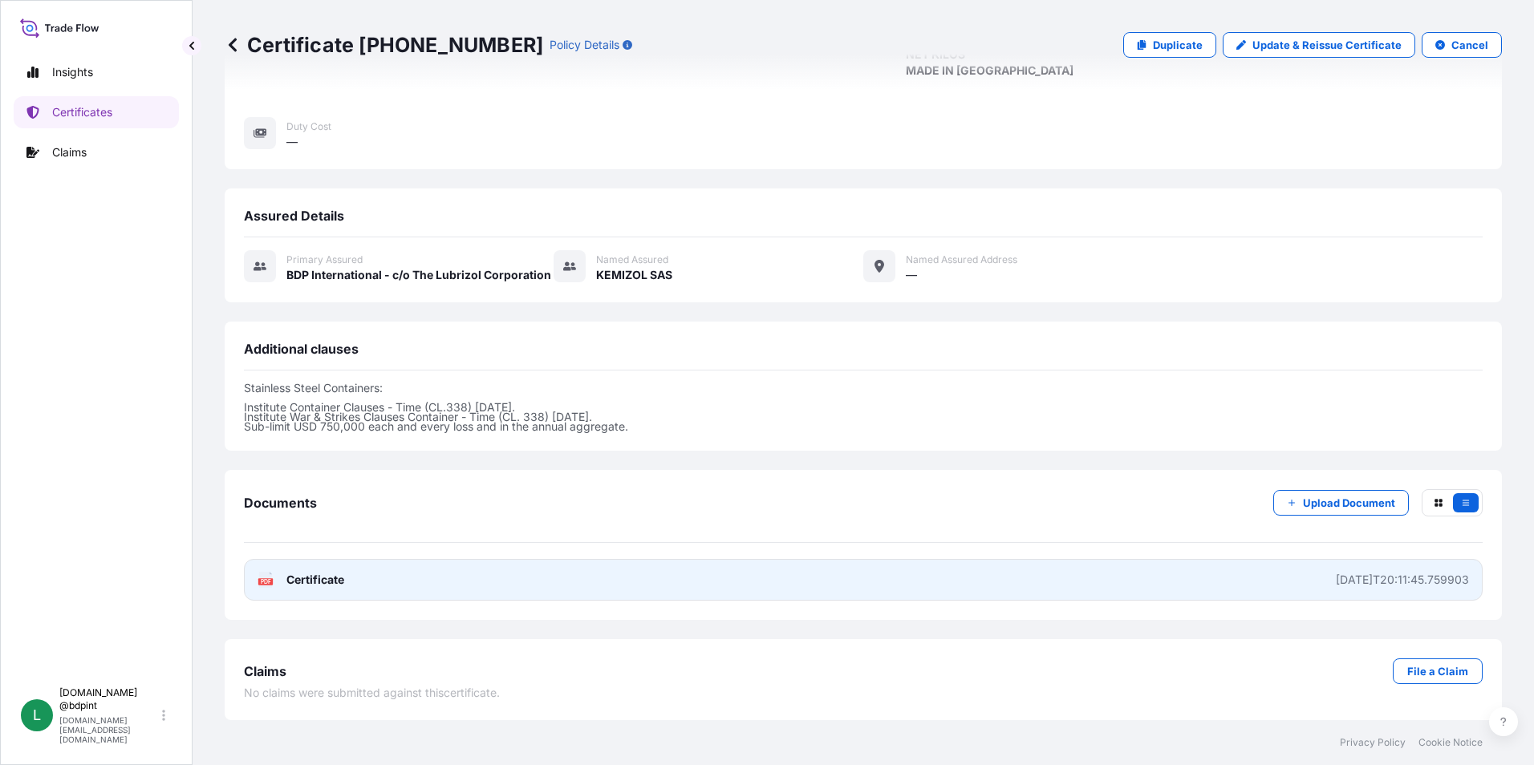
click at [910, 582] on link "PDF Certificate [DATE]T20:11:45.759903" at bounding box center [863, 580] width 1238 height 42
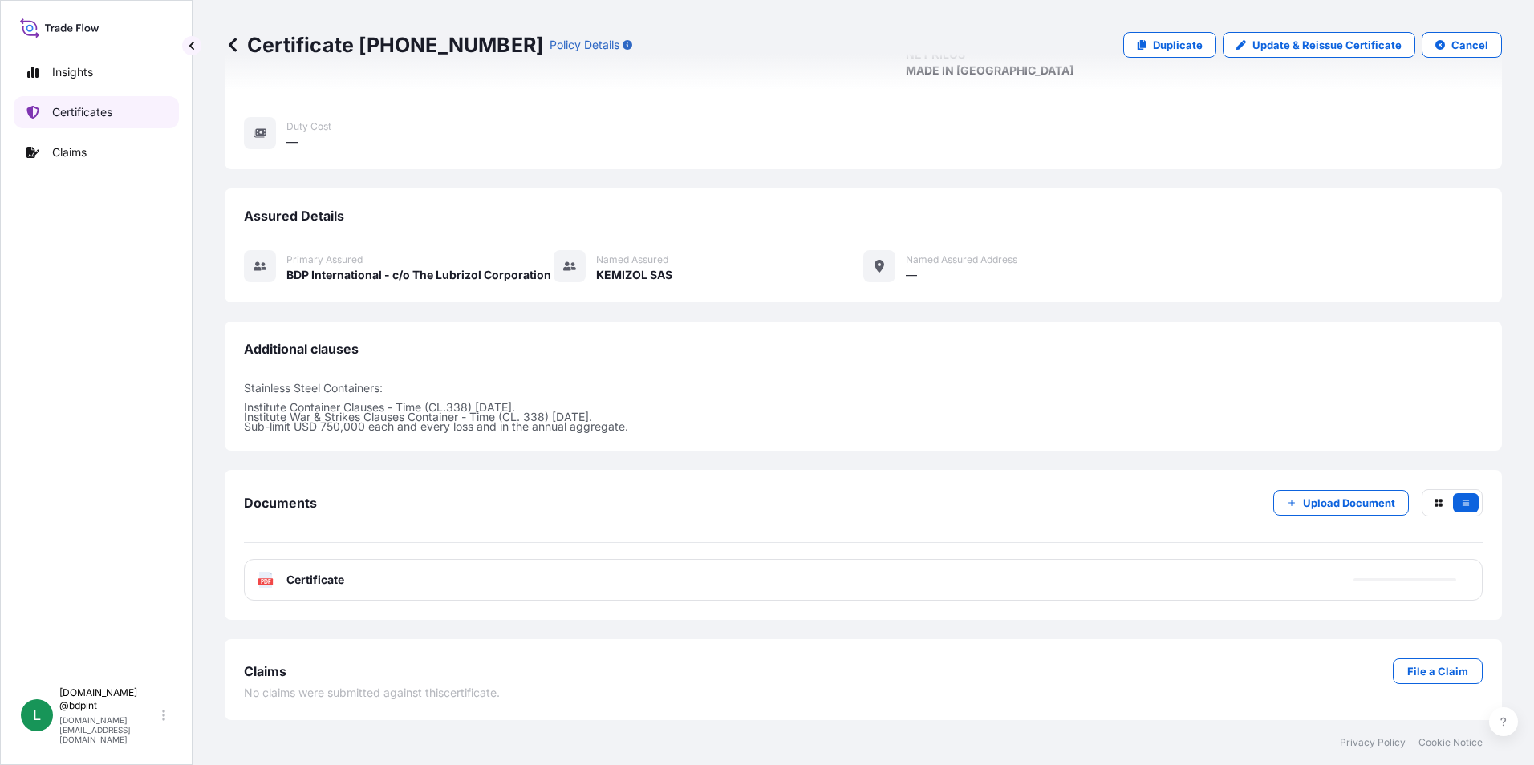
click at [86, 108] on p "Certificates" at bounding box center [82, 112] width 60 height 16
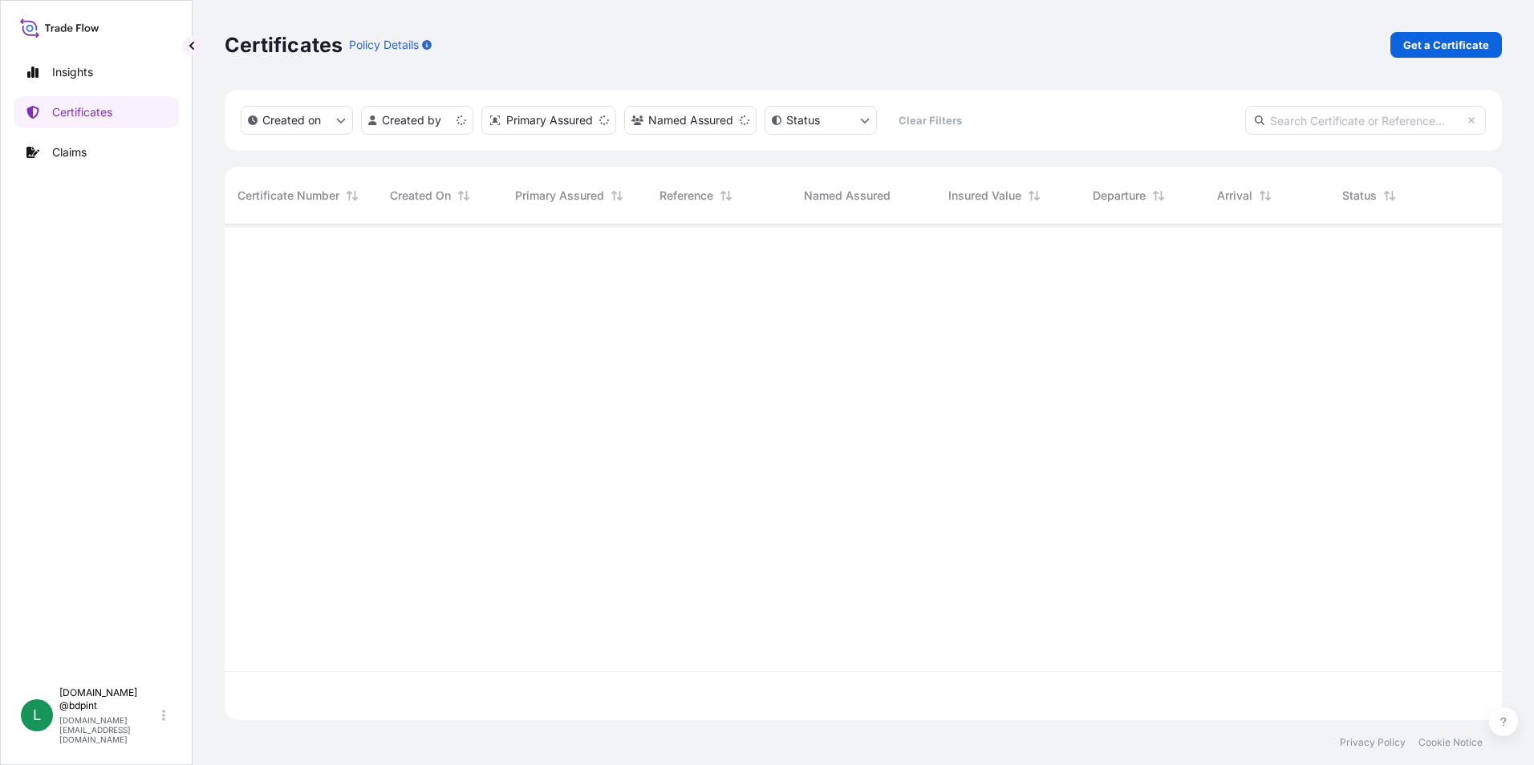
scroll to position [492, 1265]
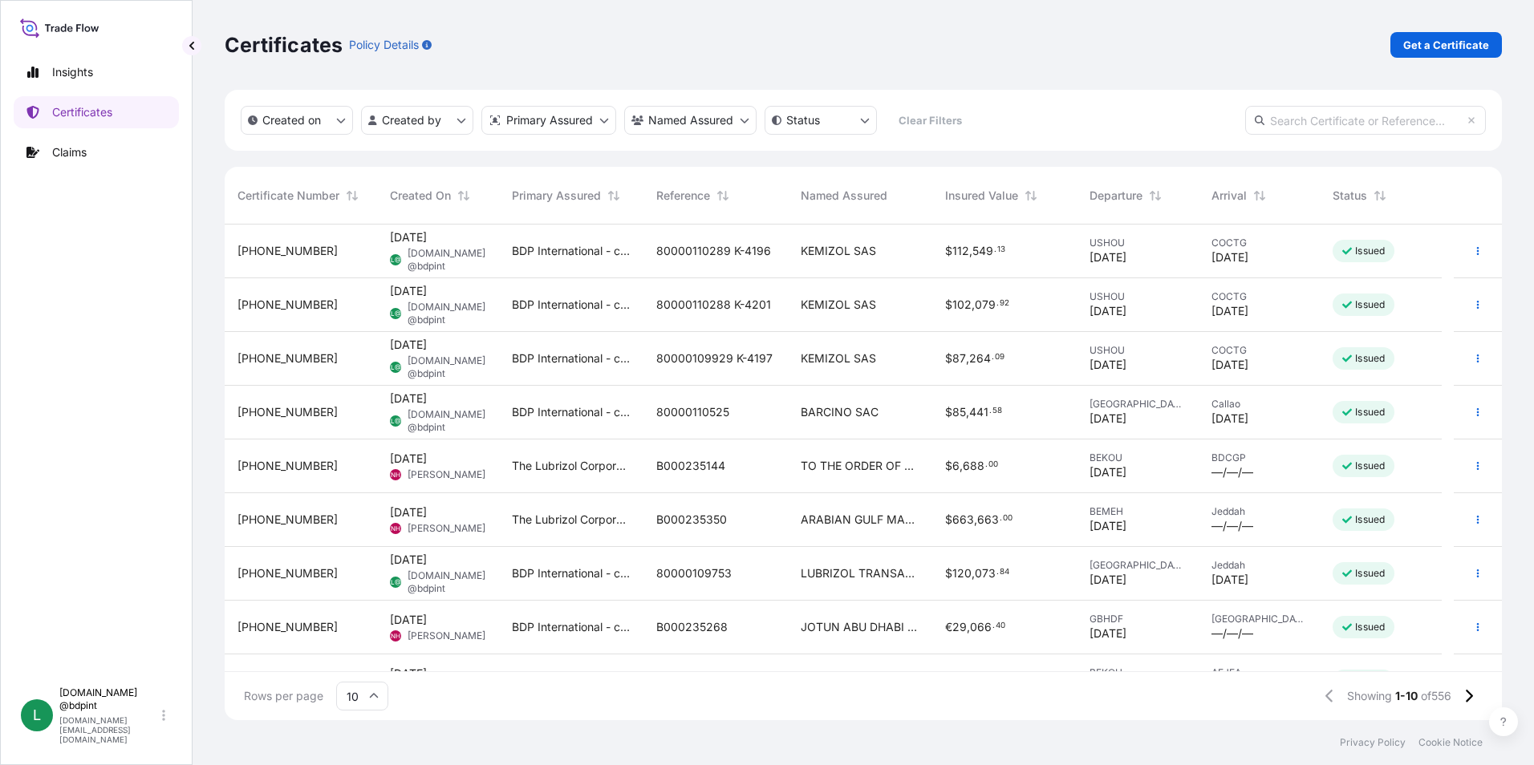
click at [1410, 55] on link "Get a Certificate" at bounding box center [1445, 45] width 111 height 26
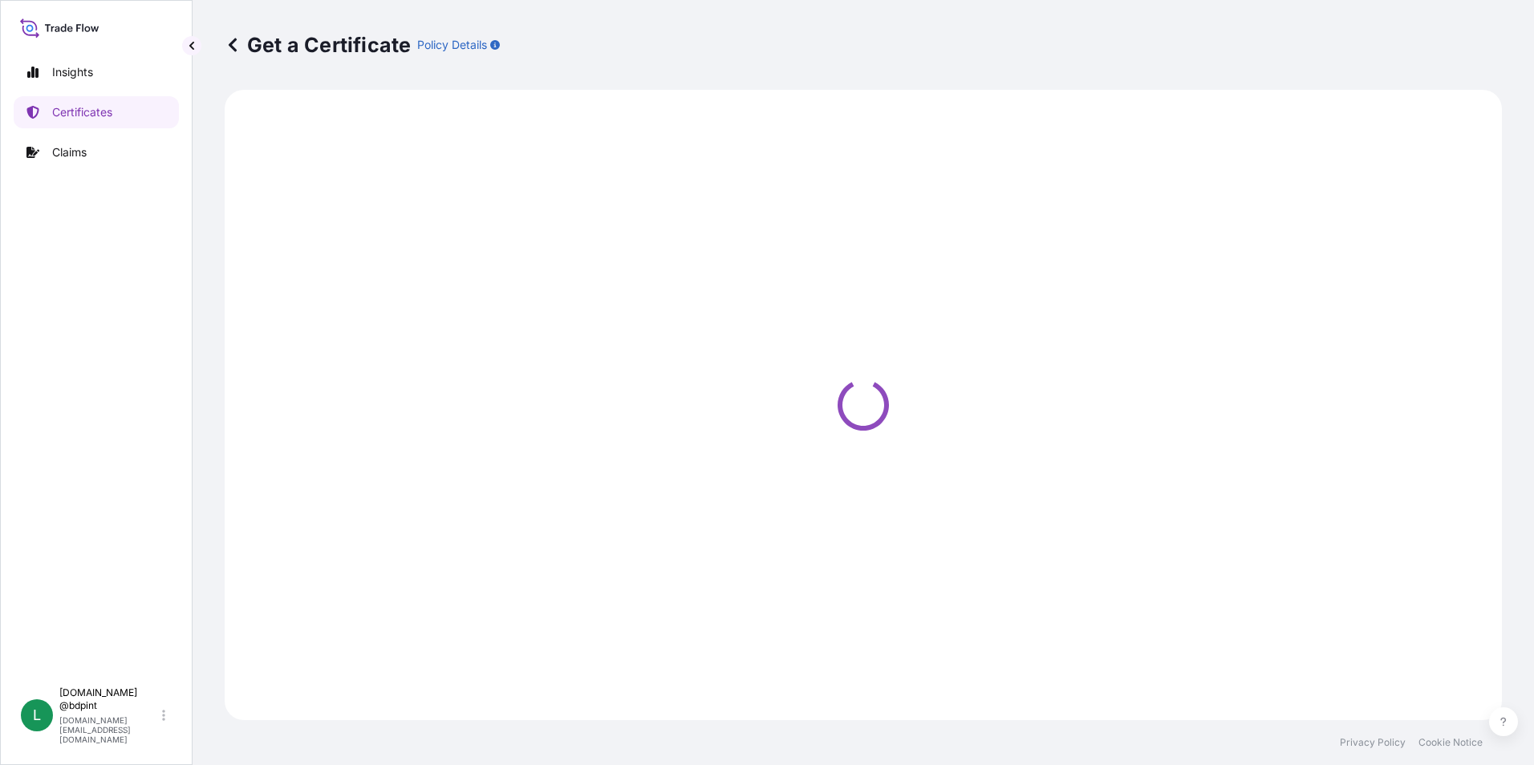
select select "Barge"
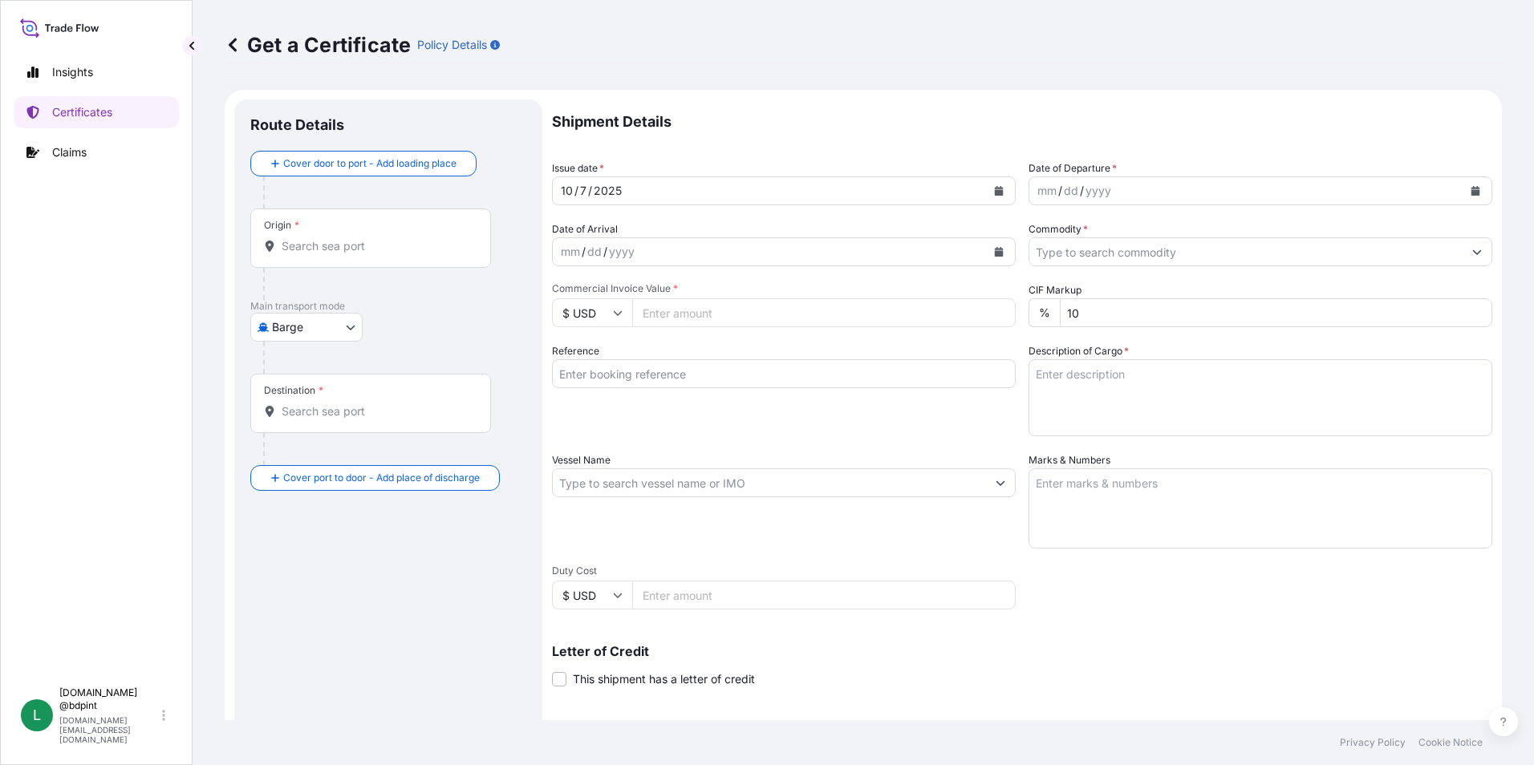
click at [1153, 186] on div "mm / dd / yyyy" at bounding box center [1245, 190] width 433 height 29
click at [1378, 184] on div "mm / dd / yyyy" at bounding box center [1245, 190] width 433 height 29
click at [1462, 185] on button "Calendar" at bounding box center [1475, 191] width 26 height 26
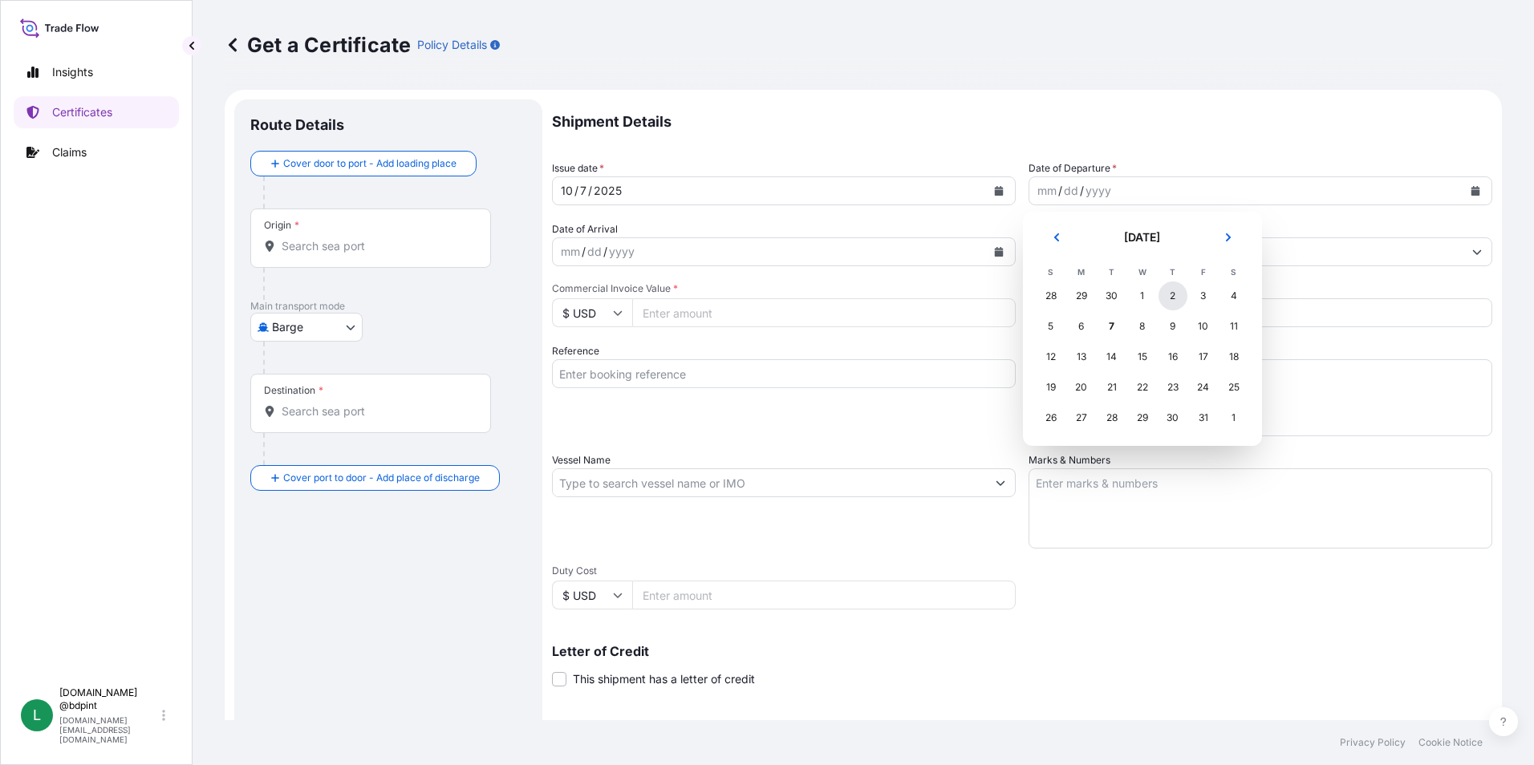
click at [1160, 293] on div "2" at bounding box center [1172, 296] width 29 height 29
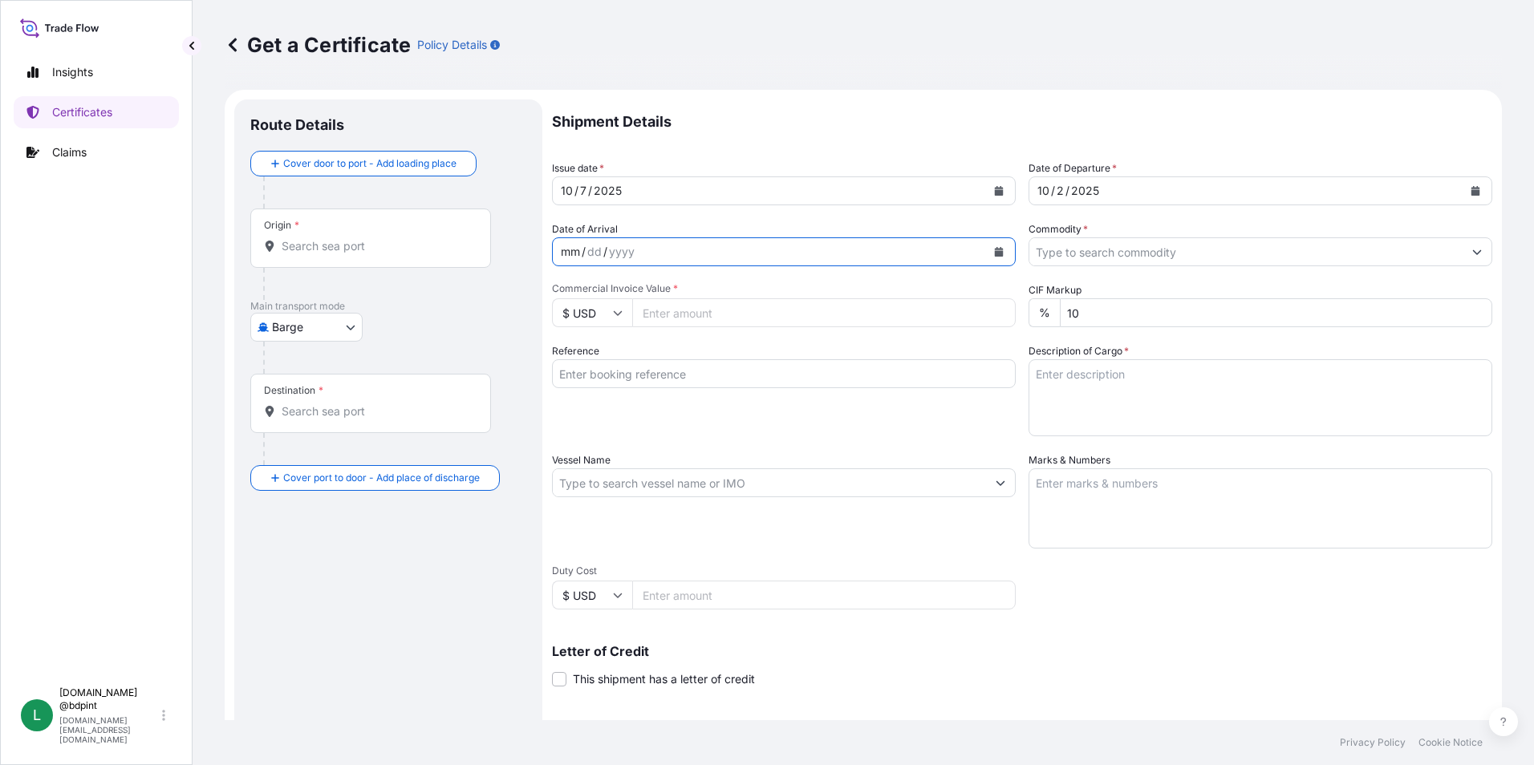
click at [784, 259] on div "mm / dd / yyyy" at bounding box center [769, 251] width 433 height 29
click at [986, 254] on button "Calendar" at bounding box center [999, 252] width 26 height 26
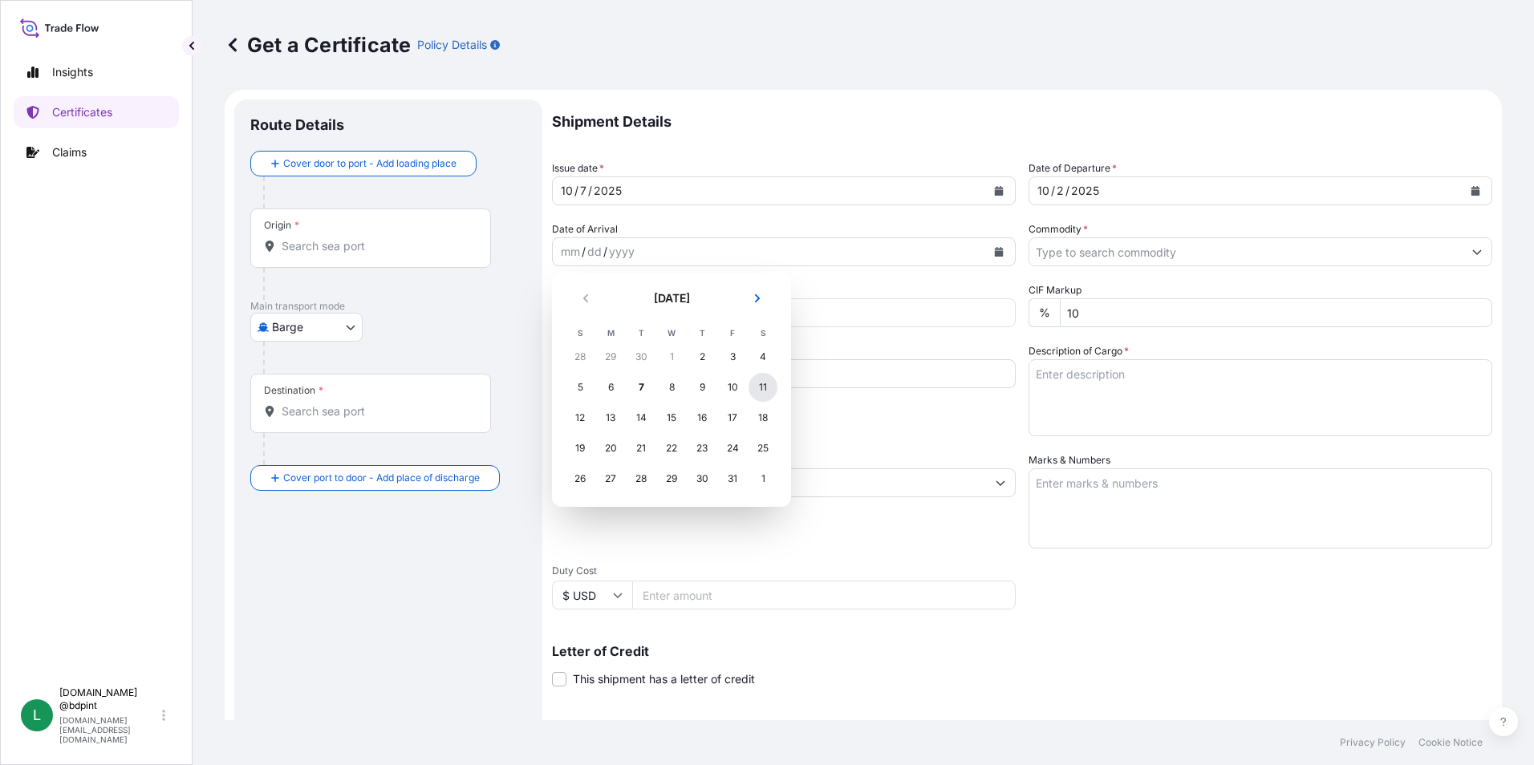
click at [750, 382] on div "11" at bounding box center [762, 387] width 29 height 29
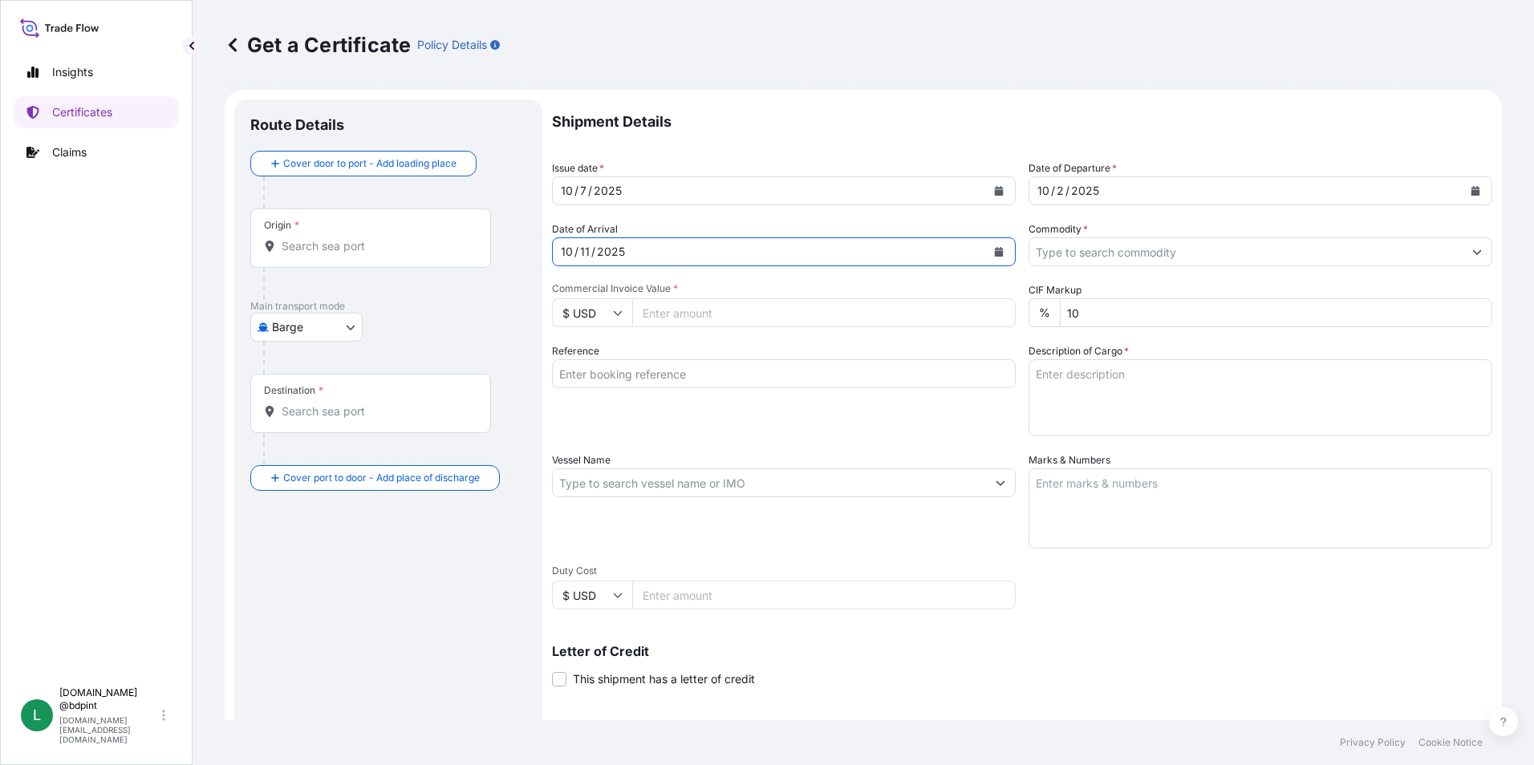
click at [1116, 254] on input "Commodity *" at bounding box center [1245, 251] width 433 height 29
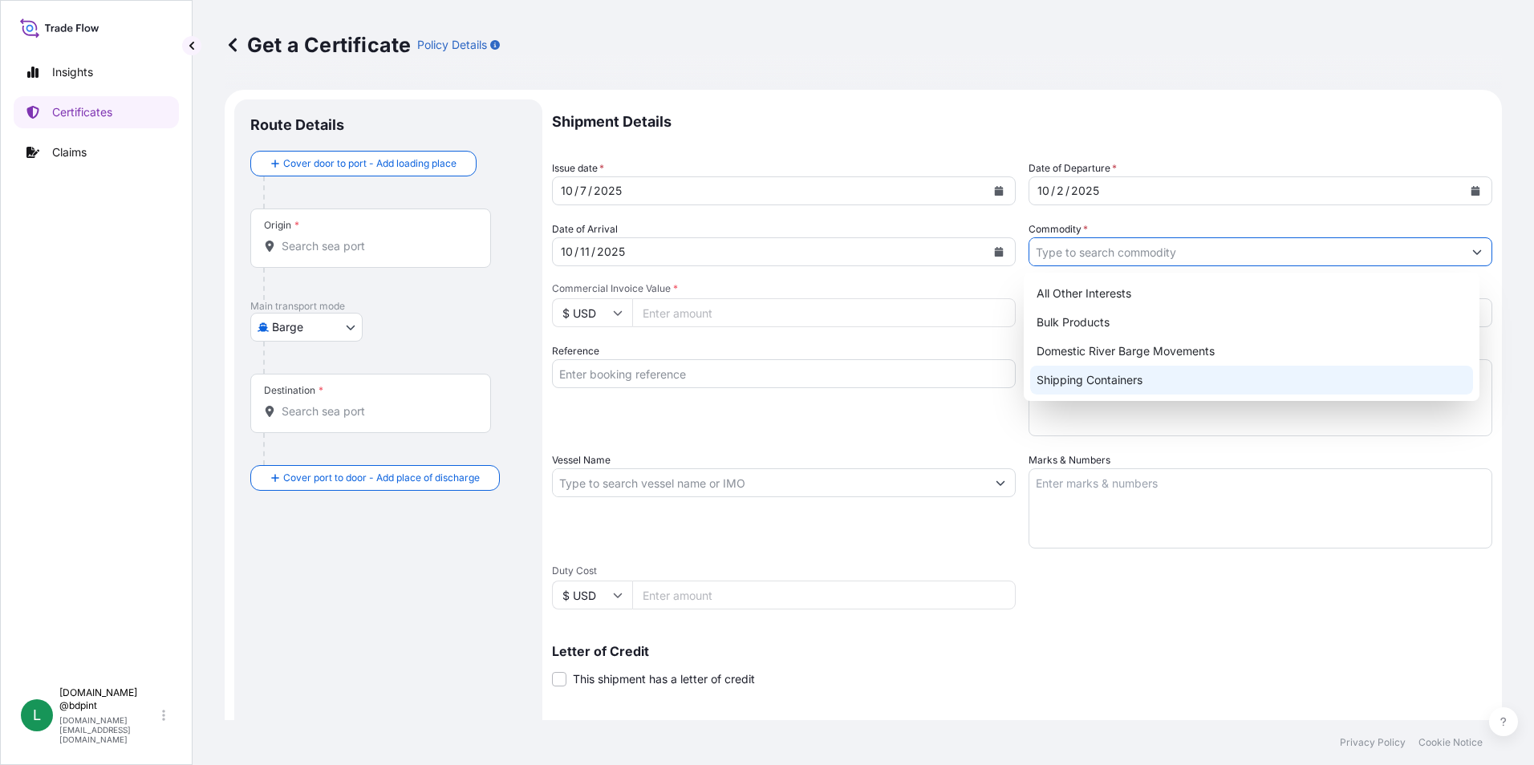
click at [1084, 373] on div "Shipping Containers" at bounding box center [1252, 380] width 444 height 29
type input "Shipping Containers"
click at [674, 314] on input "Commercial Invoice Value *" at bounding box center [823, 312] width 383 height 29
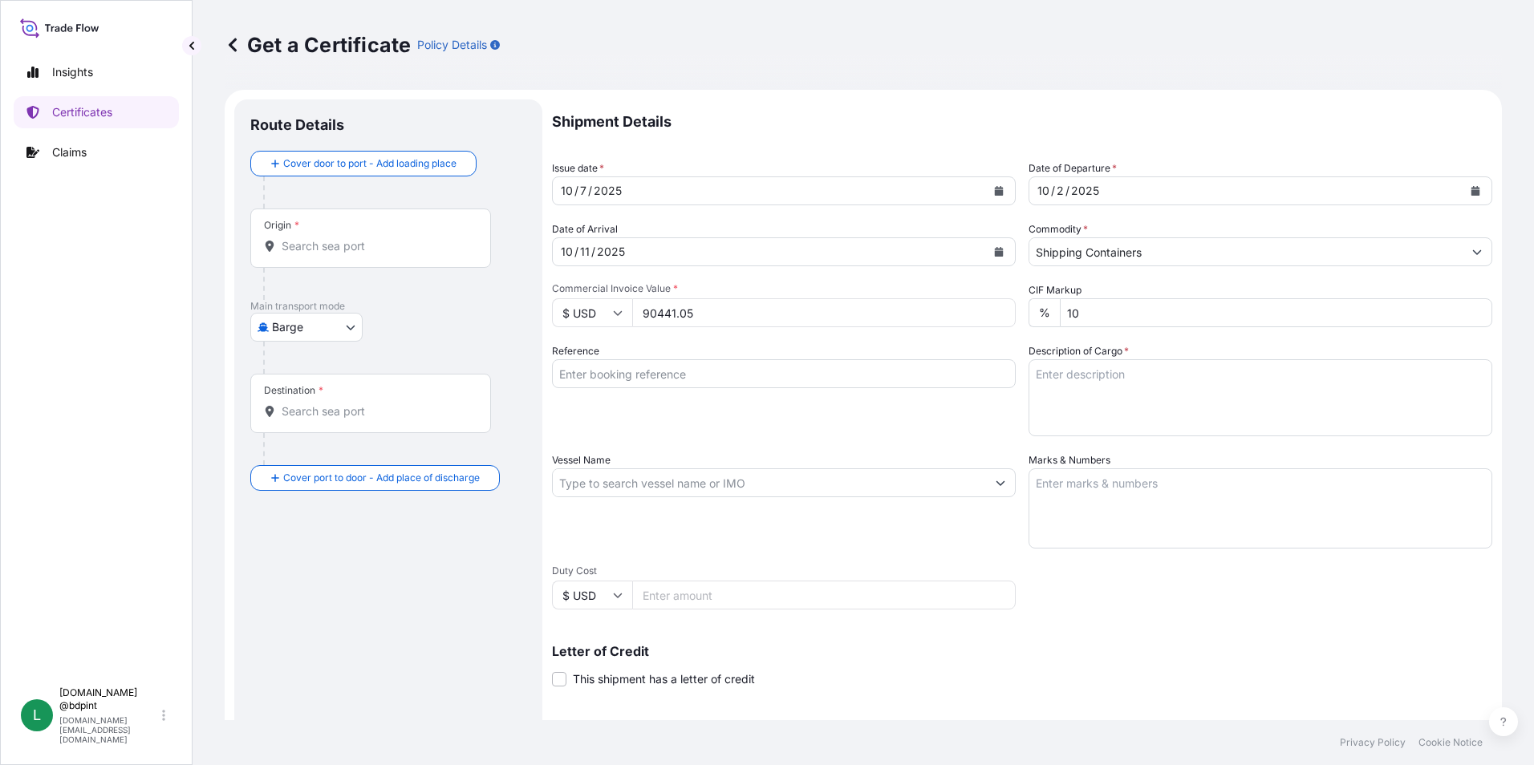
type input "90441.05"
click at [832, 421] on div "Reference" at bounding box center [784, 389] width 464 height 93
click at [638, 379] on input "Reference" at bounding box center [784, 373] width 464 height 29
paste input "80000110287"
click at [752, 365] on input "80000110287" at bounding box center [784, 373] width 464 height 29
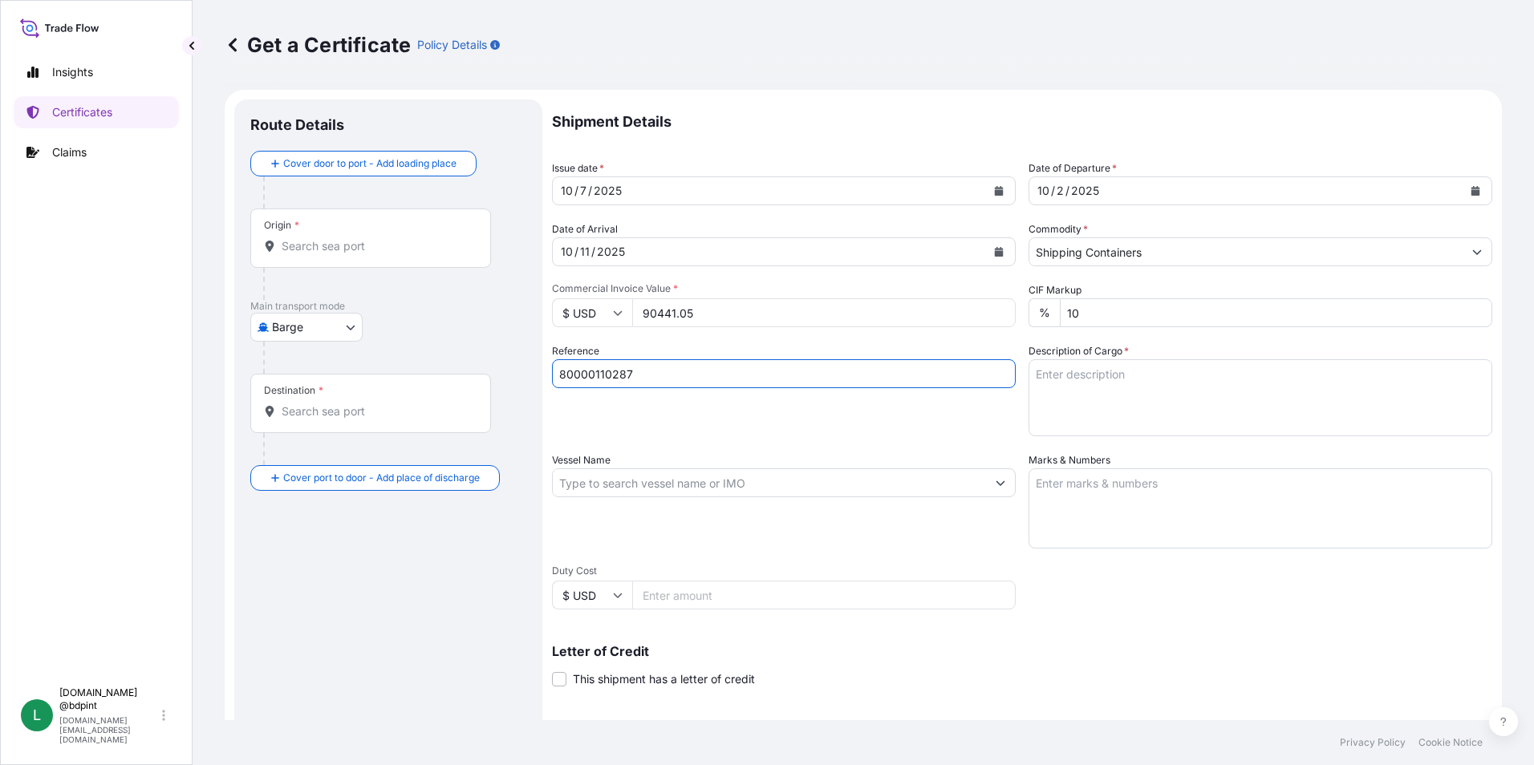
paste input "K-4199"
type input "80000110287 K-4199"
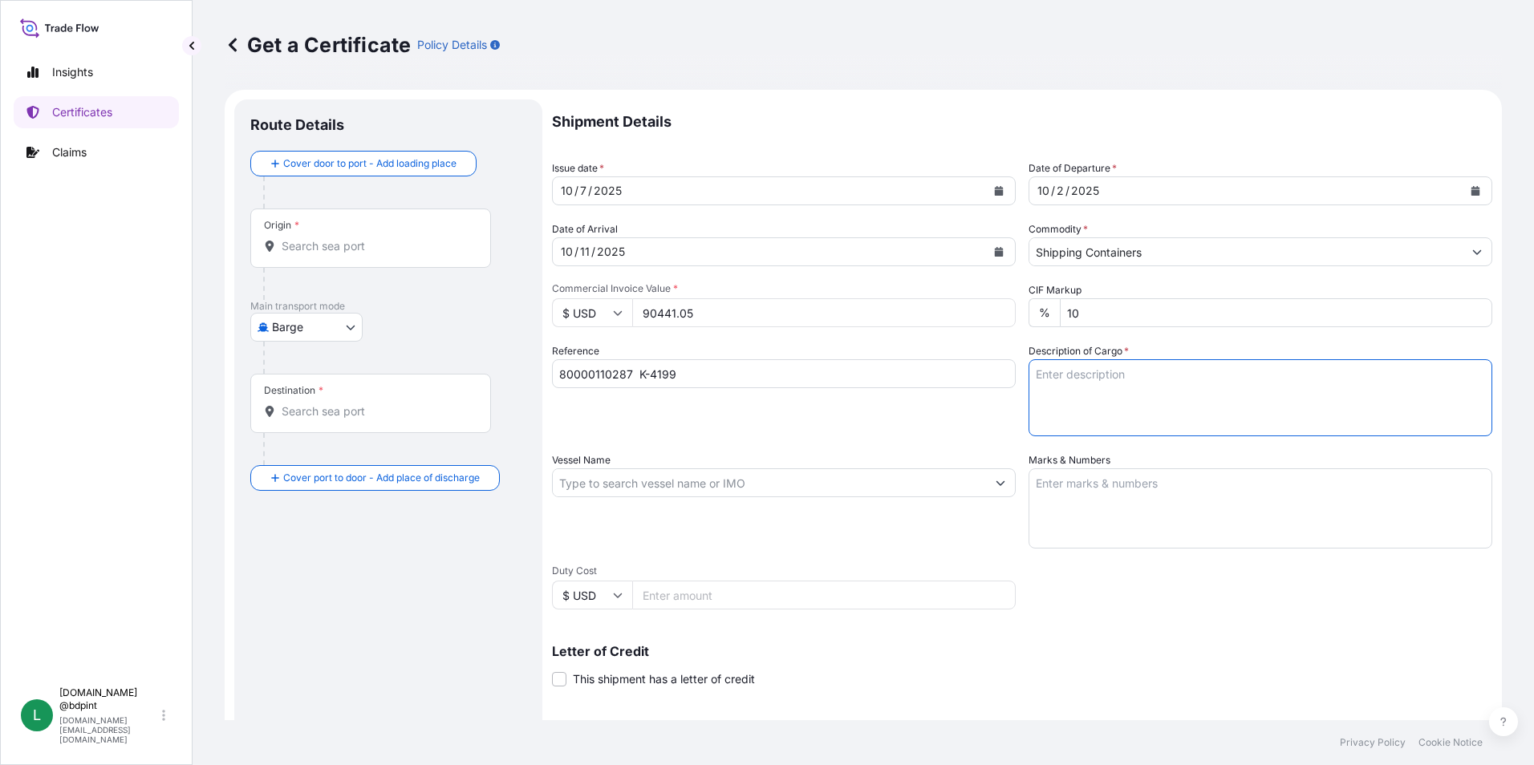
click at [1123, 375] on textarea "Description of Cargo *" at bounding box center [1260, 397] width 464 height 77
paste textarea "STOCK 10222 21303A\260"
click at [1299, 408] on textarea "STOCK 10222 21303A\260" at bounding box center [1260, 397] width 464 height 77
paste textarea "LUBRICATING OIL ADDITIVES"
click at [1218, 409] on textarea "STOCK 10222 21303A\260 LUBRICATING OIL ADDITIVES" at bounding box center [1260, 397] width 464 height 77
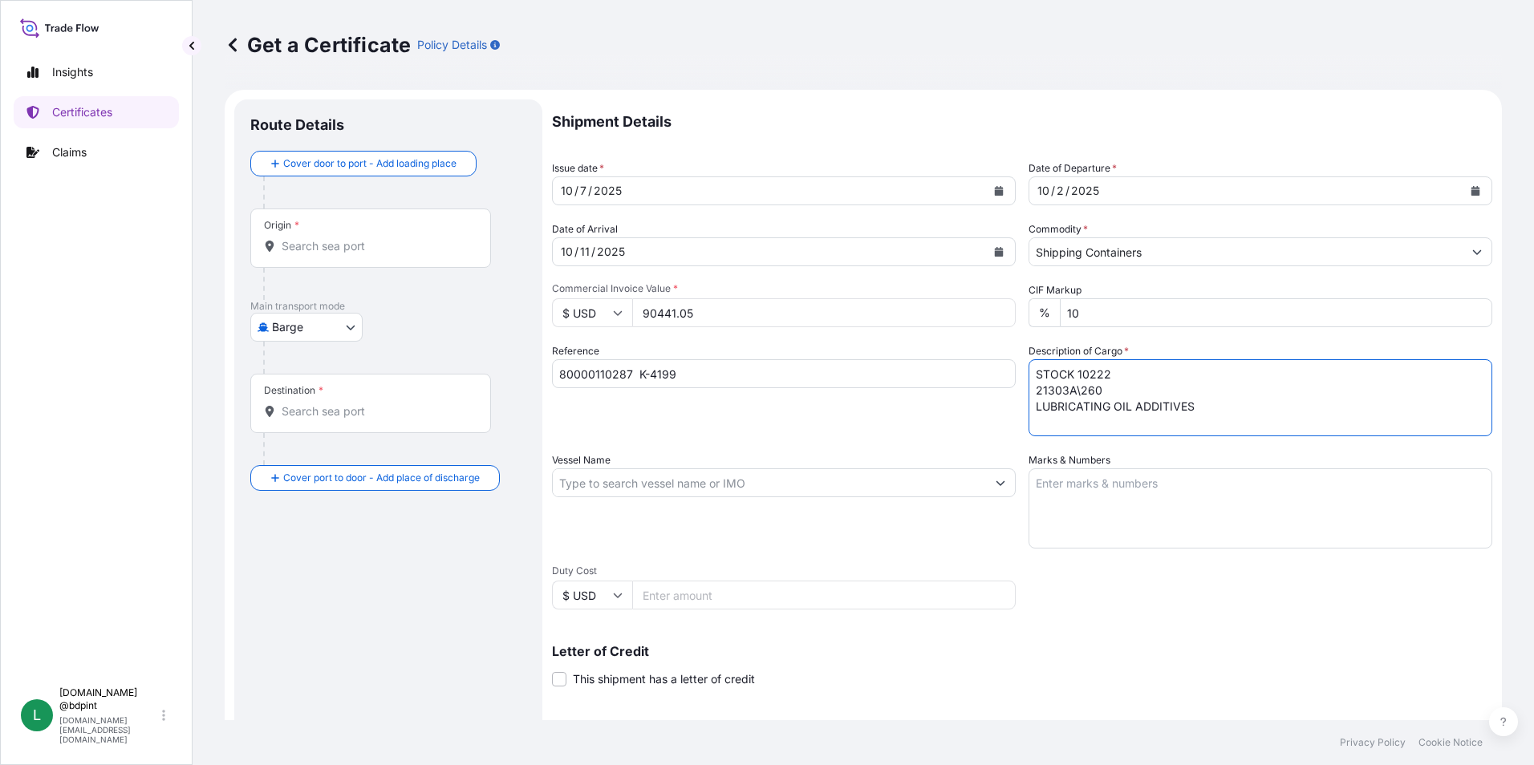
paste textarea "80 DRUMS"
type textarea "STOCK 10222 21303A\260 LUBRICATING OIL ADDITIVES 80 DRUMS"
click at [658, 482] on input "Vessel Name" at bounding box center [769, 482] width 433 height 29
paste input "MAERSK CHACHAI"
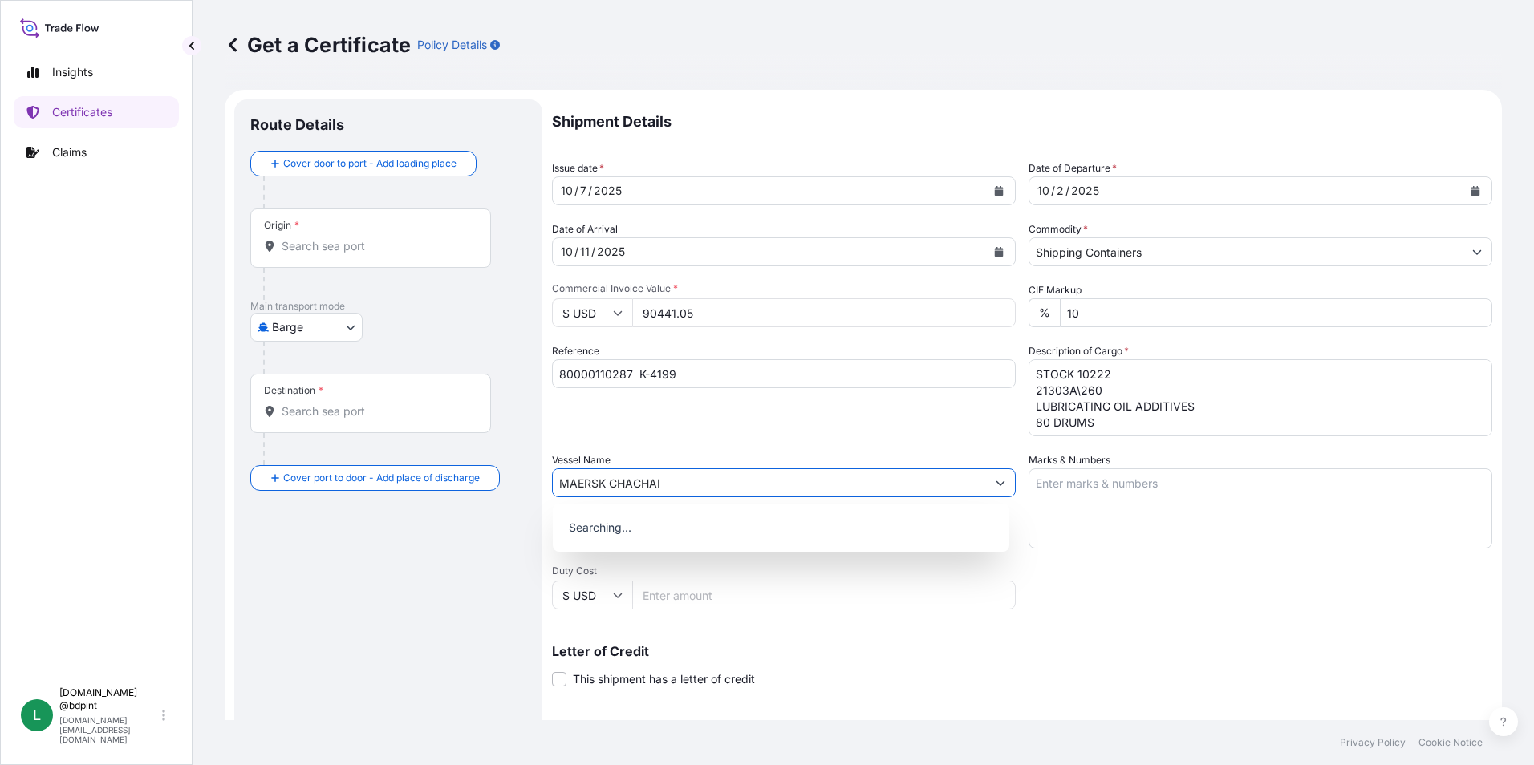
type input "MAERSK CHACHAI"
drag, startPoint x: 1088, startPoint y: 498, endPoint x: 1096, endPoint y: 496, distance: 8.4
click at [1091, 497] on textarea "Marks & Numbers" at bounding box center [1260, 508] width 464 height 80
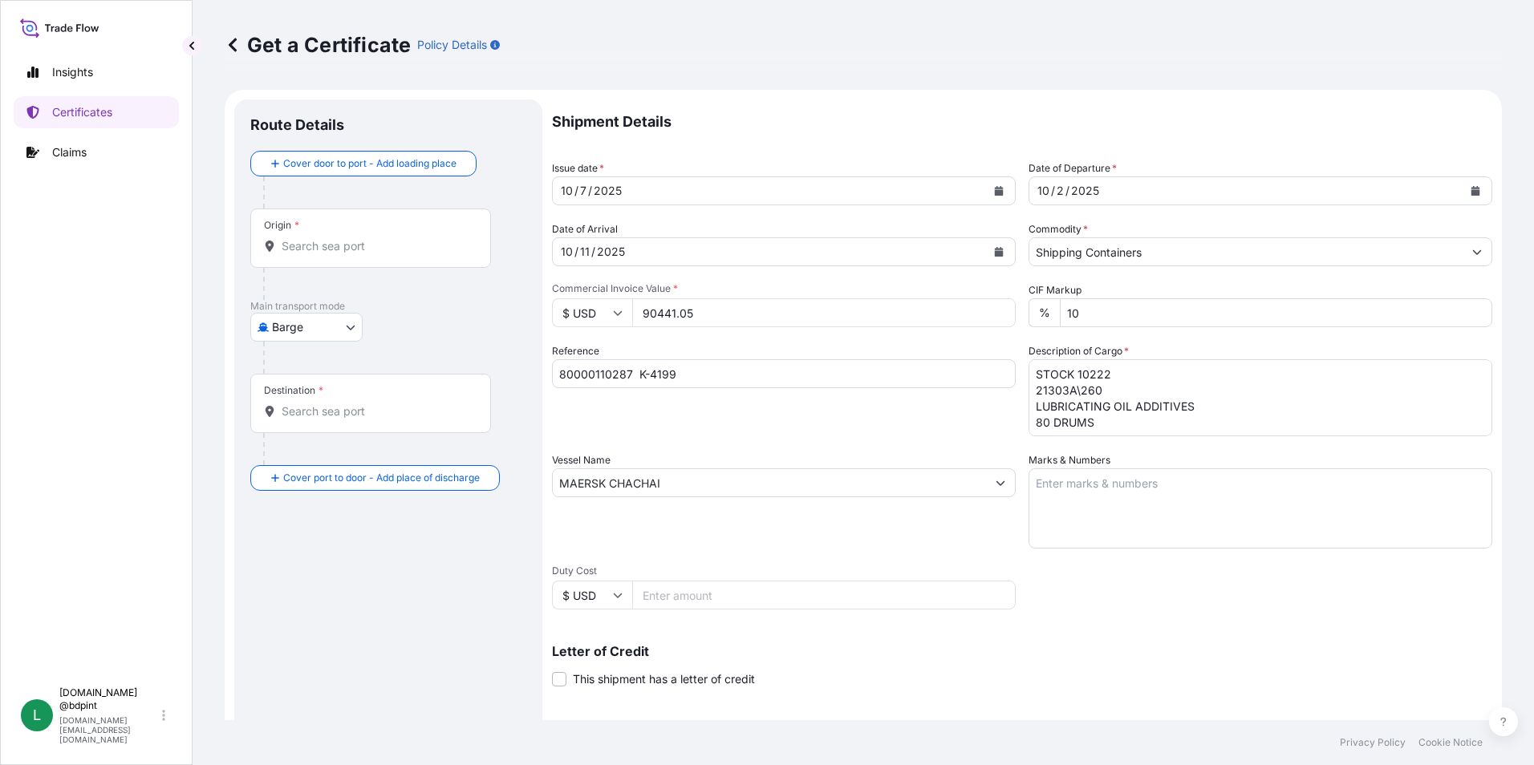
click at [1125, 496] on textarea "Marks & Numbers" at bounding box center [1260, 508] width 464 height 80
paste textarea "CONSIGNEE CONSIGNEE ORDER REFERENCE NUMBER SHIPPER ORDER NUMBER (LZ ORDER NUMBE…"
type textarea "CONSIGNEE CONSIGNEE ORDER REFERENCE NUMBER SHIPPER ORDER NUMBER (LZ ORDER NUMBE…"
click at [877, 531] on div "Vessel Name [PERSON_NAME]" at bounding box center [784, 500] width 464 height 96
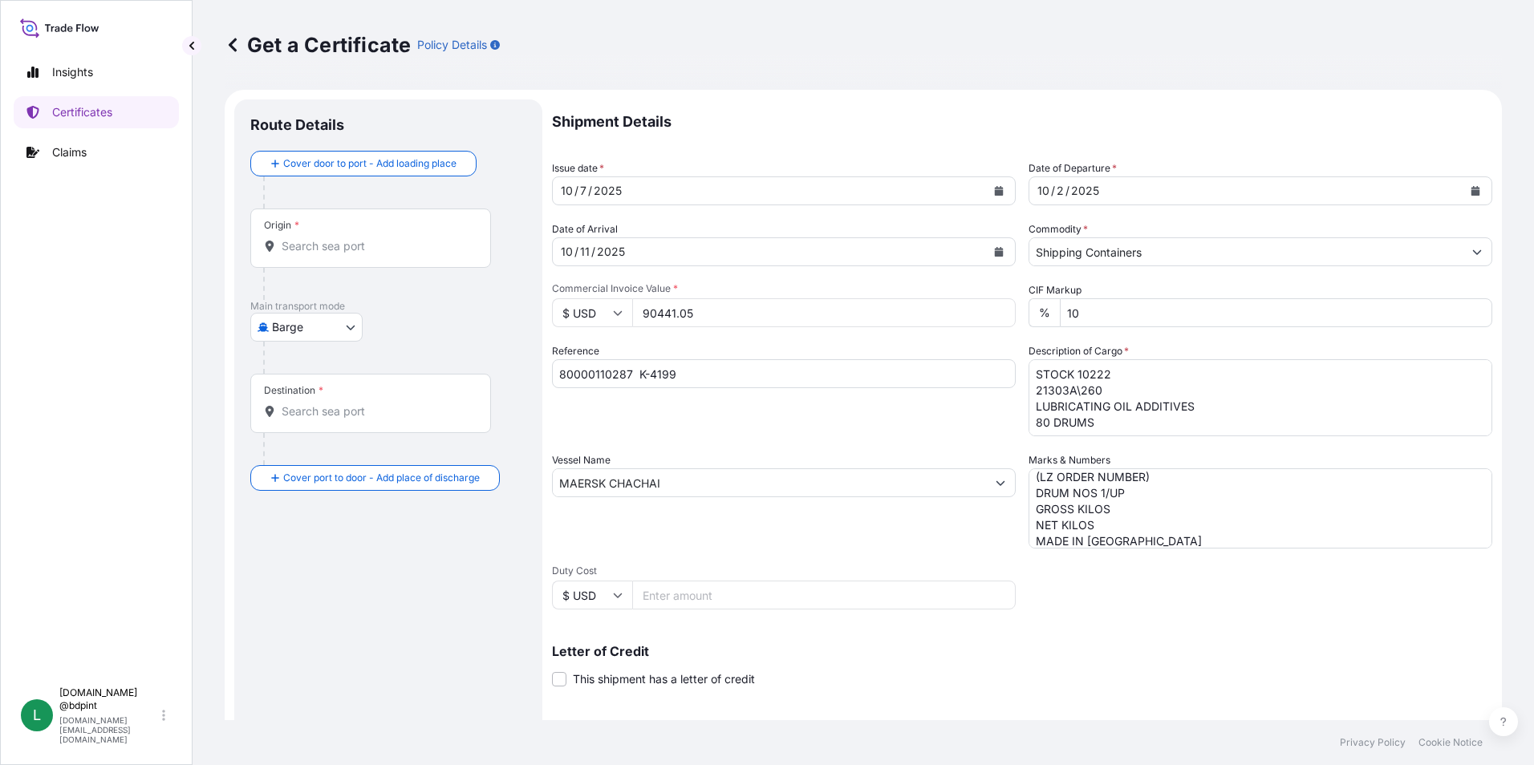
scroll to position [198, 0]
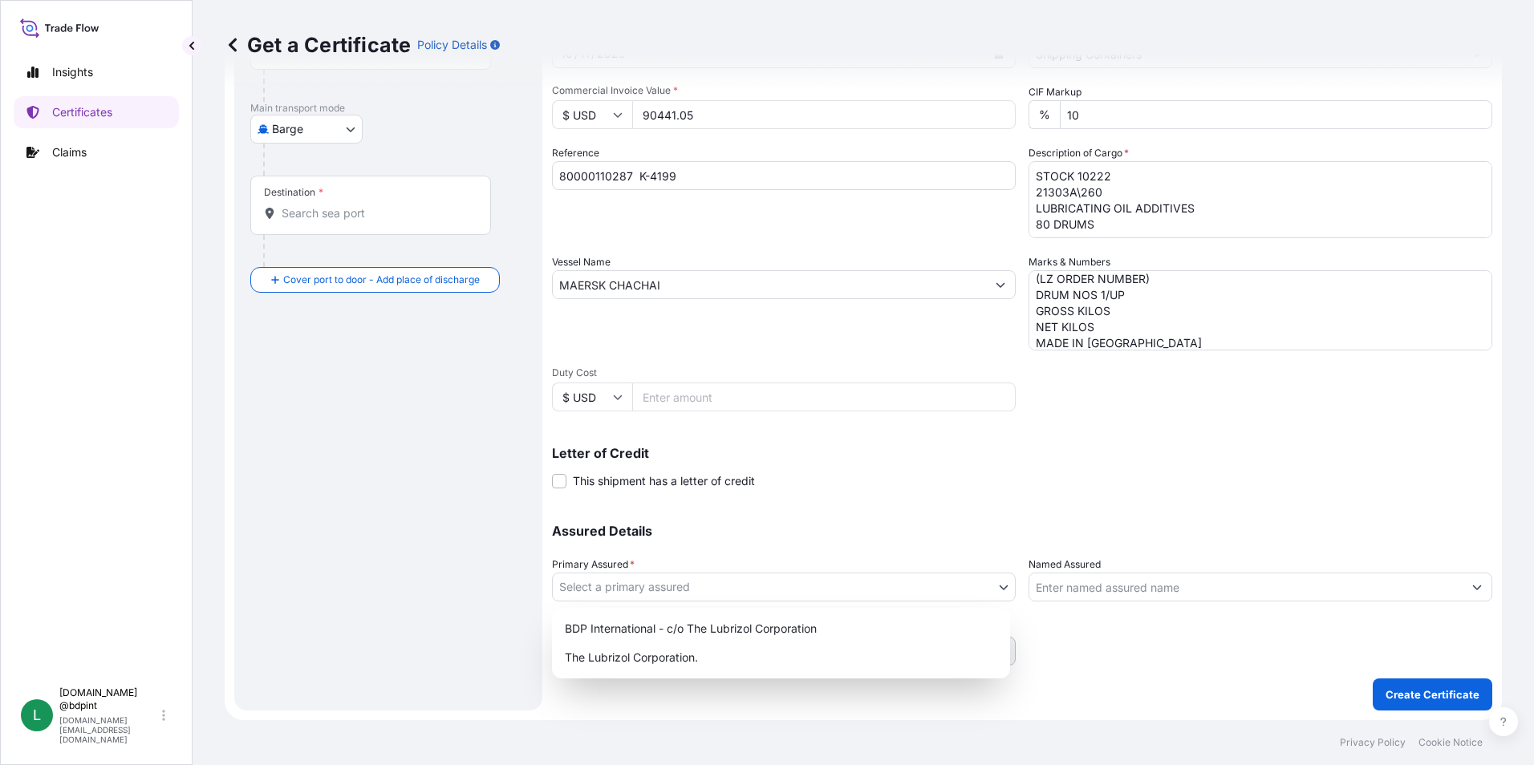
click at [649, 577] on body "0 options available. Insights Certificates Claims L [DOMAIN_NAME] @bdpint [DOMA…" at bounding box center [767, 382] width 1534 height 765
click at [648, 644] on div "The Lubrizol Corporation." at bounding box center [780, 657] width 445 height 29
click at [647, 634] on label "Named Assured Address" at bounding box center [607, 629] width 111 height 16
click at [668, 593] on body "0 options available. Insights Certificates Claims L [DOMAIN_NAME] @bdpint [DOMA…" at bounding box center [767, 382] width 1534 height 765
click at [676, 630] on div "BDP International - c/o The Lubrizol Corporation" at bounding box center [780, 628] width 445 height 29
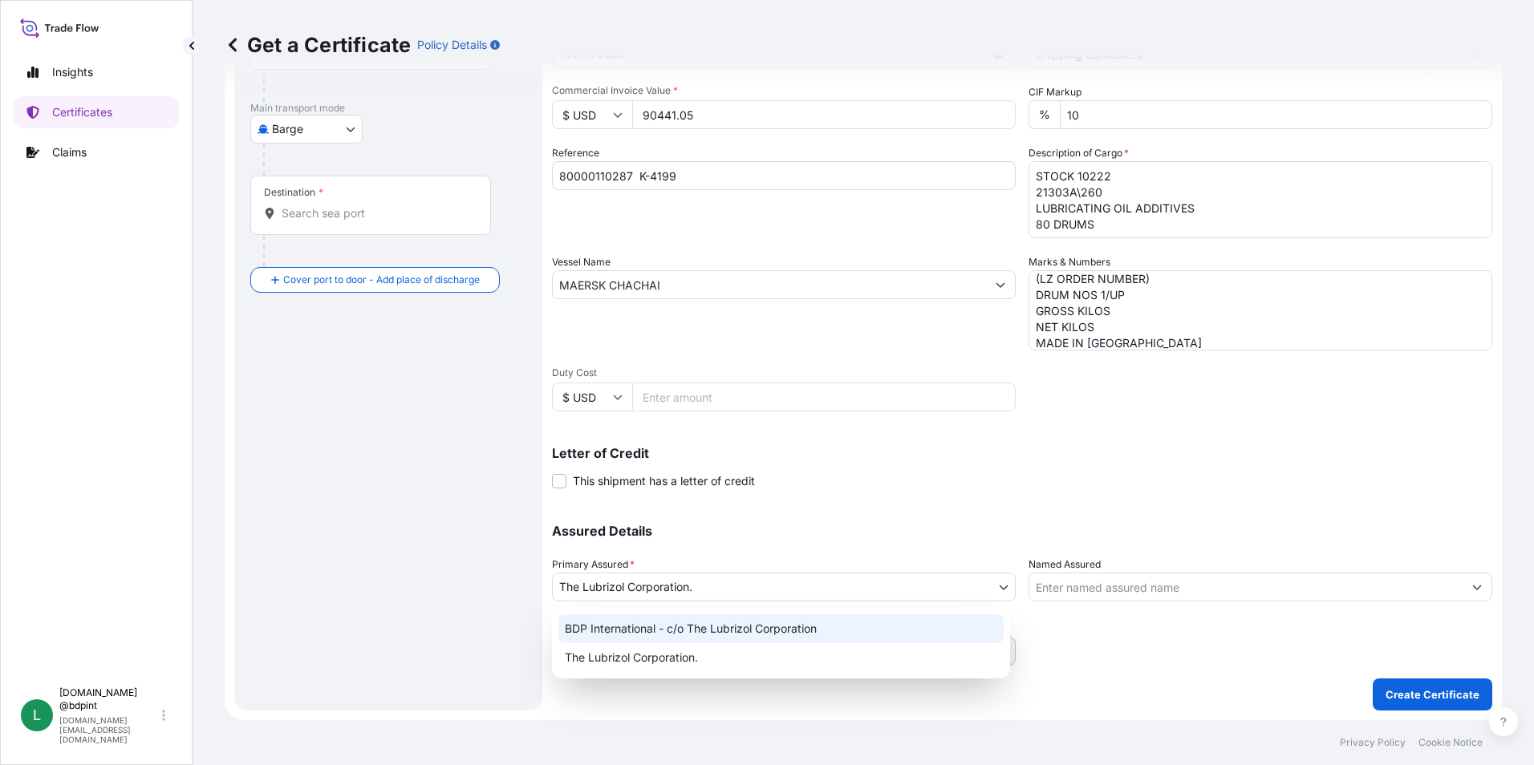
select select "31972"
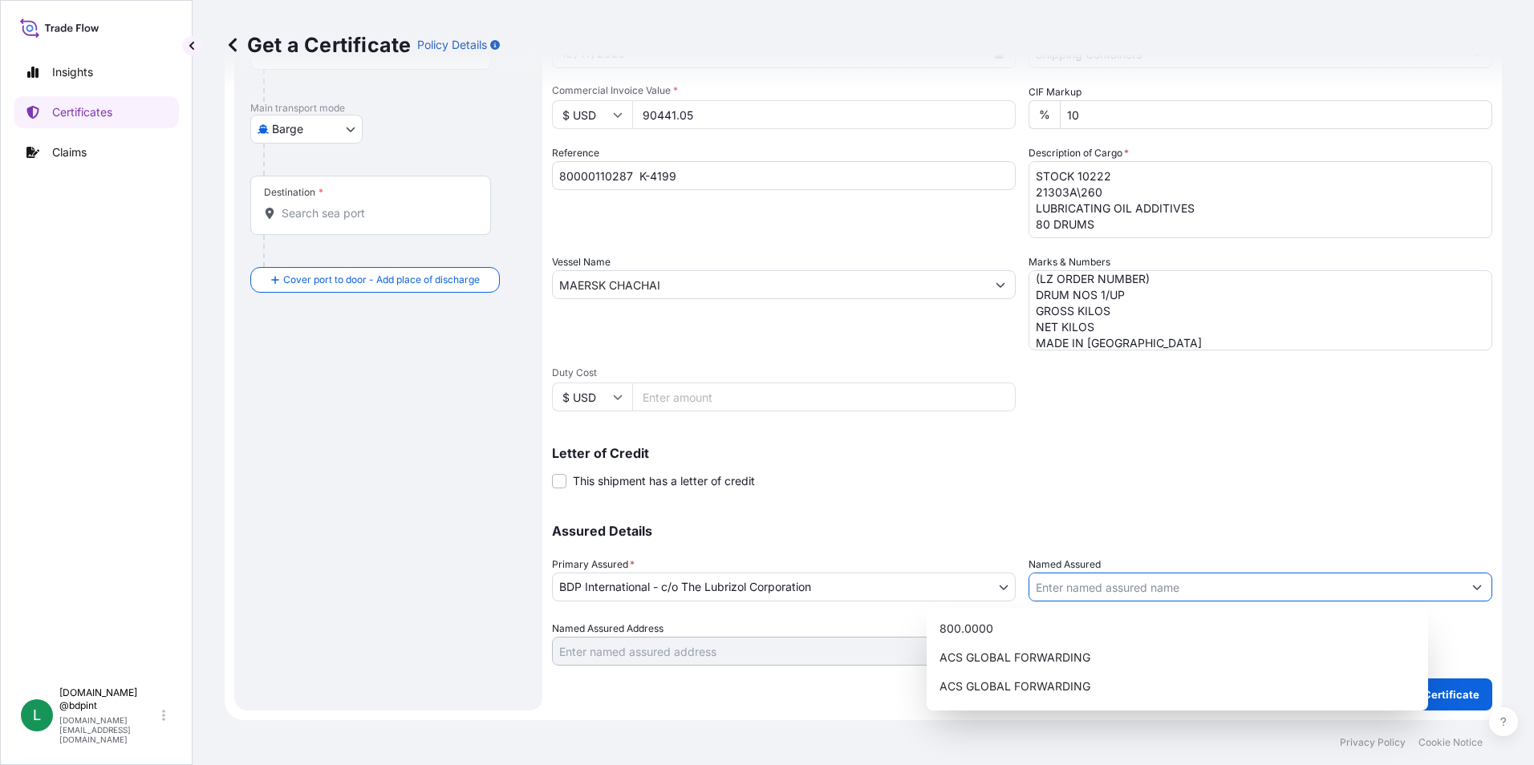
click at [1037, 590] on input "Named Assured" at bounding box center [1245, 587] width 433 height 29
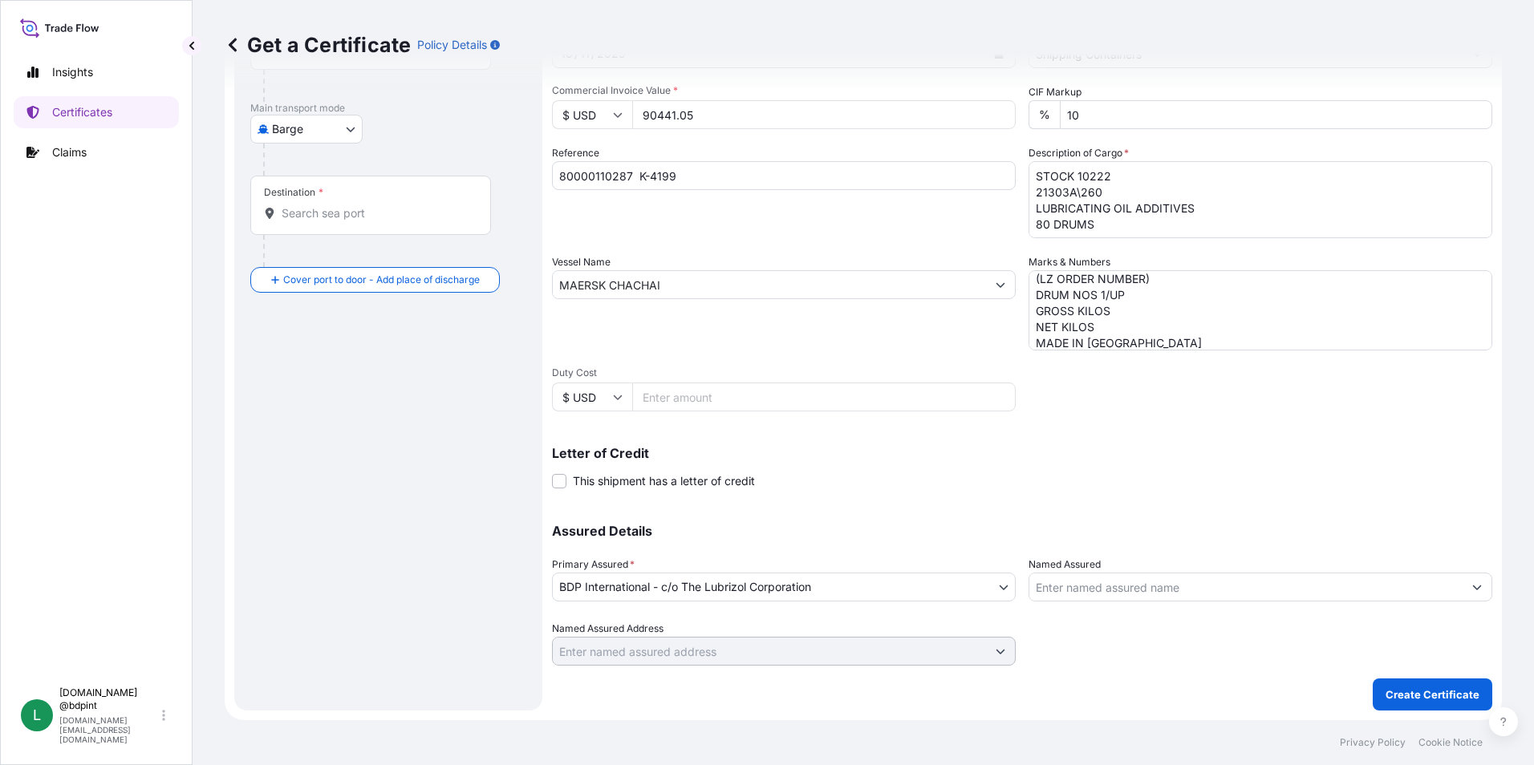
click at [1143, 577] on input "Named Assured" at bounding box center [1245, 587] width 433 height 29
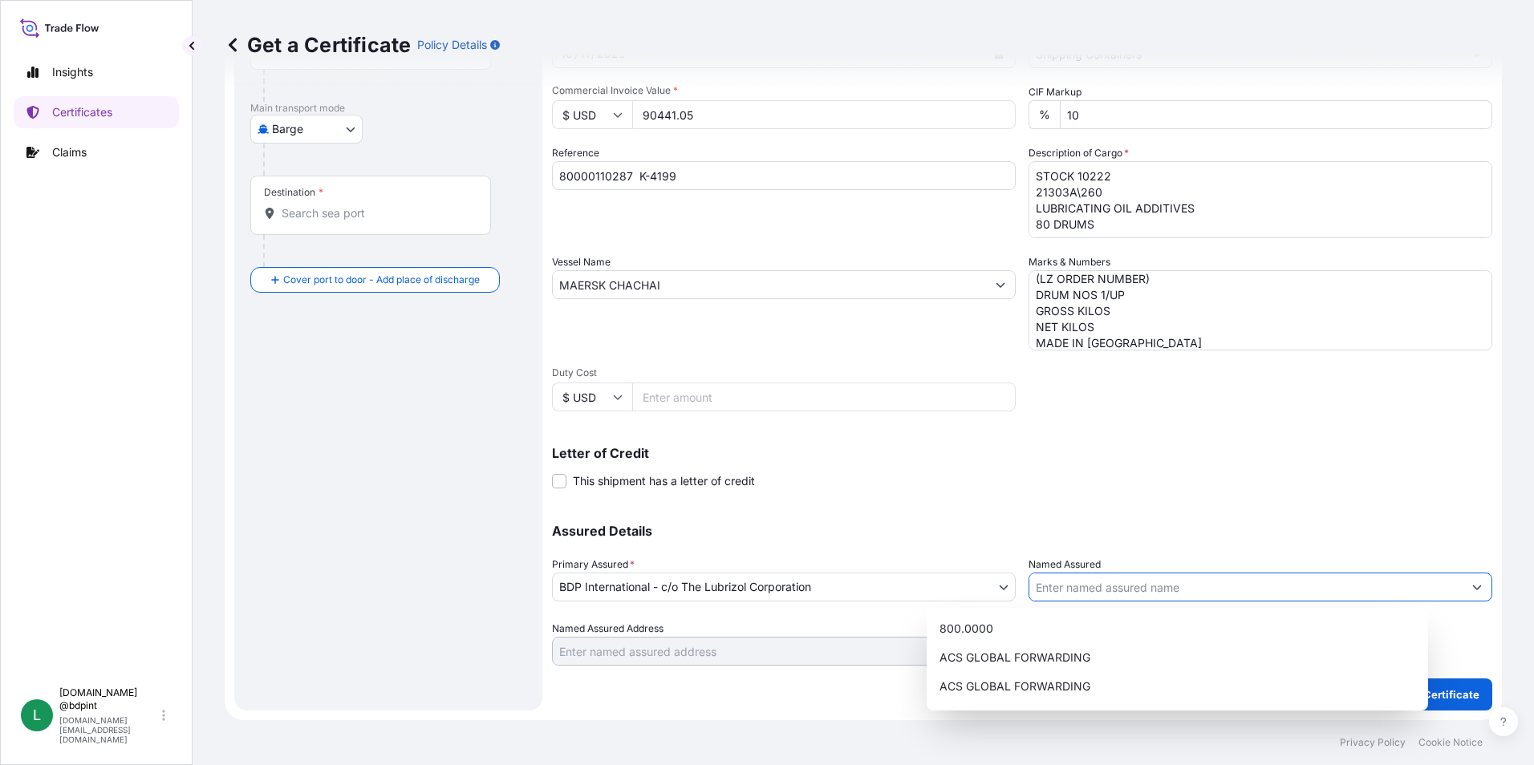
paste input "KEMIZOL SAS"
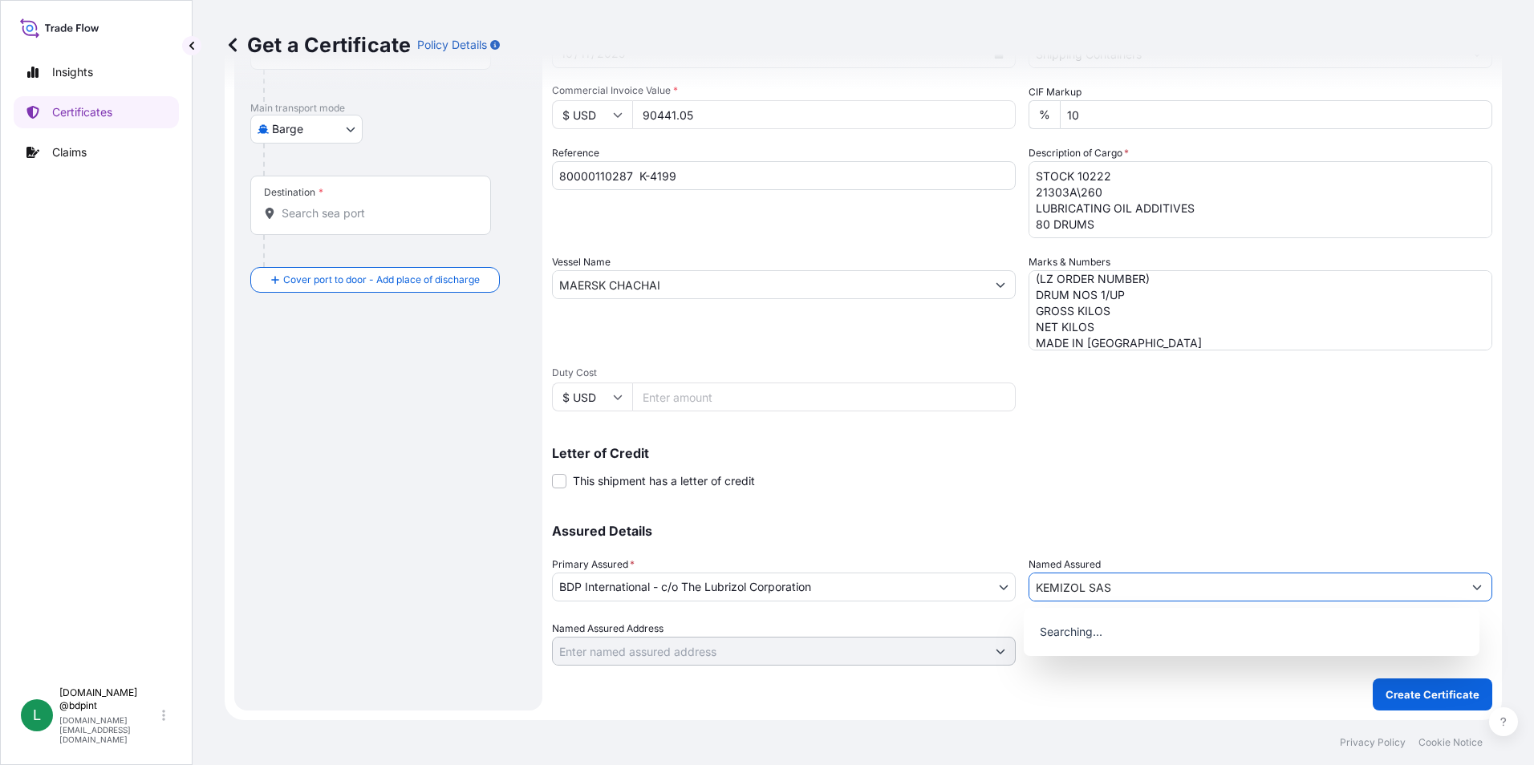
type input "KEMIZOL SAS"
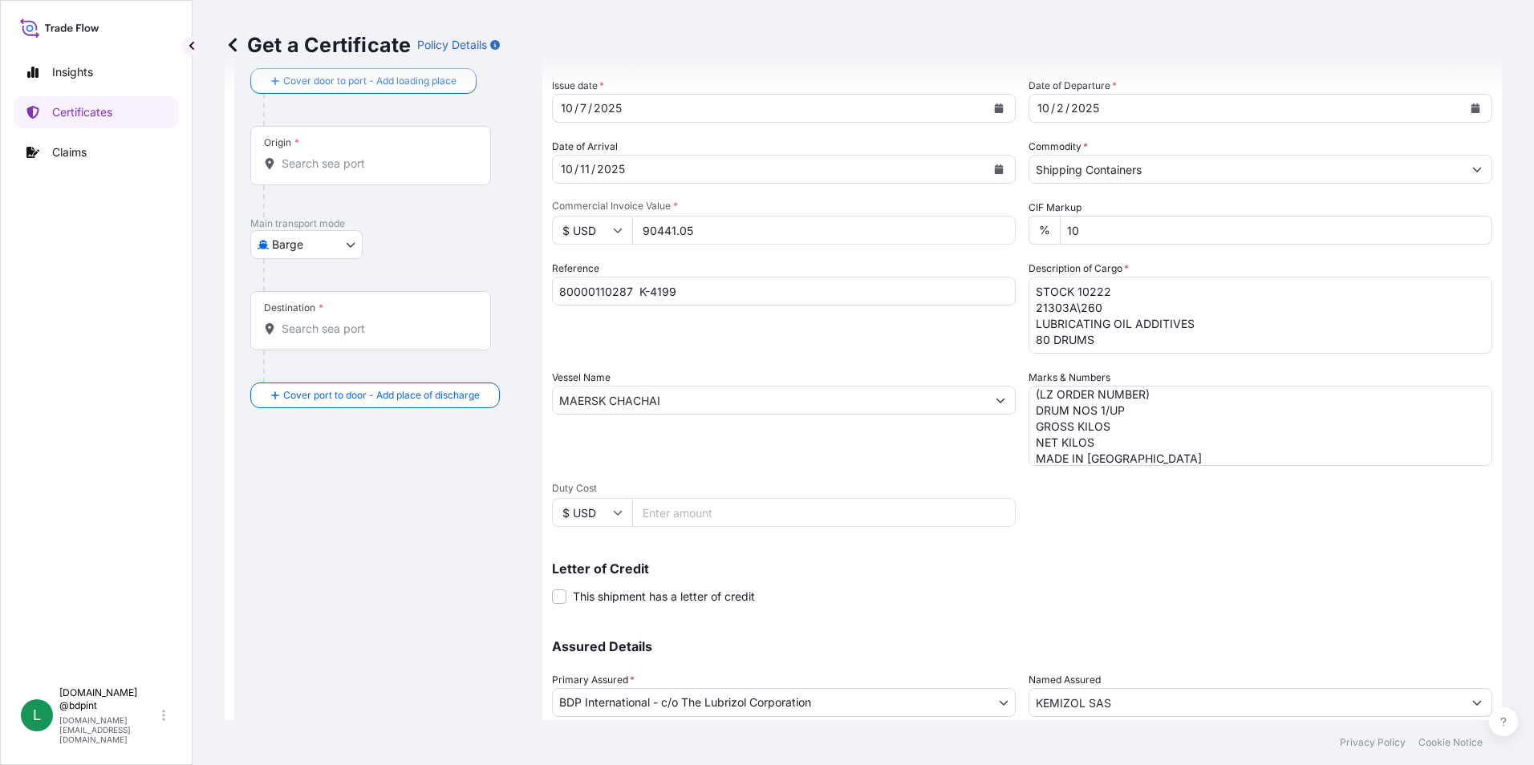
scroll to position [0, 0]
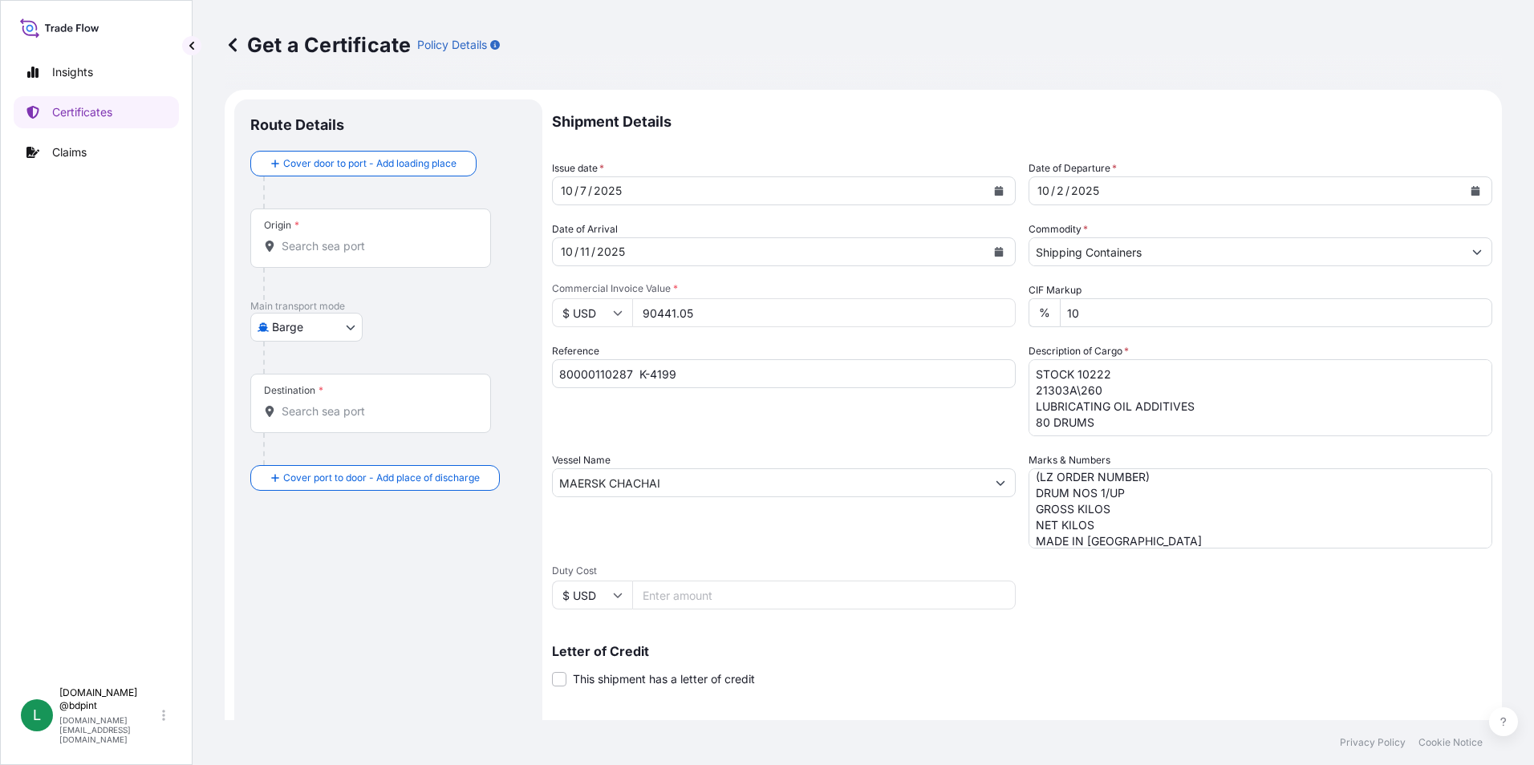
click at [316, 316] on body "15 options available. 0 options available. Insights Certificates Claims L [DOMA…" at bounding box center [767, 382] width 1534 height 765
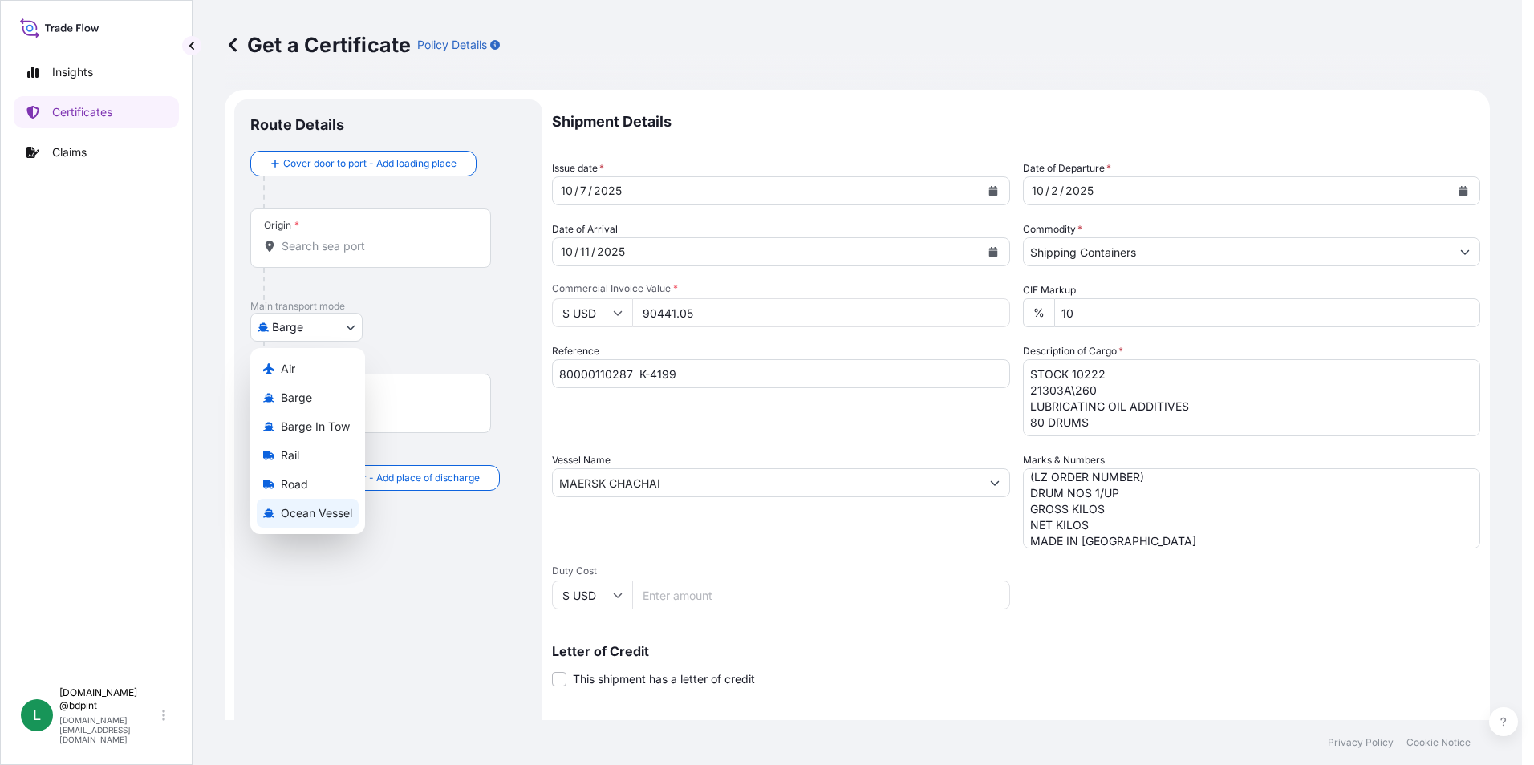
click at [327, 500] on div "Ocean Vessel" at bounding box center [308, 513] width 102 height 29
select select "Ocean Vessel"
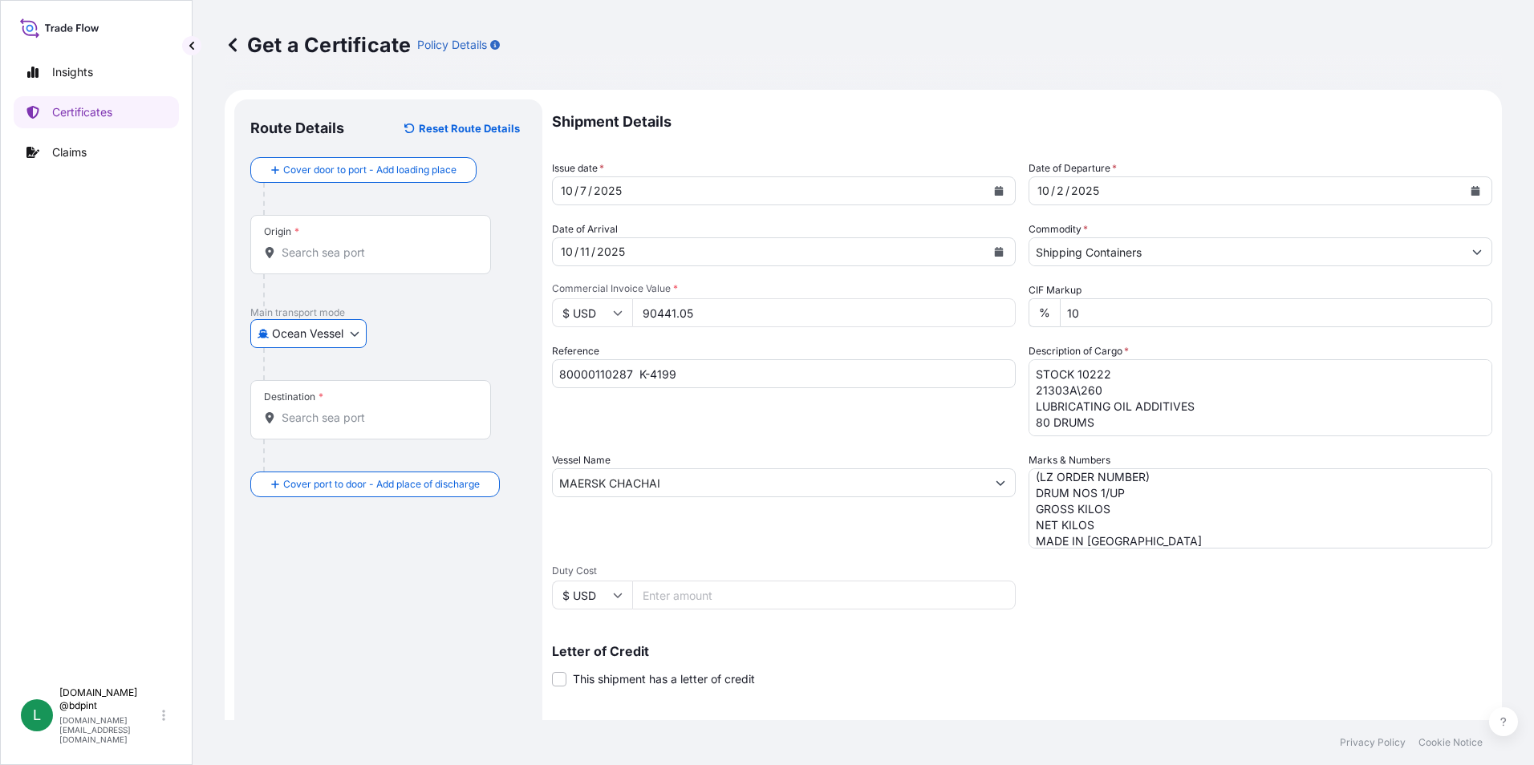
click at [349, 224] on div "Origin *" at bounding box center [370, 244] width 241 height 59
click at [349, 245] on input "Origin *" at bounding box center [376, 253] width 189 height 16
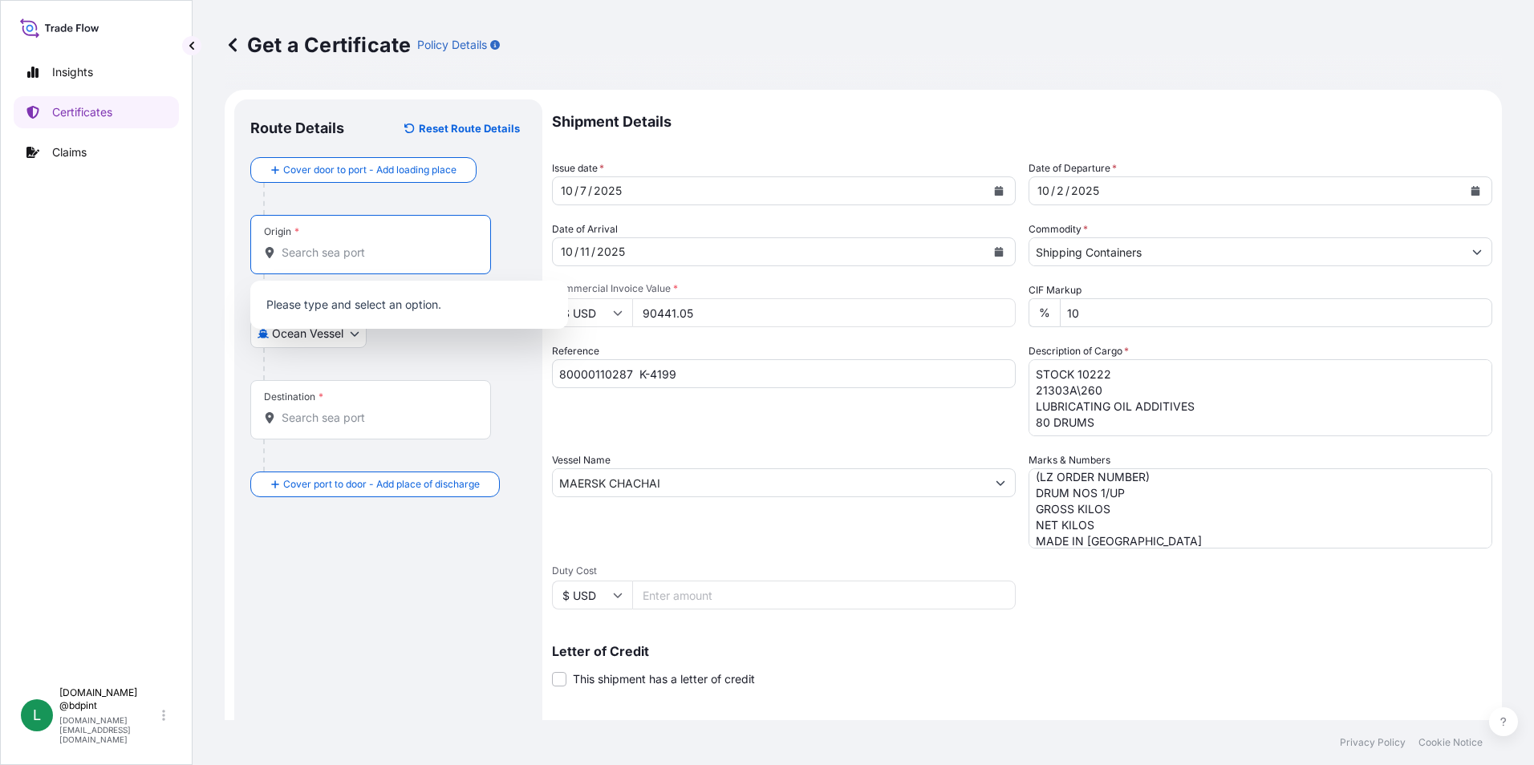
paste input "USHOU"
click at [359, 290] on div "USHOU / IAH - [GEOGRAPHIC_DATA], [GEOGRAPHIC_DATA]" at bounding box center [409, 309] width 305 height 45
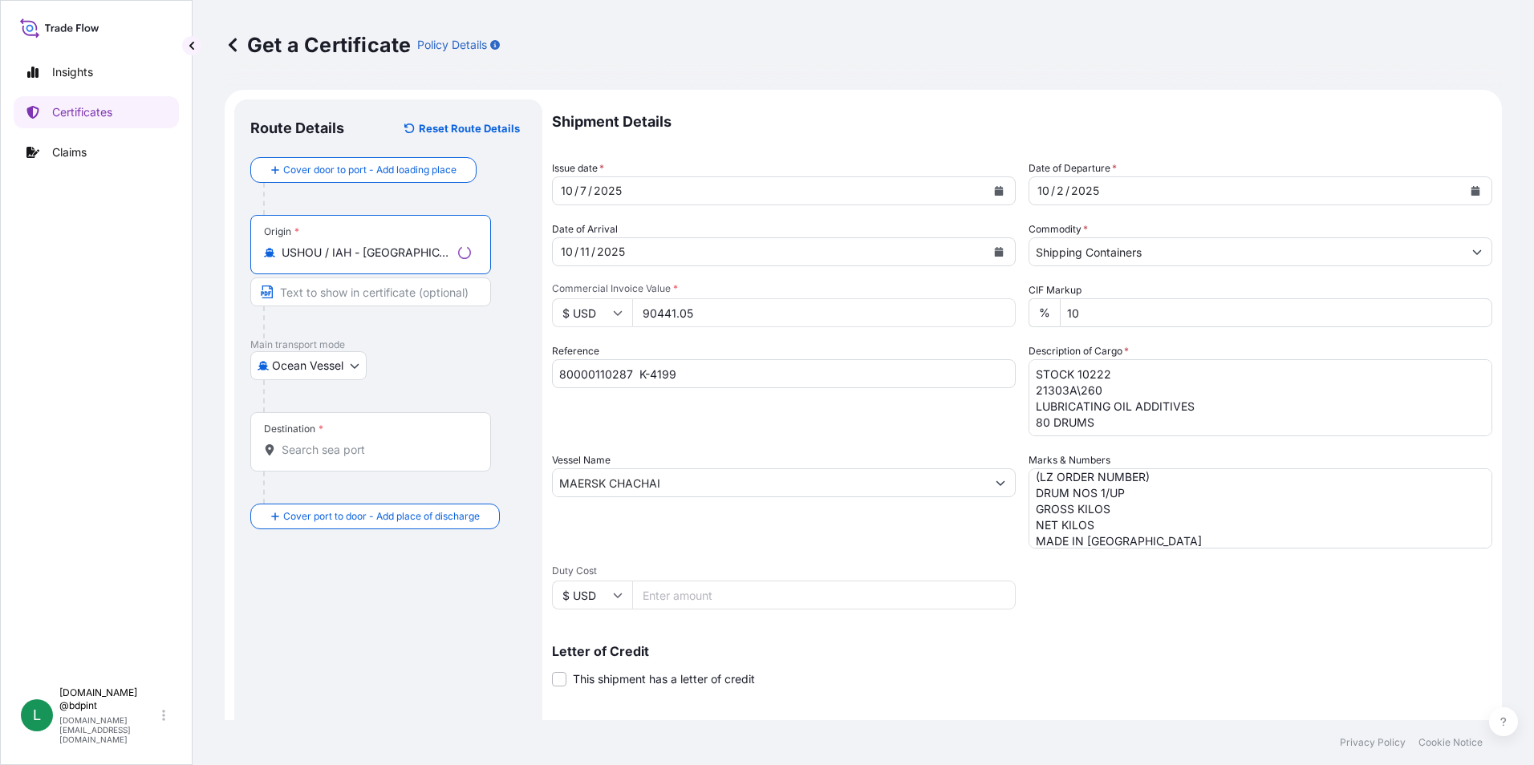
type input "USHOU / IAH - [GEOGRAPHIC_DATA], [GEOGRAPHIC_DATA]"
click at [279, 437] on div "Destination *" at bounding box center [370, 441] width 241 height 59
click at [282, 442] on input "Destination *" at bounding box center [376, 450] width 189 height 16
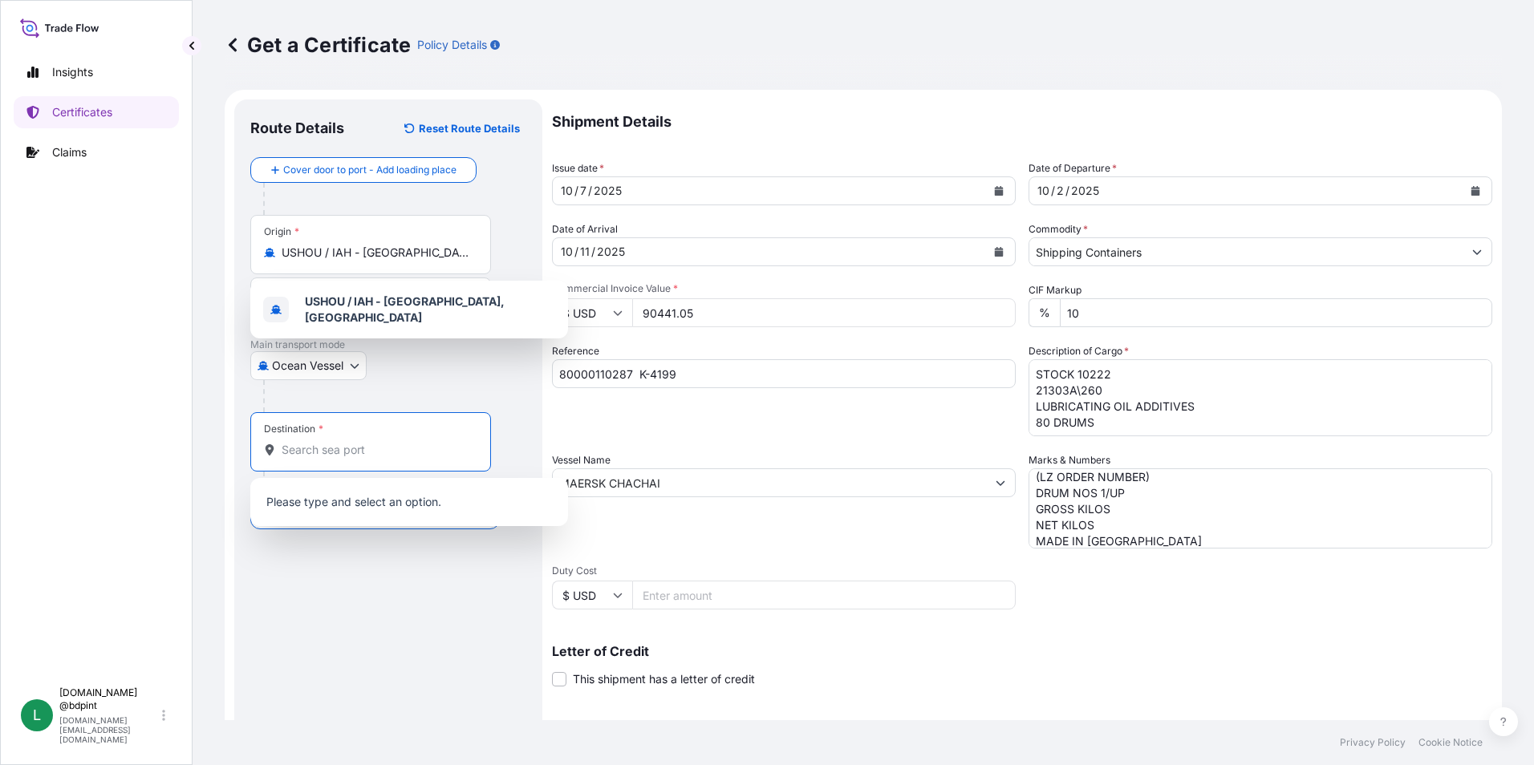
paste input "COCTG"
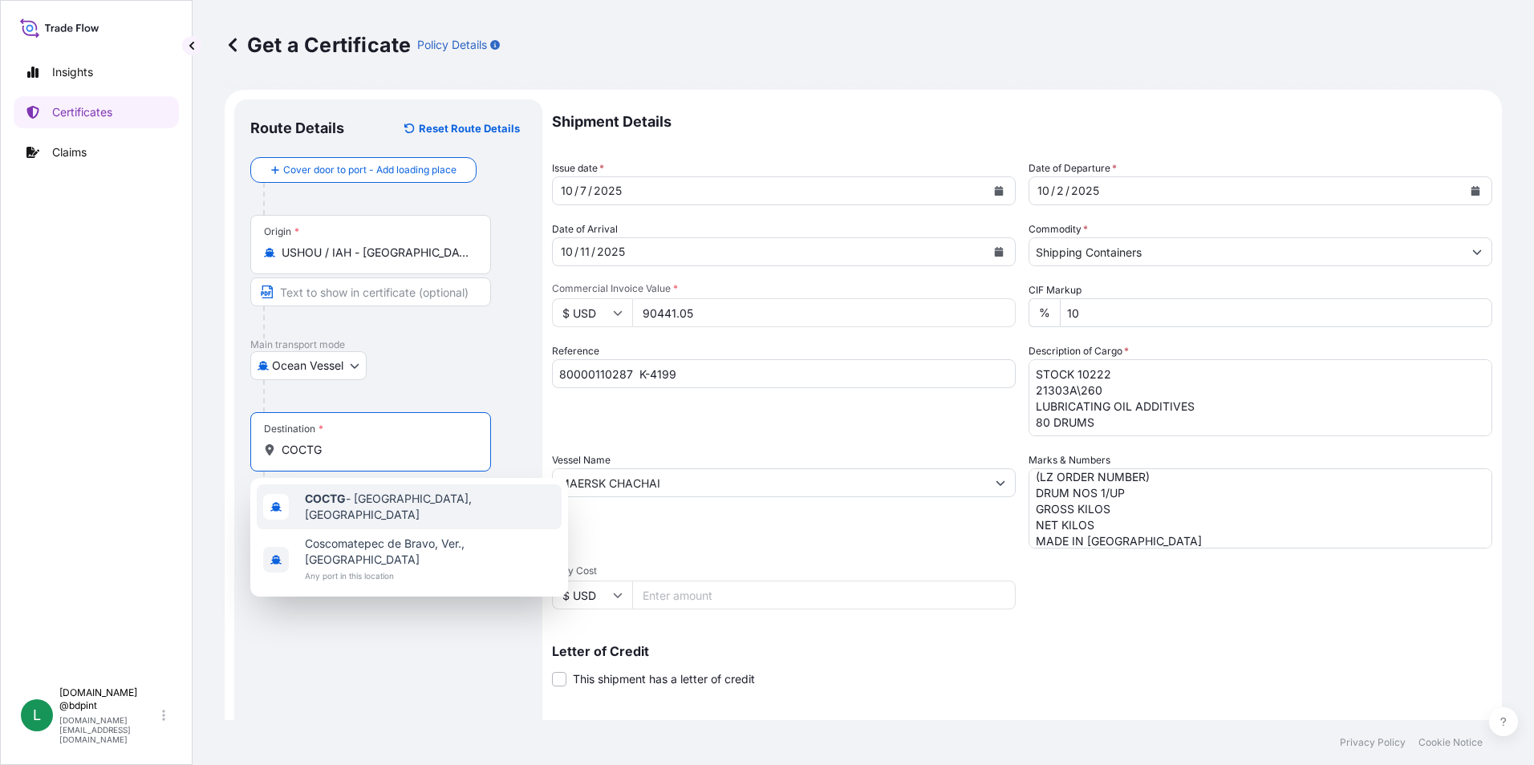
click at [367, 509] on span "COCTG - [GEOGRAPHIC_DATA], [GEOGRAPHIC_DATA]" at bounding box center [430, 507] width 250 height 32
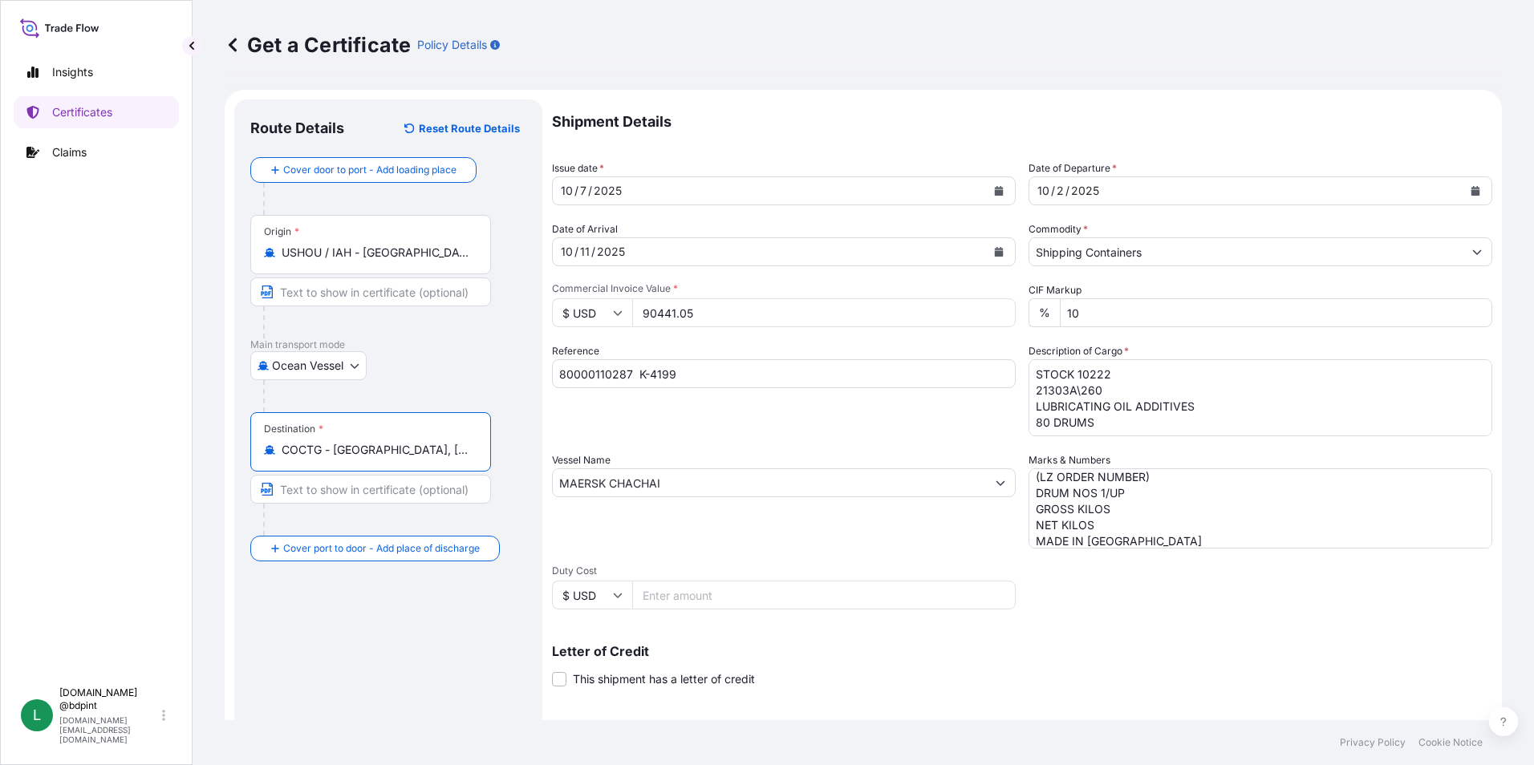
type input "COCTG - [GEOGRAPHIC_DATA], [GEOGRAPHIC_DATA]"
click at [918, 569] on span "Duty Cost" at bounding box center [784, 571] width 464 height 13
click at [918, 581] on input "Duty Cost" at bounding box center [823, 595] width 383 height 29
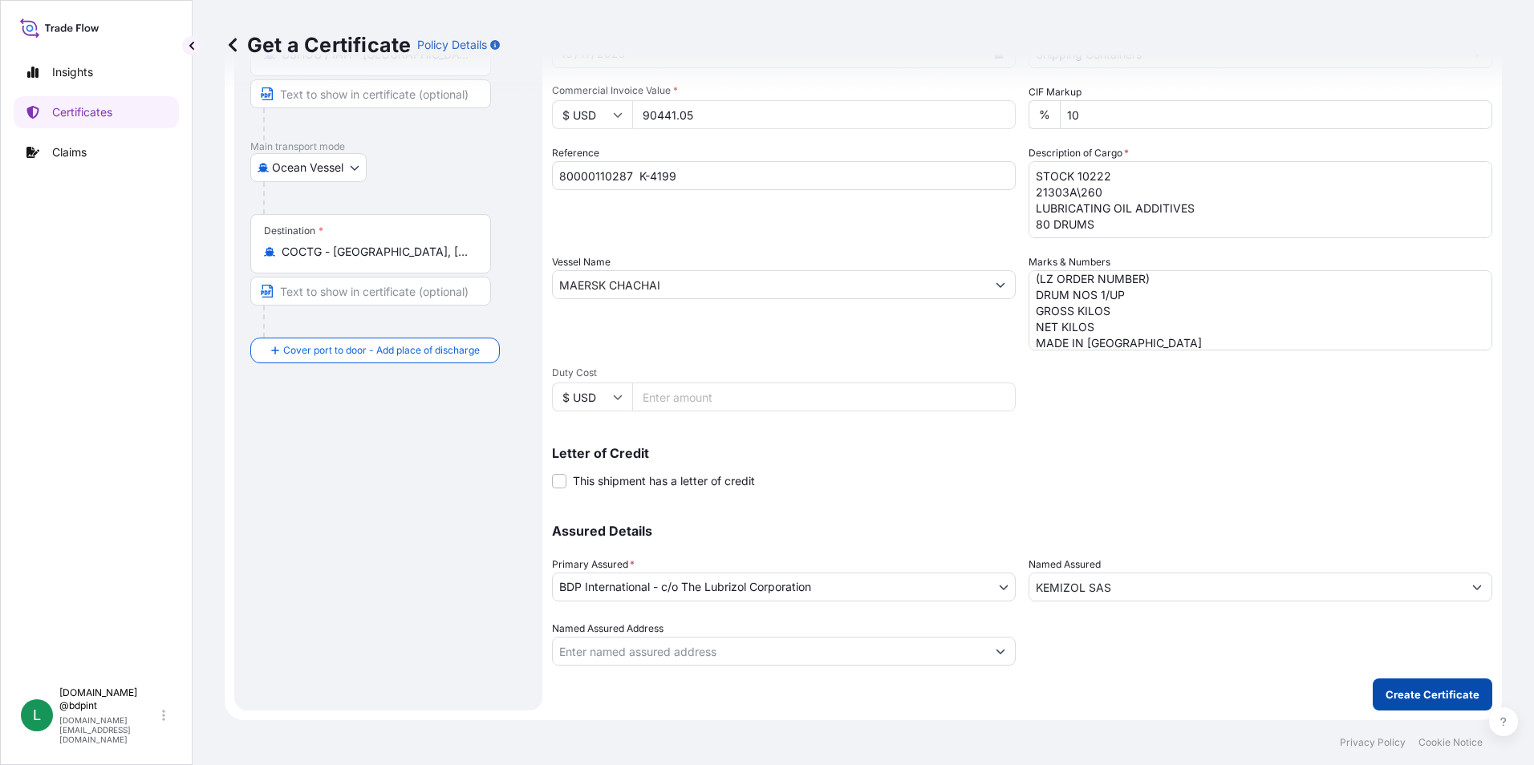
click at [1385, 702] on p "Create Certificate" at bounding box center [1432, 695] width 94 height 16
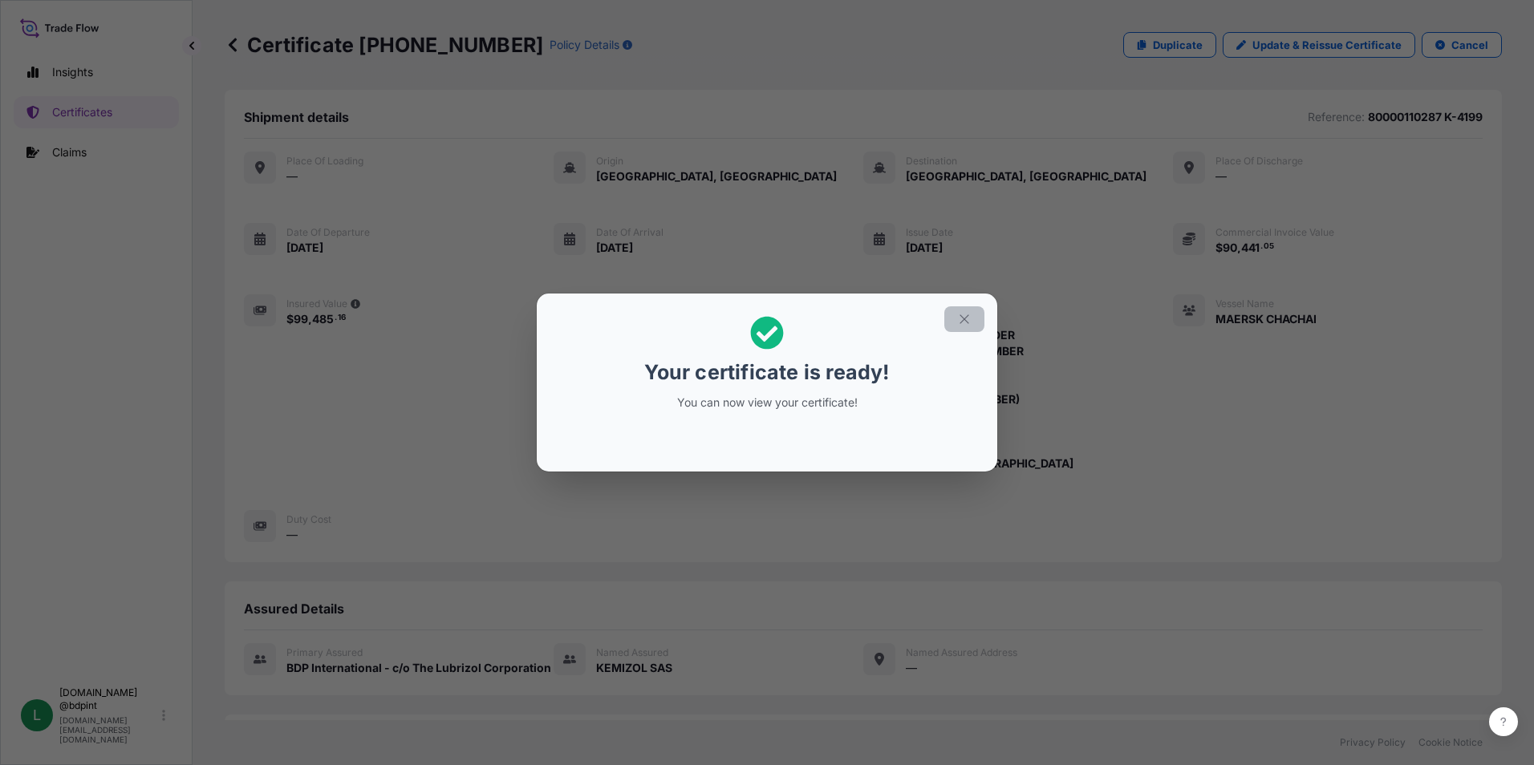
click at [968, 319] on icon "button" at bounding box center [964, 319] width 14 height 14
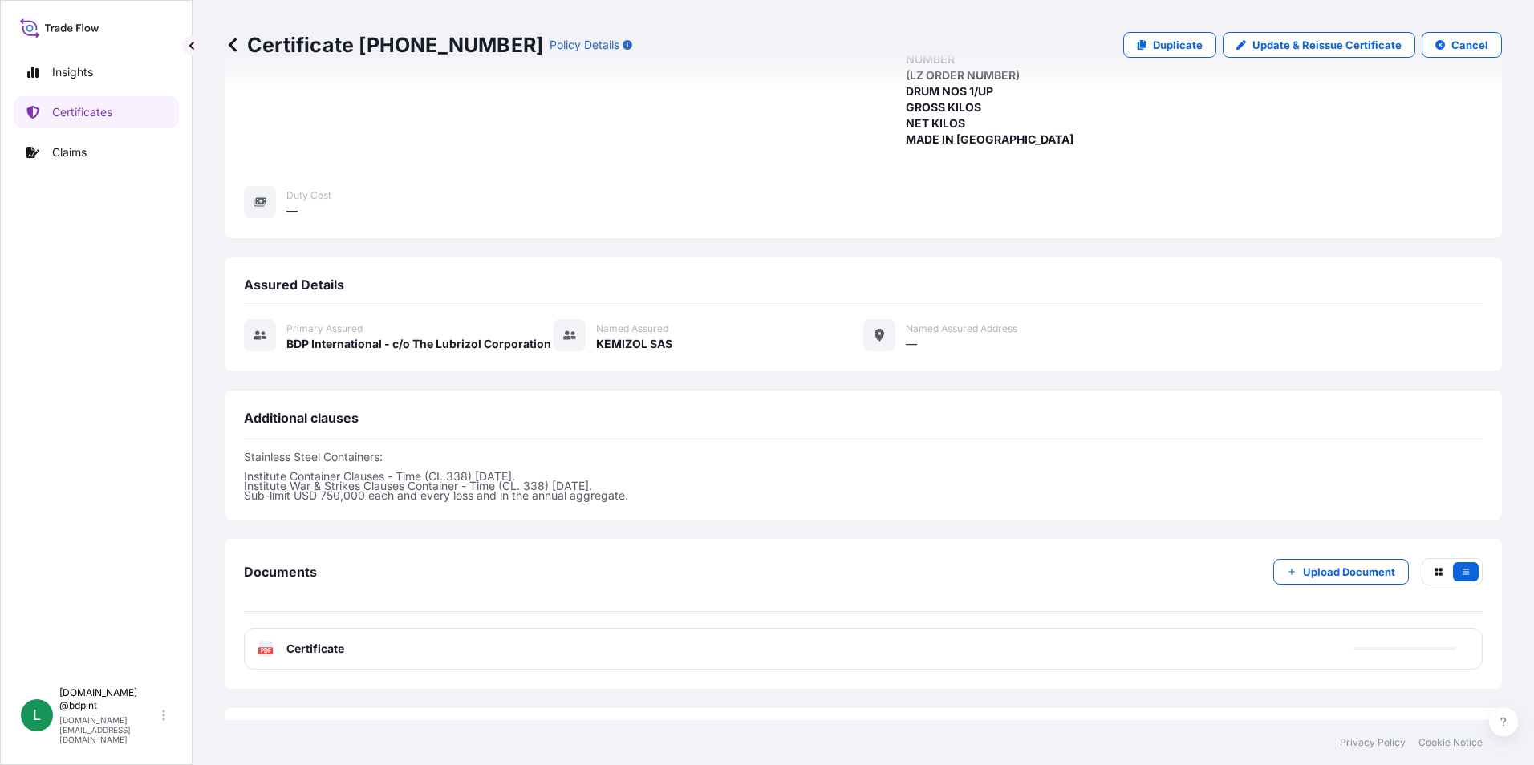
scroll to position [393, 0]
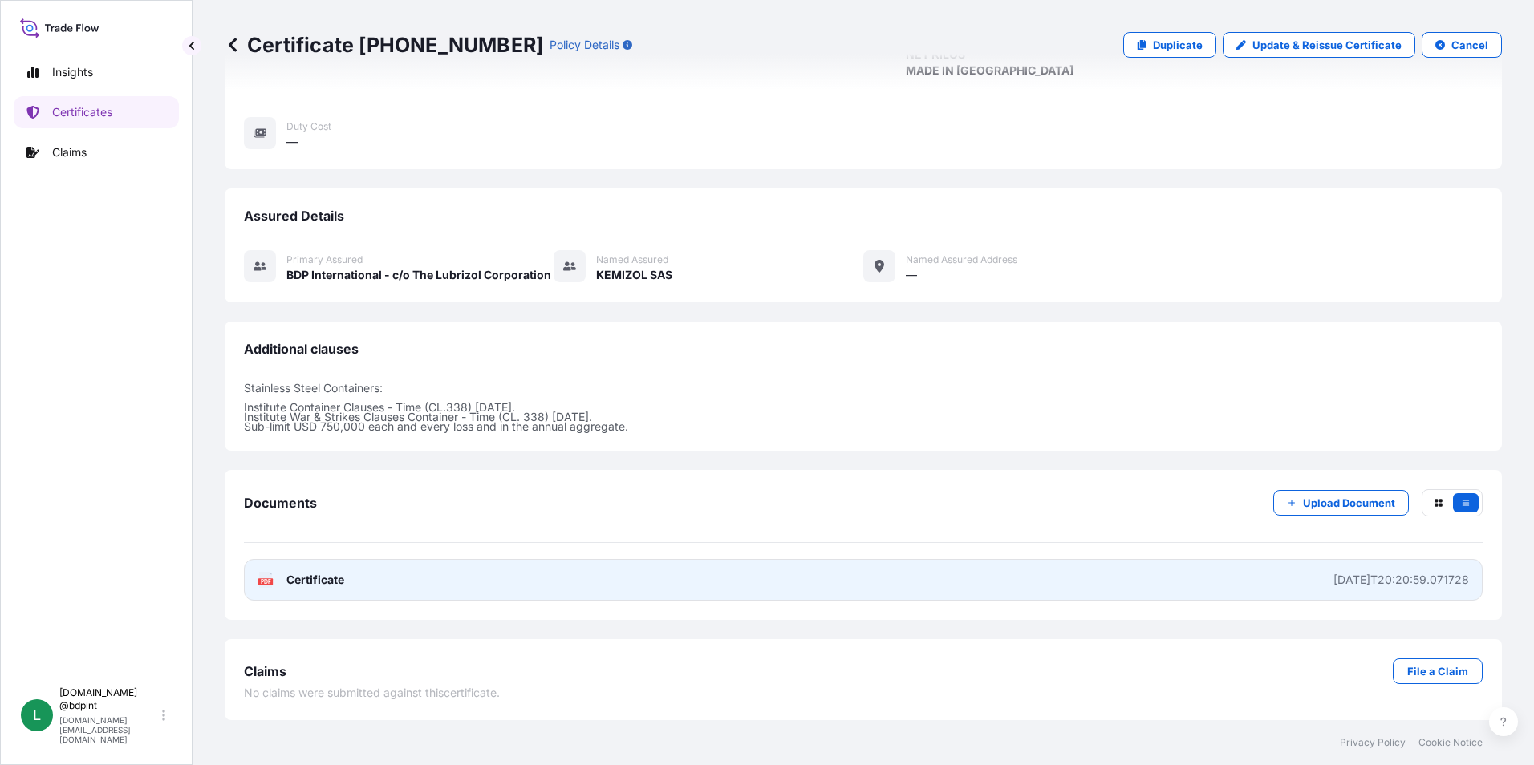
click at [1032, 581] on link "PDF Certificate [DATE]T20:20:59.071728" at bounding box center [863, 580] width 1238 height 42
